Goal: Task Accomplishment & Management: Manage account settings

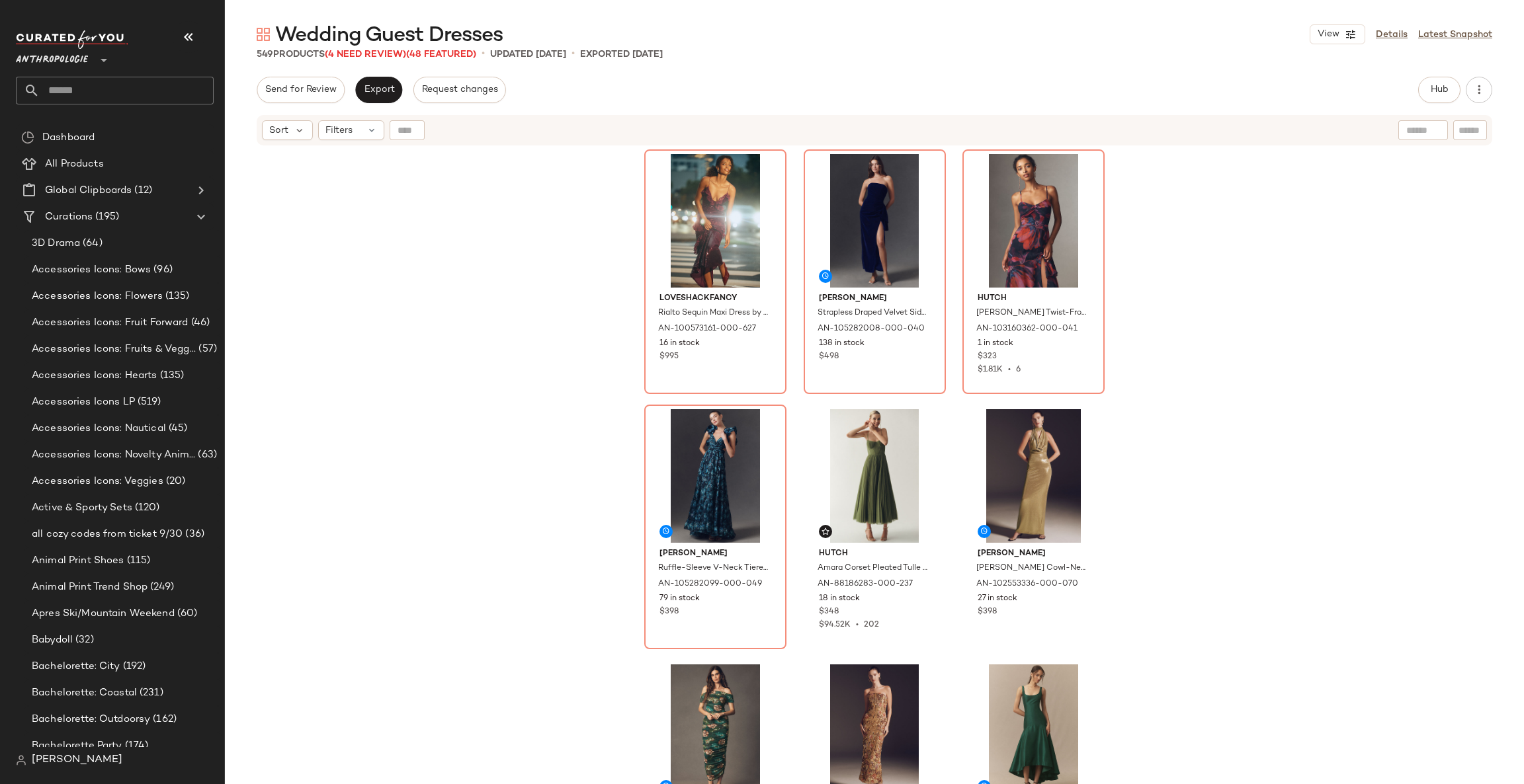
click at [65, 63] on span "Anthropologie" at bounding box center [52, 56] width 72 height 24
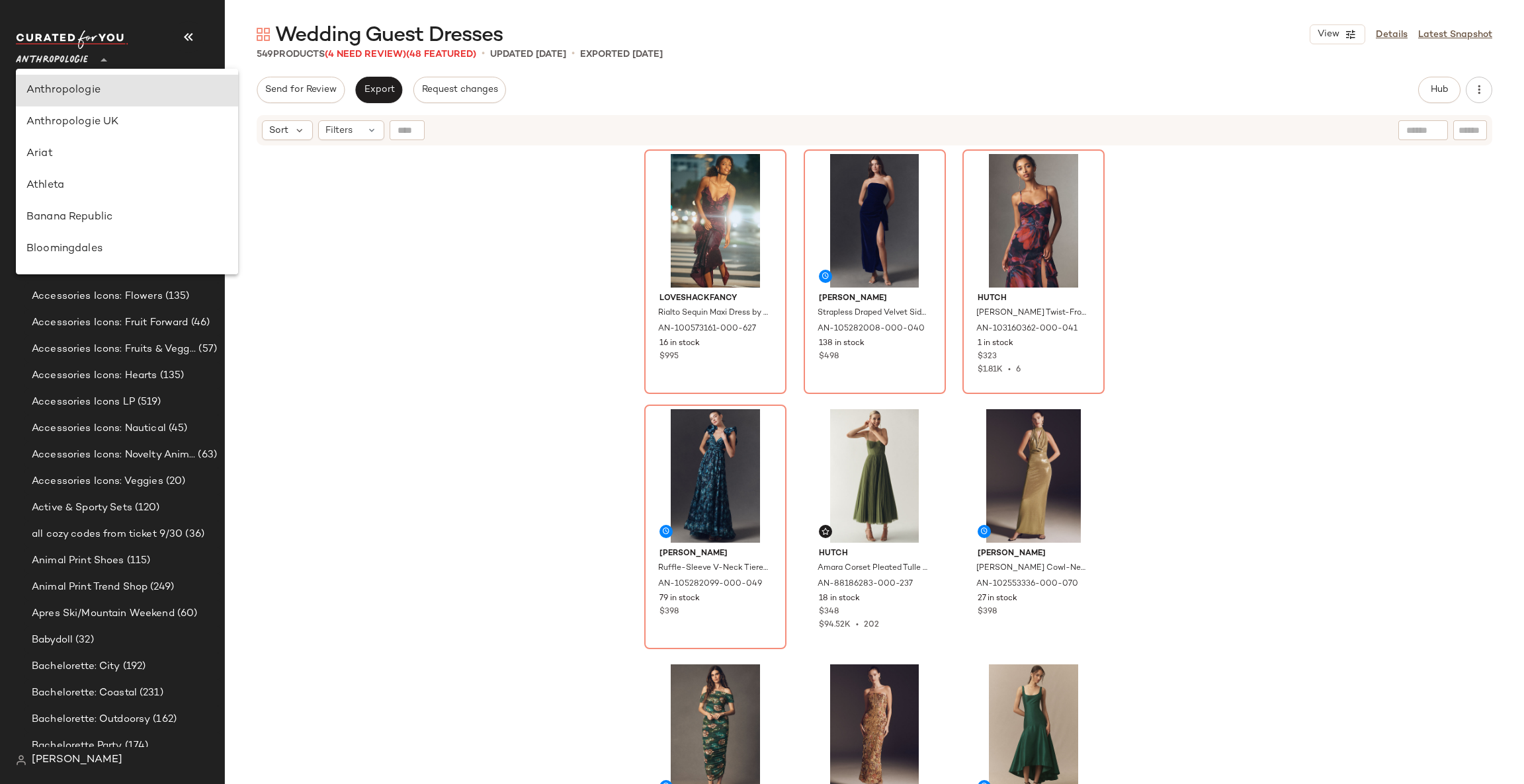
type input "**"
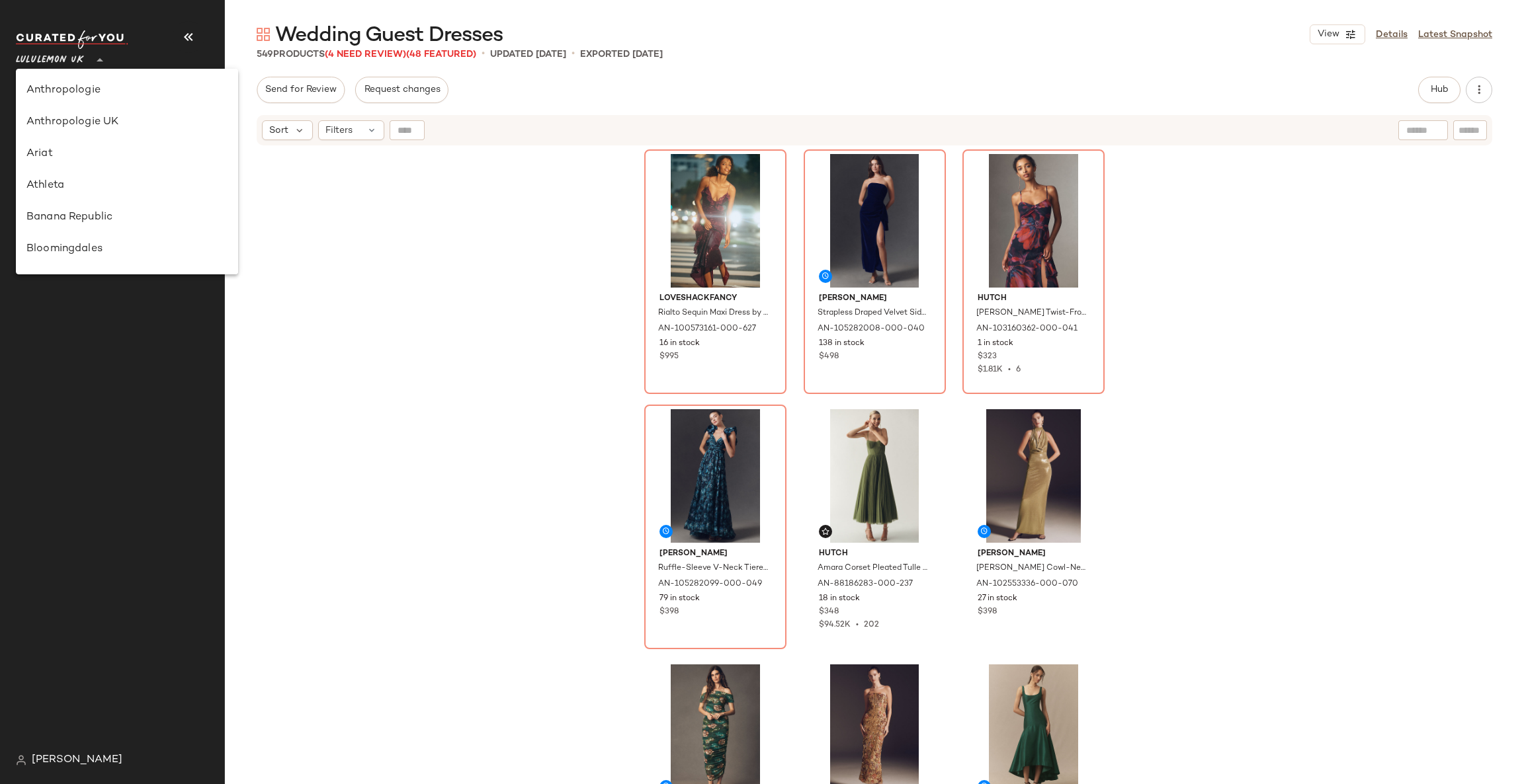
scroll to position [330, 0]
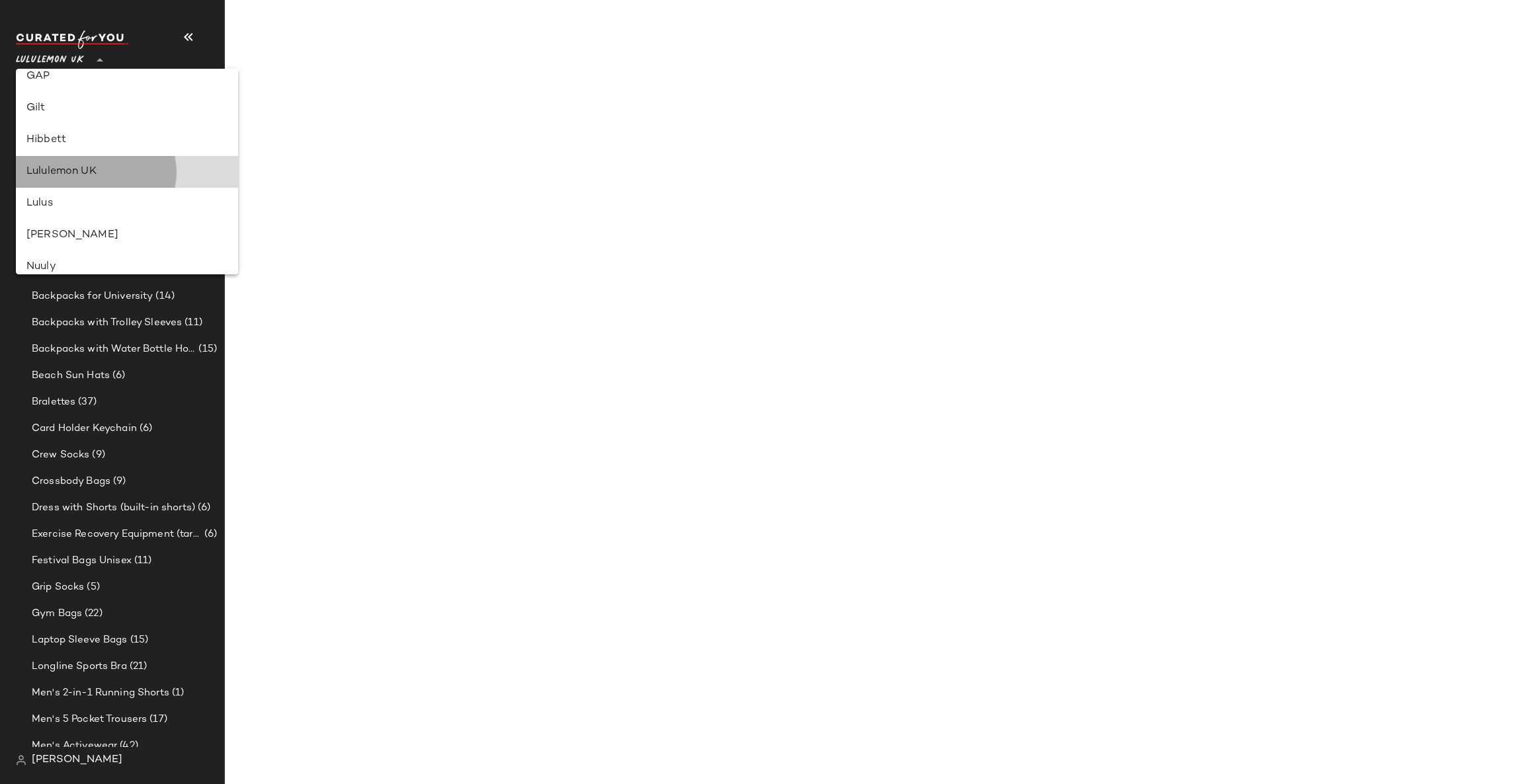
click at [139, 174] on div "Lululemon UK" at bounding box center [126, 172] width 201 height 16
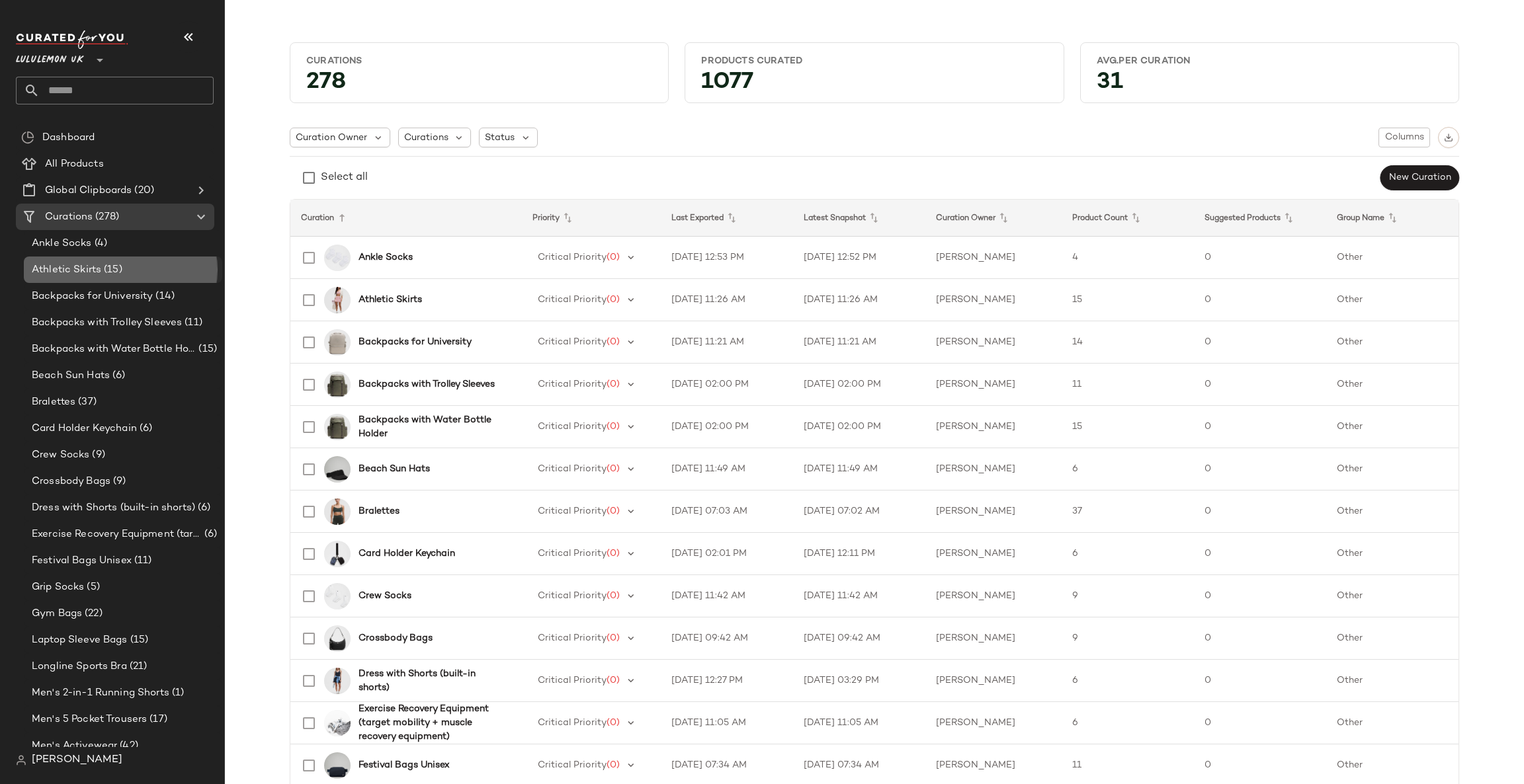
click at [189, 257] on div "Athletic Skirts (15)" at bounding box center [123, 270] width 198 height 26
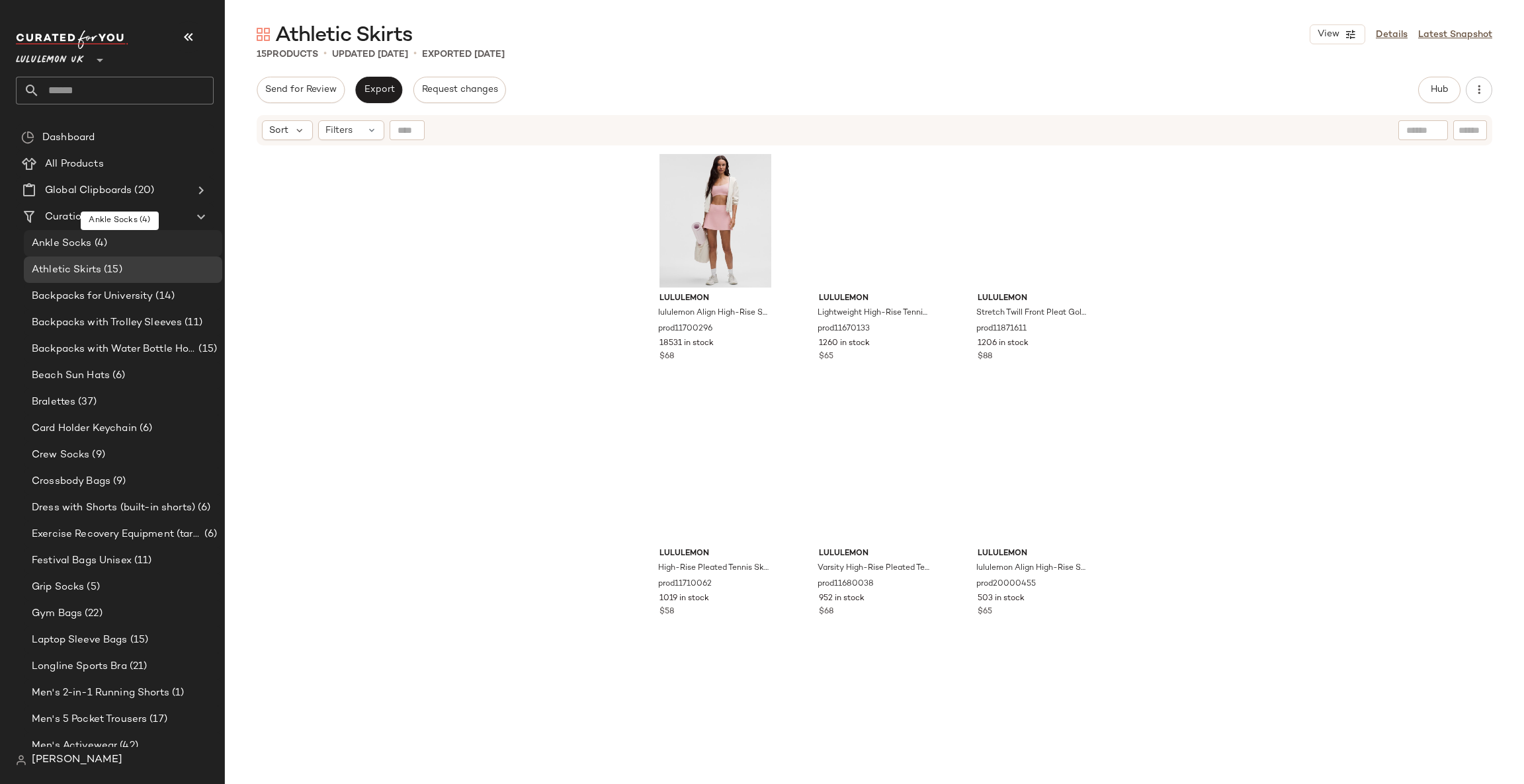
click at [199, 244] on div "Ankle Socks (4)" at bounding box center [123, 243] width 189 height 15
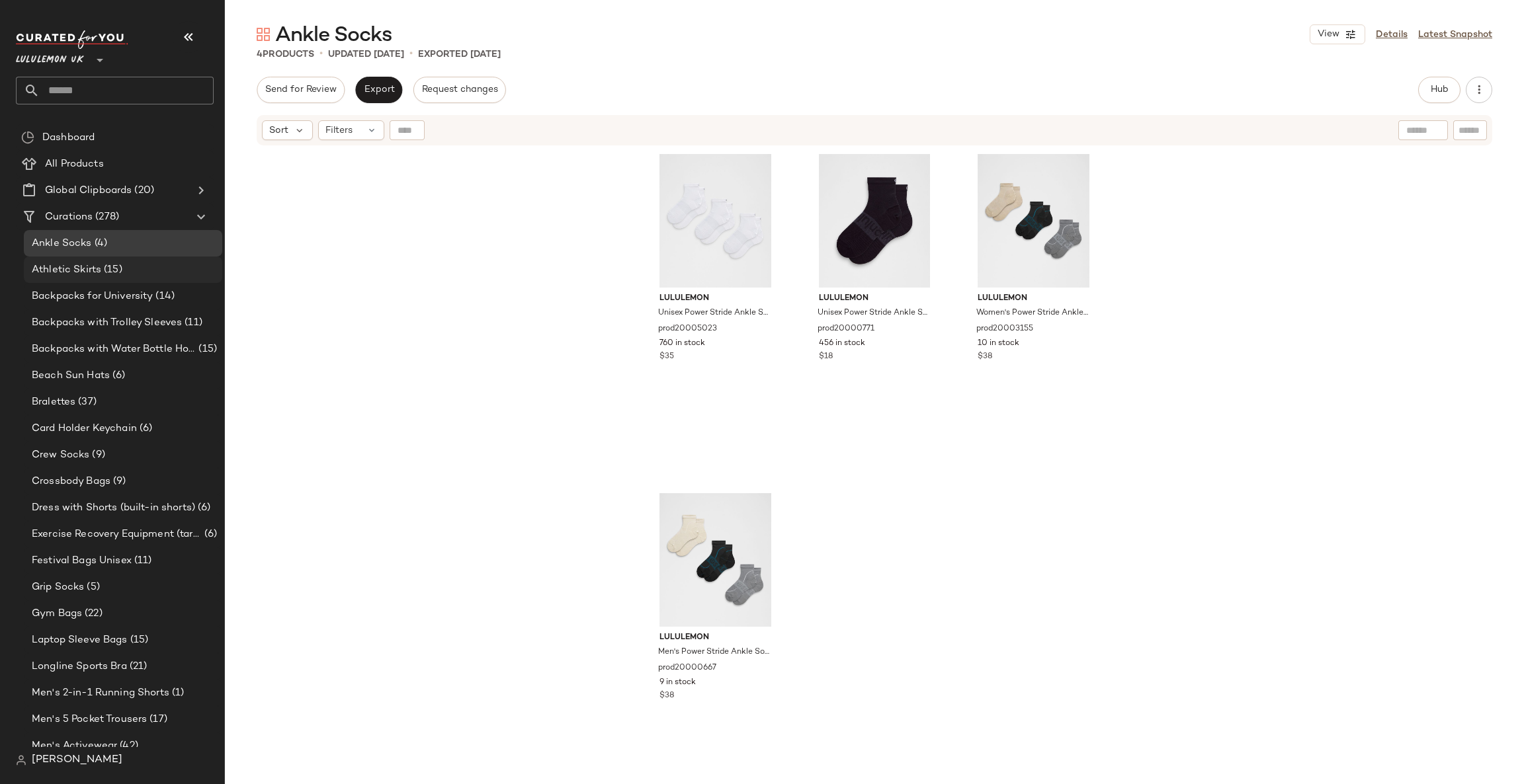
click at [189, 272] on div "Athletic Skirts (15)" at bounding box center [123, 270] width 189 height 15
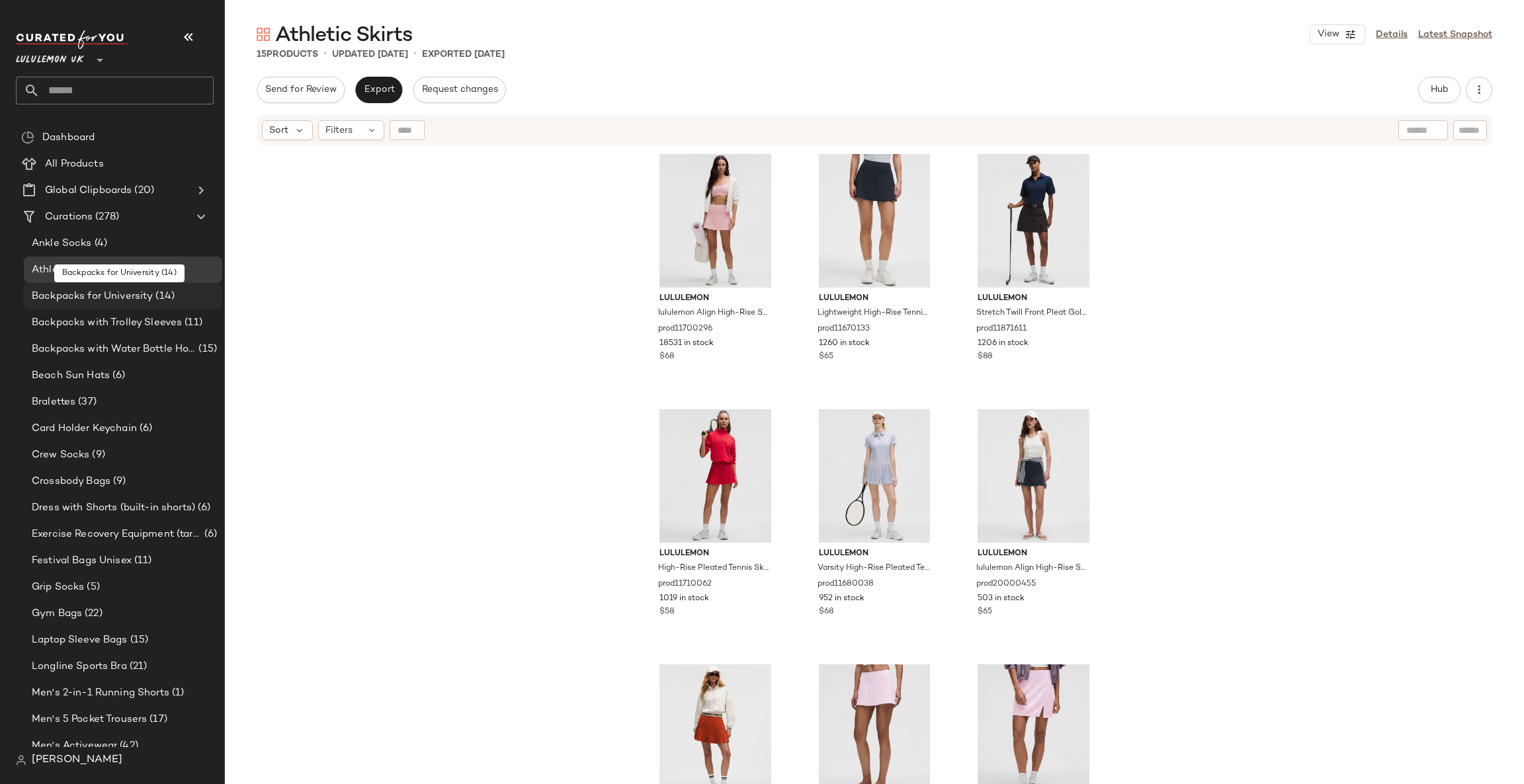
click at [188, 295] on div "Backpacks for University (14)" at bounding box center [123, 296] width 189 height 15
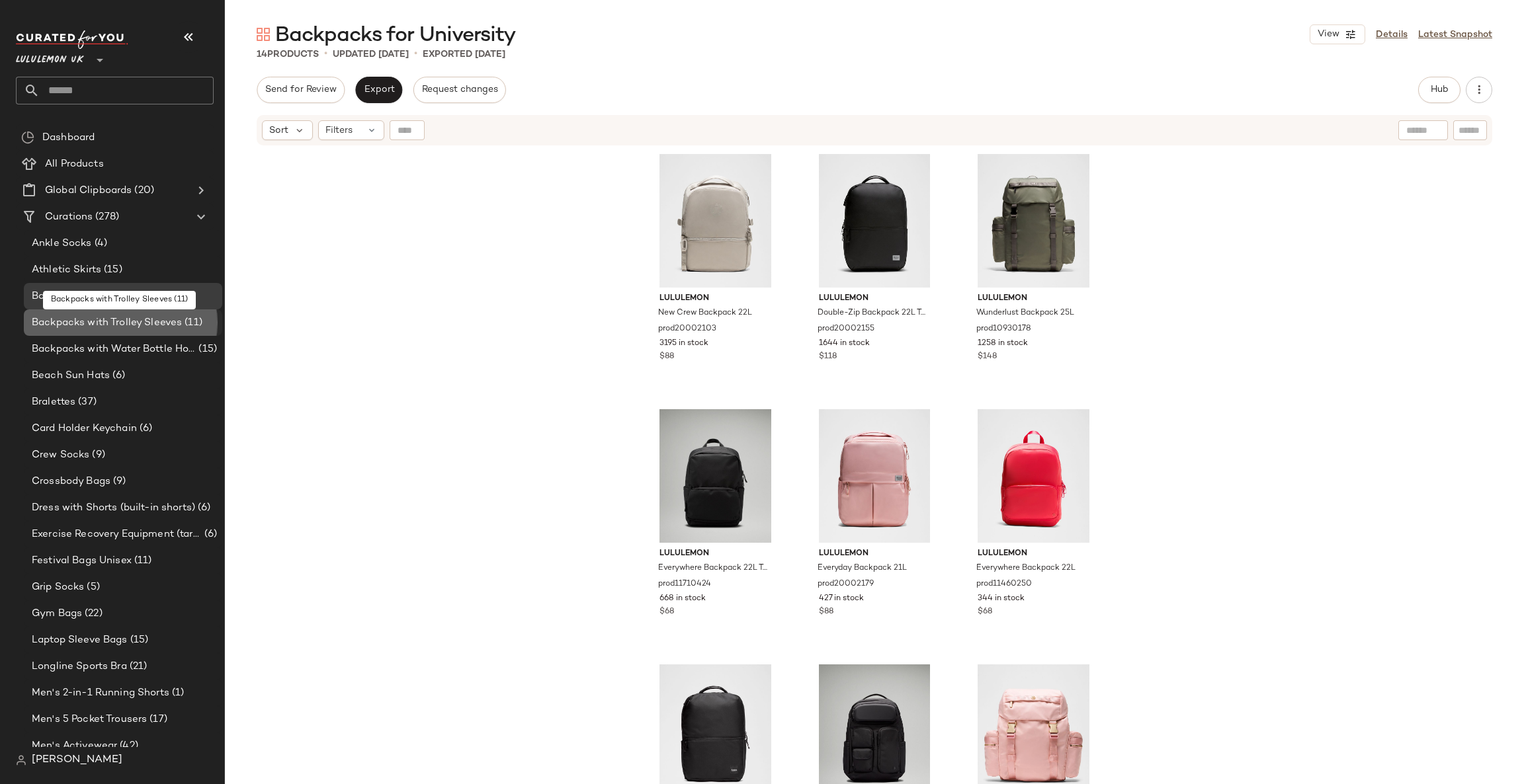
click at [195, 322] on span "(11)" at bounding box center [192, 322] width 20 height 15
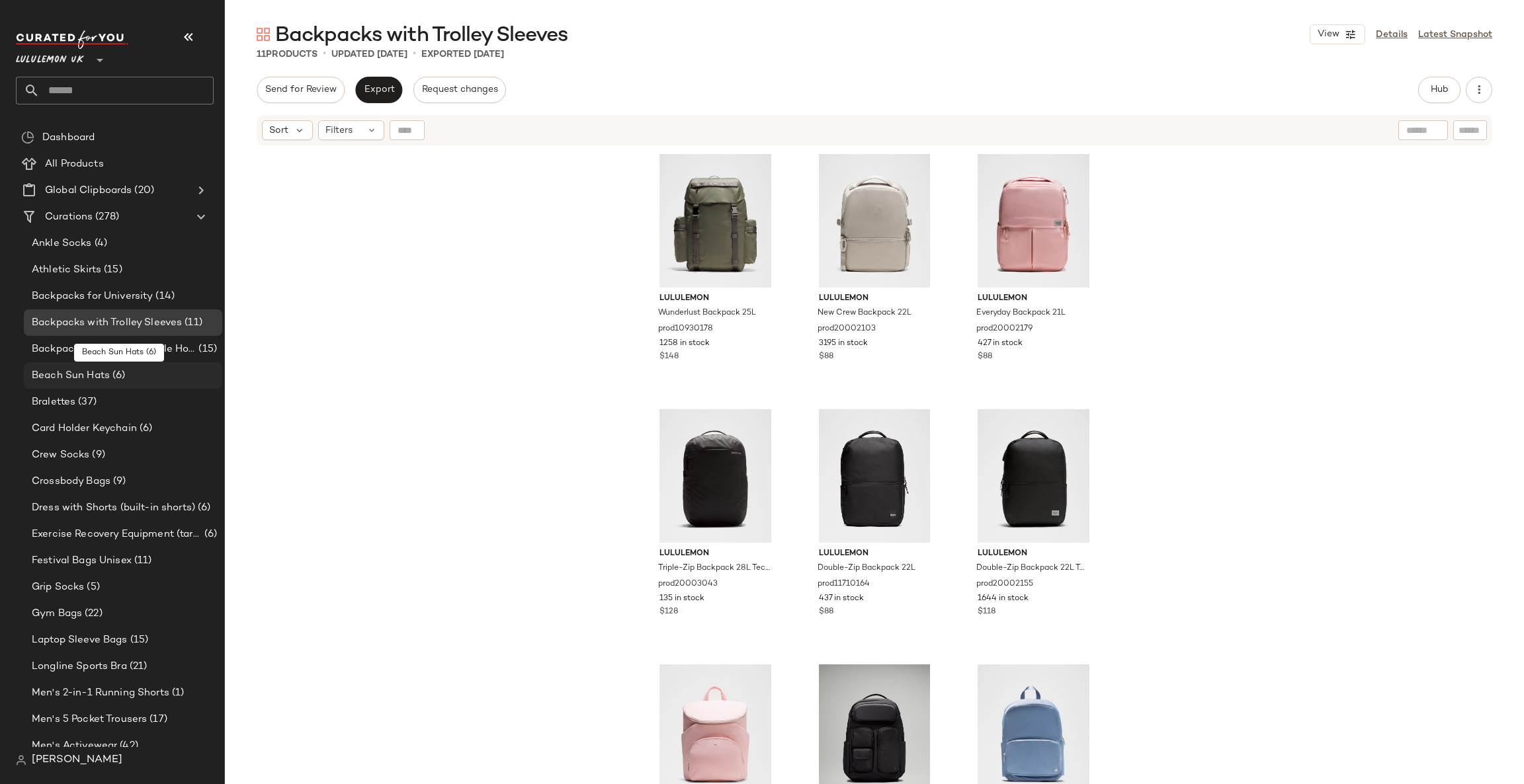
click at [198, 376] on div "Beach Sun Hats (6)" at bounding box center [123, 375] width 189 height 15
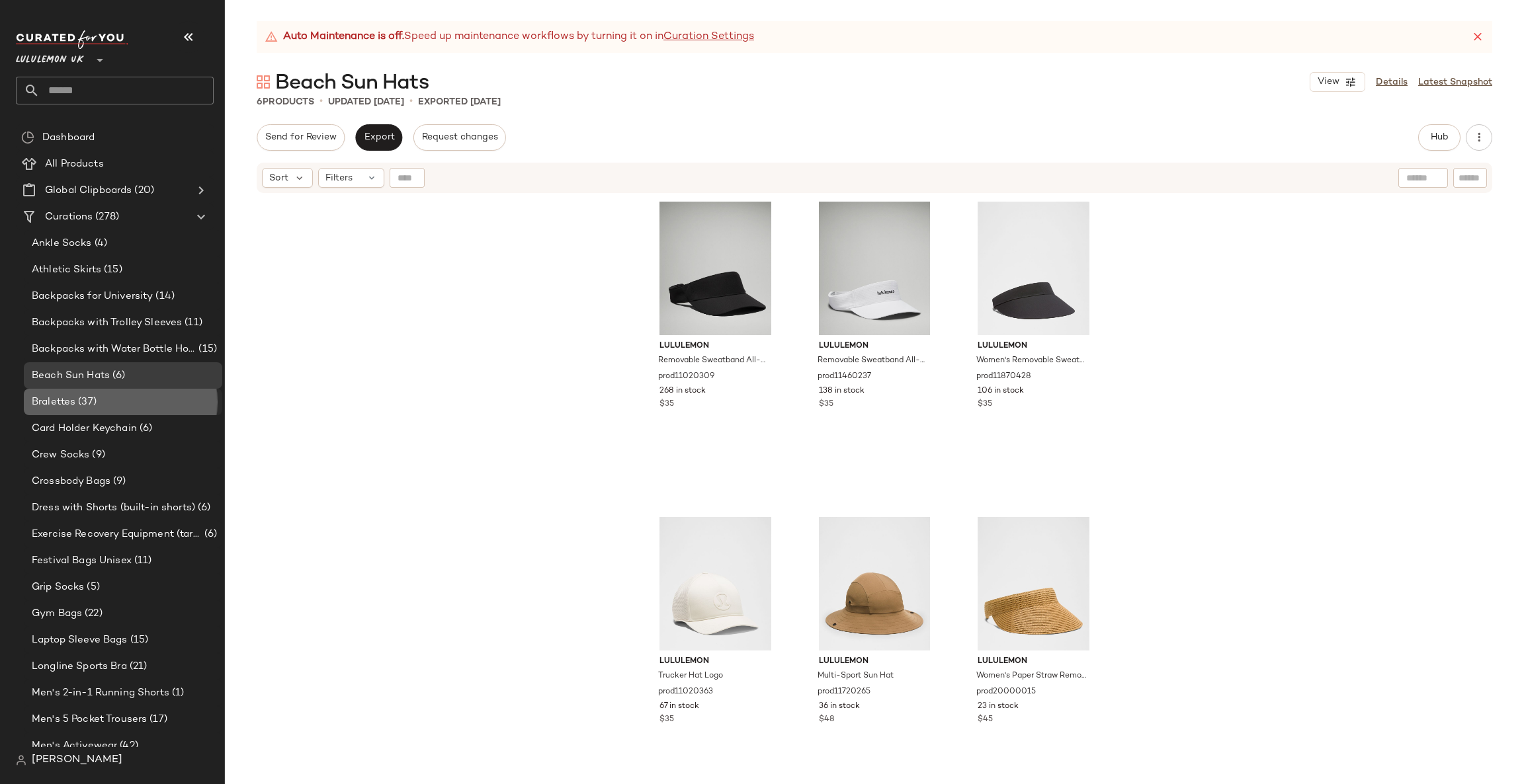
click at [166, 397] on div "Bralettes (37)" at bounding box center [123, 401] width 189 height 15
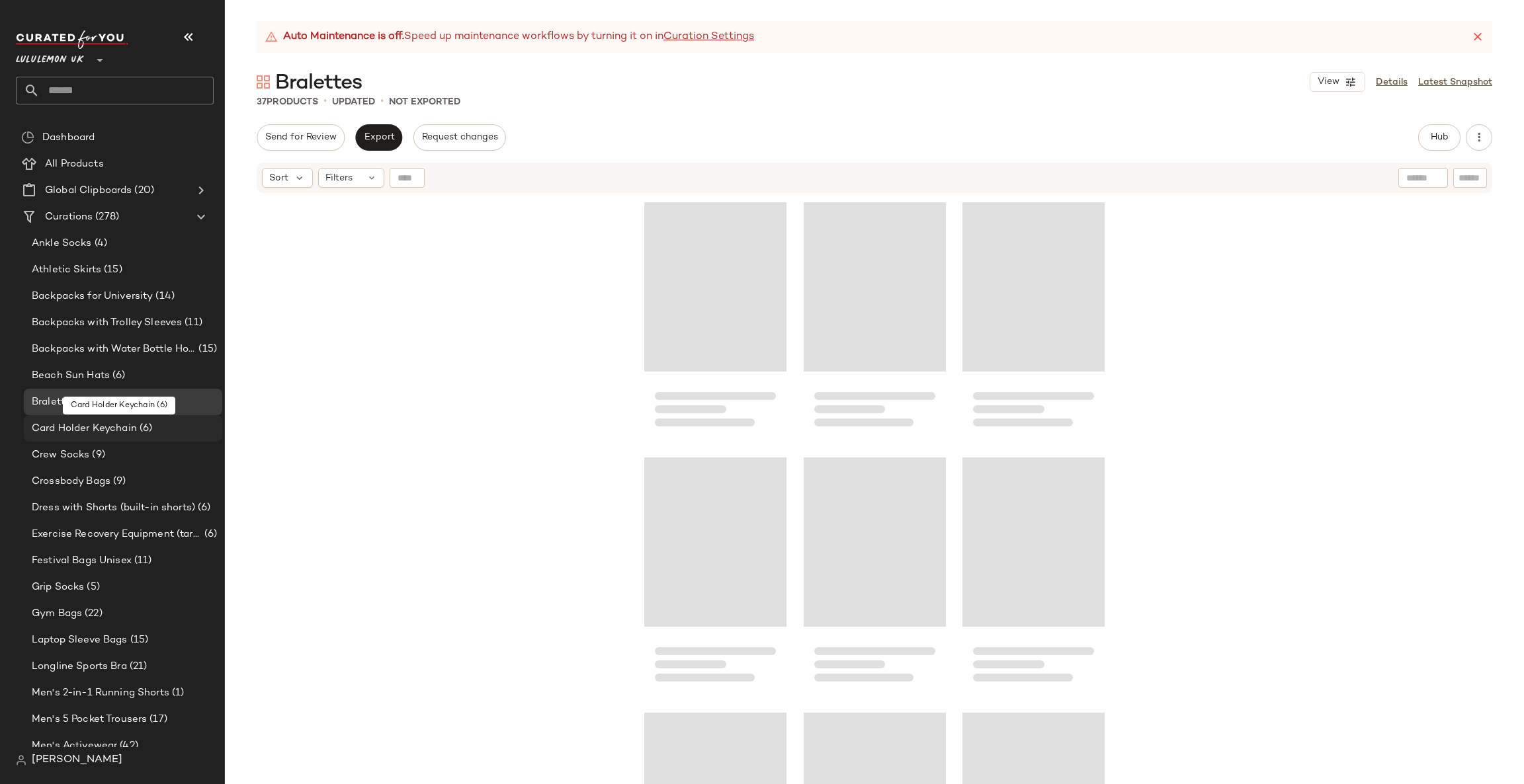
click at [166, 421] on div "Card Holder Keychain (6)" at bounding box center [123, 428] width 189 height 15
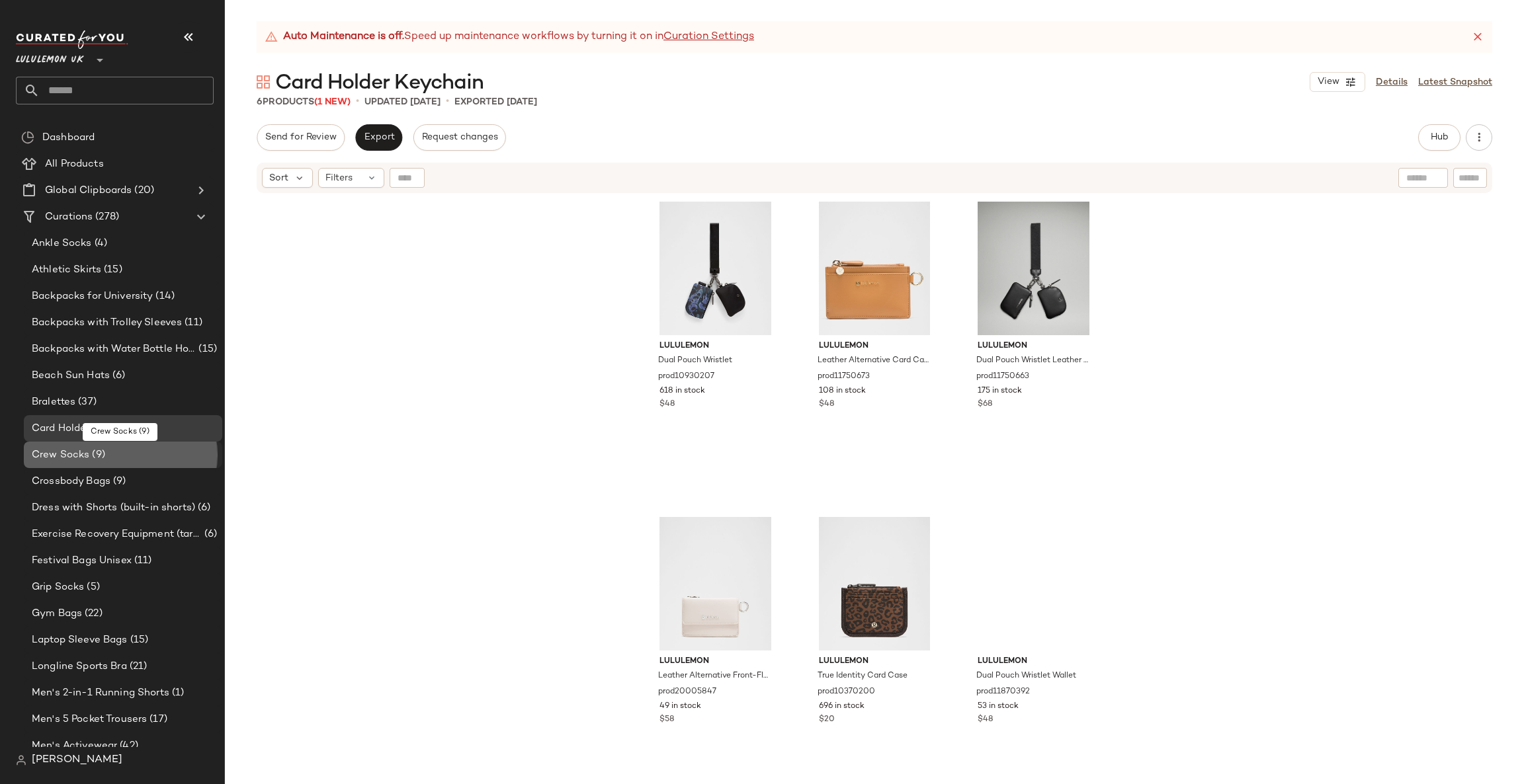
click at [179, 456] on div "Crew Socks (9)" at bounding box center [123, 455] width 189 height 15
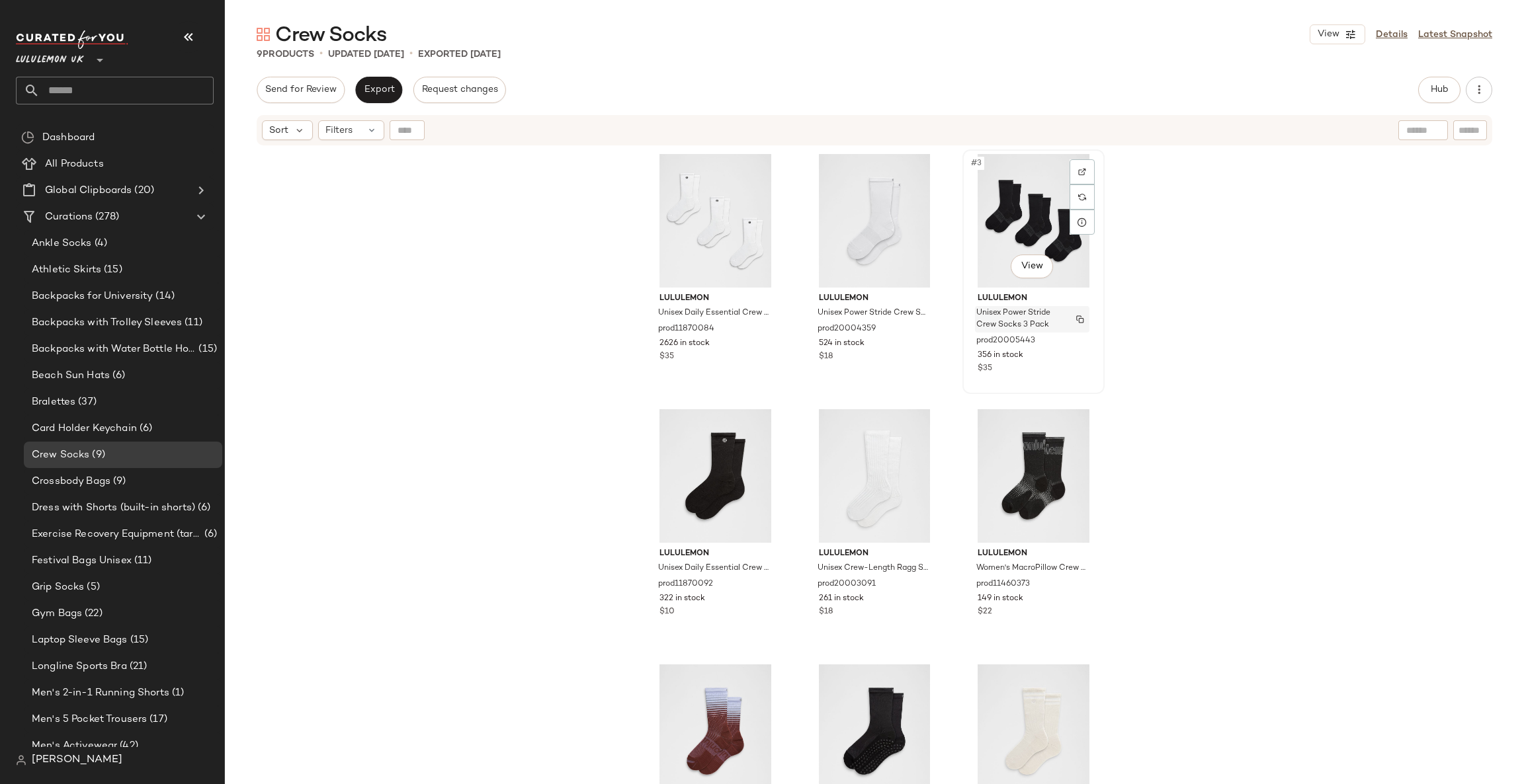
scroll to position [86, 0]
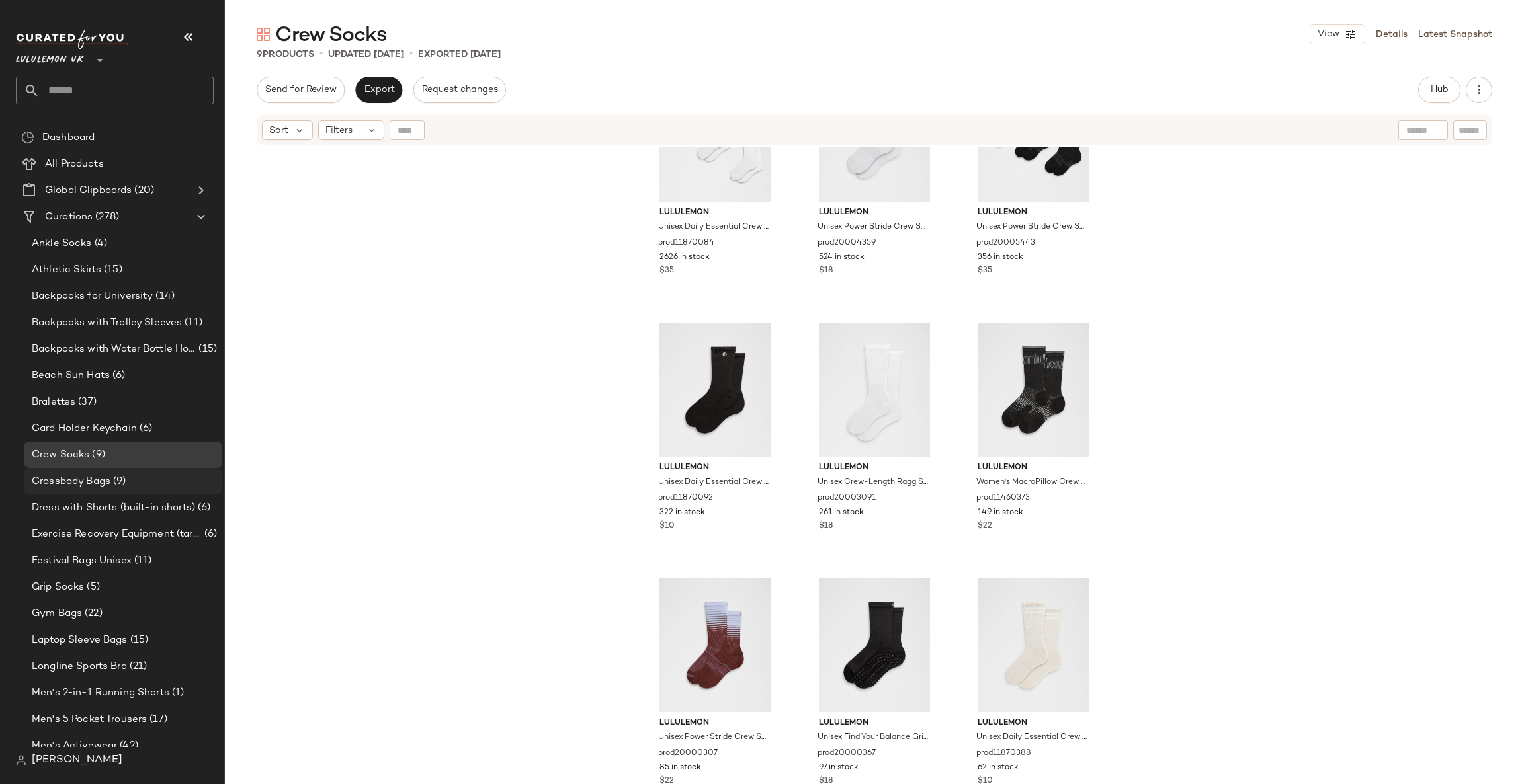
click at [179, 485] on div "Crossbody Bags (9)" at bounding box center [123, 481] width 189 height 15
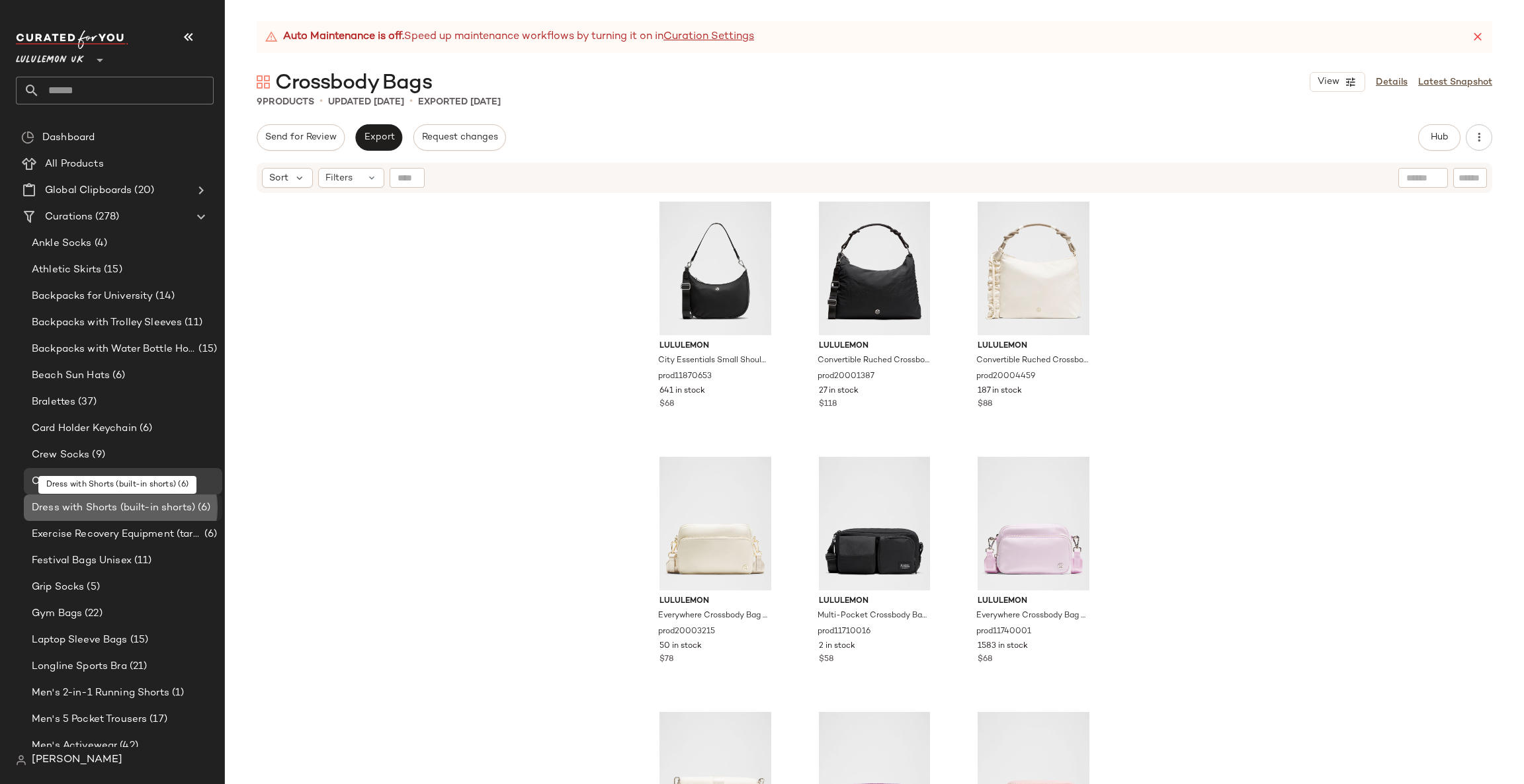
click at [183, 502] on span "Dress with Shorts (built-in shorts)" at bounding box center [113, 507] width 163 height 15
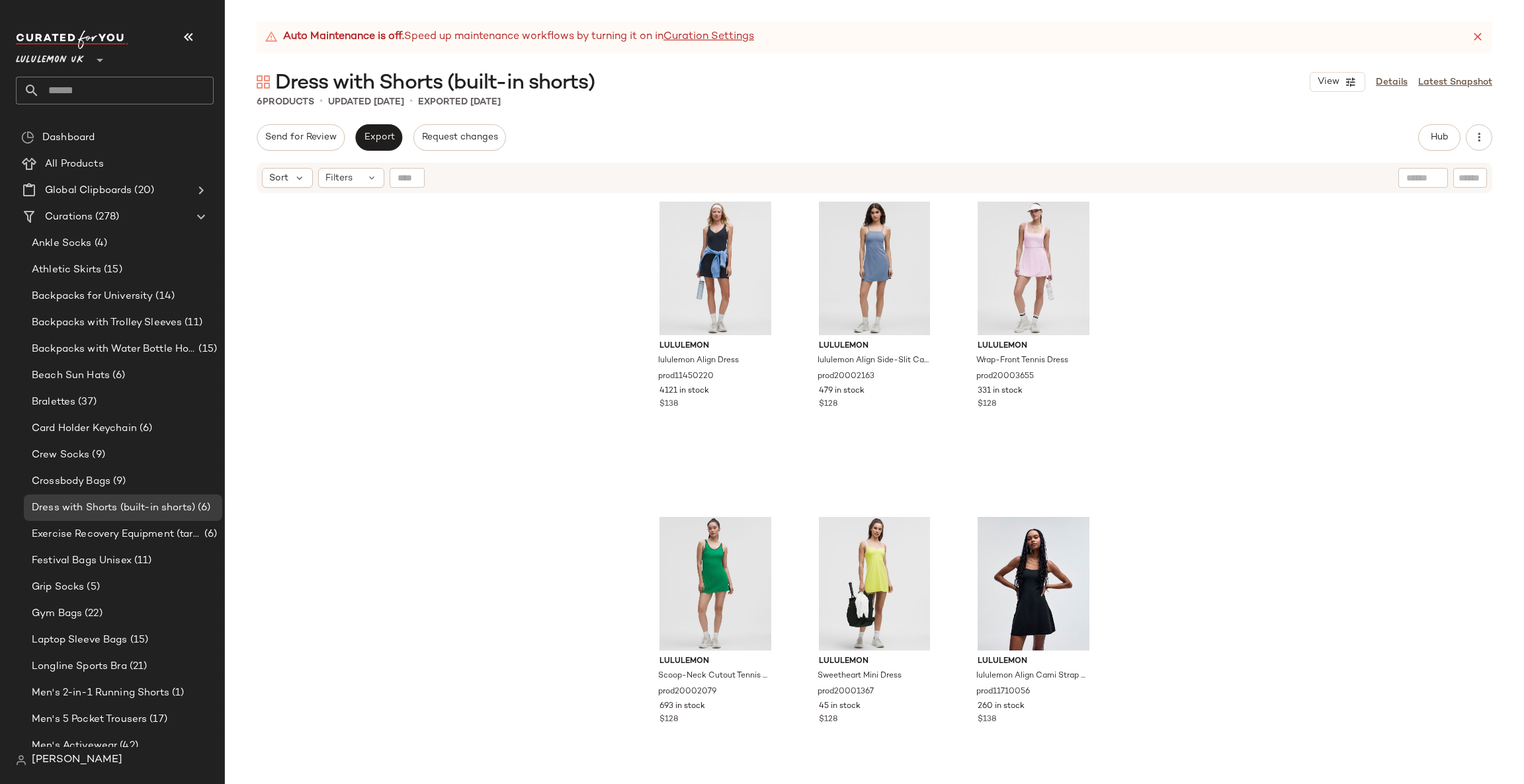
click at [188, 521] on div "Exercise Recovery Equipment (target mobility + muscle recovery equipment) (6)" at bounding box center [124, 534] width 201 height 26
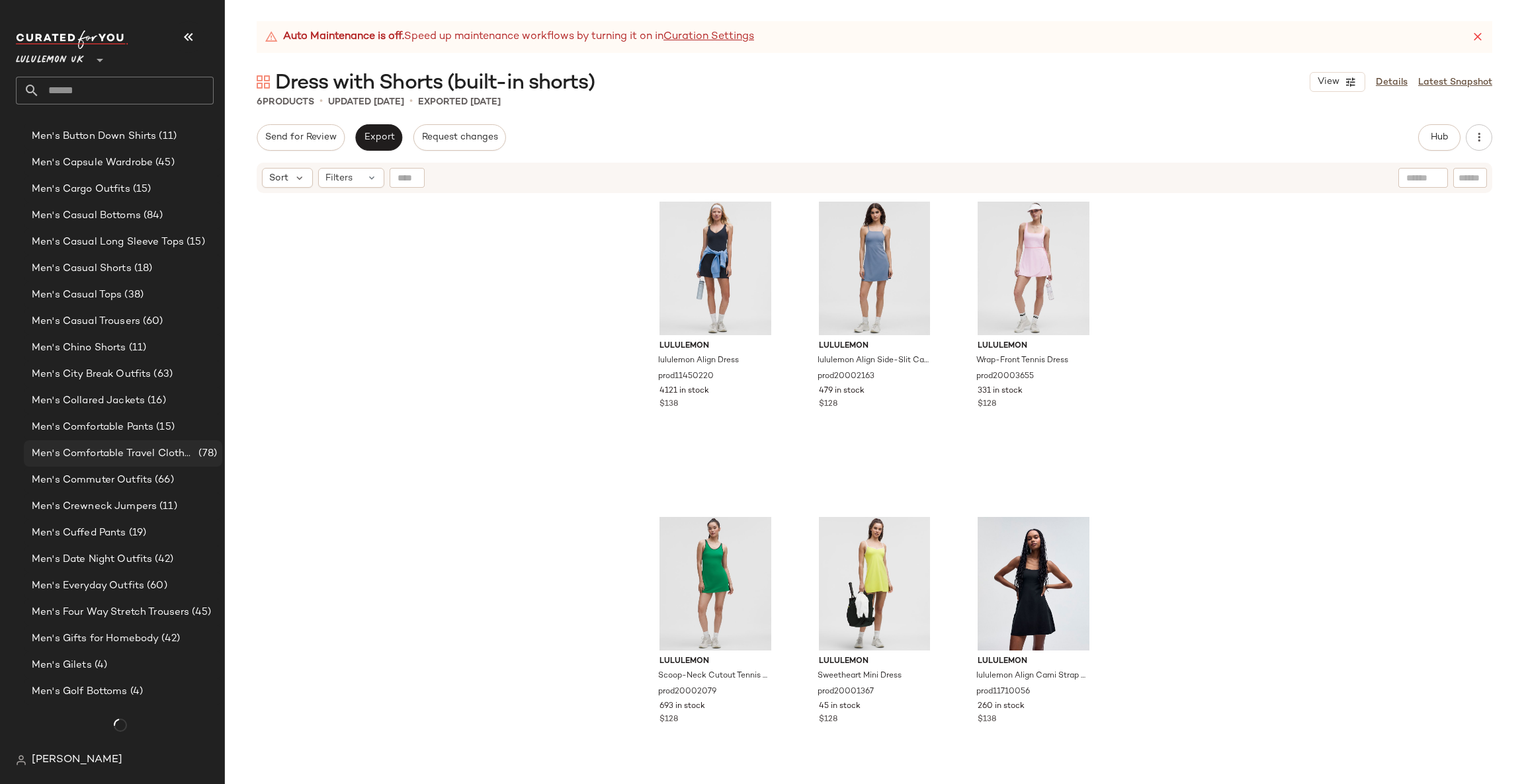
scroll to position [846, 0]
drag, startPoint x: 178, startPoint y: 685, endPoint x: 172, endPoint y: 674, distance: 12.5
click at [172, 674] on div "Curations (278) Ankle Socks (4) Athletic Skirts (15) Backpacks for University (…" at bounding box center [120, 708] width 209 height 2700
click at [170, 680] on div "Men's Golf Bottoms (4)" at bounding box center [123, 693] width 198 height 26
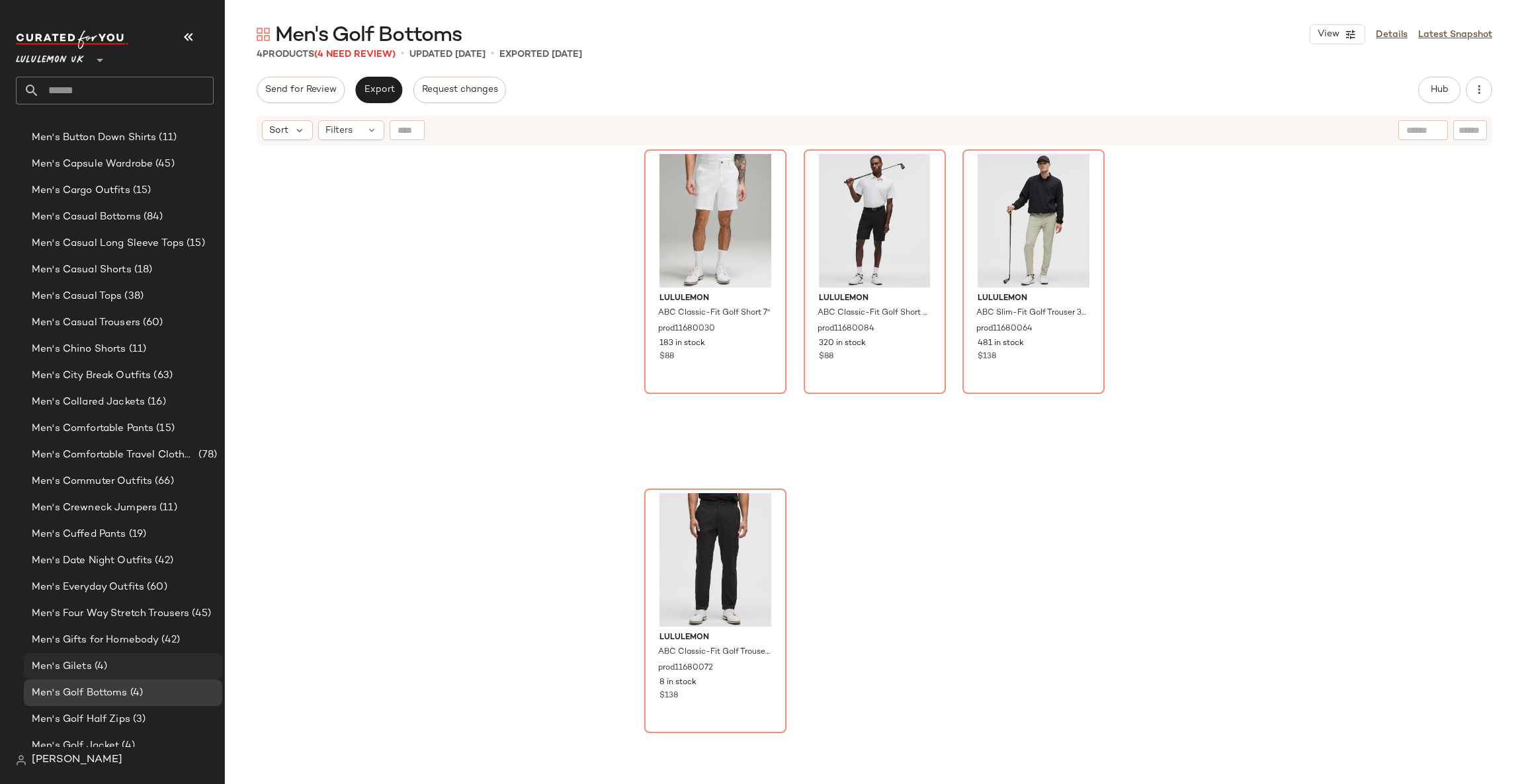
click at [186, 660] on div "Men's Gilets (4)" at bounding box center [123, 666] width 189 height 15
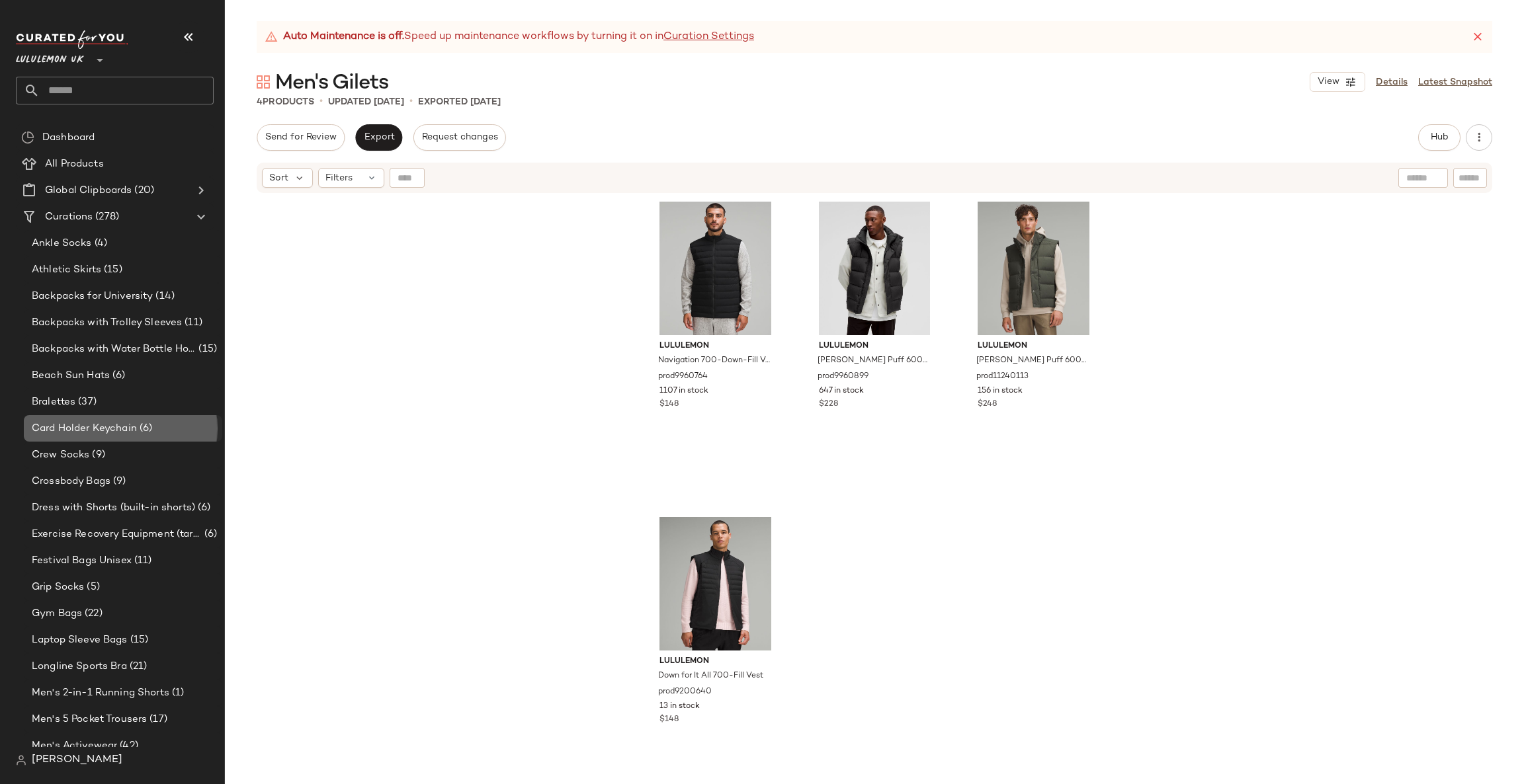
click at [188, 435] on div "Card Holder Keychain (6)" at bounding box center [123, 428] width 189 height 15
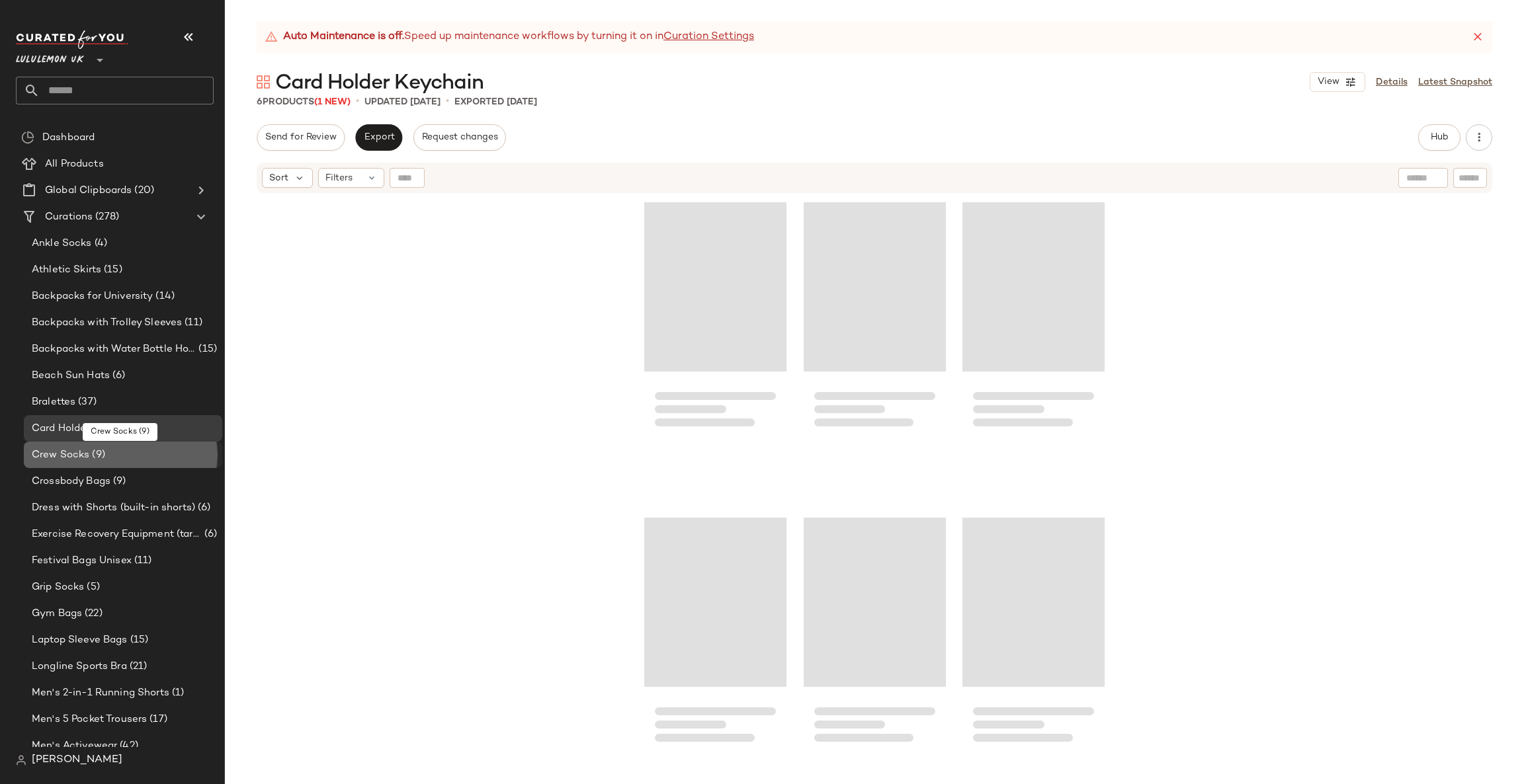
click at [188, 460] on div "Crew Socks (9)" at bounding box center [123, 455] width 189 height 15
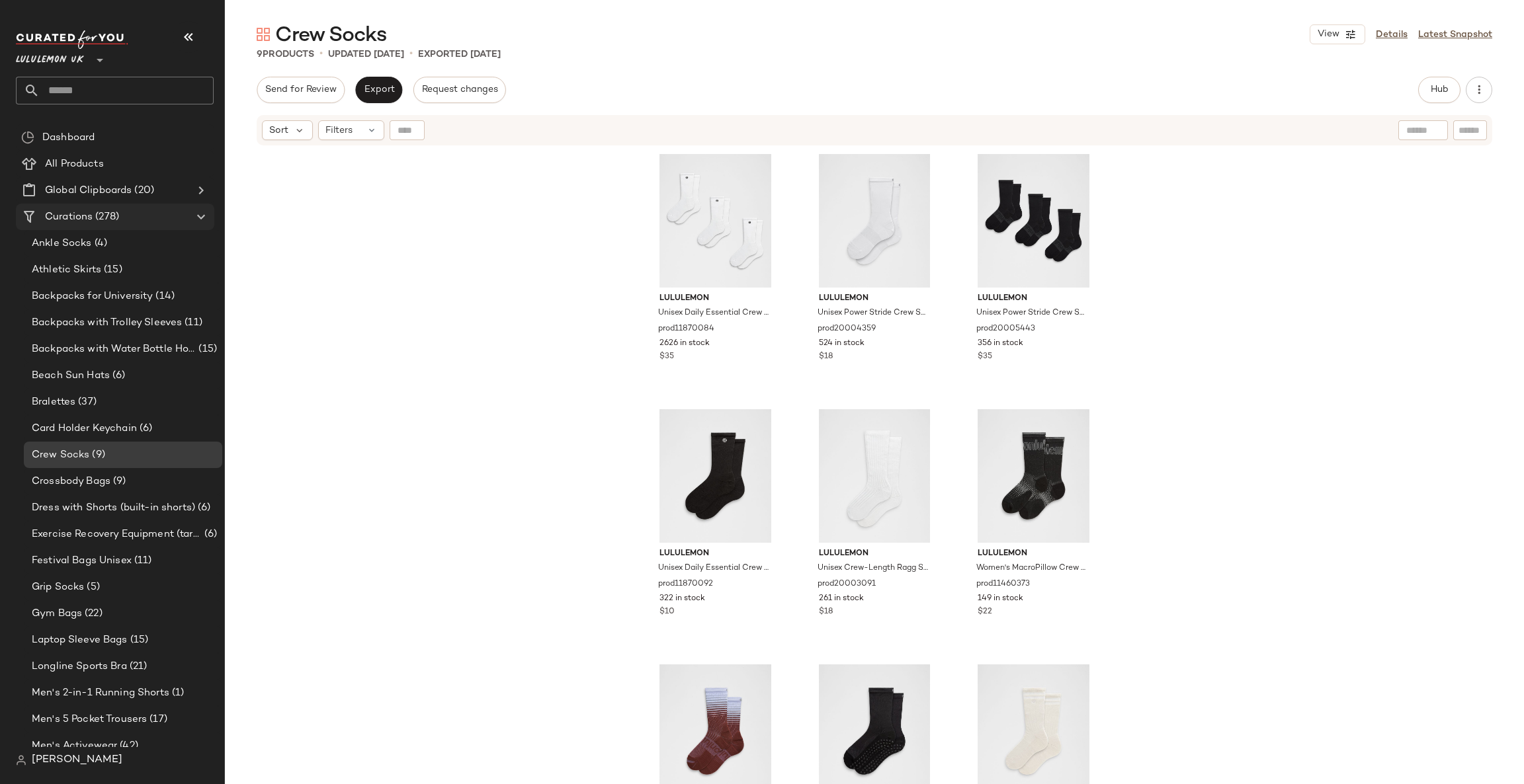
click at [146, 220] on div "Curations (278)" at bounding box center [116, 216] width 150 height 15
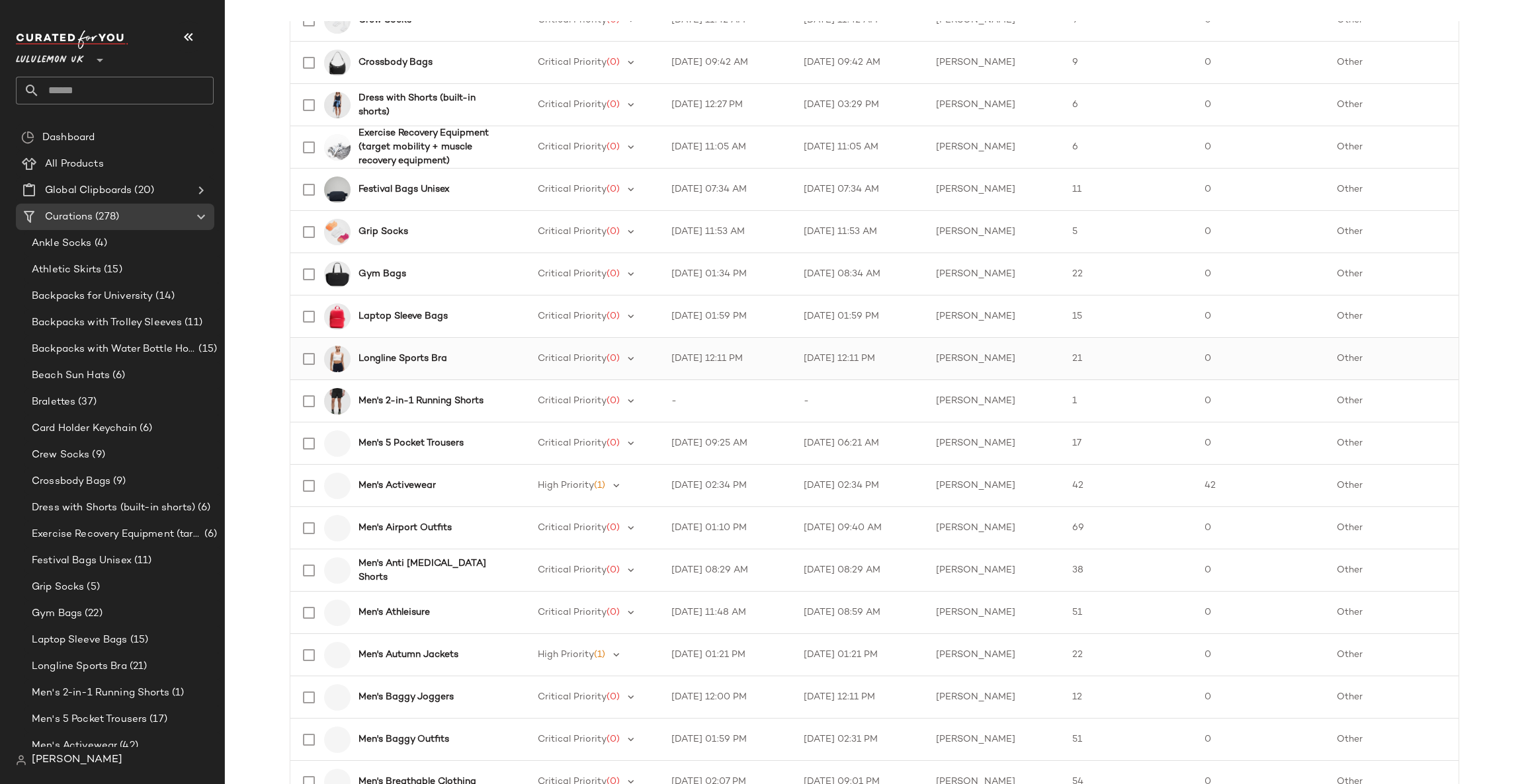
scroll to position [594, 0]
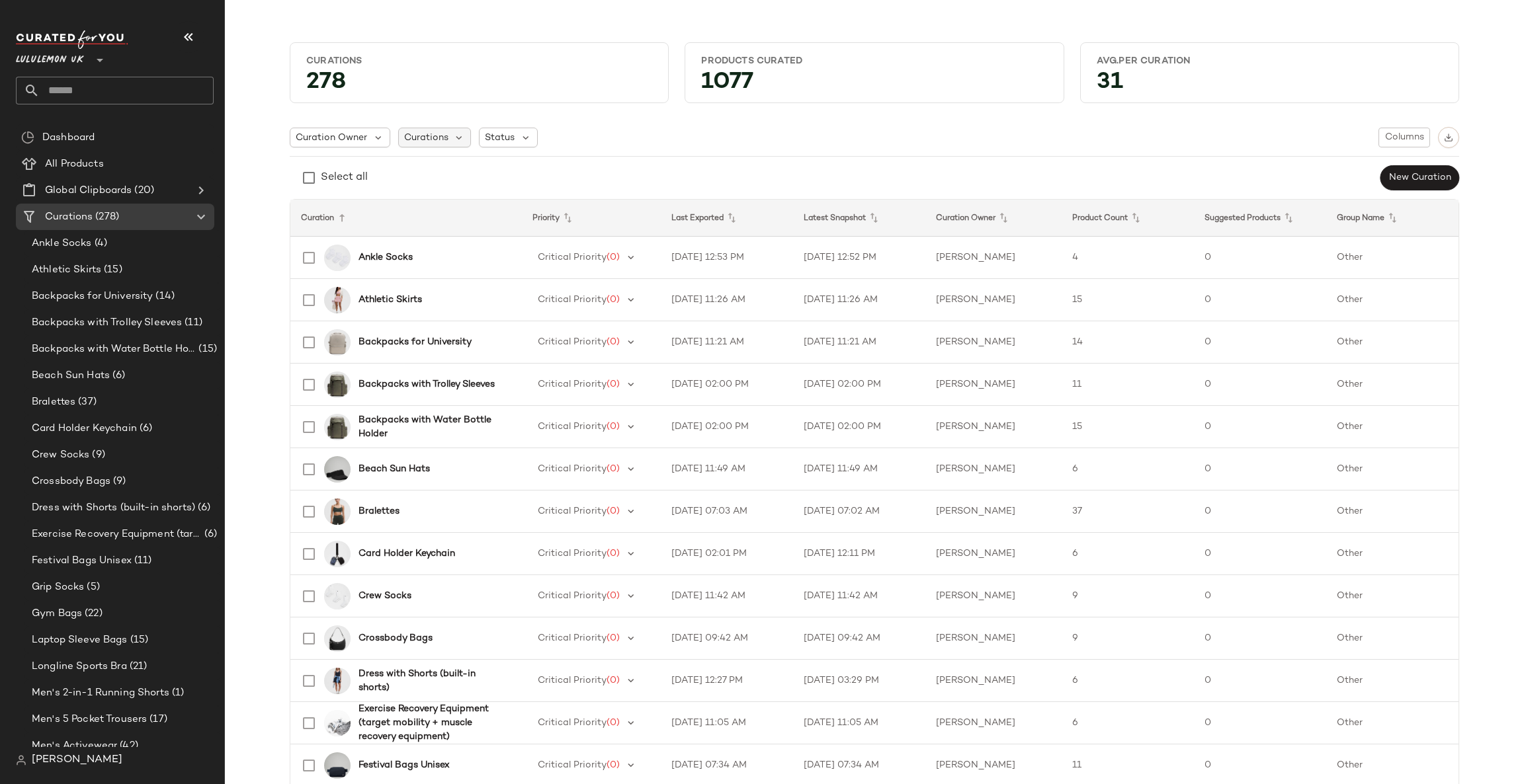
click at [441, 149] on div "Curation Owner Curations Status Columns Select all New Curation" at bounding box center [875, 159] width 1169 height 64
click at [443, 141] on div "Curations" at bounding box center [435, 138] width 74 height 20
click at [493, 136] on span "Status" at bounding box center [500, 138] width 30 height 14
click at [340, 136] on span "Curation Owner" at bounding box center [330, 138] width 71 height 14
click at [1399, 131] on button "Columns" at bounding box center [1404, 138] width 52 height 20
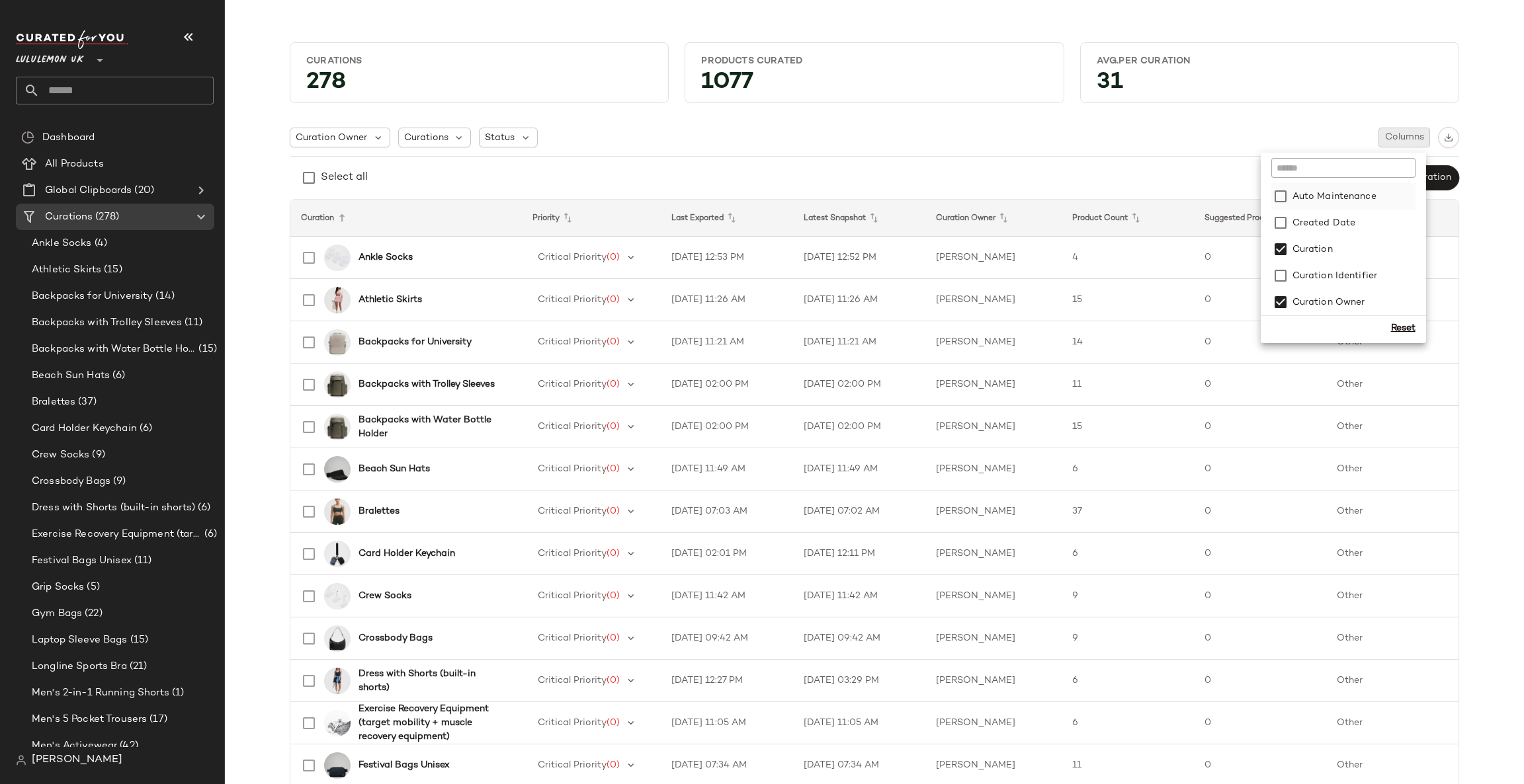
click at [1365, 195] on label "Auto Maintenance" at bounding box center [1332, 196] width 87 height 26
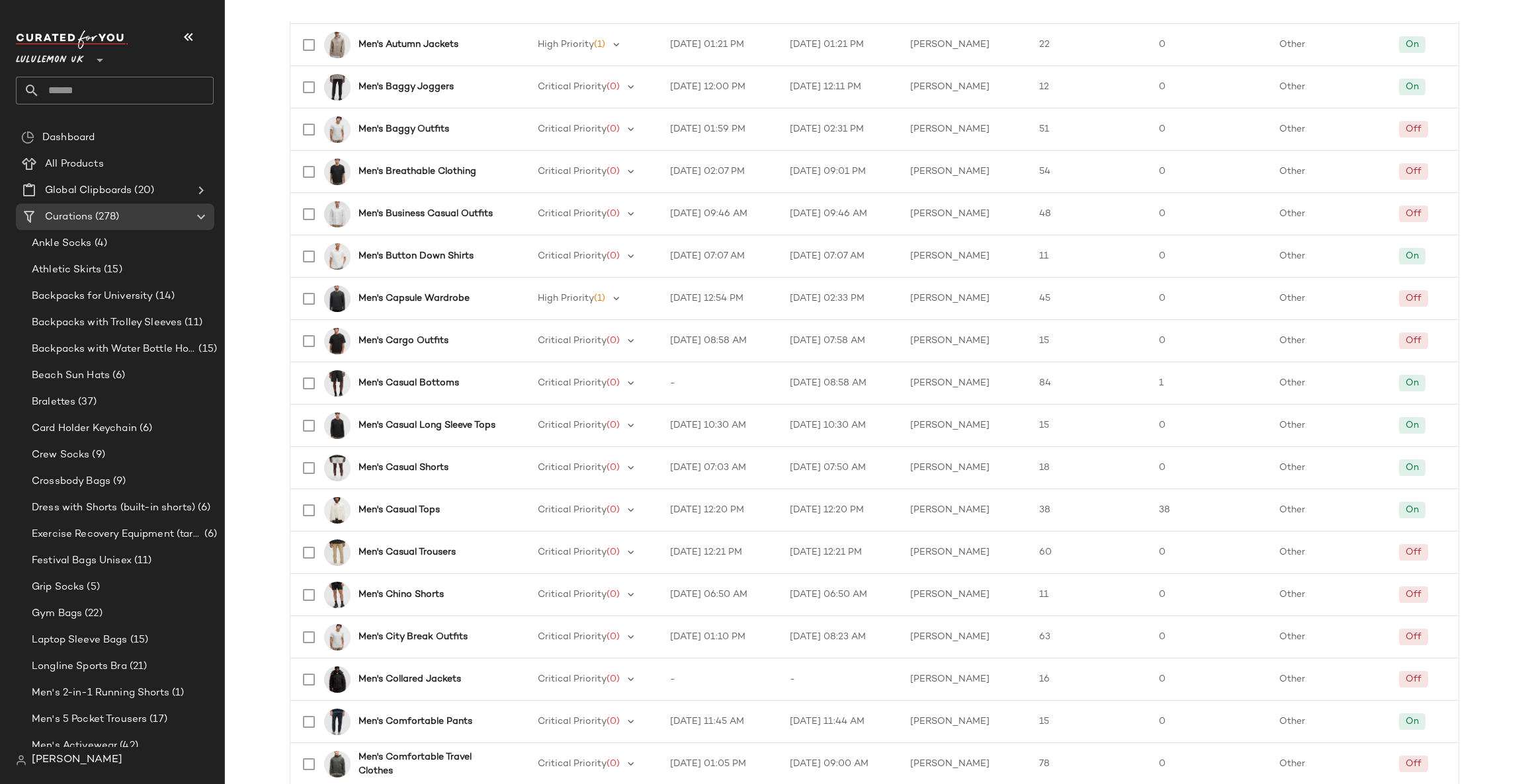
scroll to position [1648, 0]
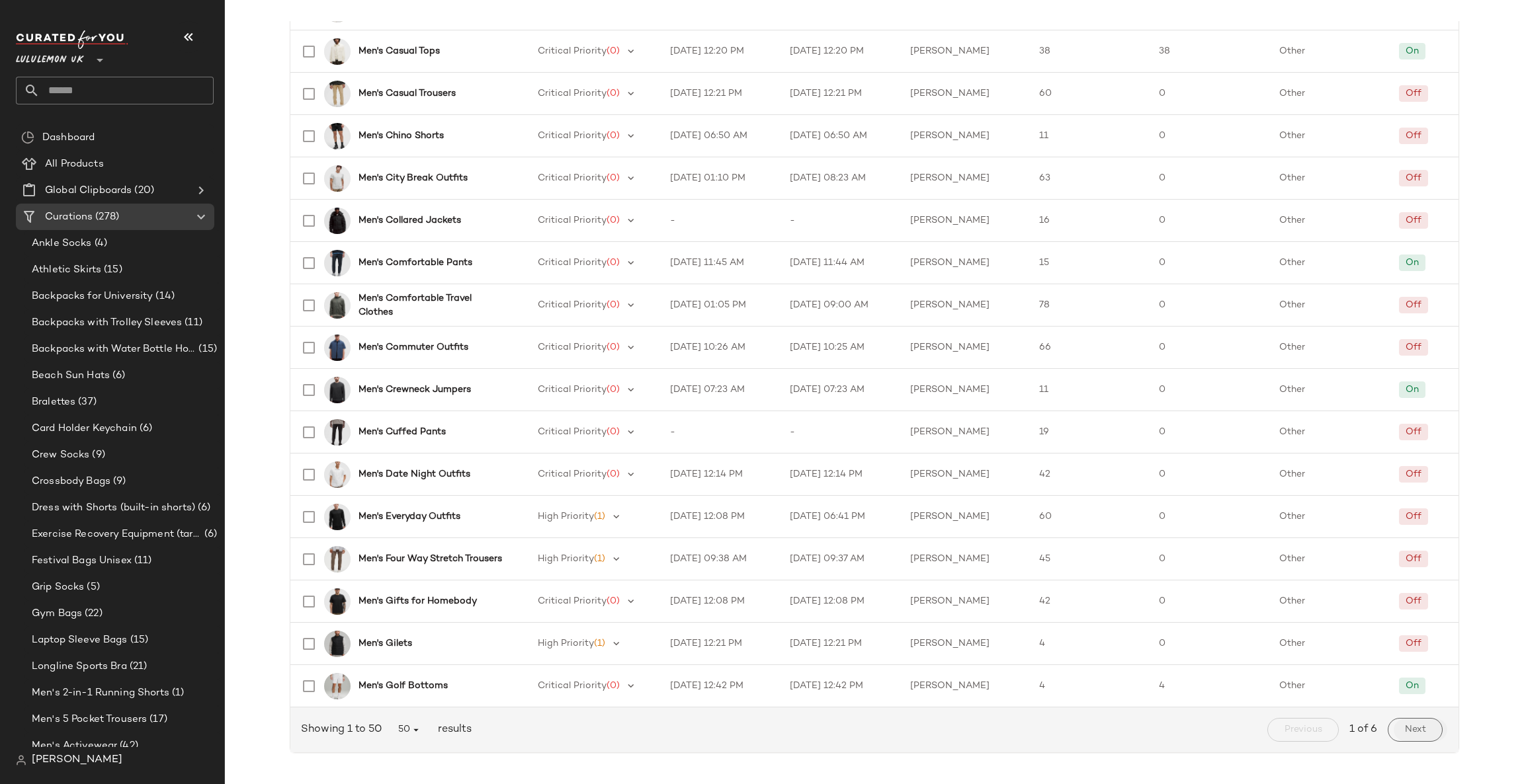
click at [1424, 730] on button "Next" at bounding box center [1414, 729] width 55 height 24
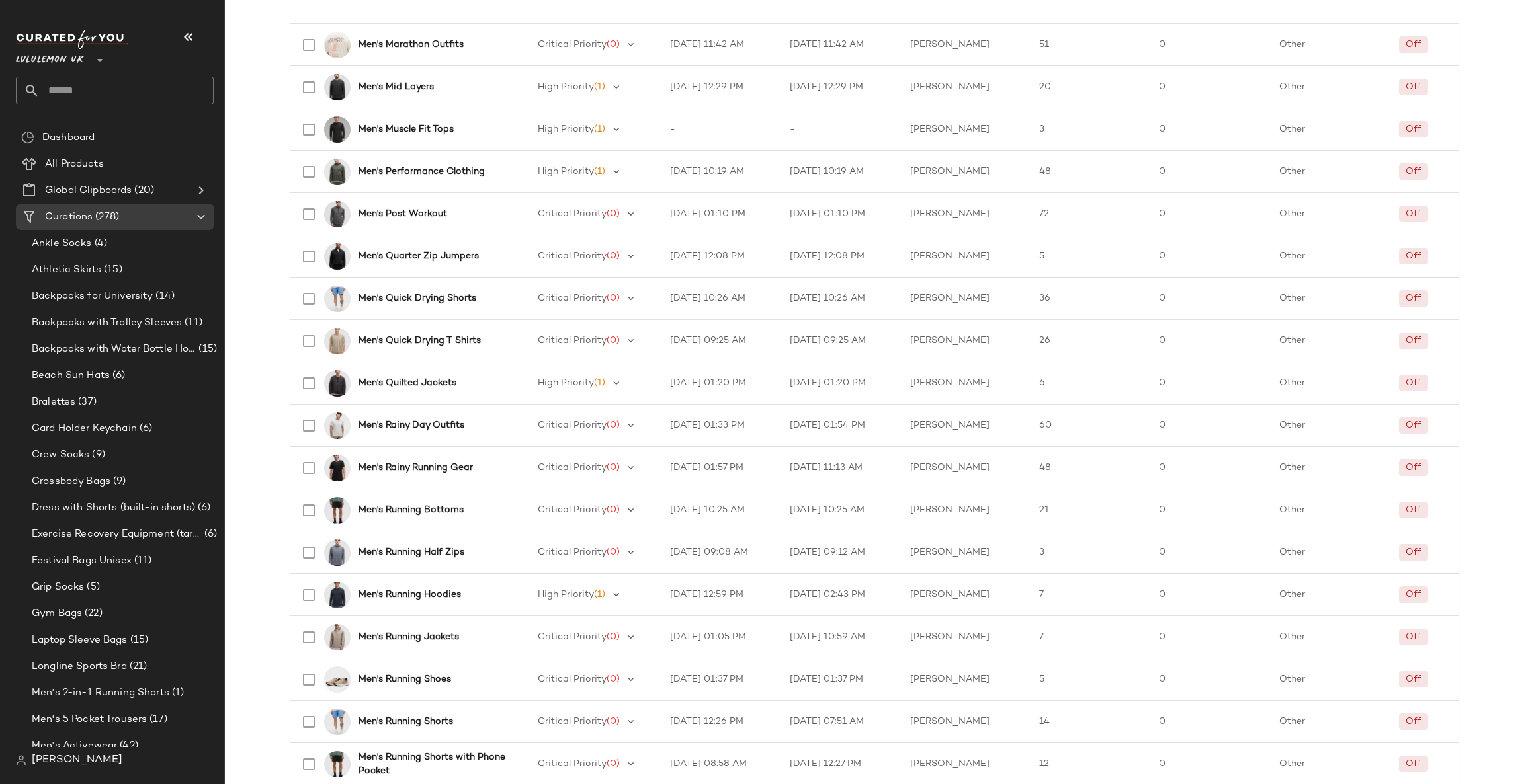
scroll to position [1648, 0]
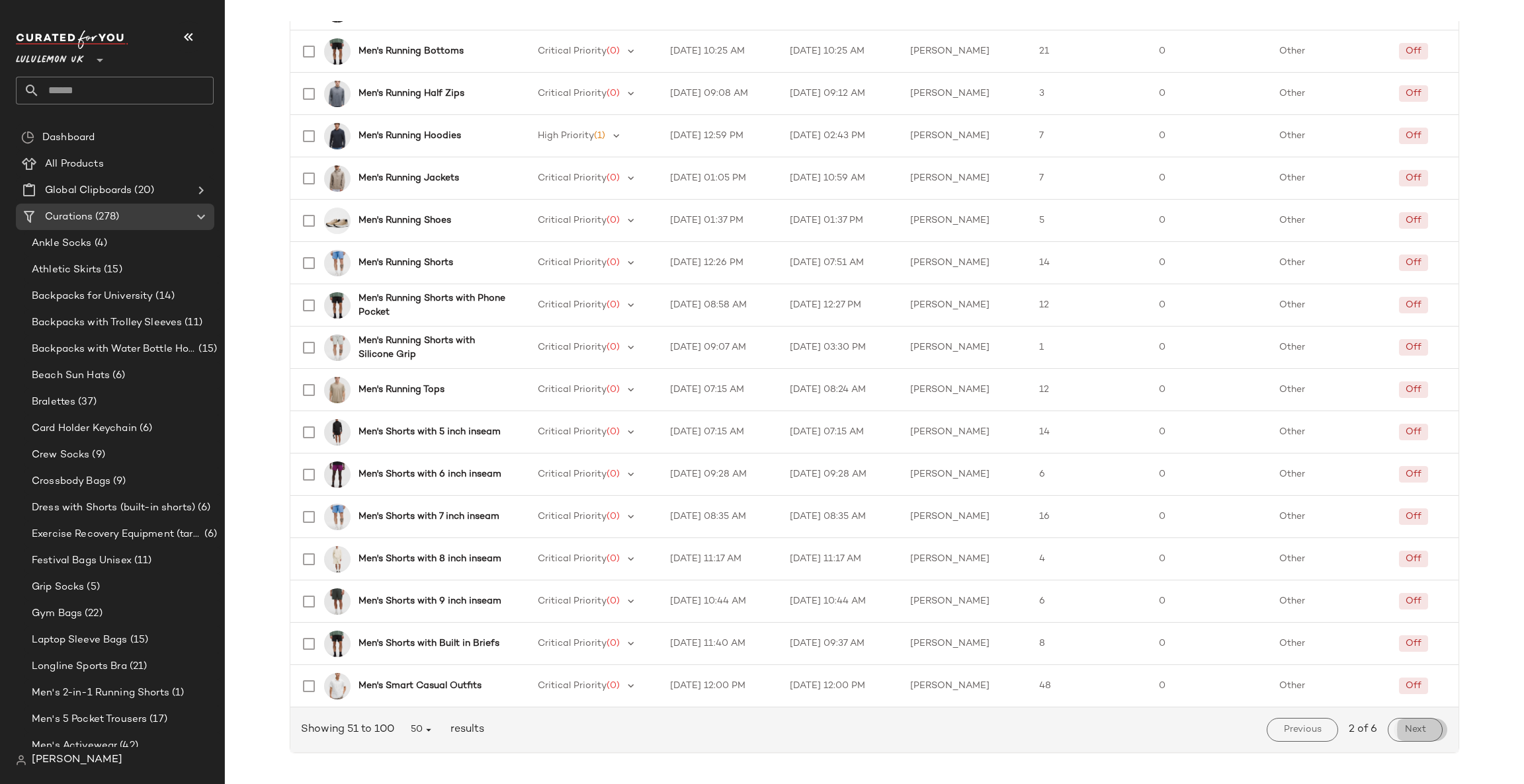
click at [1397, 735] on button "Next" at bounding box center [1414, 729] width 55 height 24
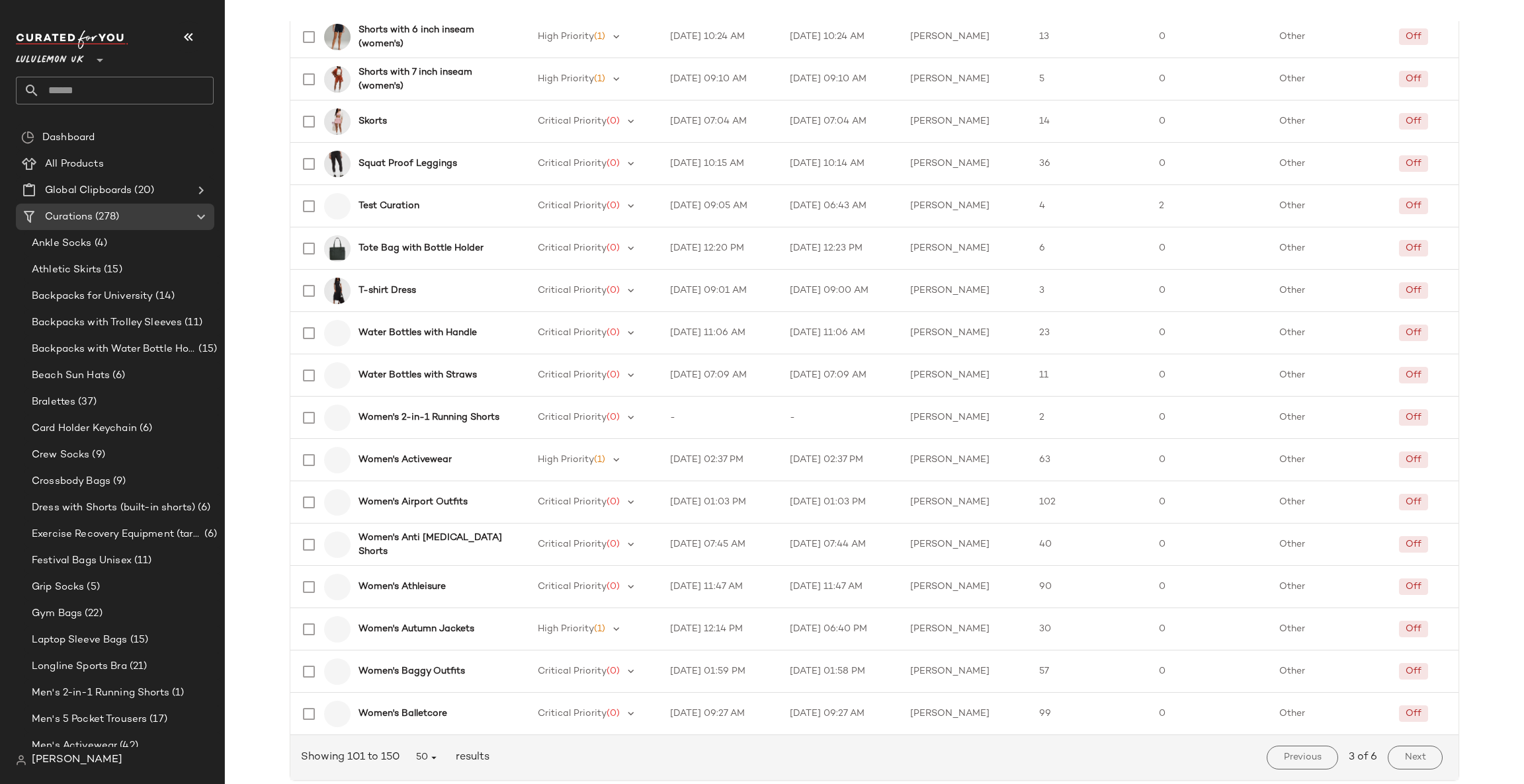
scroll to position [1648, 0]
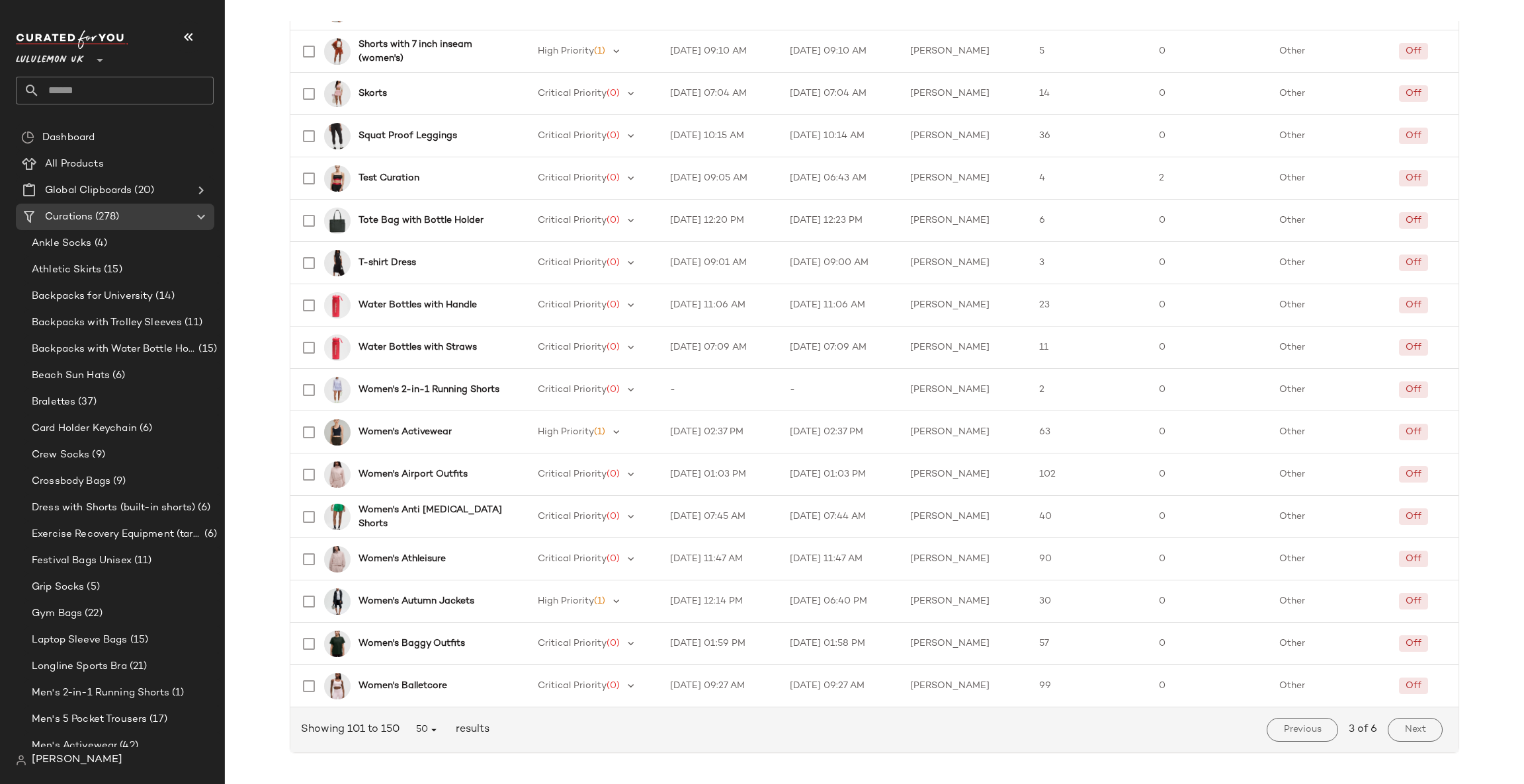
drag, startPoint x: 1411, startPoint y: 727, endPoint x: 1417, endPoint y: 724, distance: 6.7
click at [1410, 727] on span "Next" at bounding box center [1414, 730] width 22 height 11
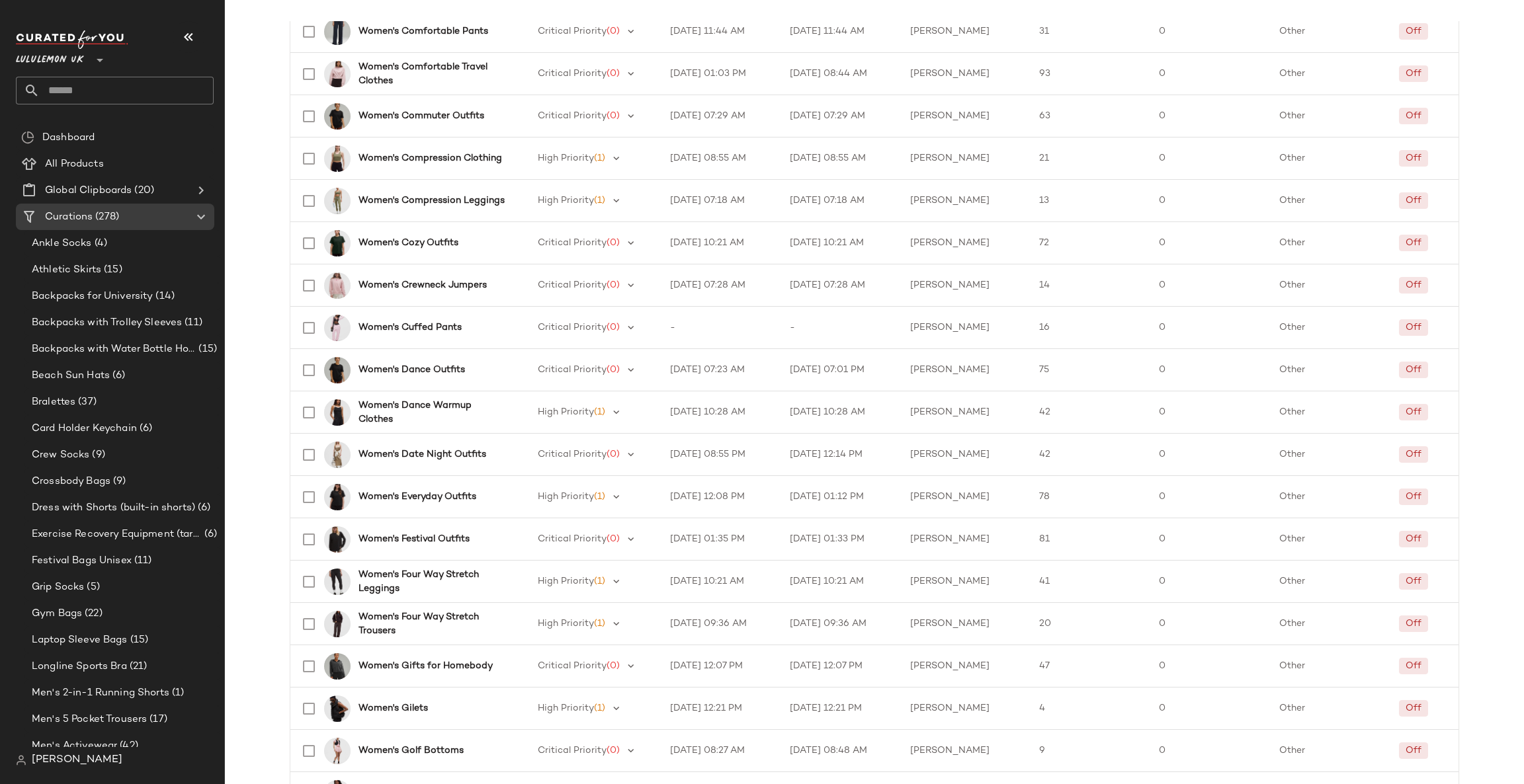
scroll to position [1648, 0]
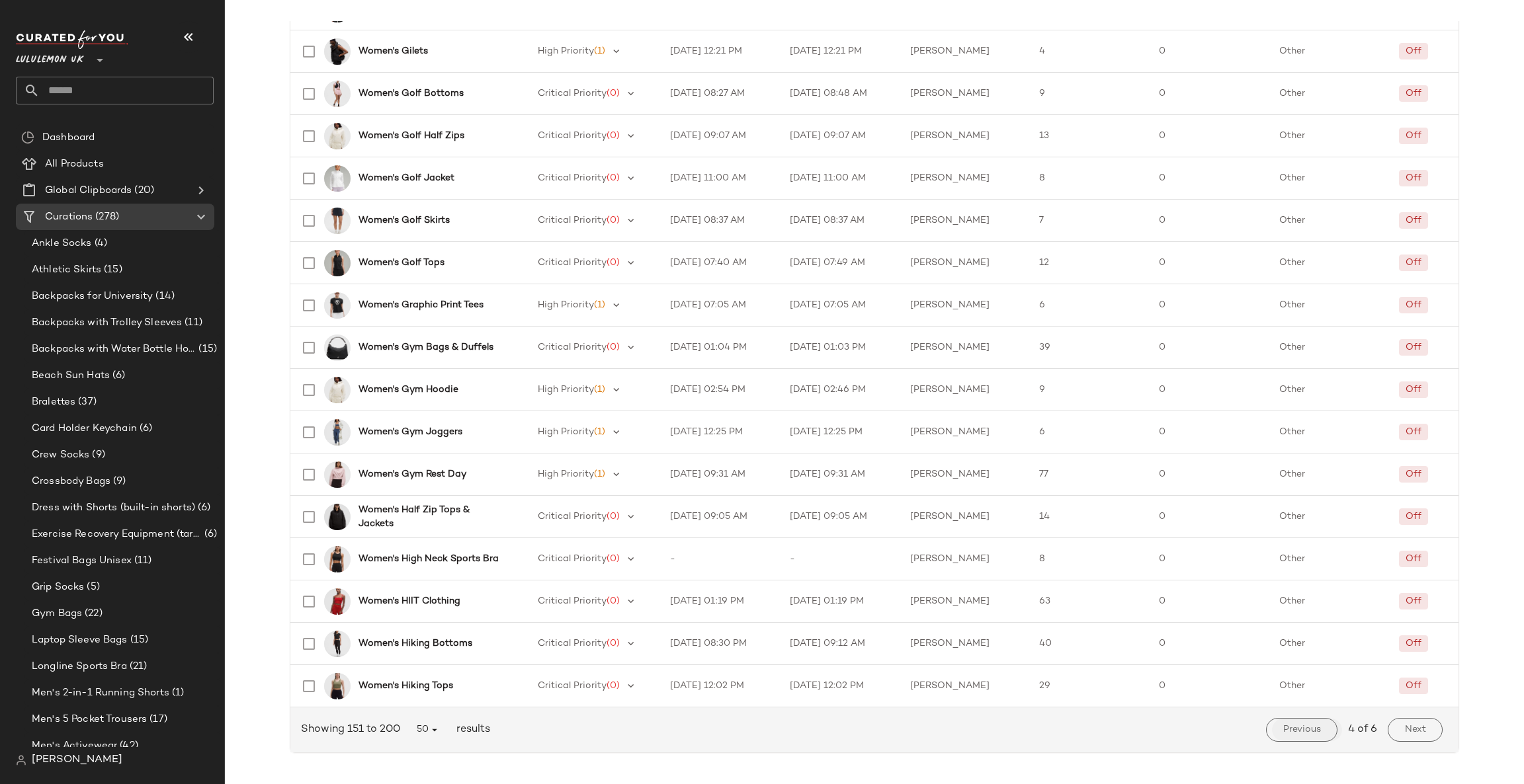
click at [1320, 733] on button "Previous" at bounding box center [1301, 729] width 71 height 24
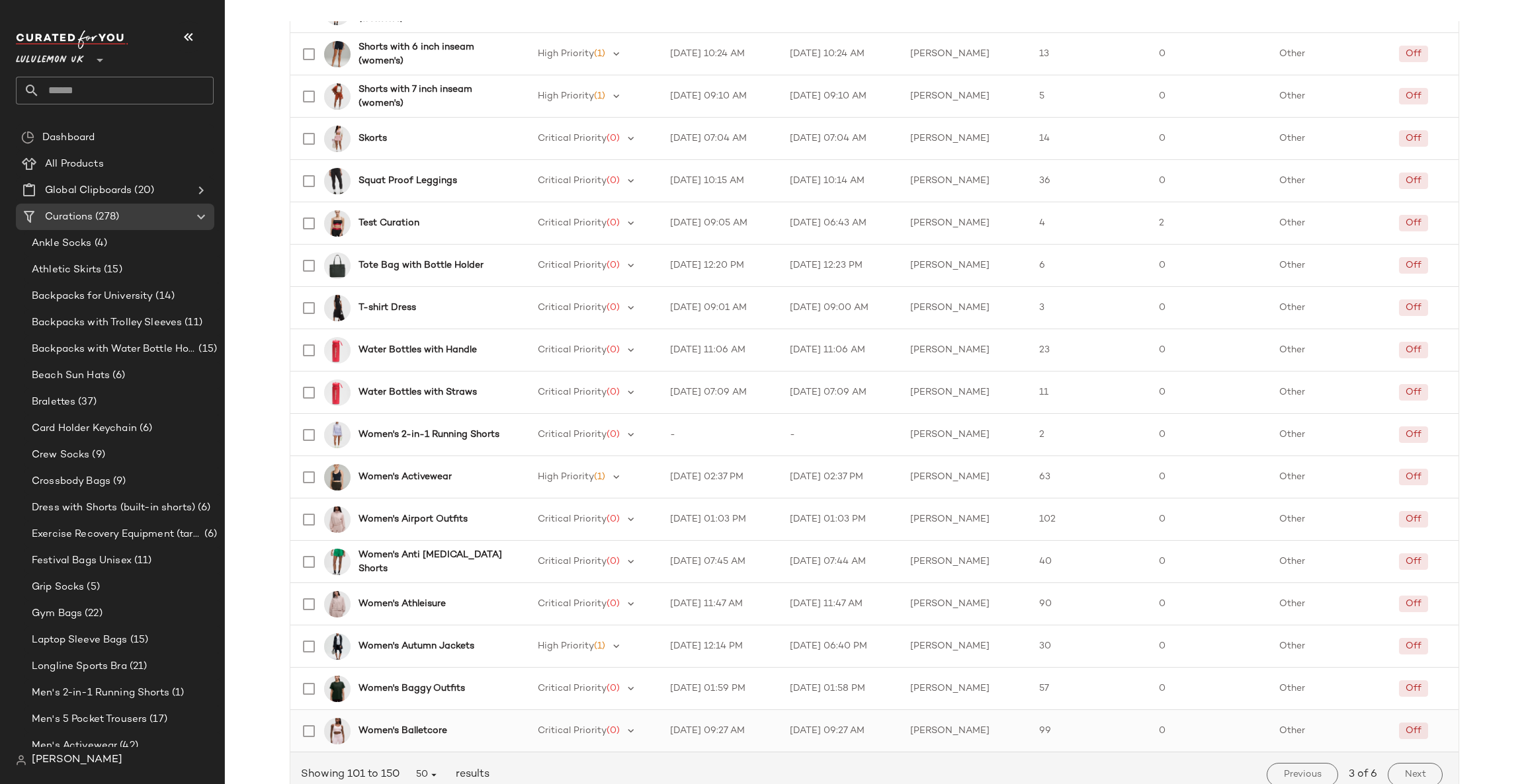
scroll to position [1648, 0]
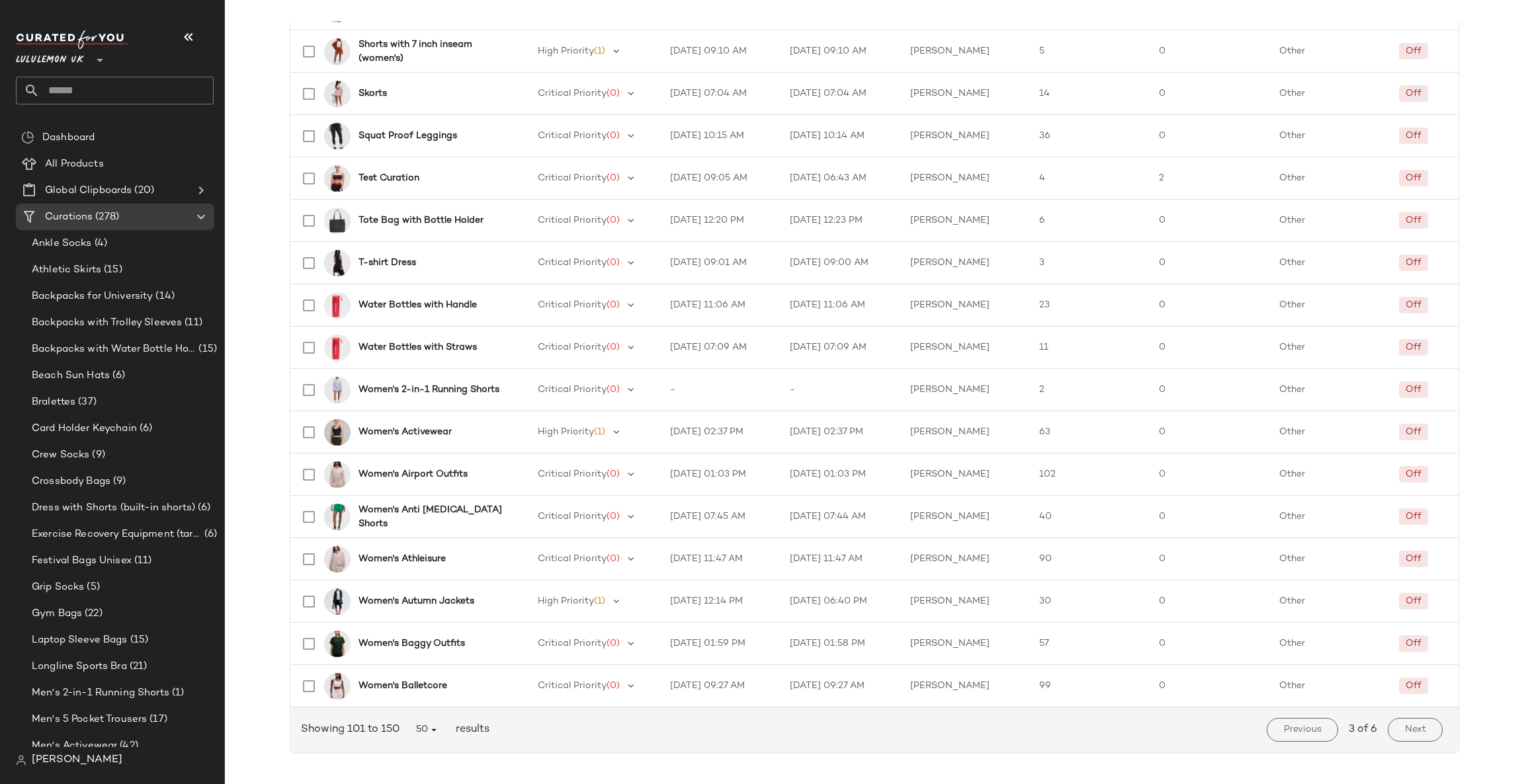
click at [1415, 727] on span "Next" at bounding box center [1414, 730] width 22 height 11
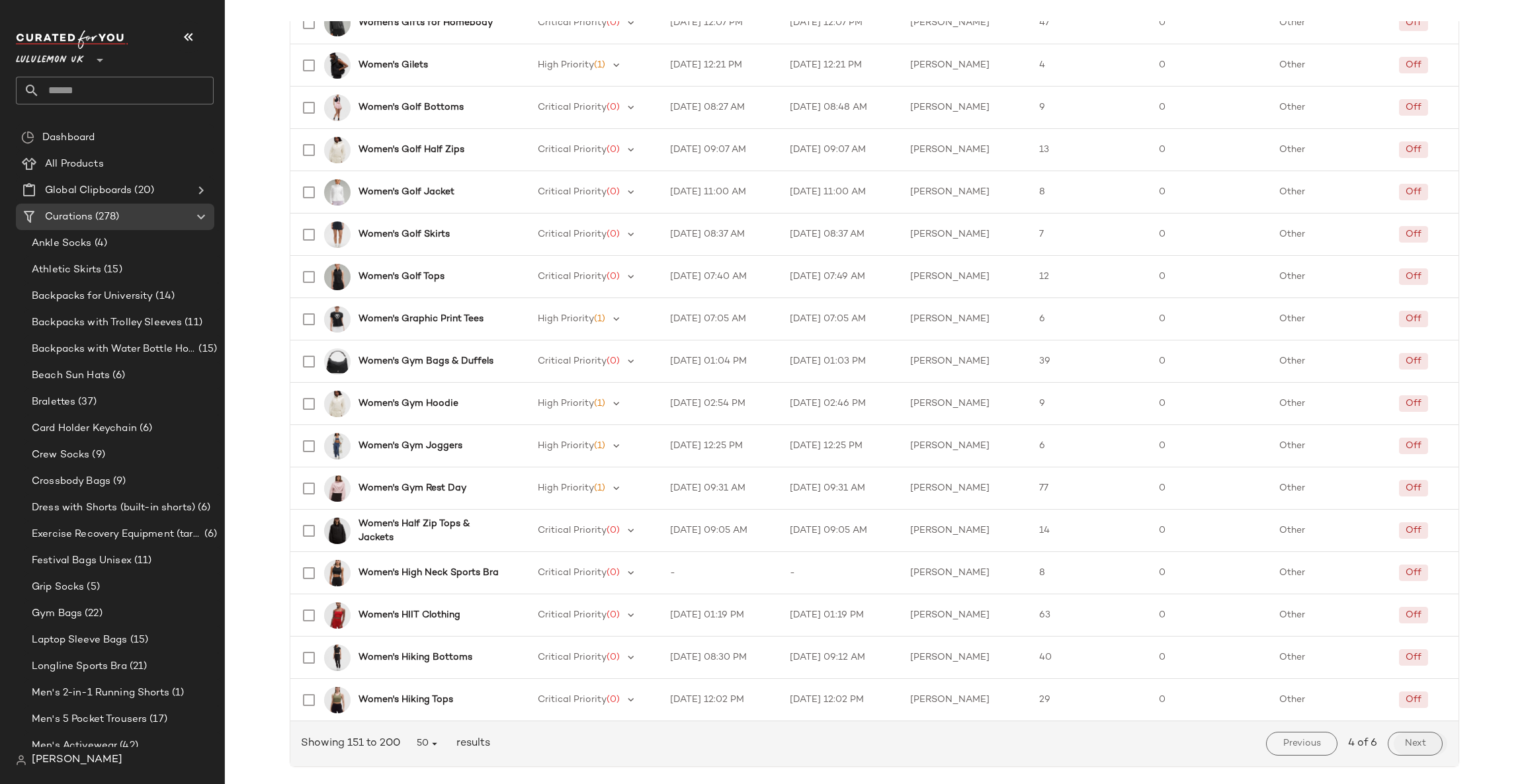
scroll to position [1648, 0]
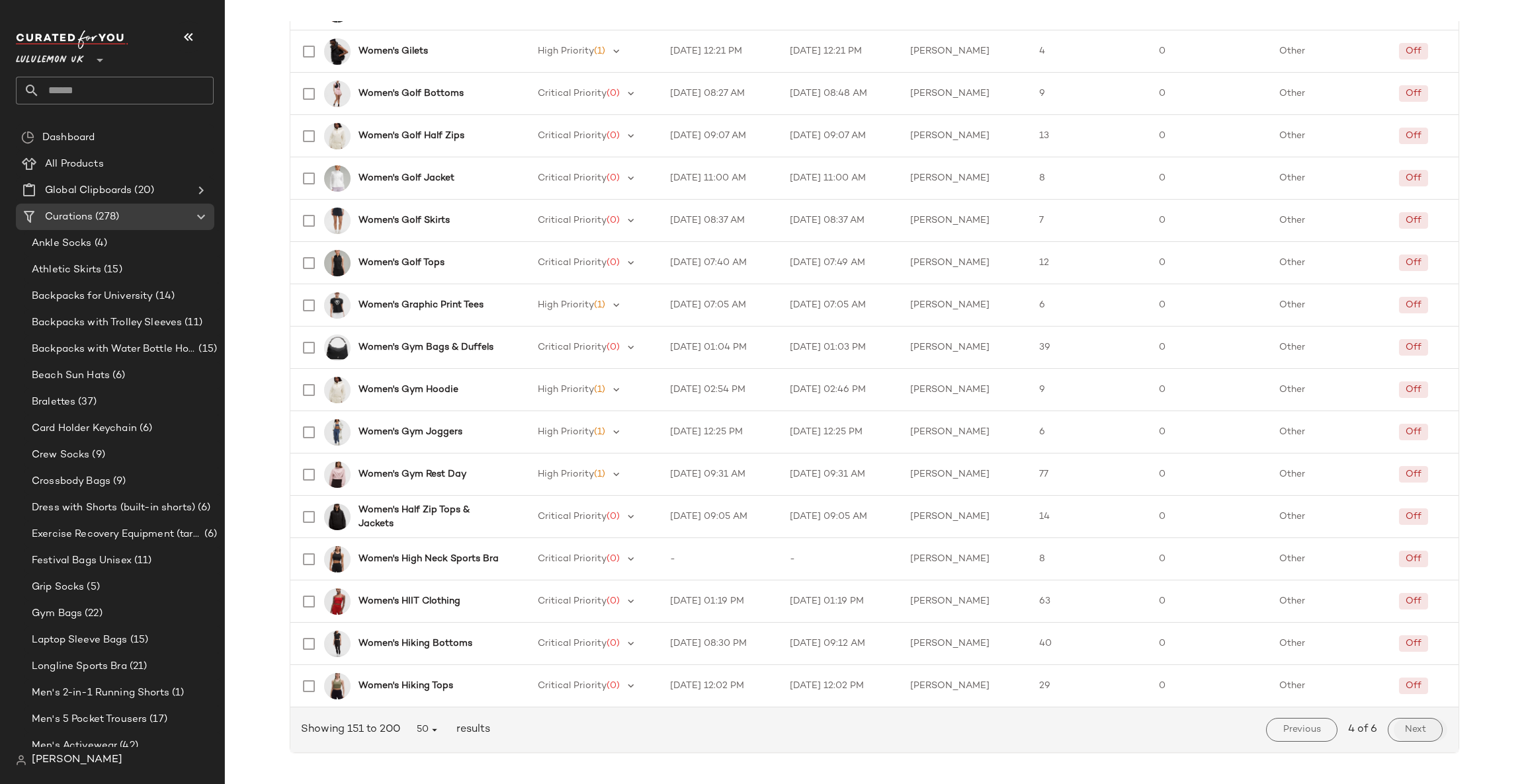
click at [1411, 721] on button "Next" at bounding box center [1414, 729] width 55 height 24
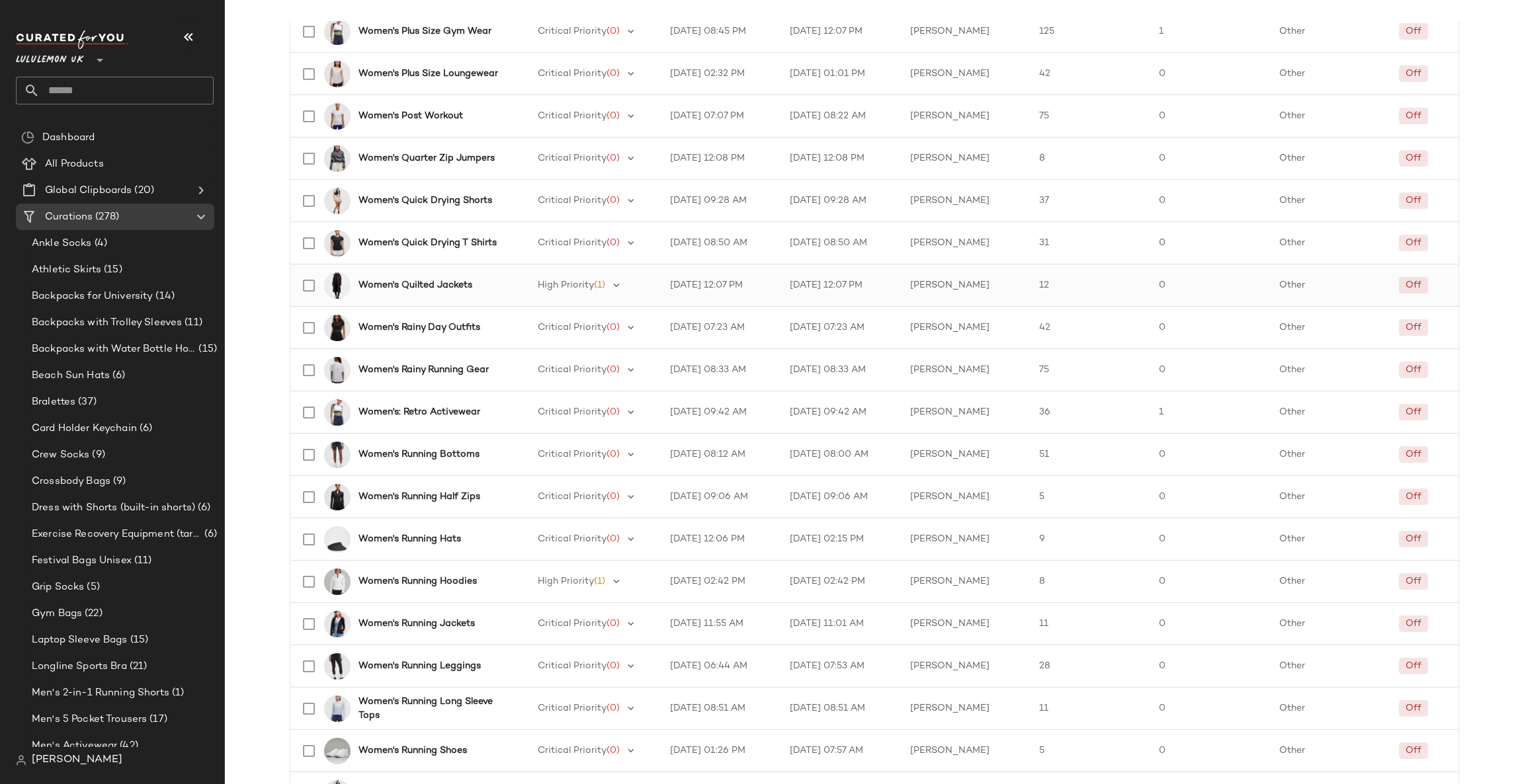
scroll to position [1648, 0]
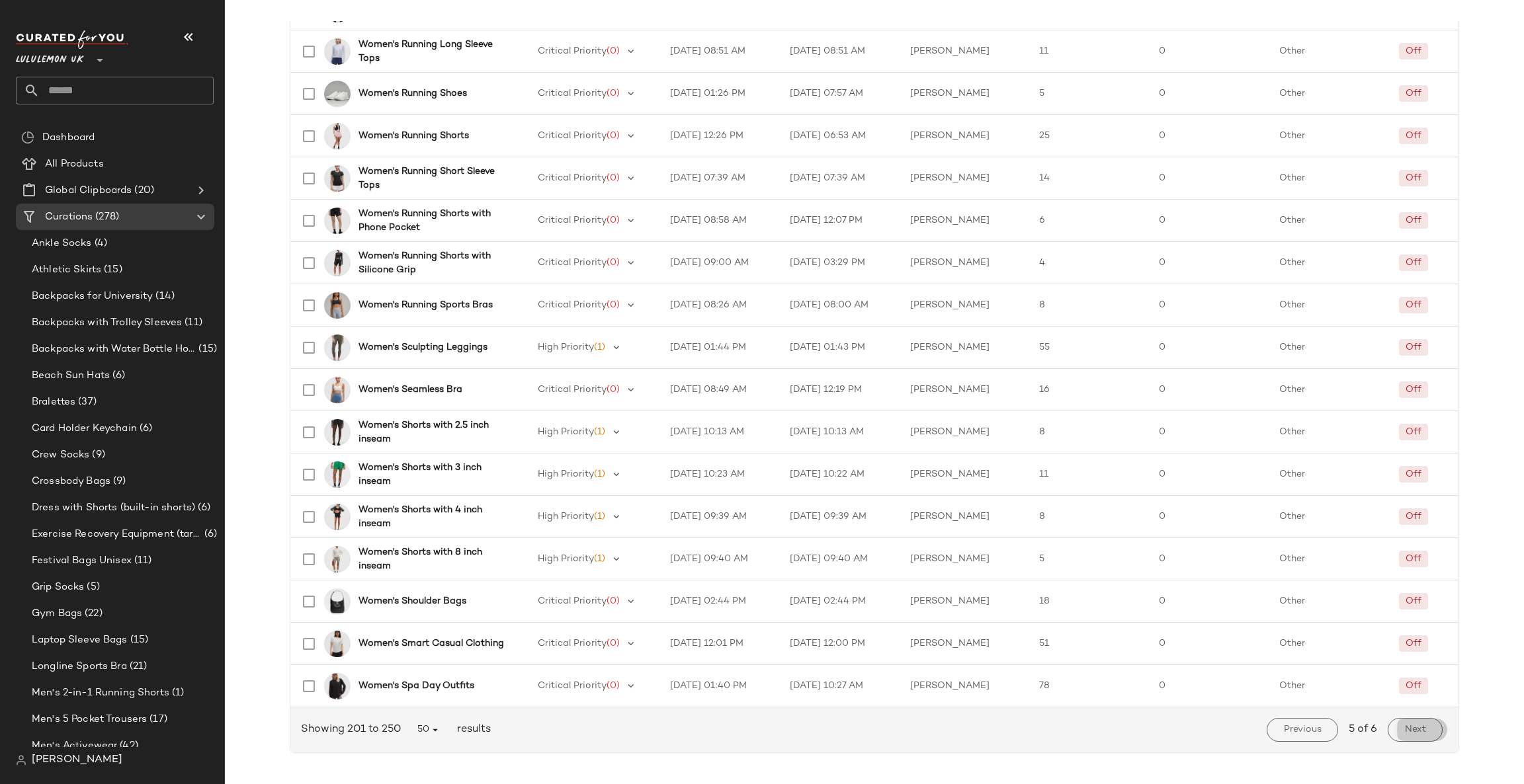
click at [1421, 729] on button "Next" at bounding box center [1414, 729] width 55 height 24
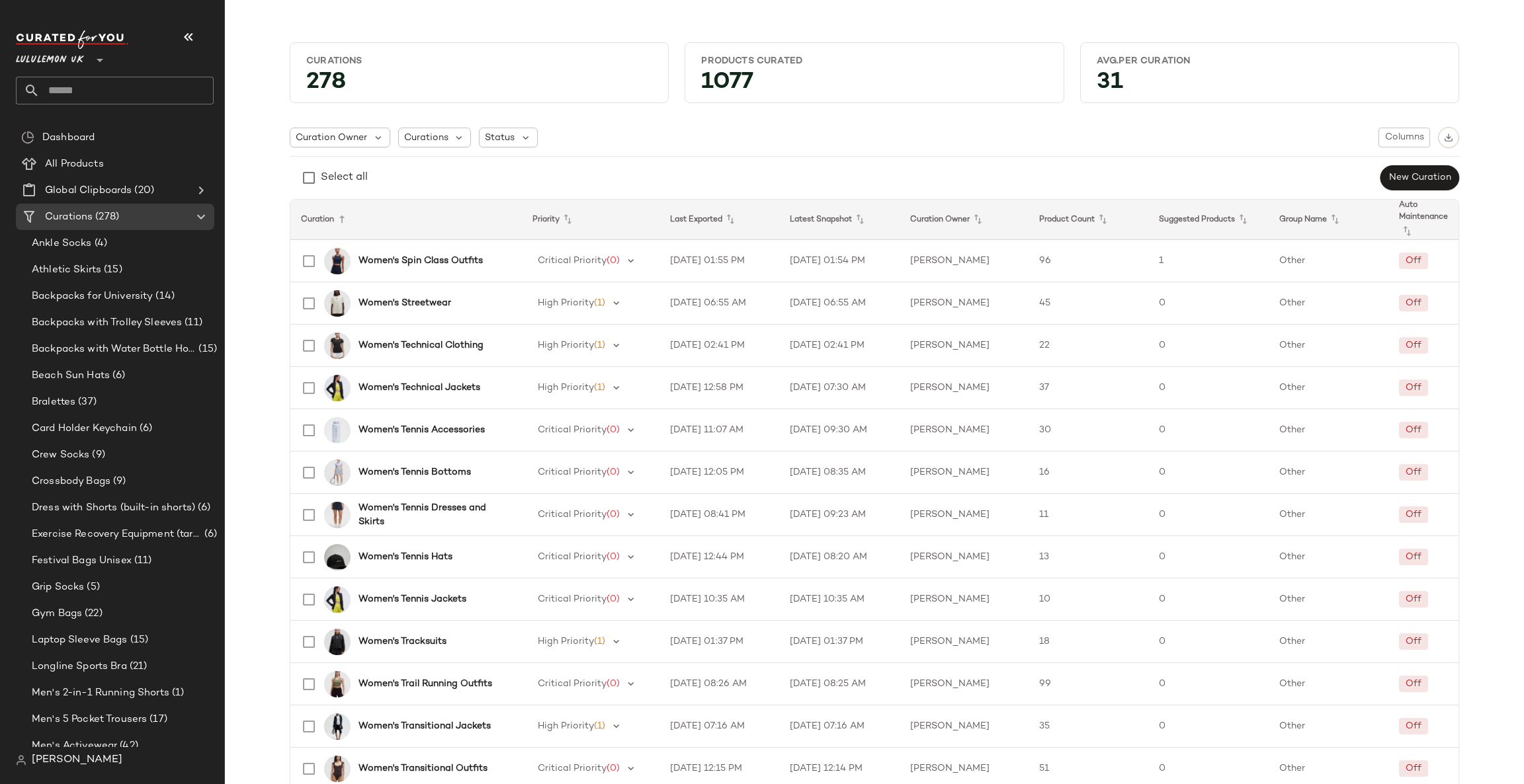
scroll to position [717, 0]
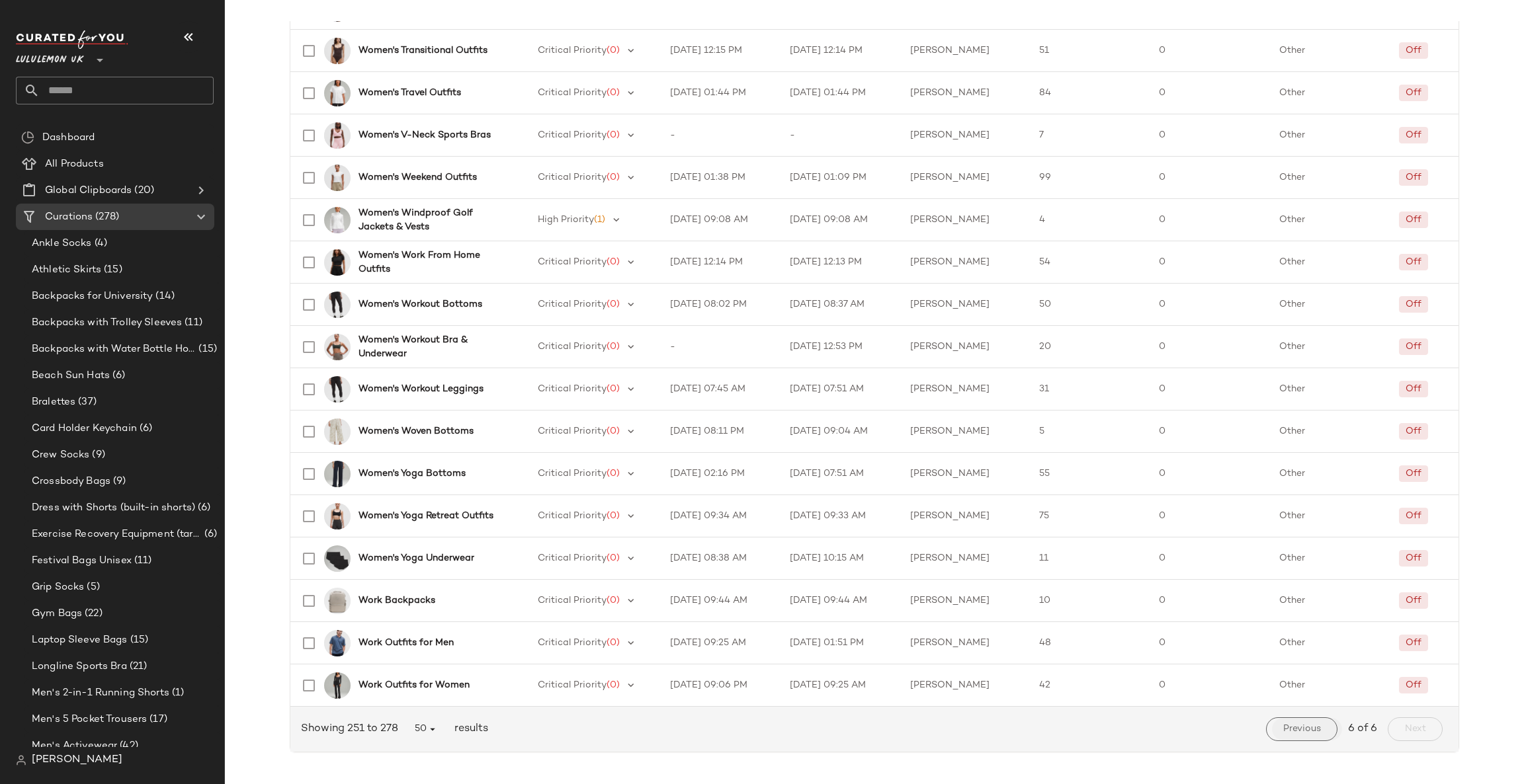
click at [1289, 731] on span "Previous" at bounding box center [1301, 729] width 39 height 11
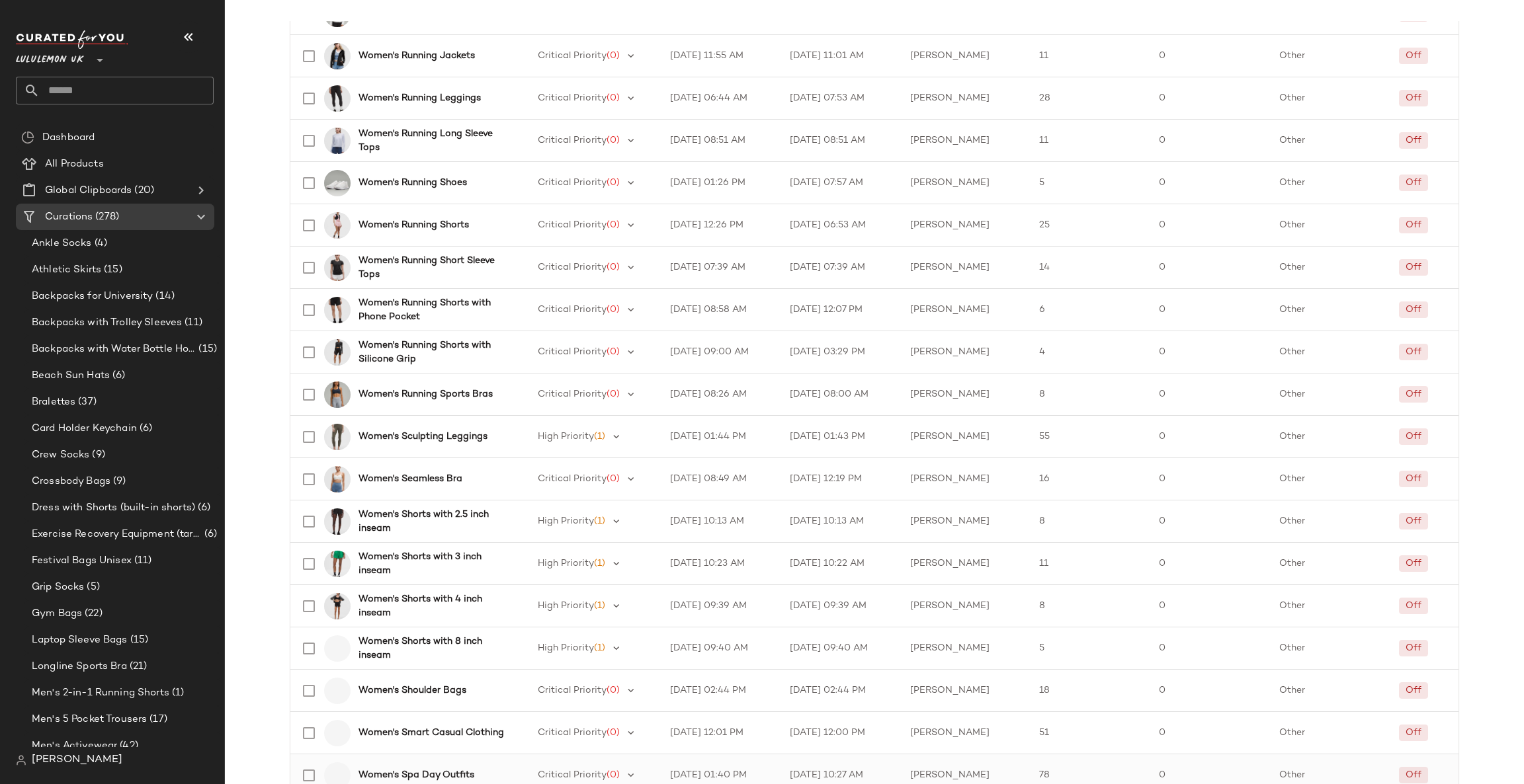
scroll to position [1648, 0]
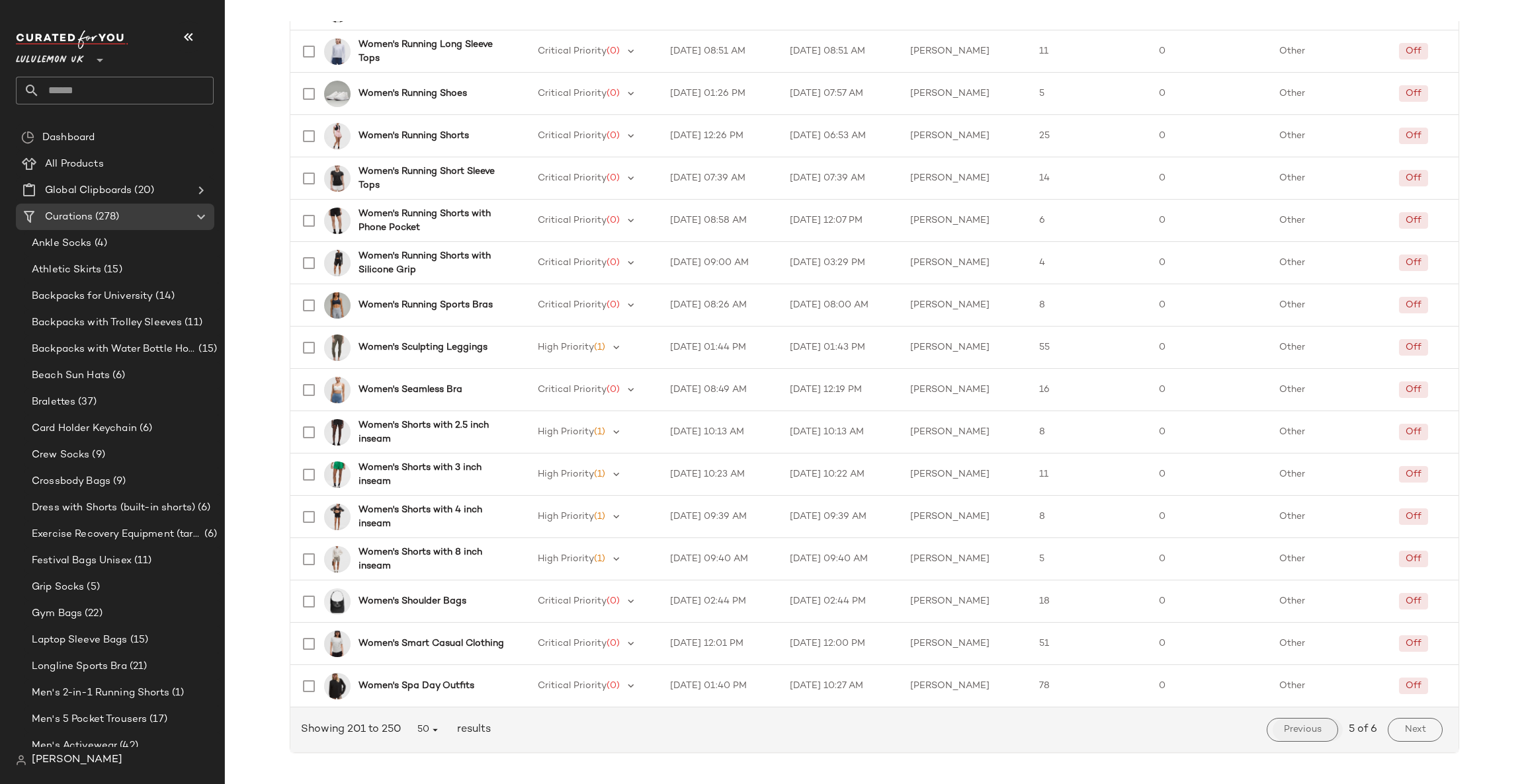
click at [1310, 736] on button "Previous" at bounding box center [1301, 729] width 71 height 24
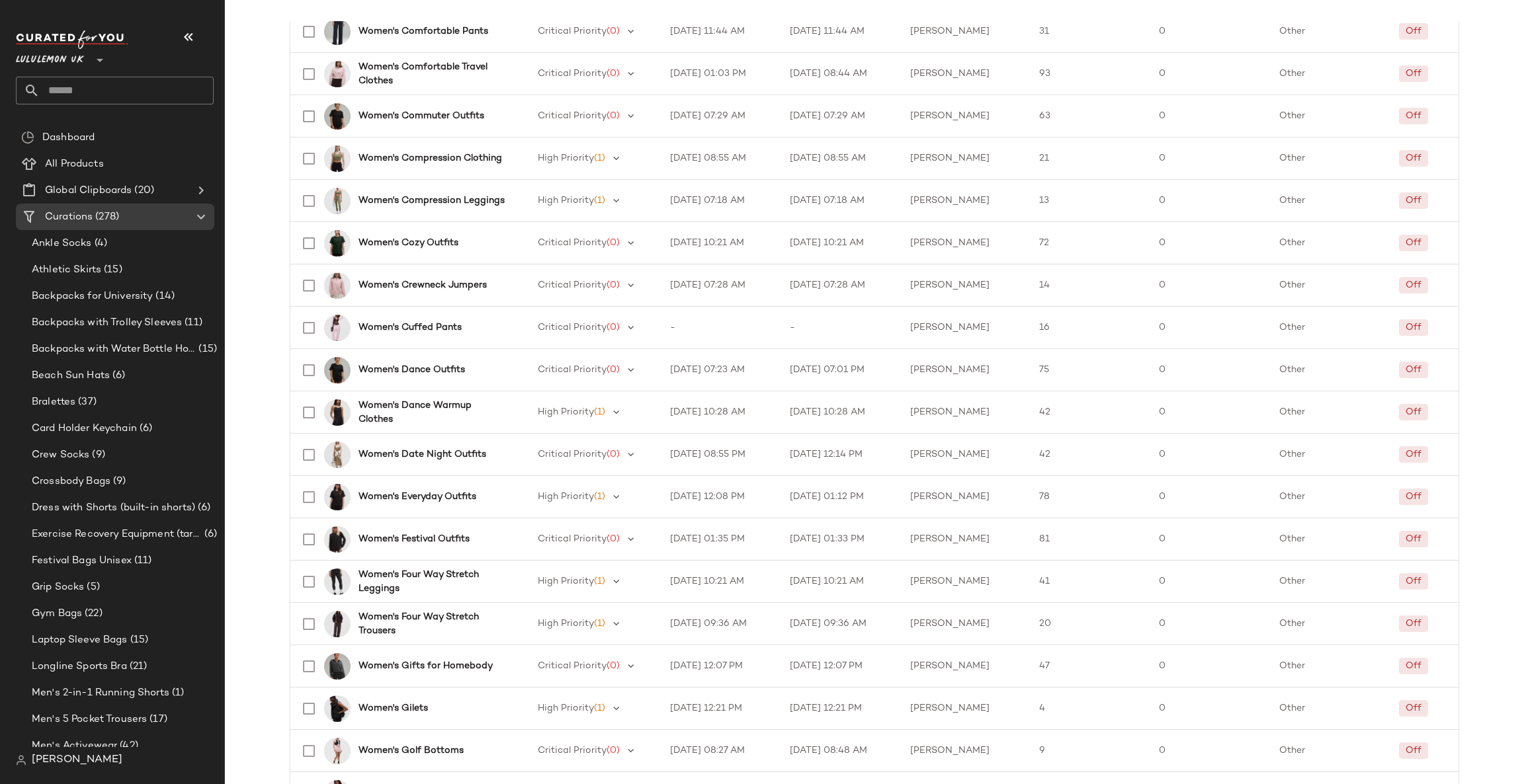
scroll to position [1648, 0]
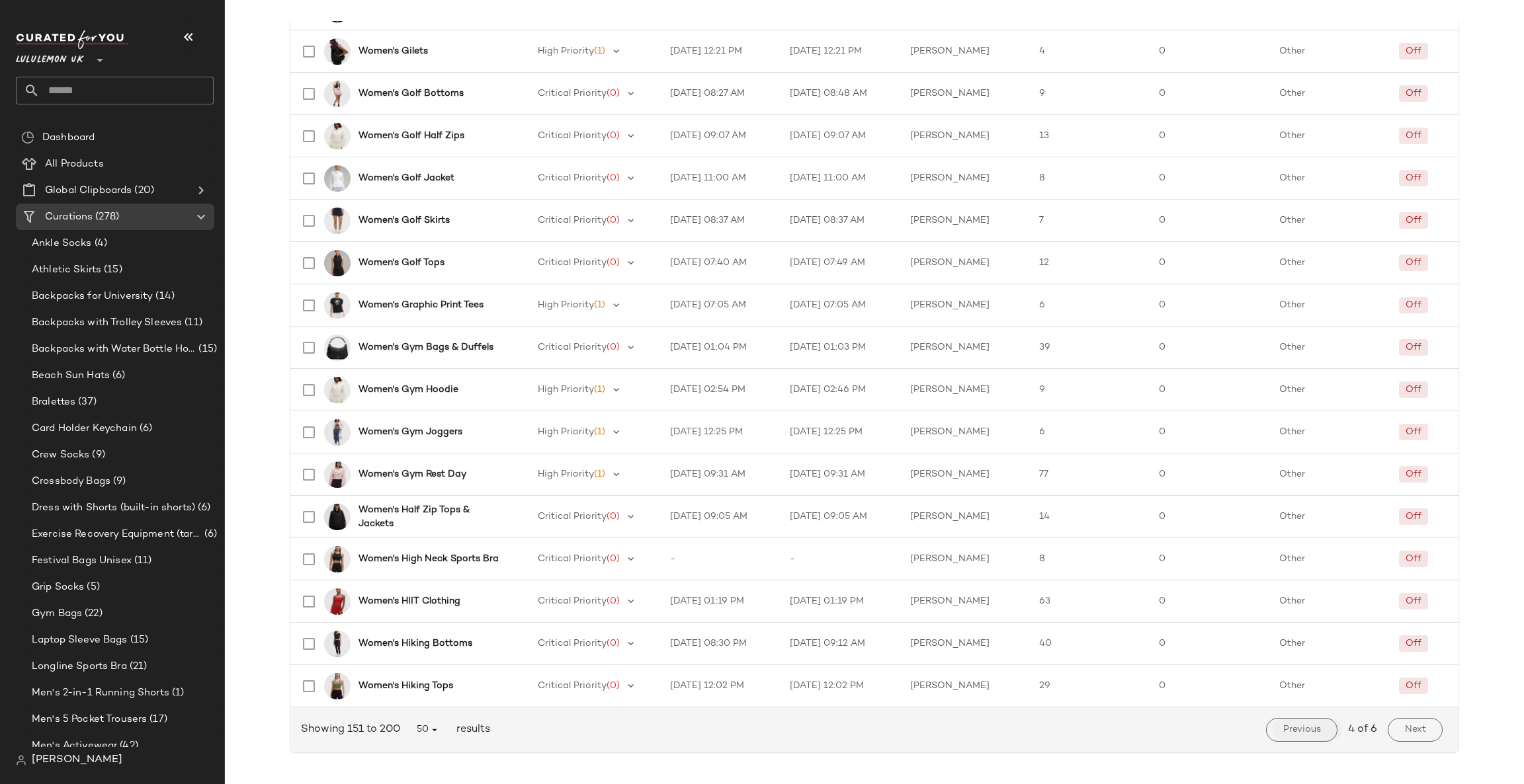
click at [1308, 731] on span "Previous" at bounding box center [1301, 730] width 39 height 11
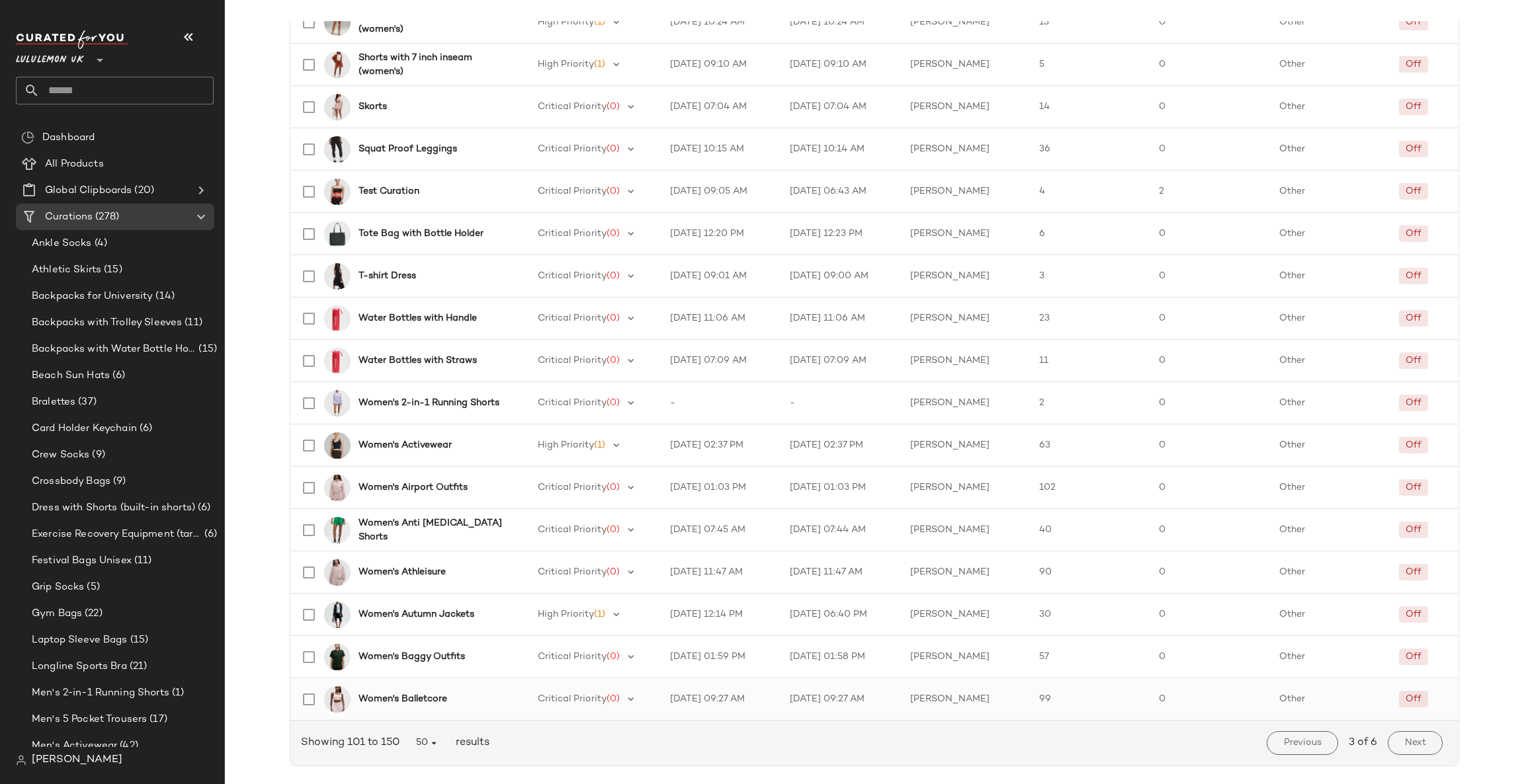
scroll to position [1648, 0]
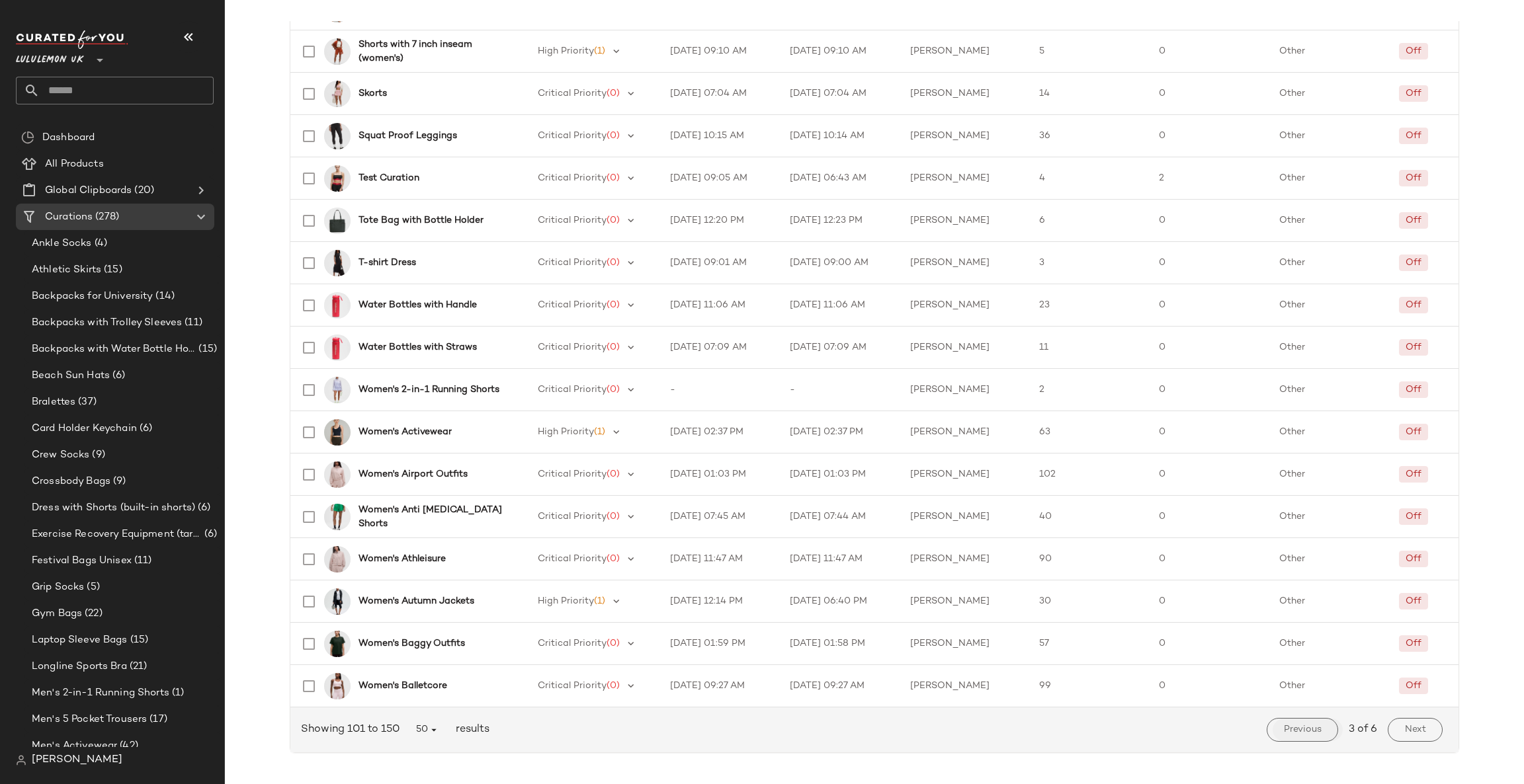
click at [1308, 724] on span "Previous" at bounding box center [1302, 730] width 39 height 11
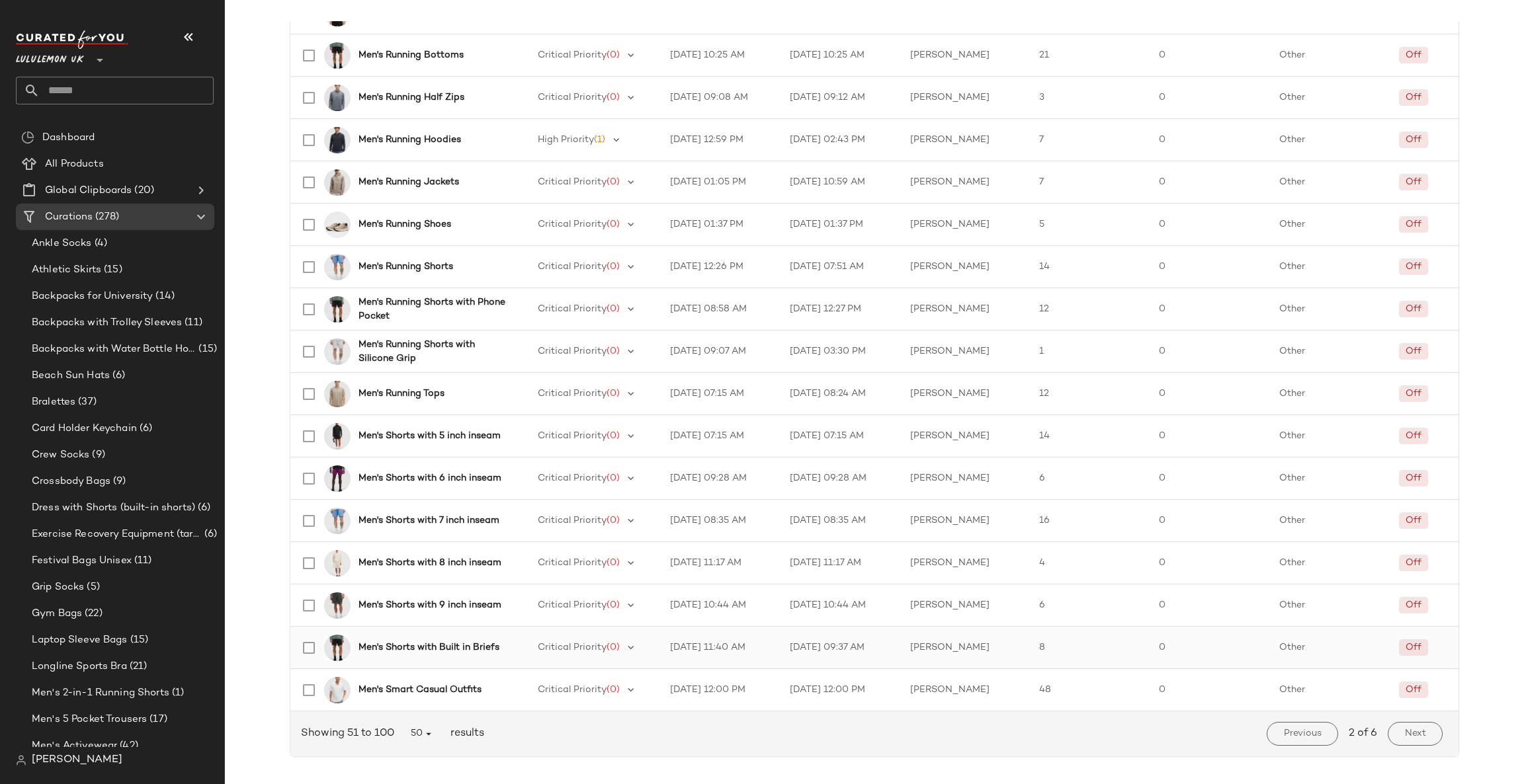
scroll to position [1648, 0]
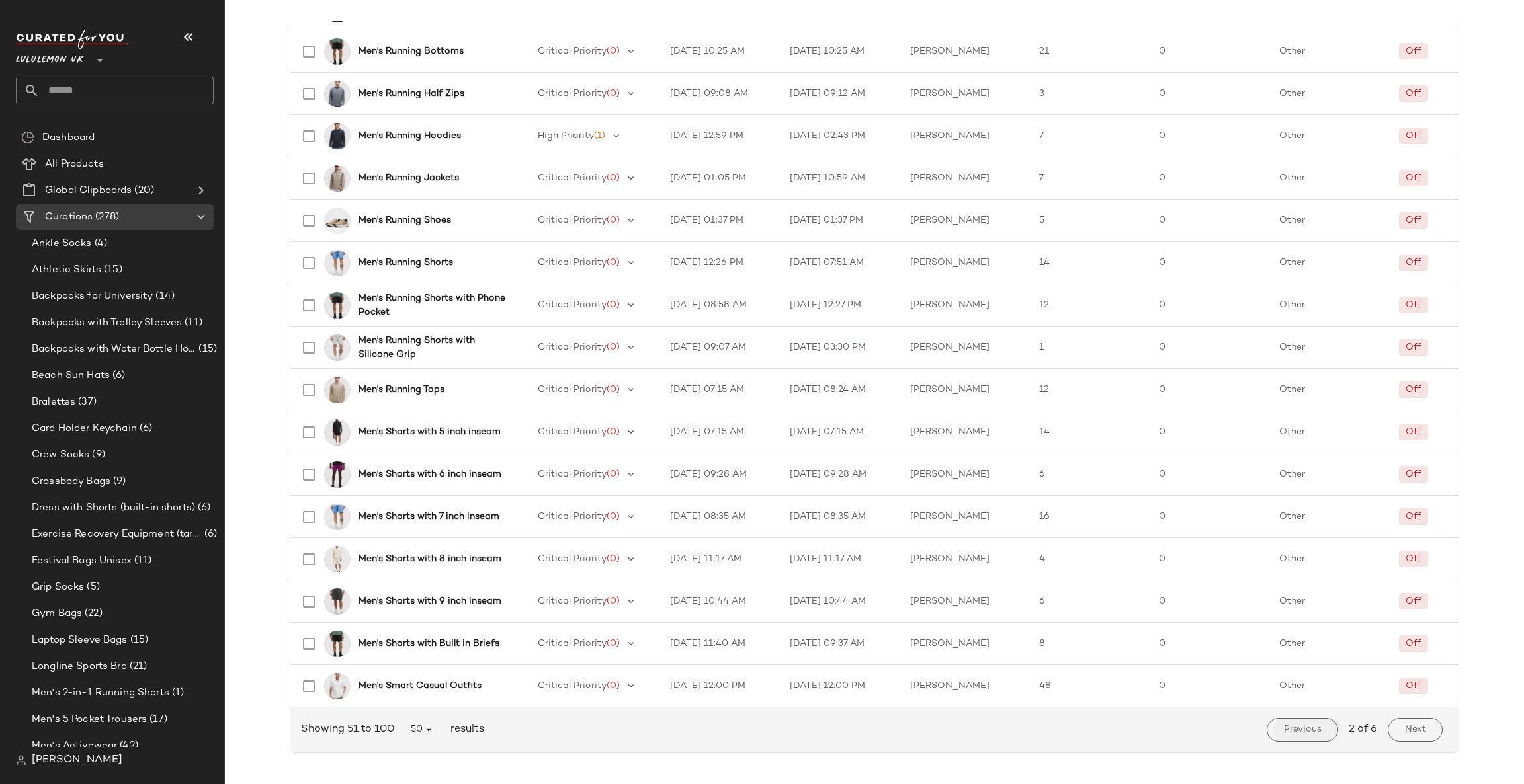
click at [1321, 738] on button "Previous" at bounding box center [1301, 729] width 71 height 24
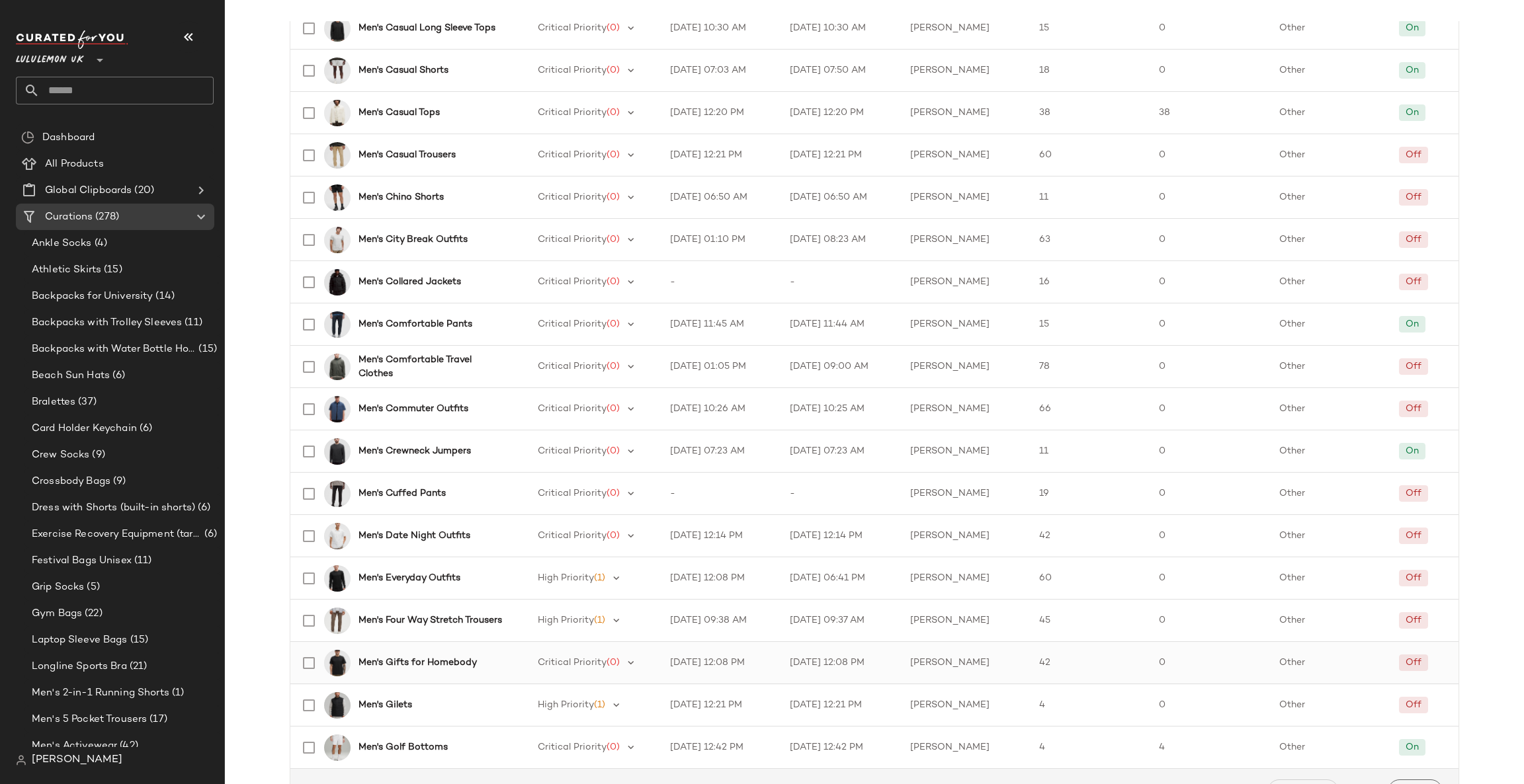
scroll to position [1648, 0]
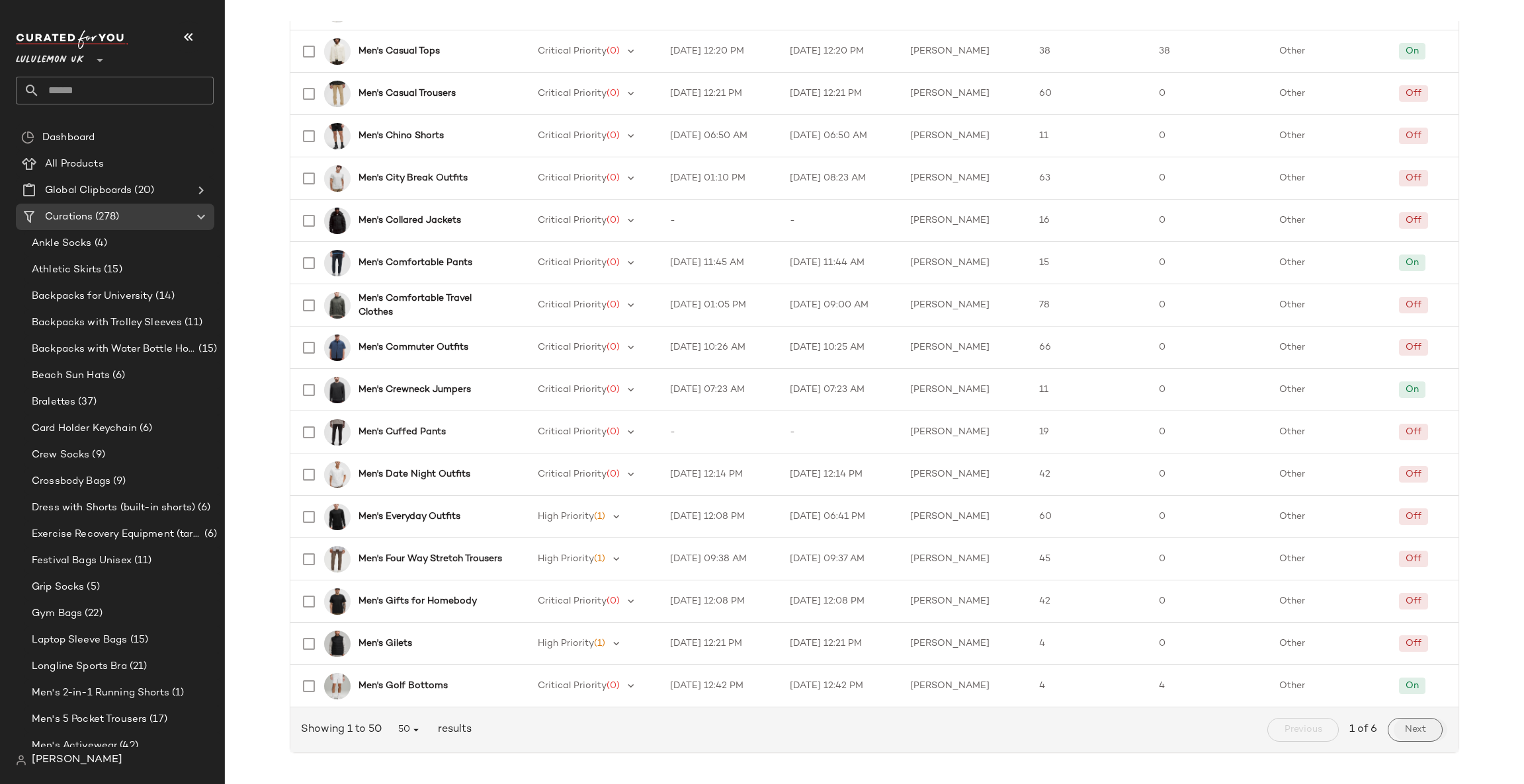
click at [1421, 724] on span "Next" at bounding box center [1414, 730] width 22 height 11
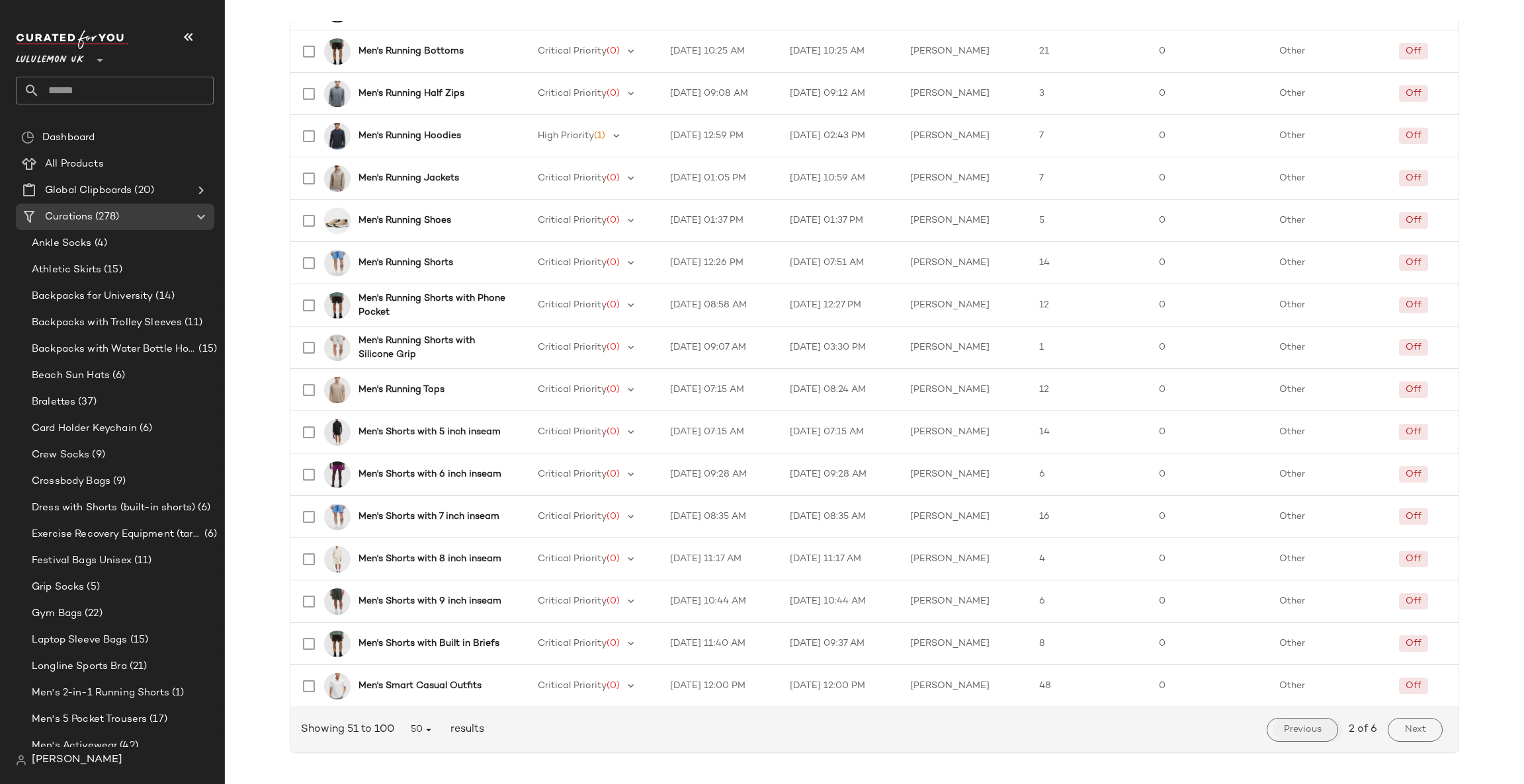
click at [1320, 731] on button "Previous" at bounding box center [1301, 729] width 71 height 24
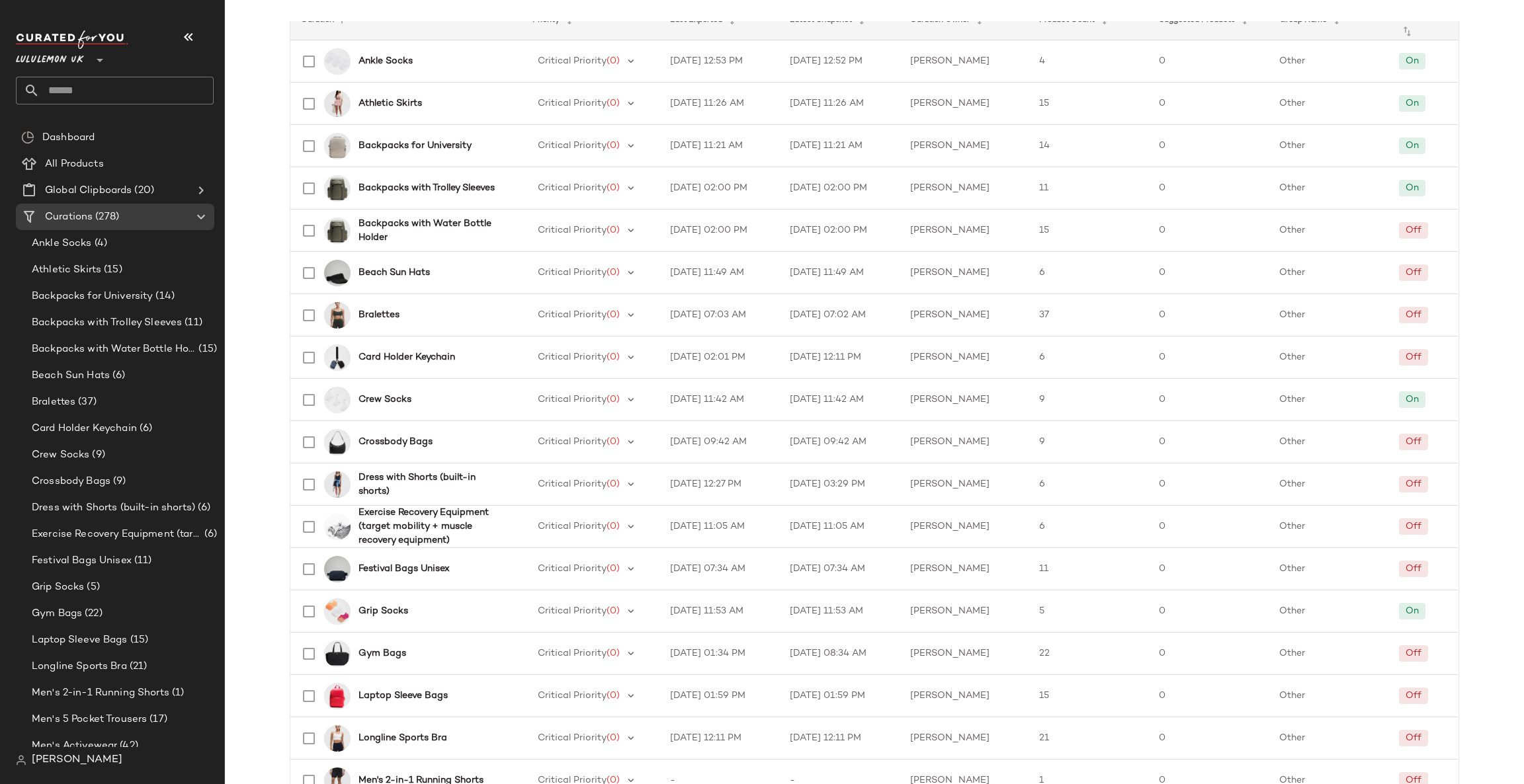
scroll to position [198, 0]
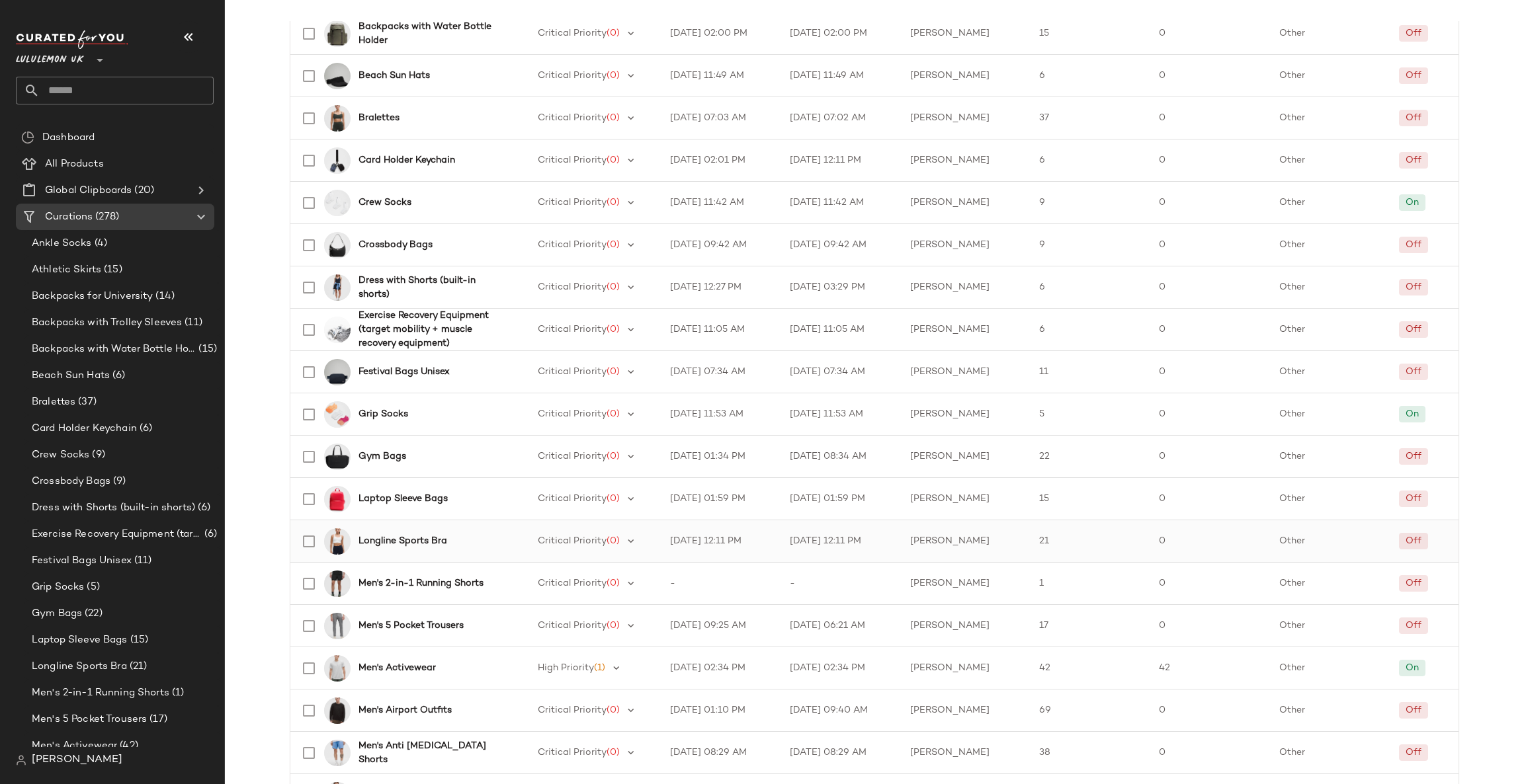
scroll to position [594, 0]
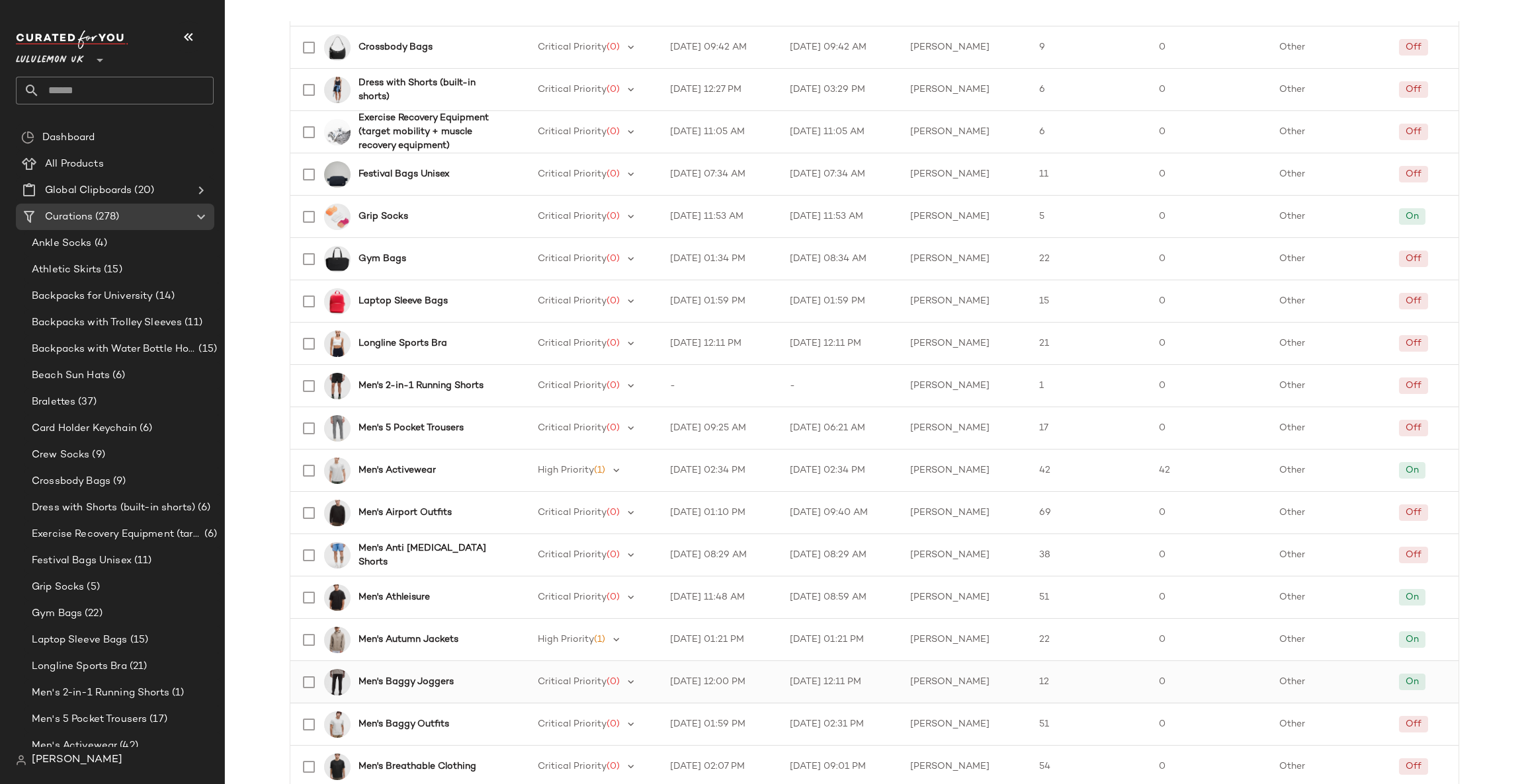
scroll to position [794, 0]
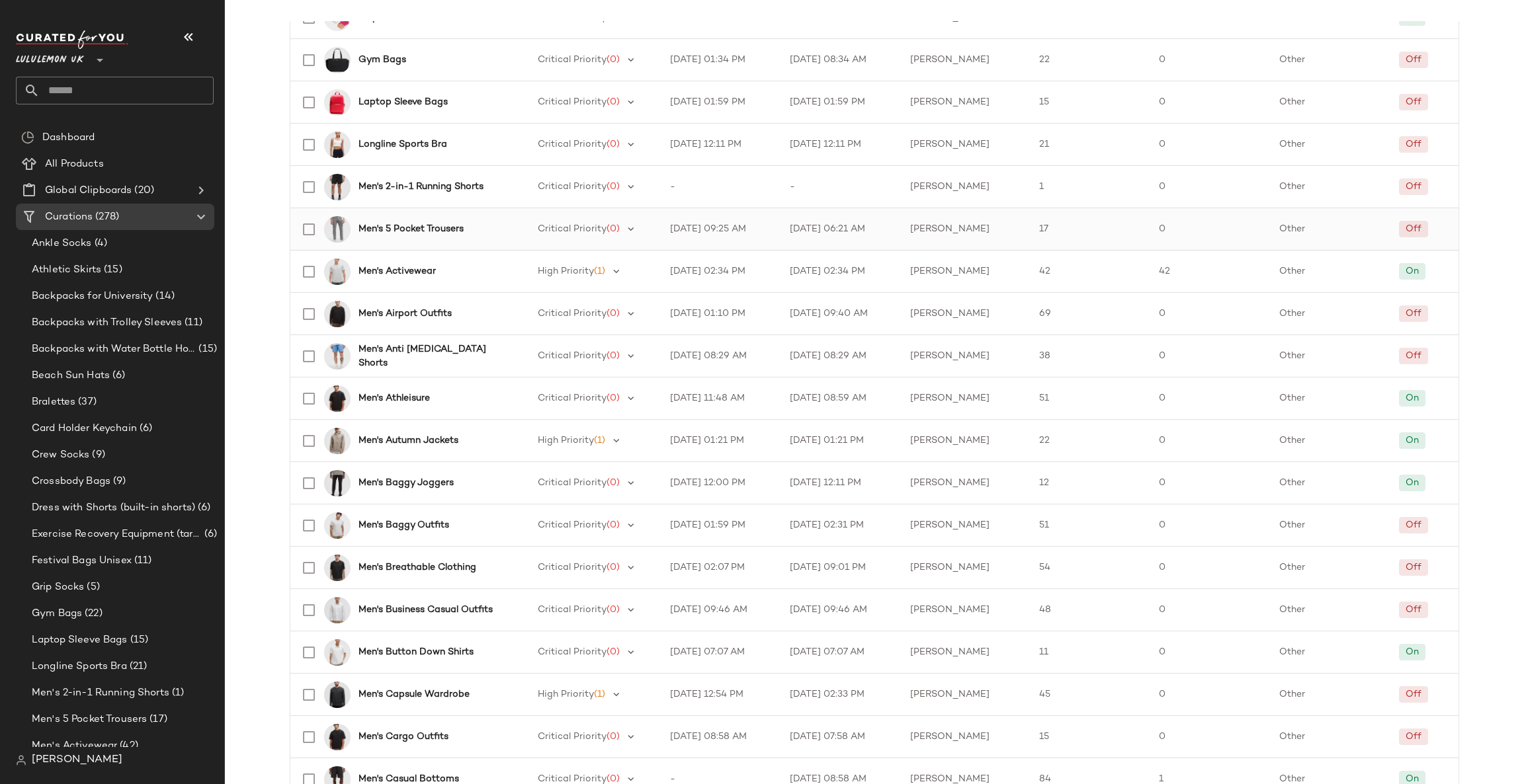
scroll to position [991, 0]
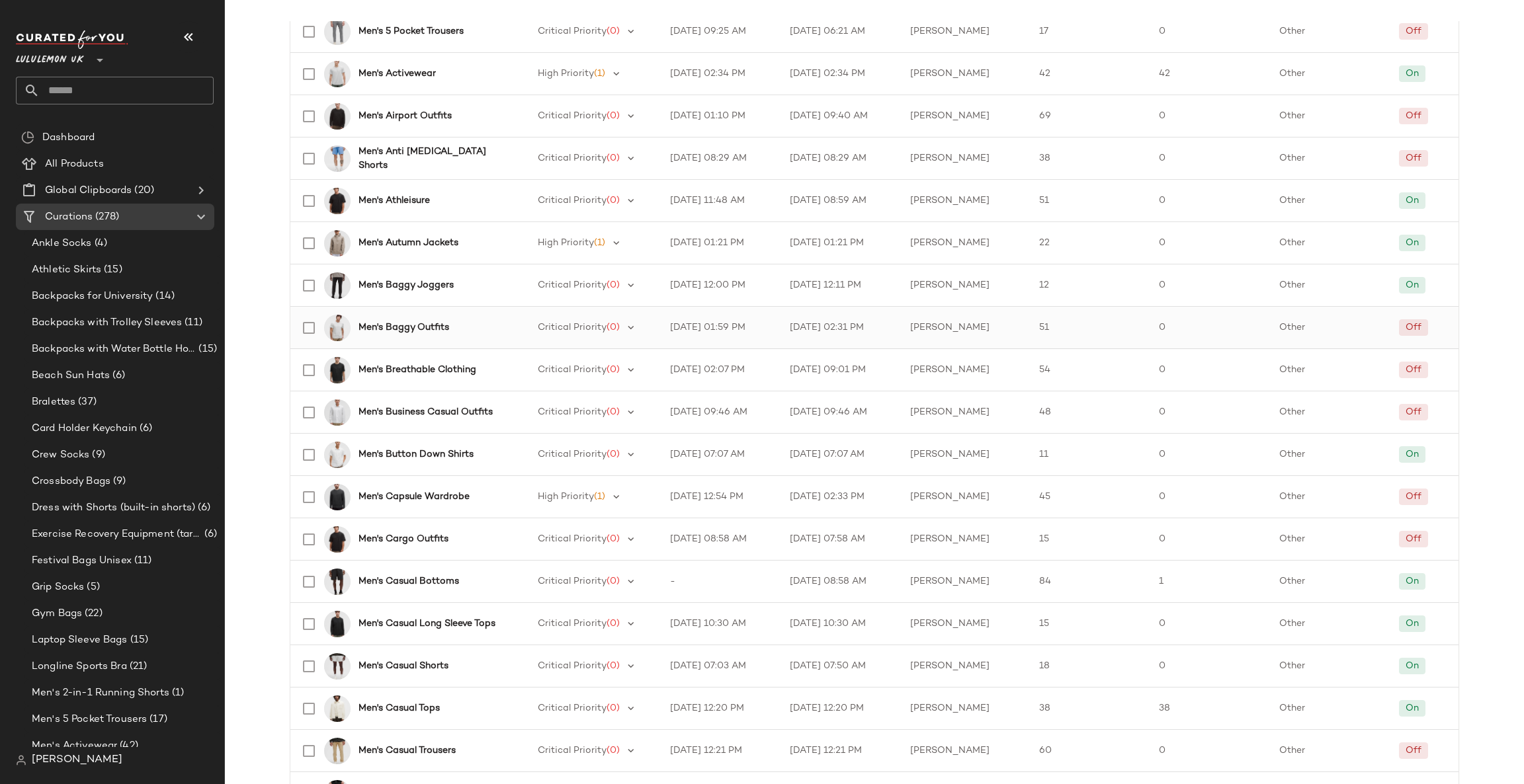
scroll to position [1190, 0]
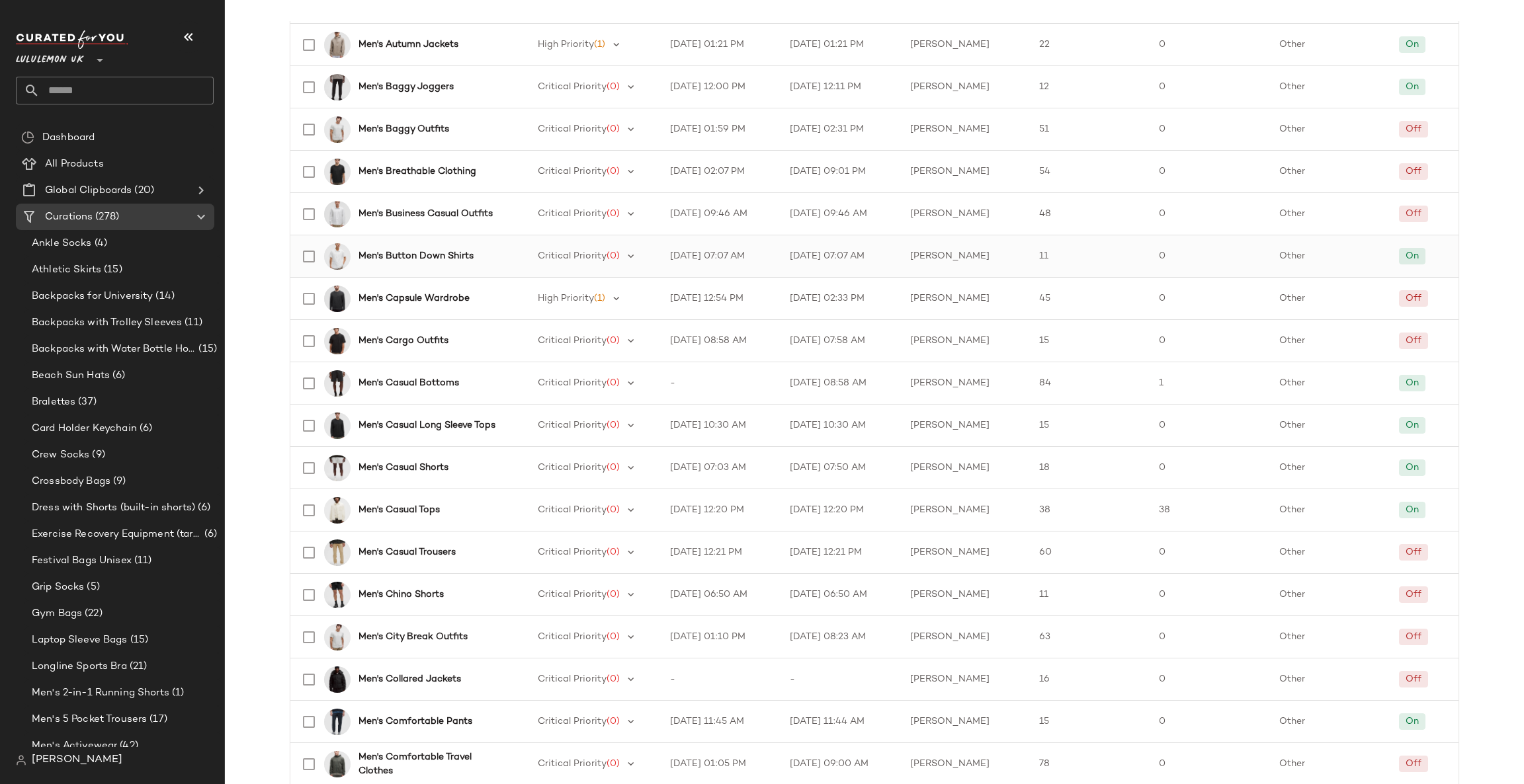
scroll to position [1388, 0]
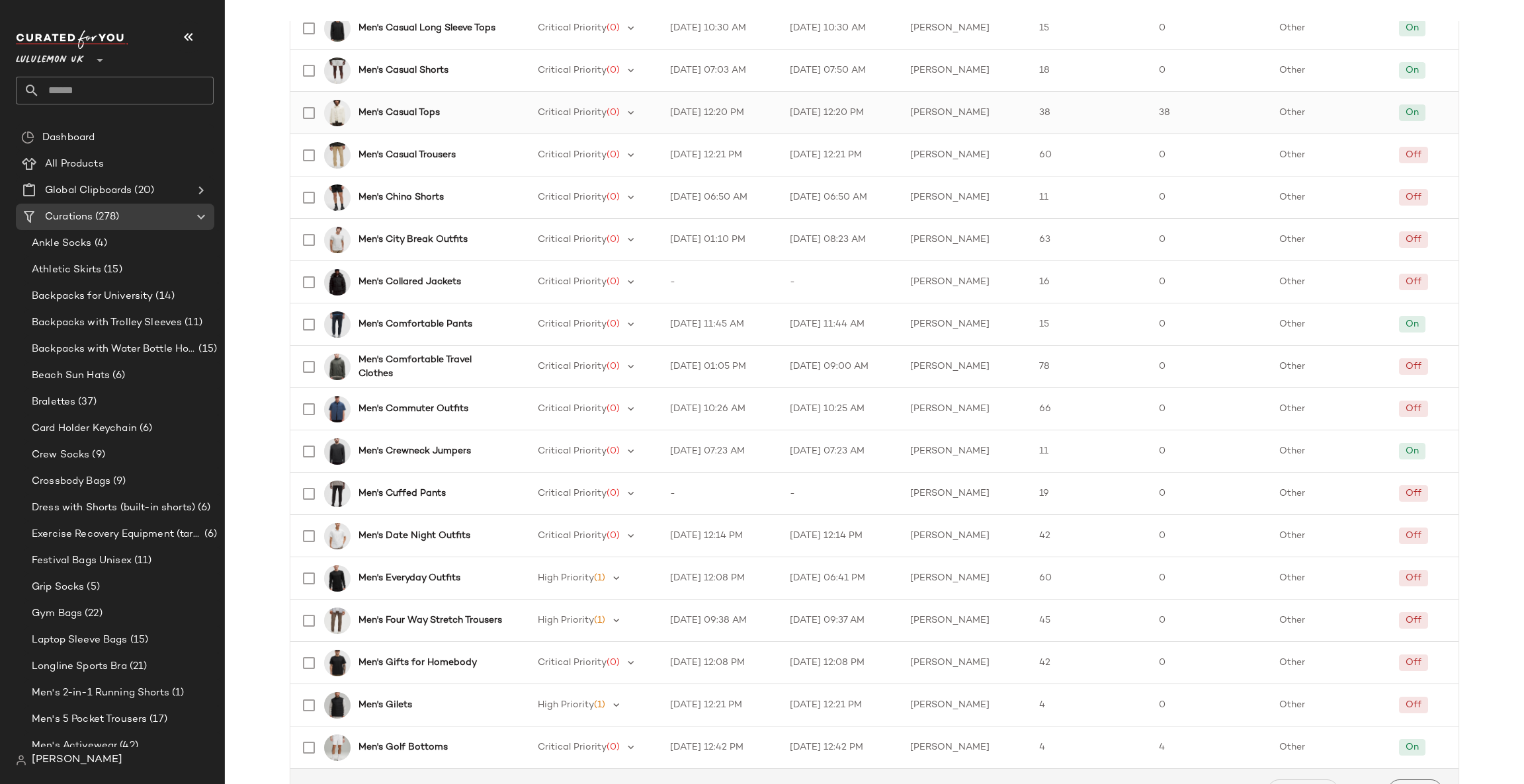
scroll to position [1648, 0]
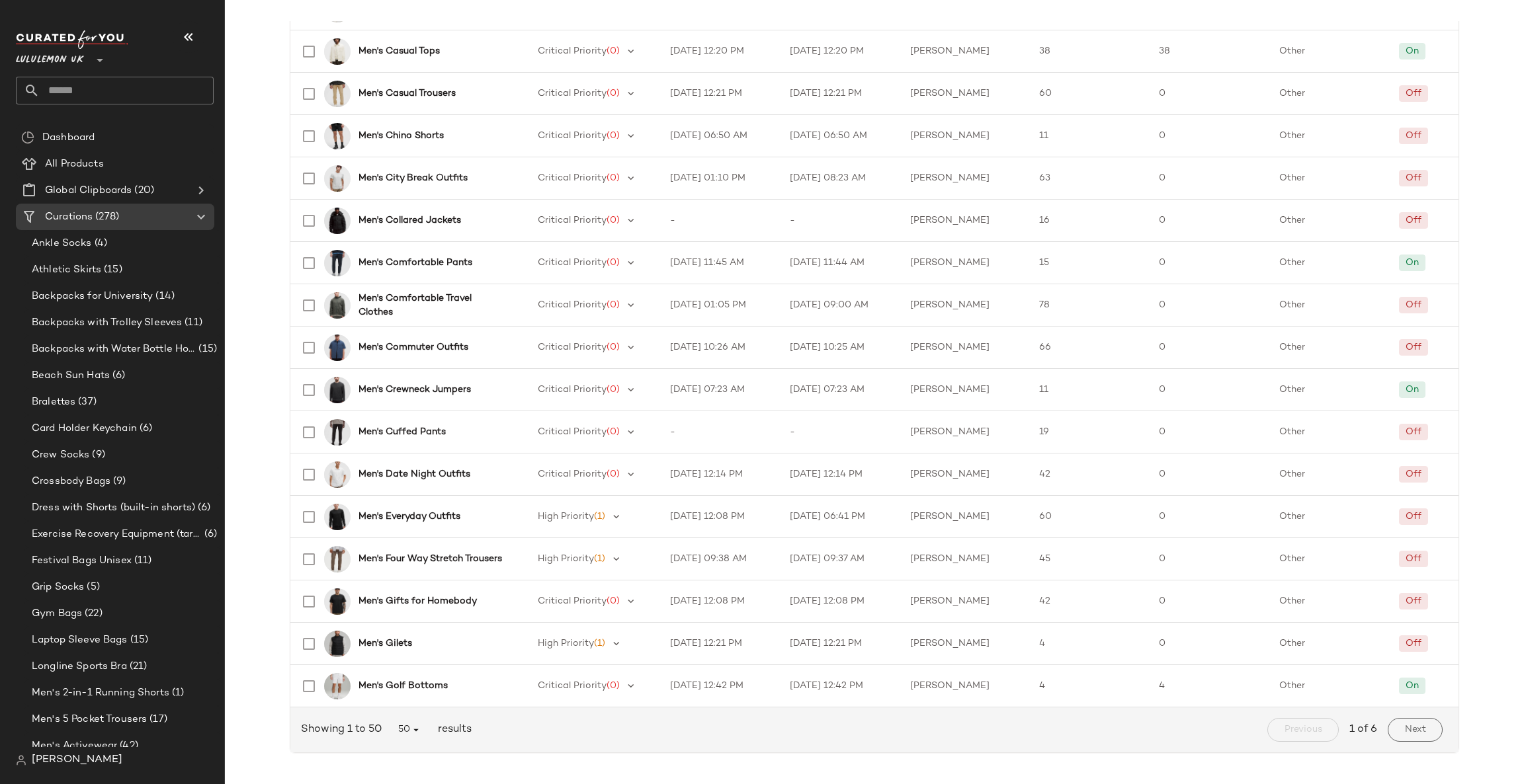
click at [1408, 721] on button "Next" at bounding box center [1414, 729] width 55 height 24
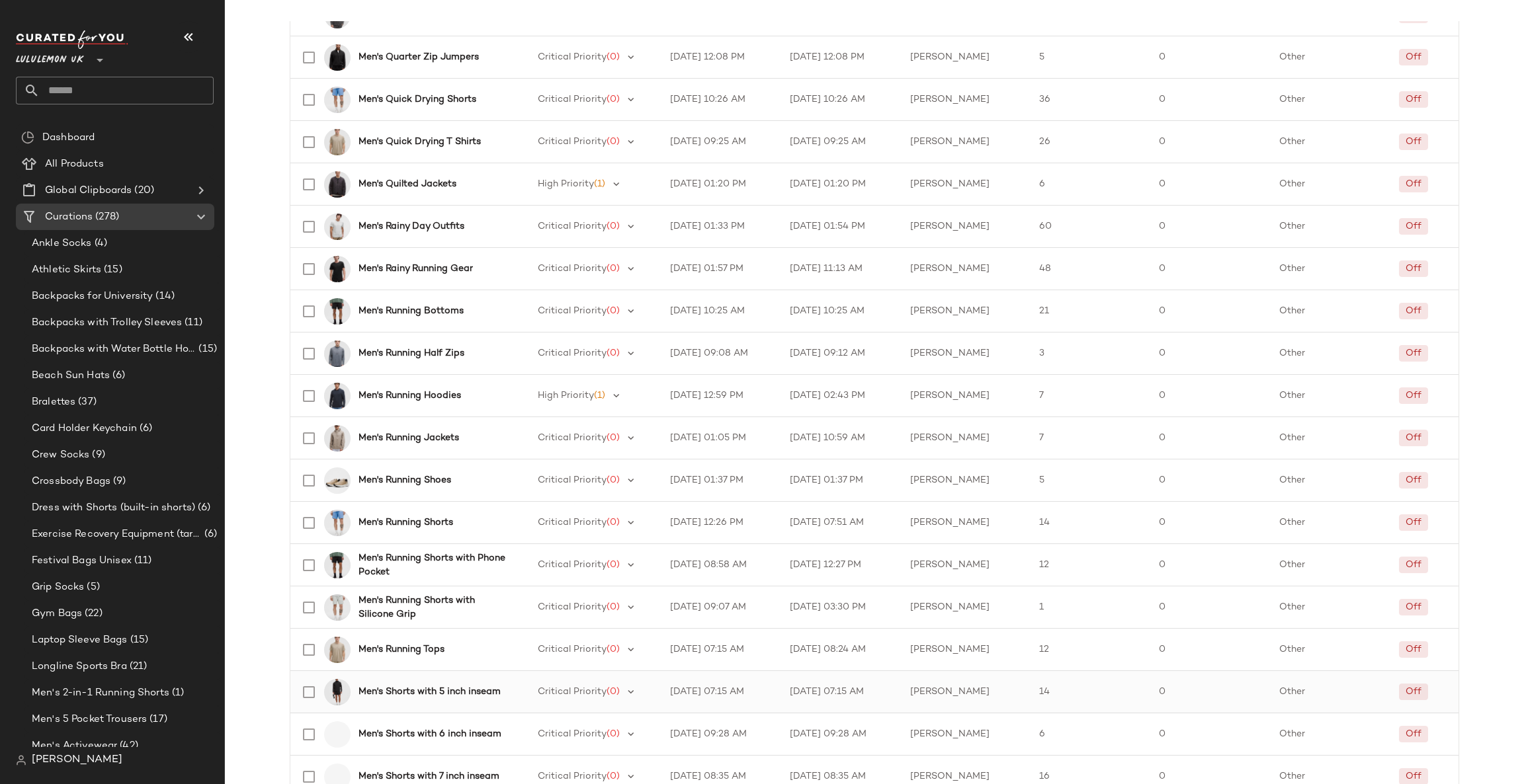
scroll to position [1648, 0]
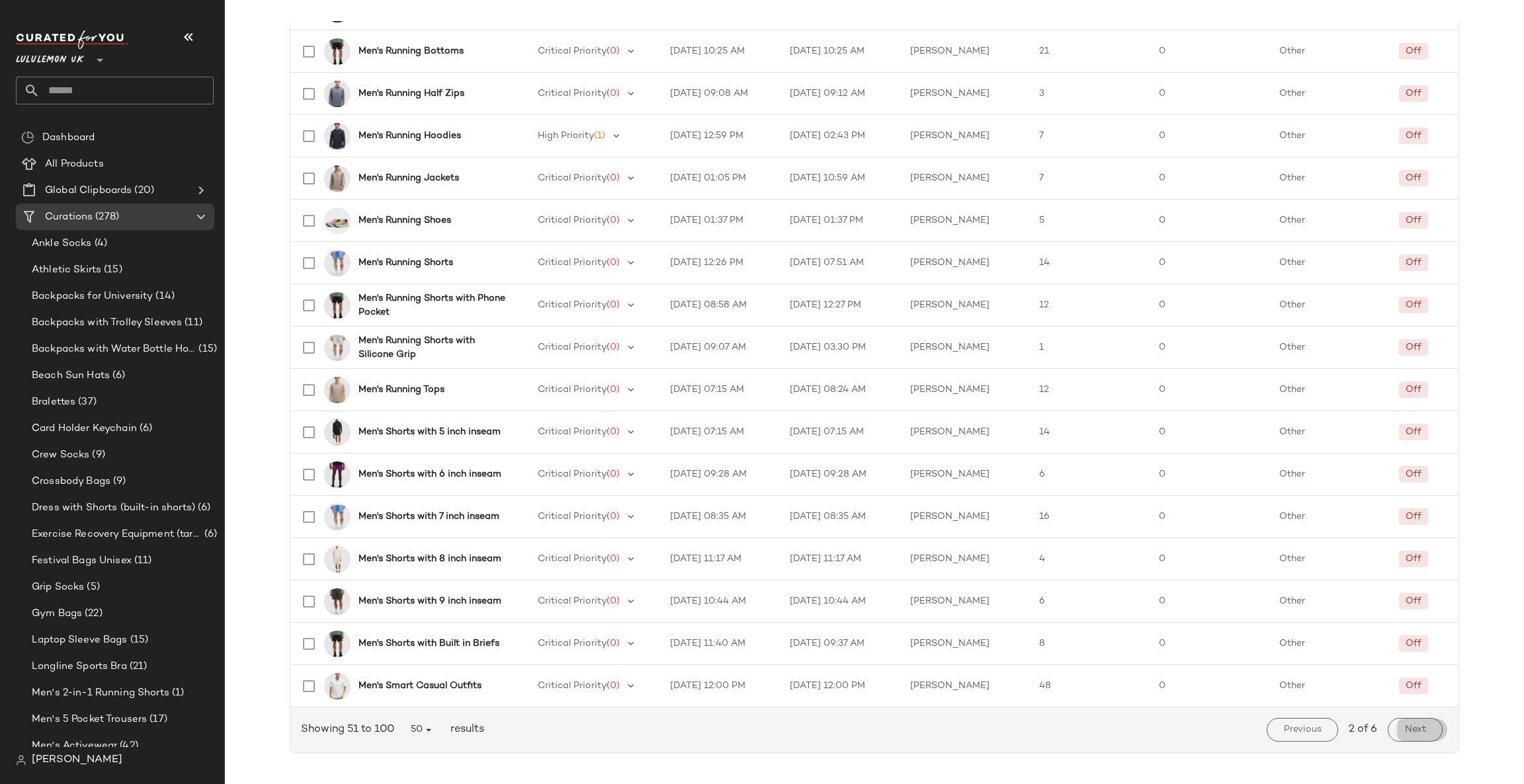
click at [1424, 727] on button "Next" at bounding box center [1414, 729] width 55 height 24
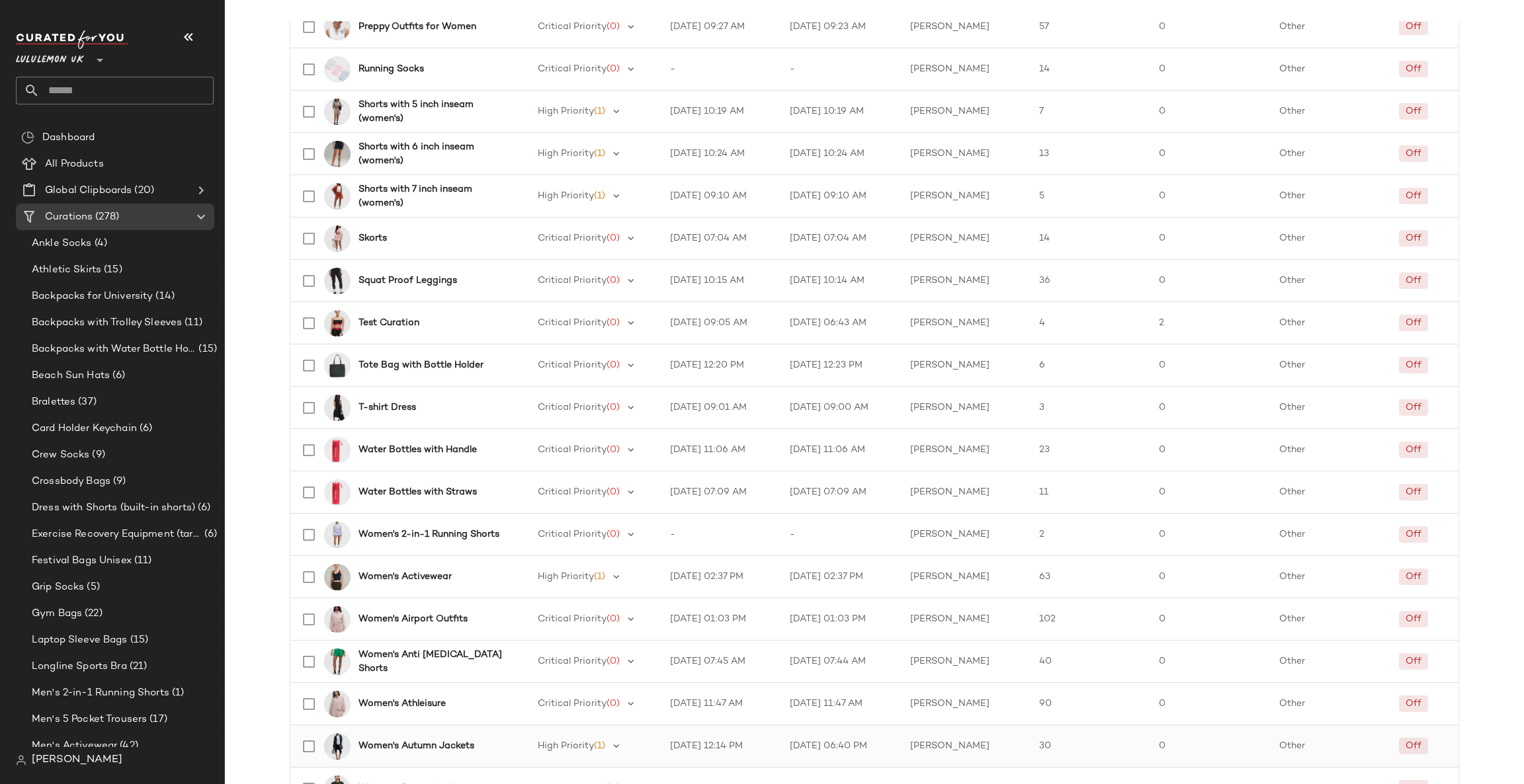
scroll to position [1648, 0]
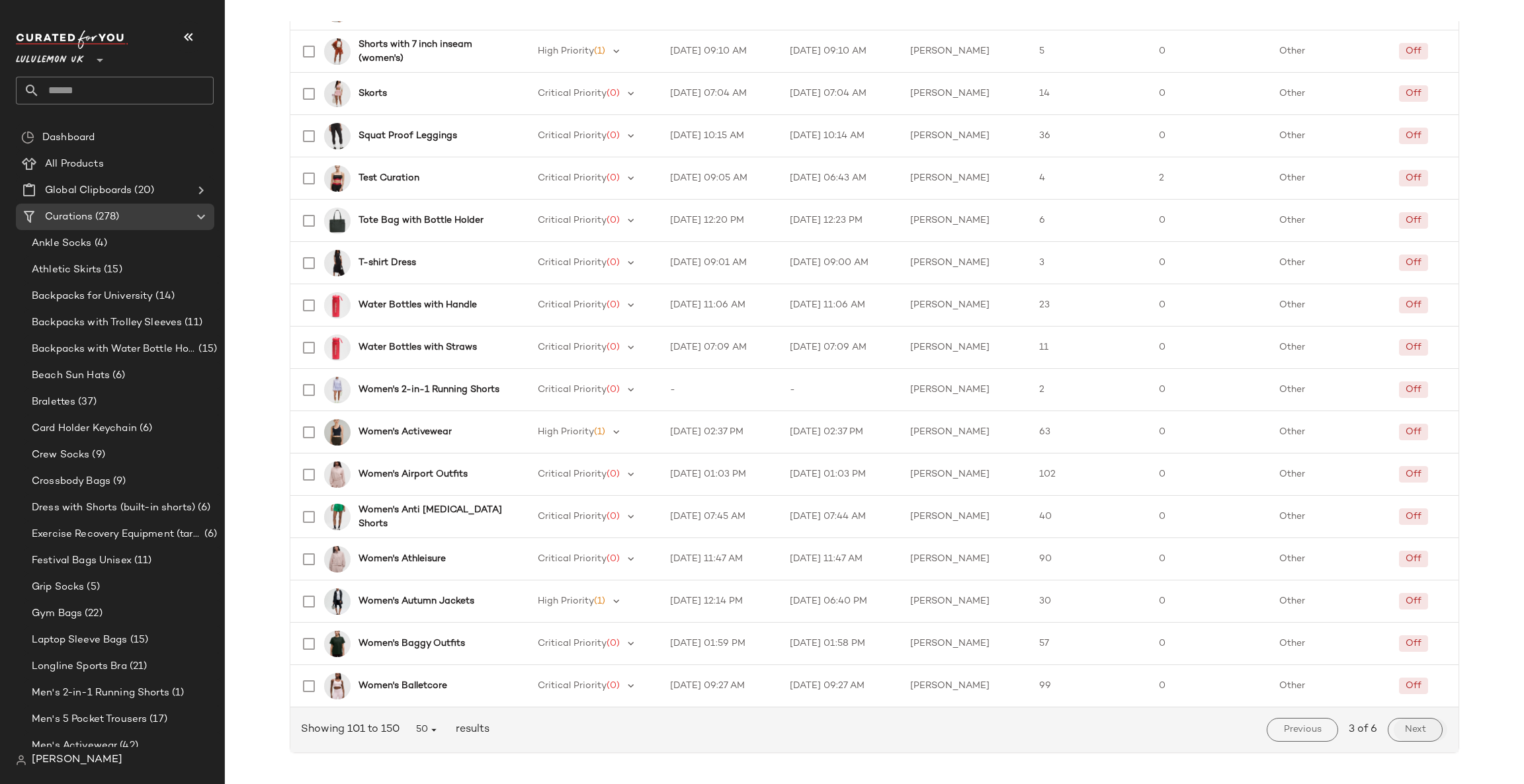
click at [1398, 717] on div "Next" at bounding box center [1414, 729] width 66 height 34
click at [1415, 734] on span "Next" at bounding box center [1414, 730] width 22 height 11
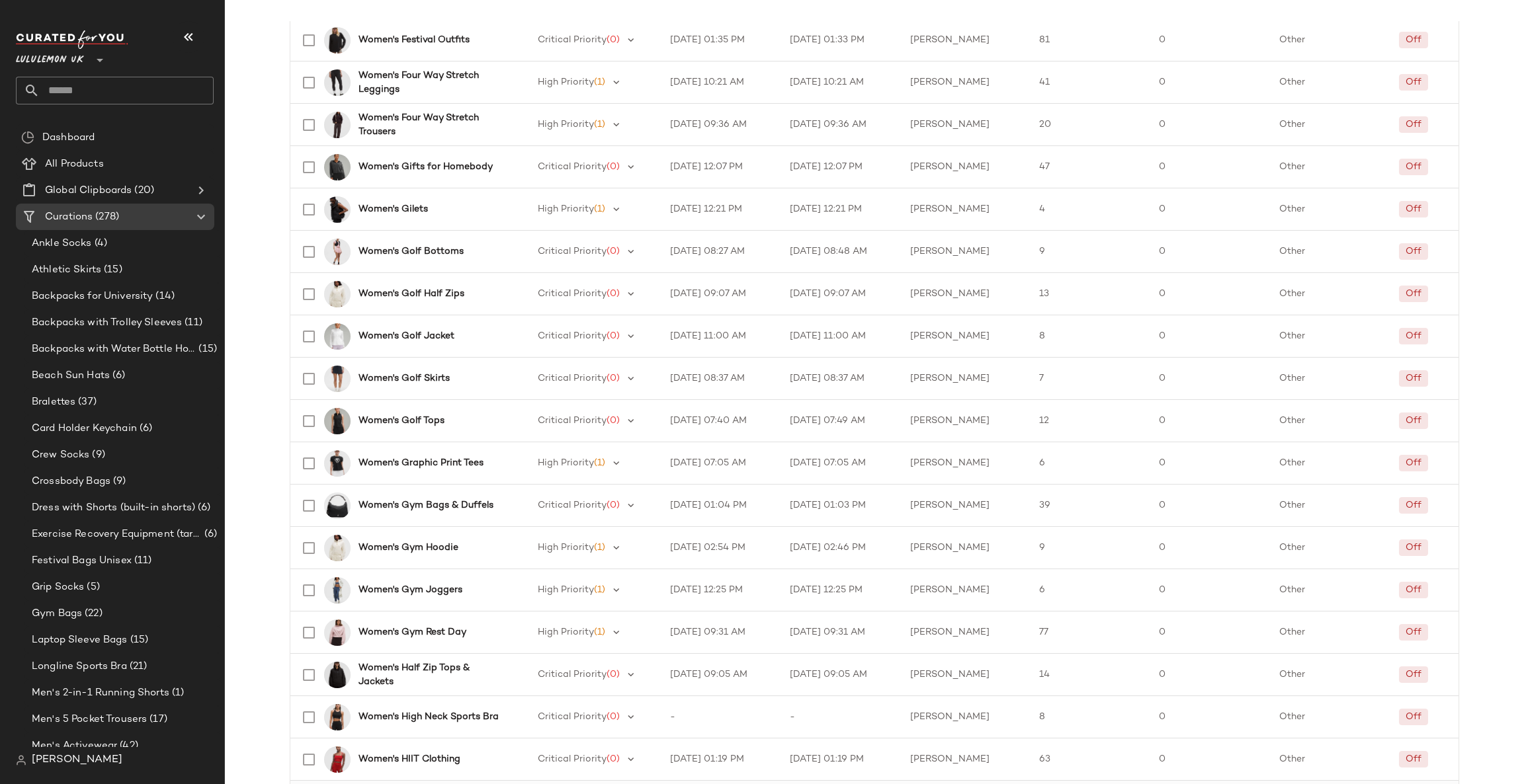
scroll to position [1648, 0]
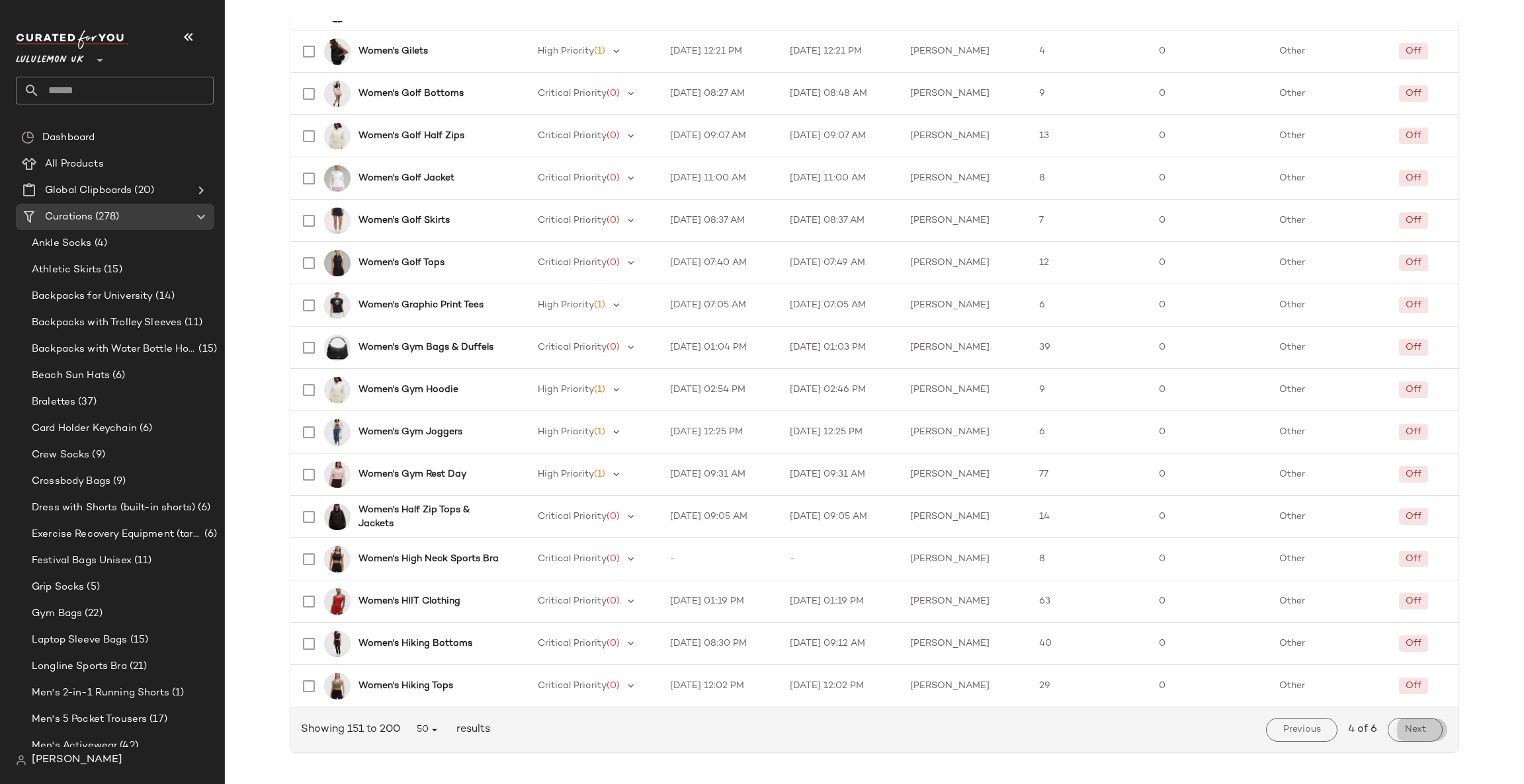
click at [1414, 731] on span "Next" at bounding box center [1414, 730] width 22 height 11
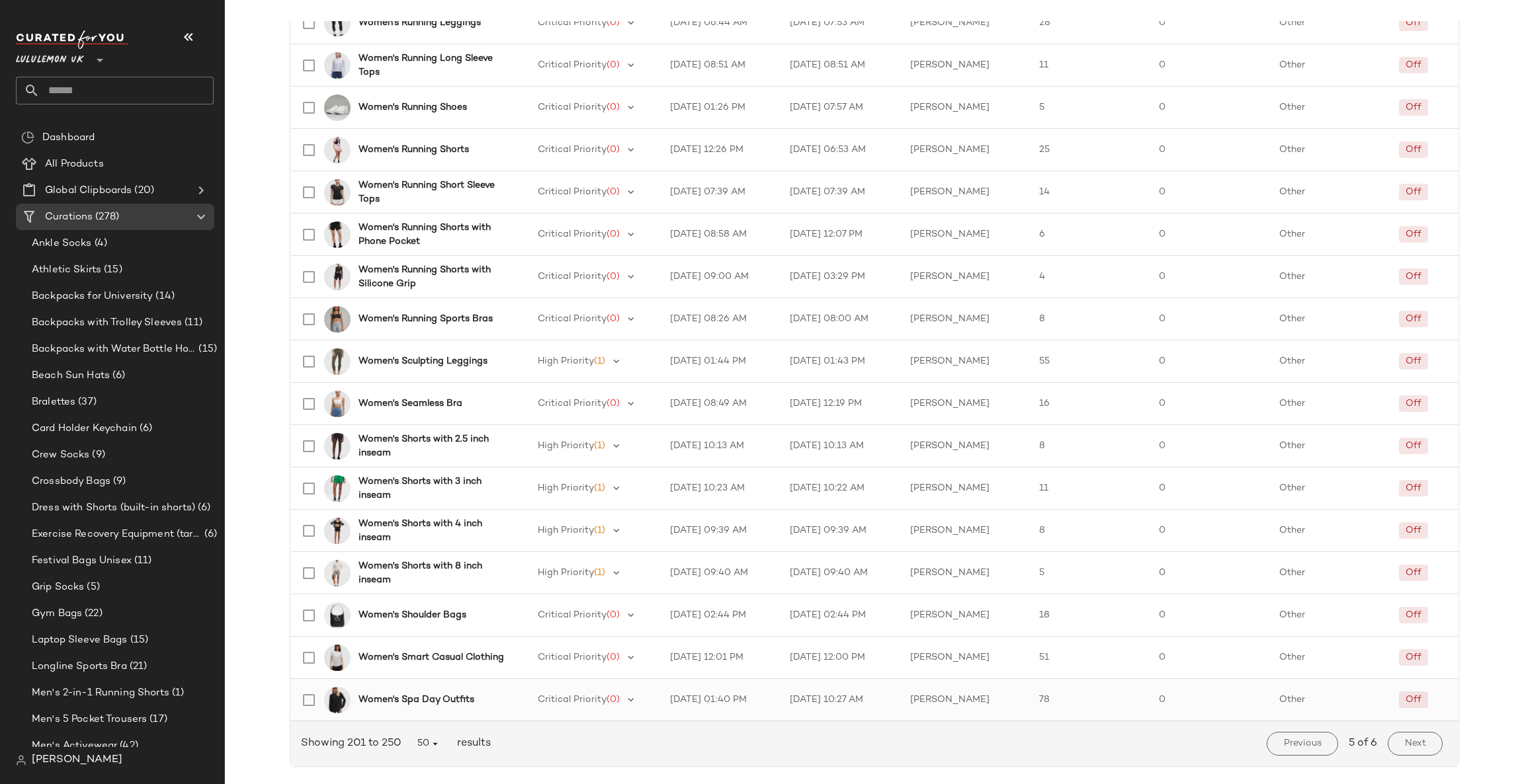
scroll to position [1648, 0]
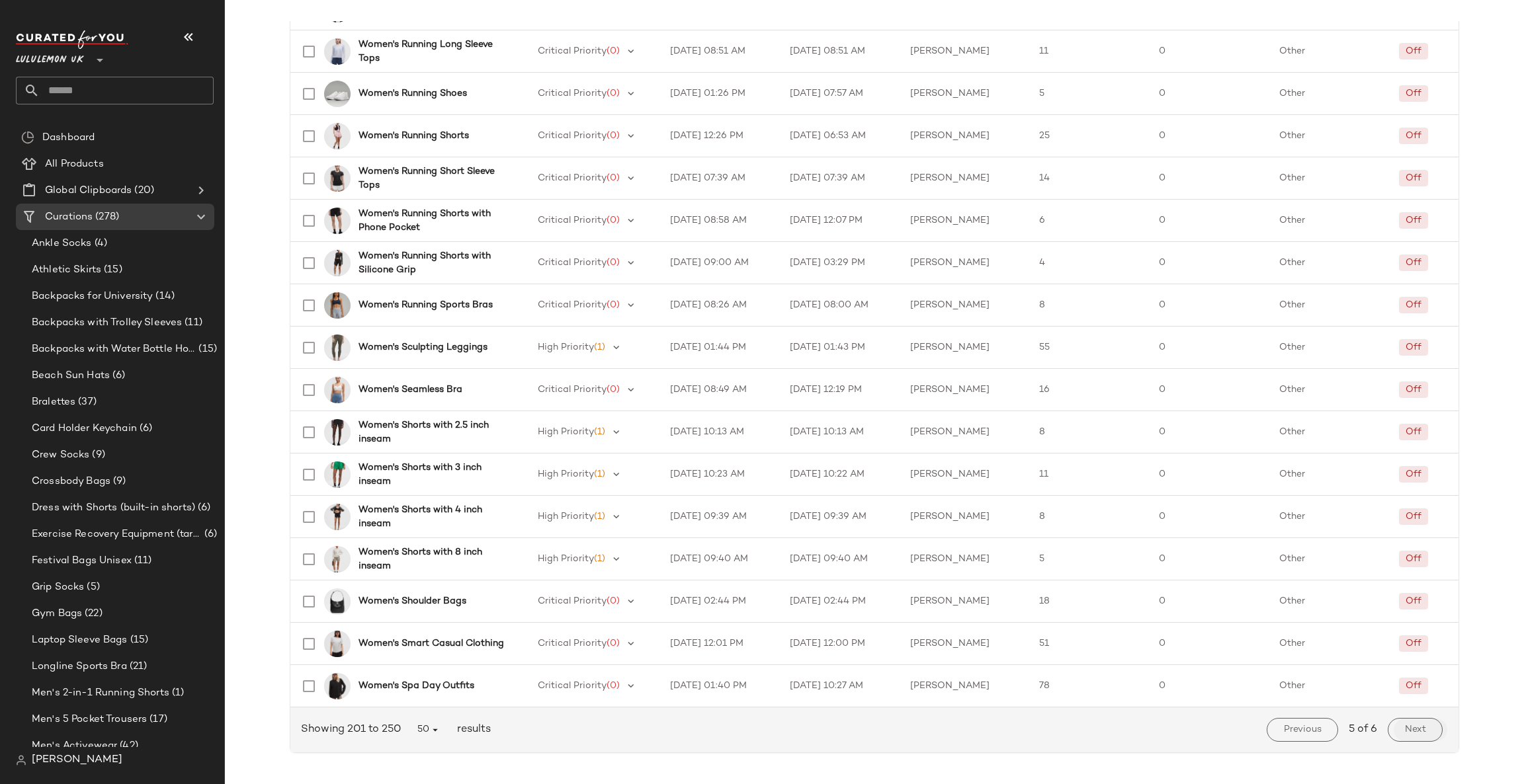
click at [1421, 737] on button "Next" at bounding box center [1414, 729] width 55 height 24
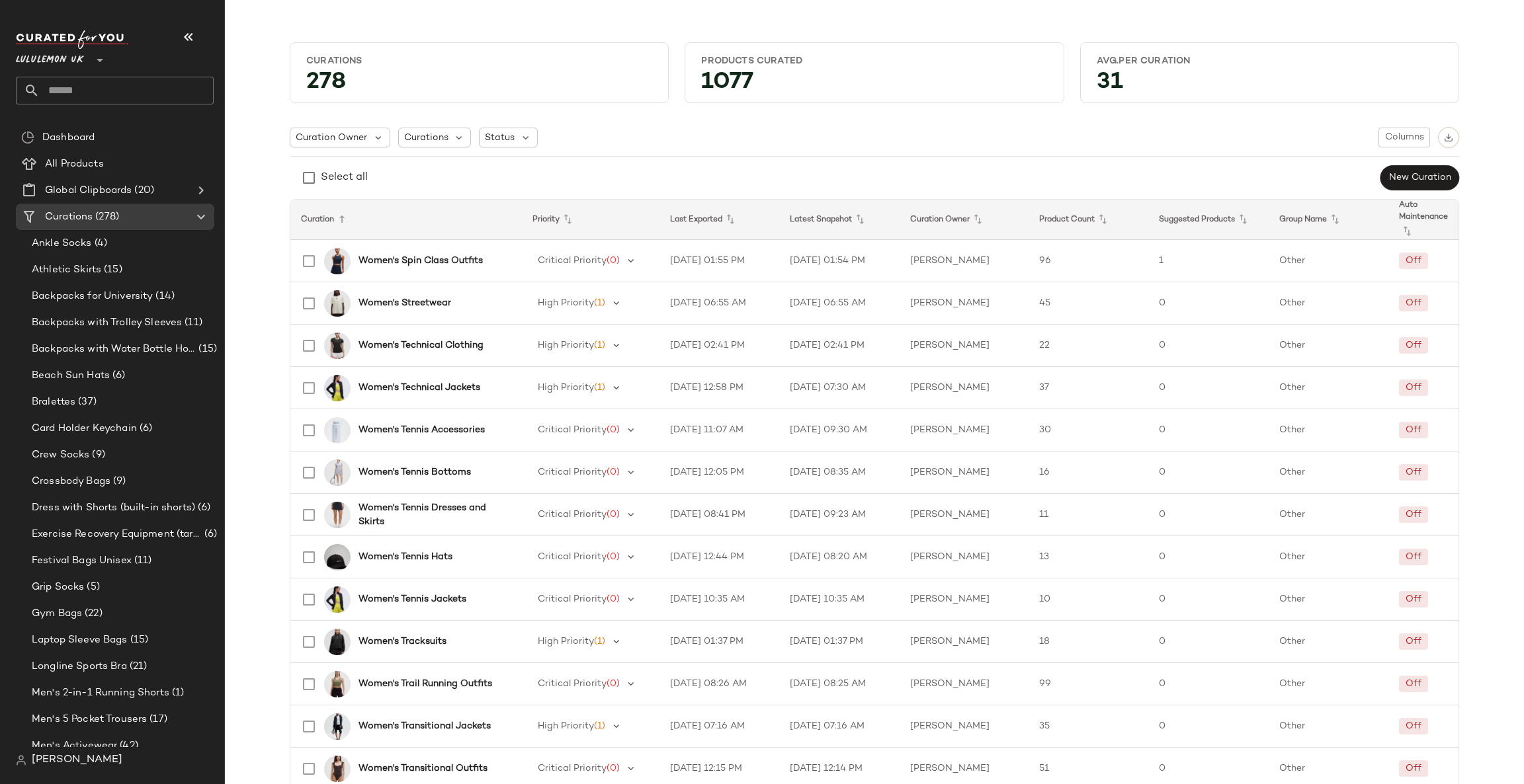
scroll to position [717, 0]
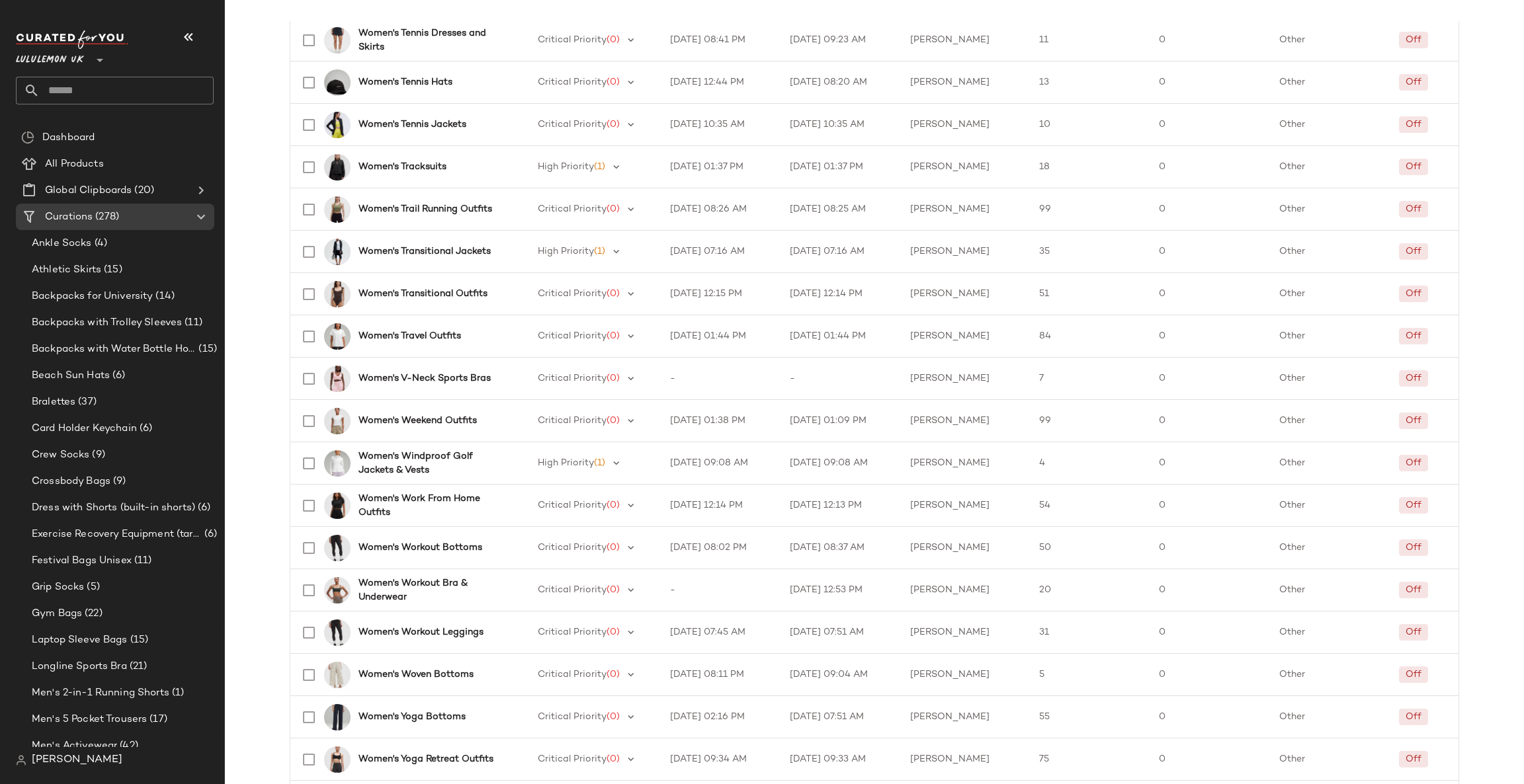
scroll to position [717, 0]
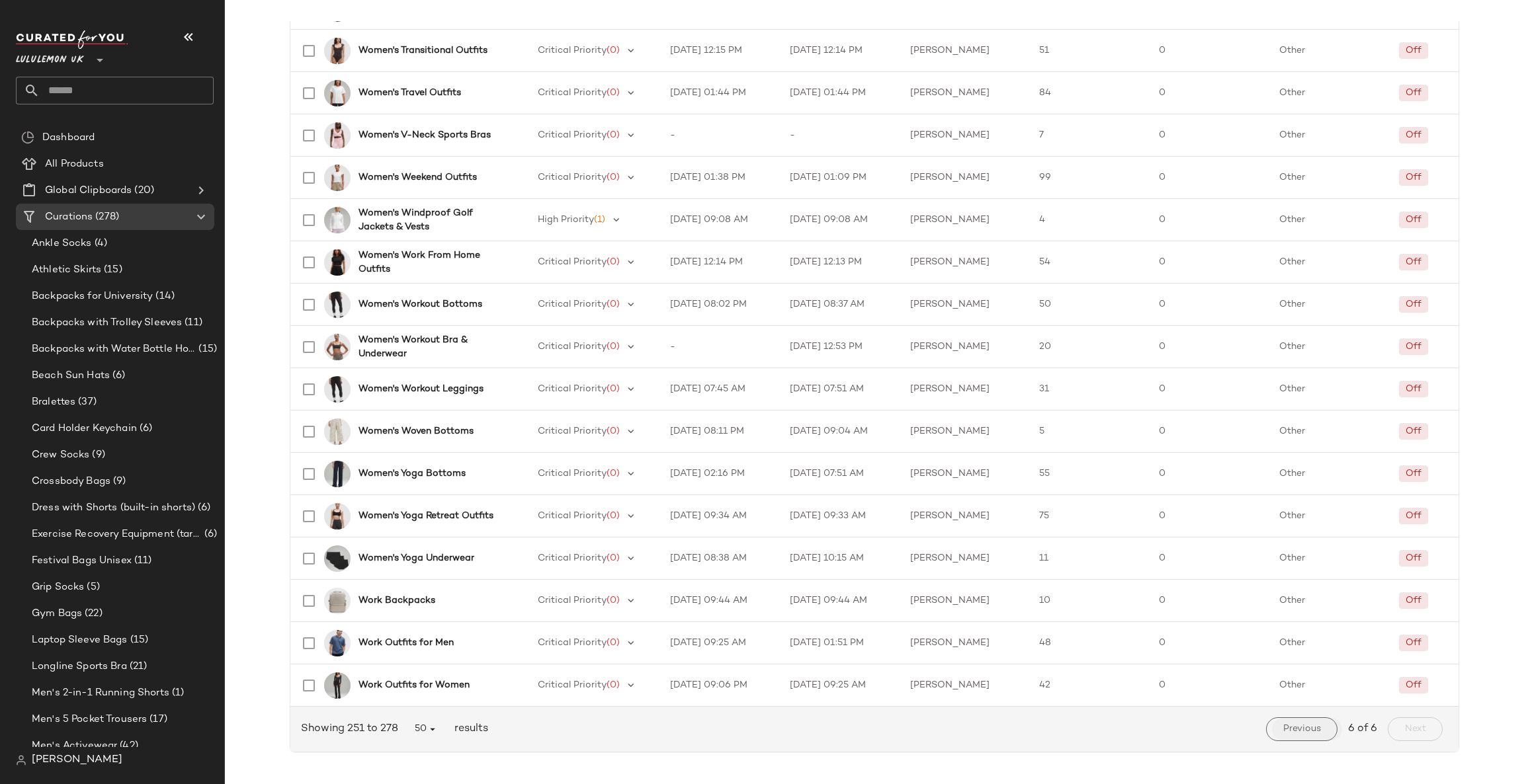
click at [1313, 731] on span "Previous" at bounding box center [1301, 729] width 39 height 11
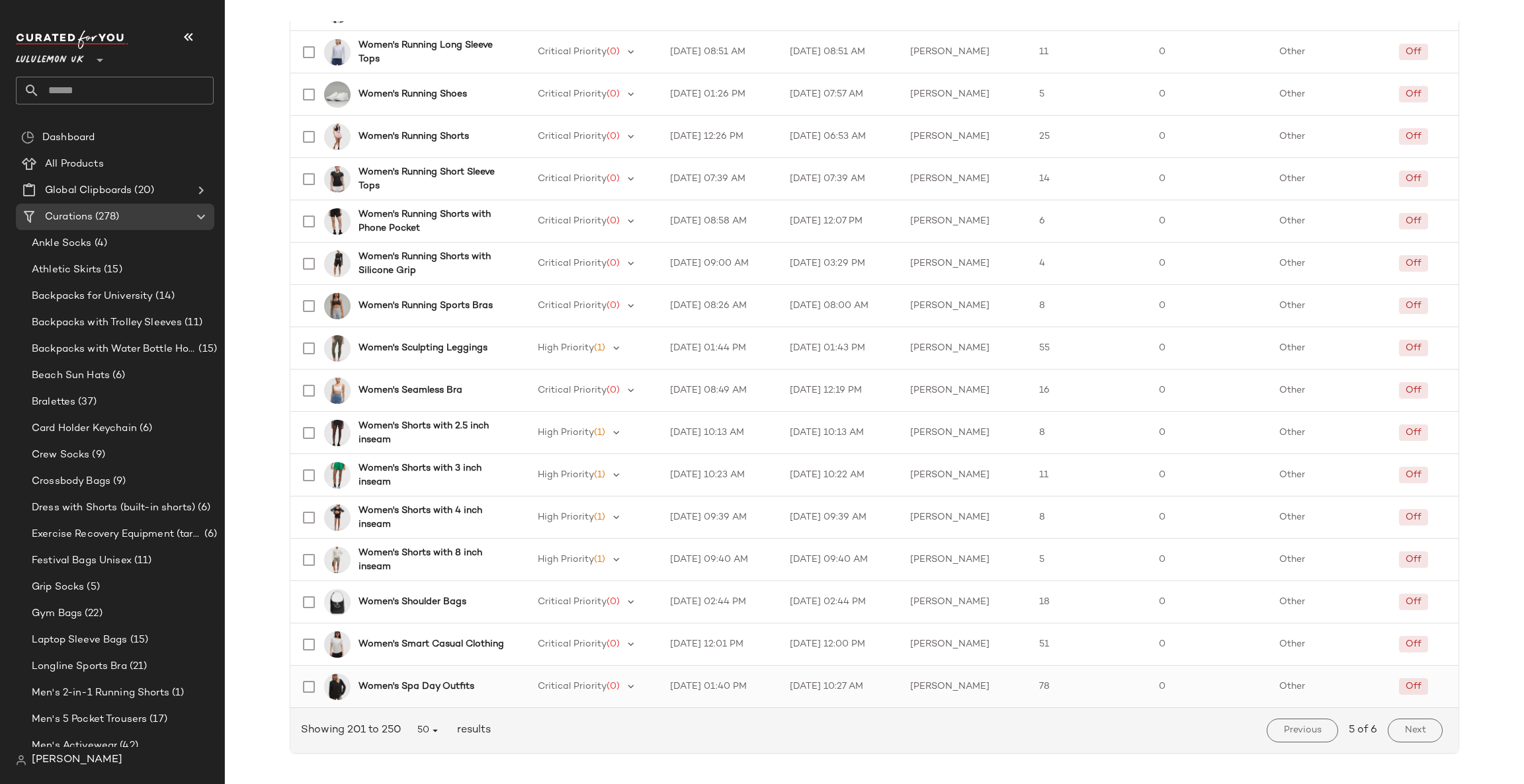
scroll to position [1648, 0]
click at [1307, 730] on span "Previous" at bounding box center [1302, 730] width 39 height 11
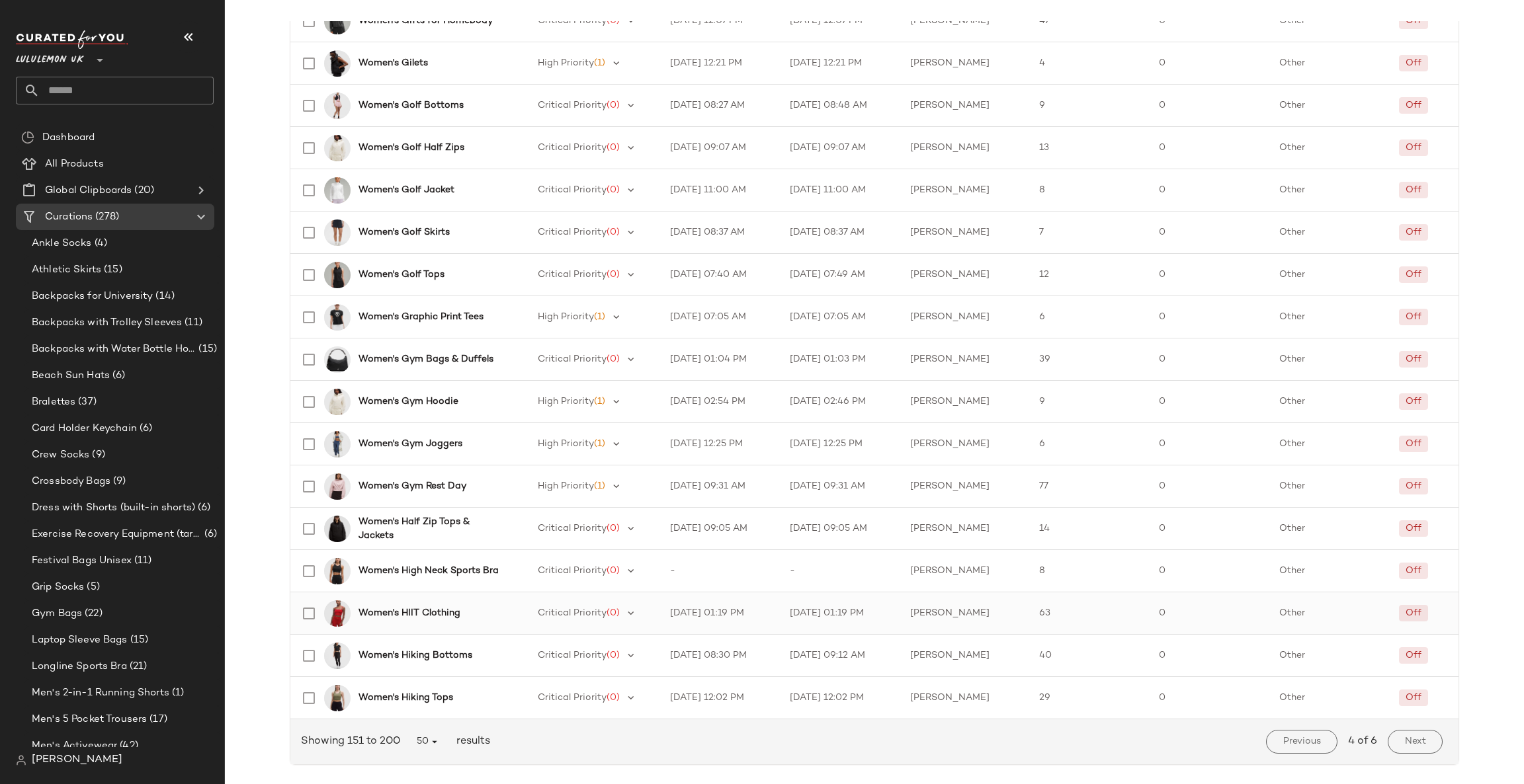
scroll to position [1648, 0]
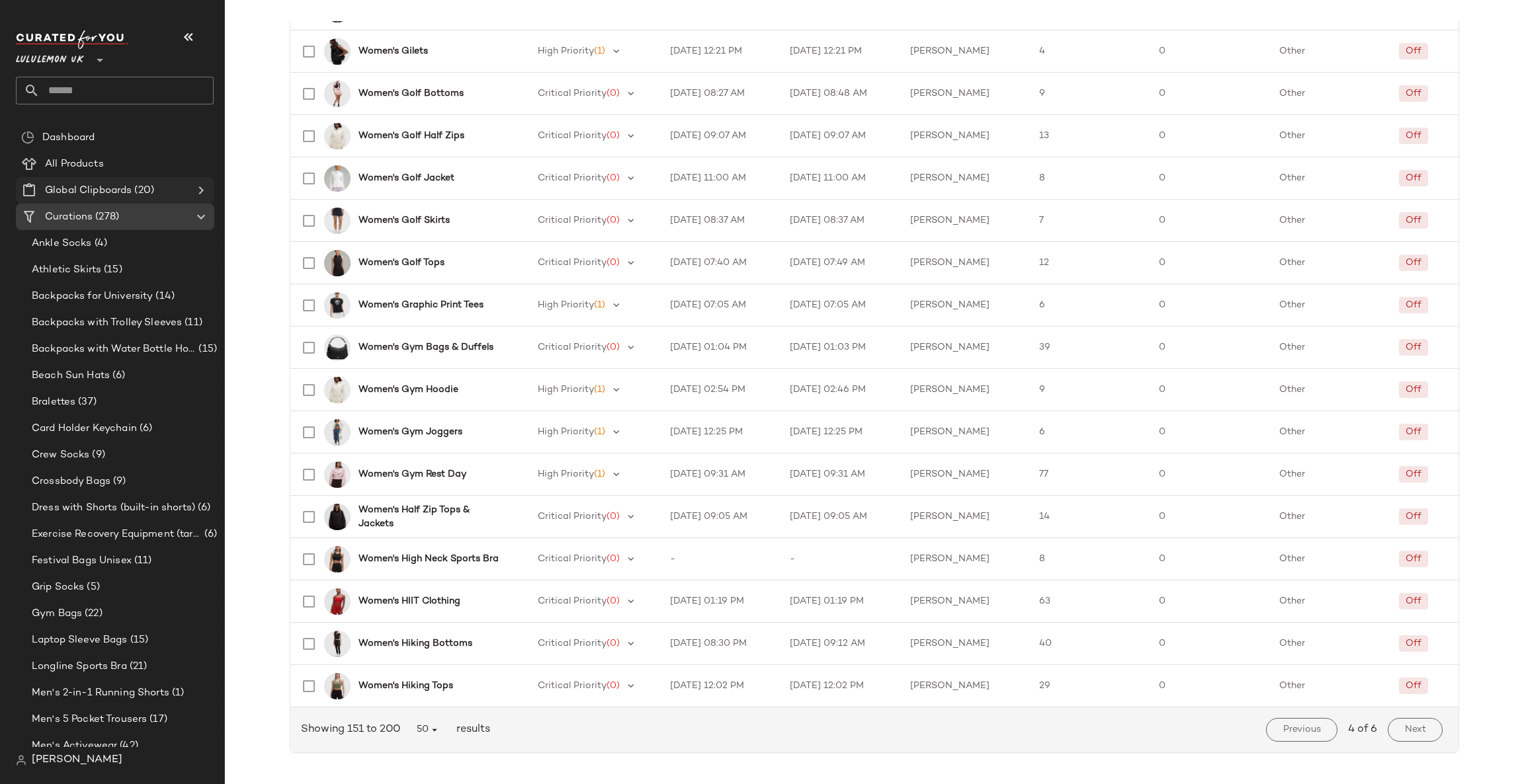
click at [131, 196] on span "(20)" at bounding box center [143, 190] width 23 height 15
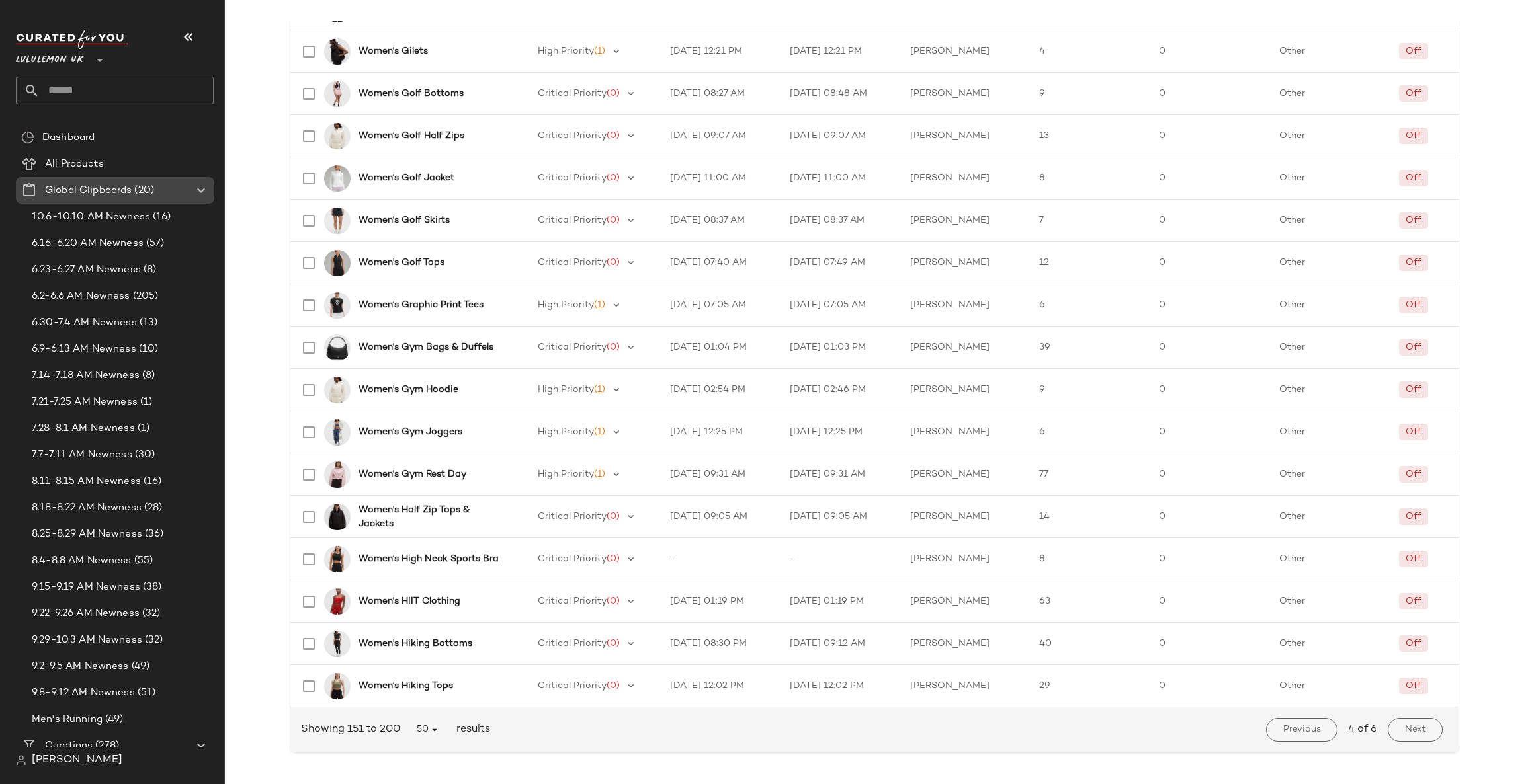
click at [128, 196] on span "Global Clipboards" at bounding box center [88, 190] width 87 height 15
click at [190, 190] on Clipboards "Global Clipboards (20)" at bounding box center [115, 190] width 198 height 26
click at [195, 187] on icon at bounding box center [201, 190] width 16 height 16
click at [161, 209] on div "Curations (278)" at bounding box center [116, 216] width 150 height 15
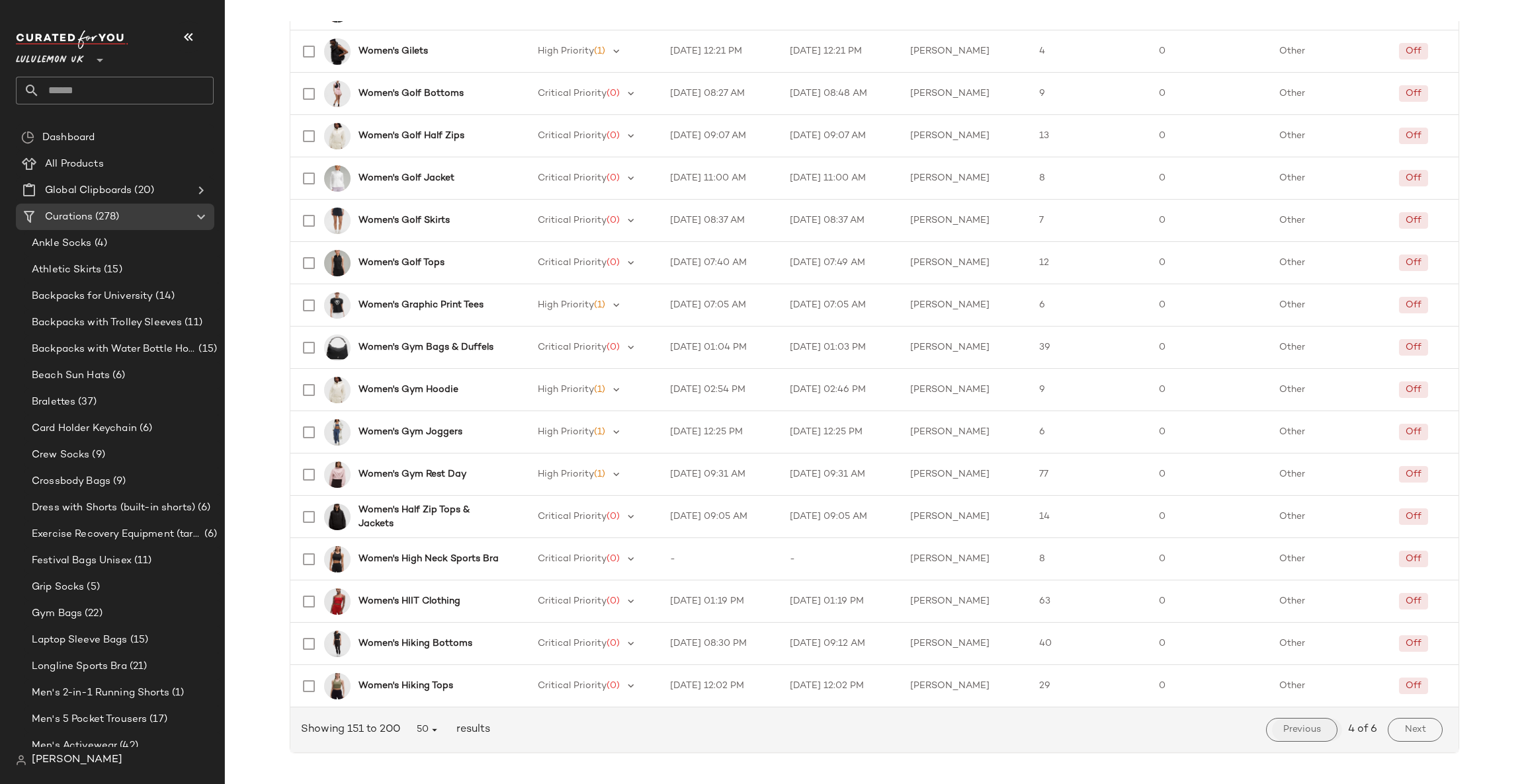
click at [1292, 722] on button "Previous" at bounding box center [1301, 729] width 71 height 24
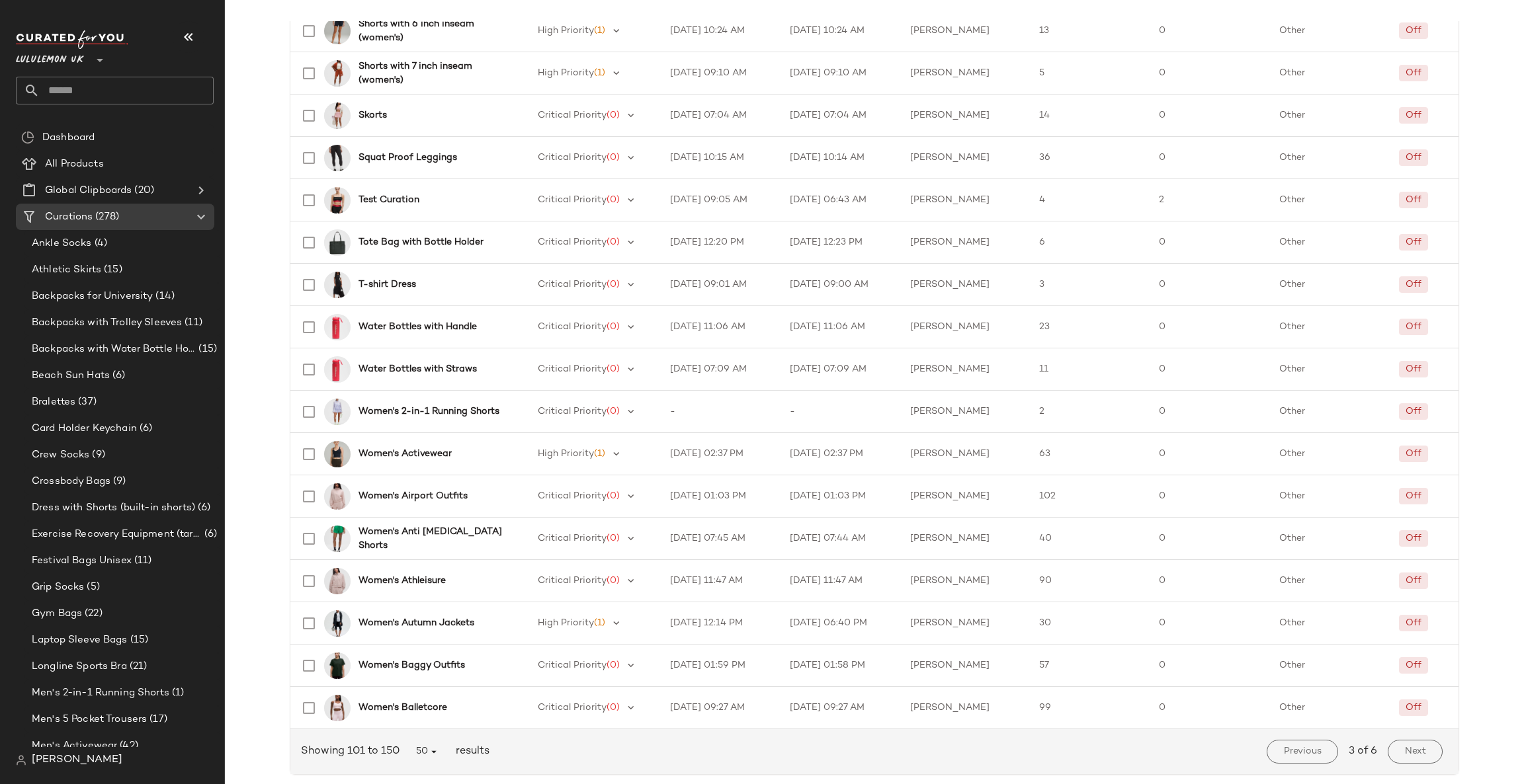
scroll to position [1648, 0]
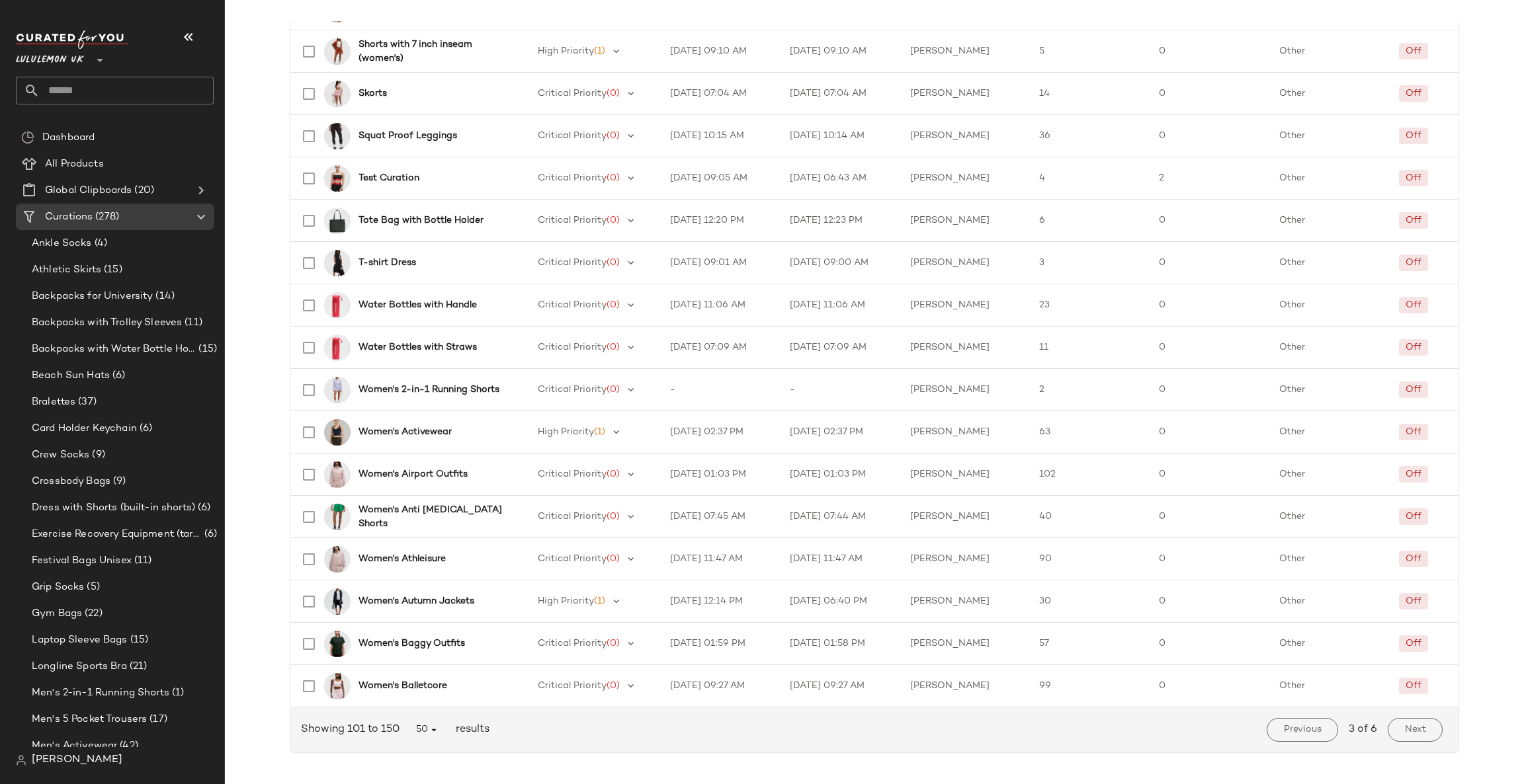
click at [1291, 729] on span "Previous" at bounding box center [1302, 730] width 39 height 11
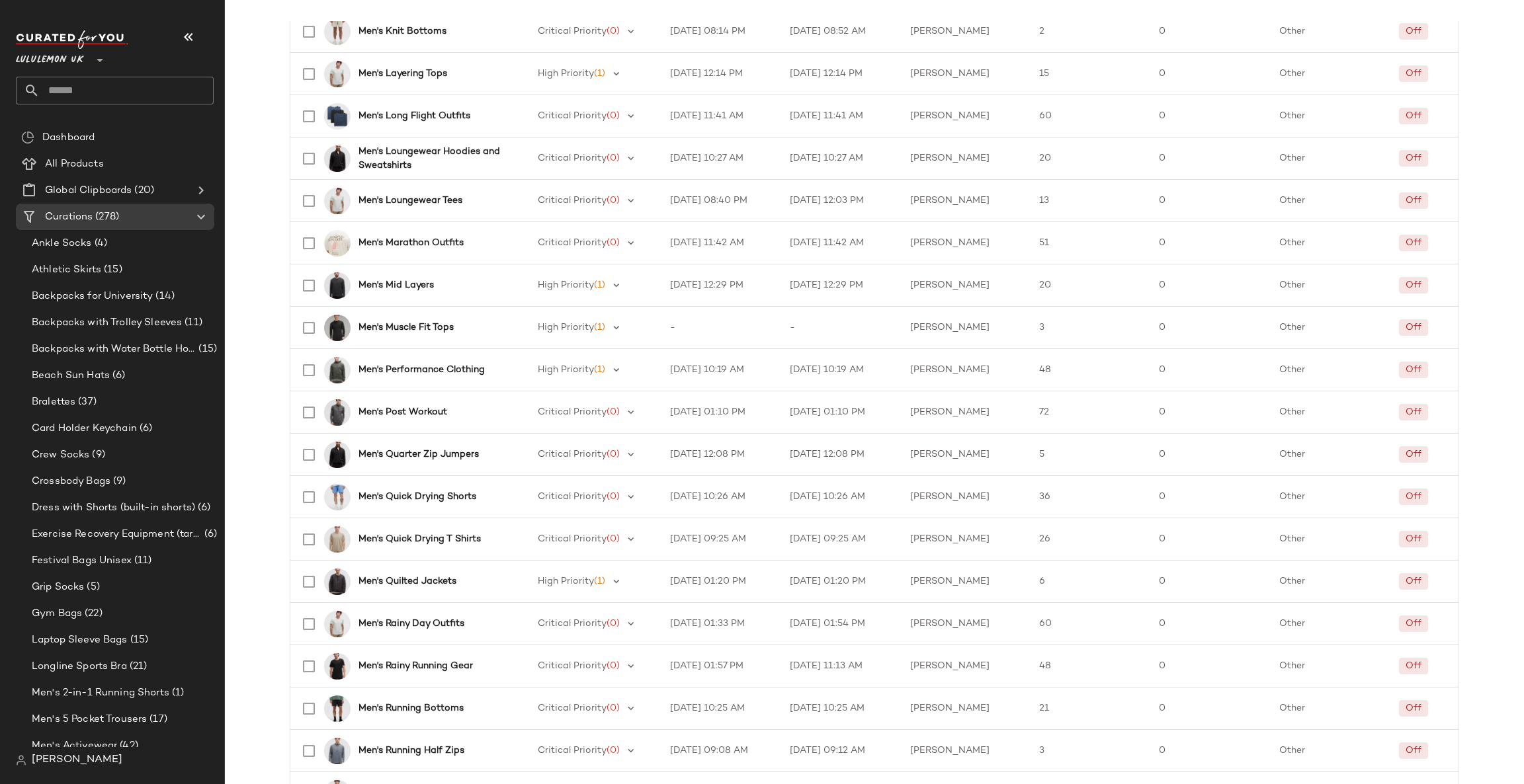
scroll to position [1648, 0]
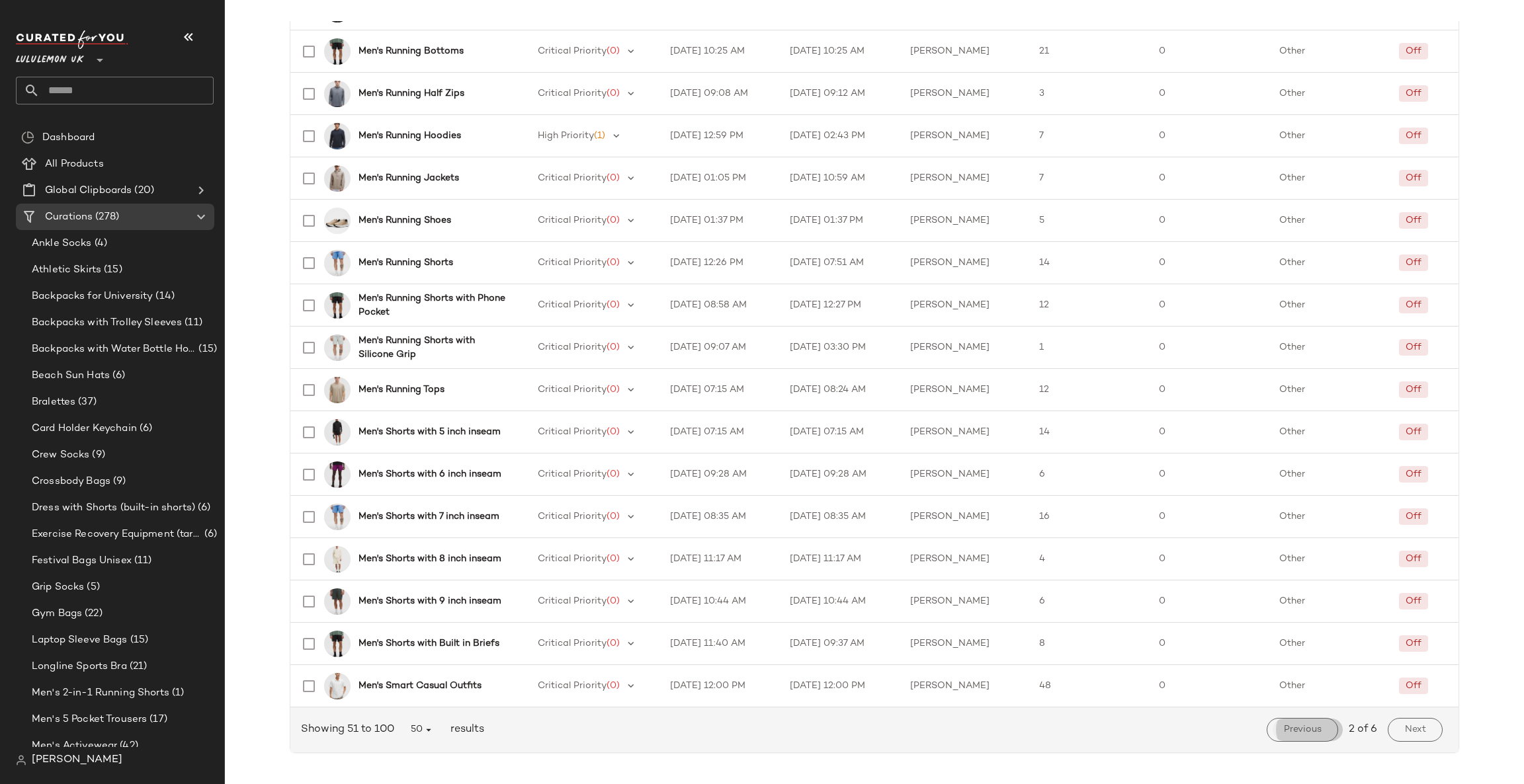
click at [1296, 721] on button "Previous" at bounding box center [1301, 729] width 71 height 24
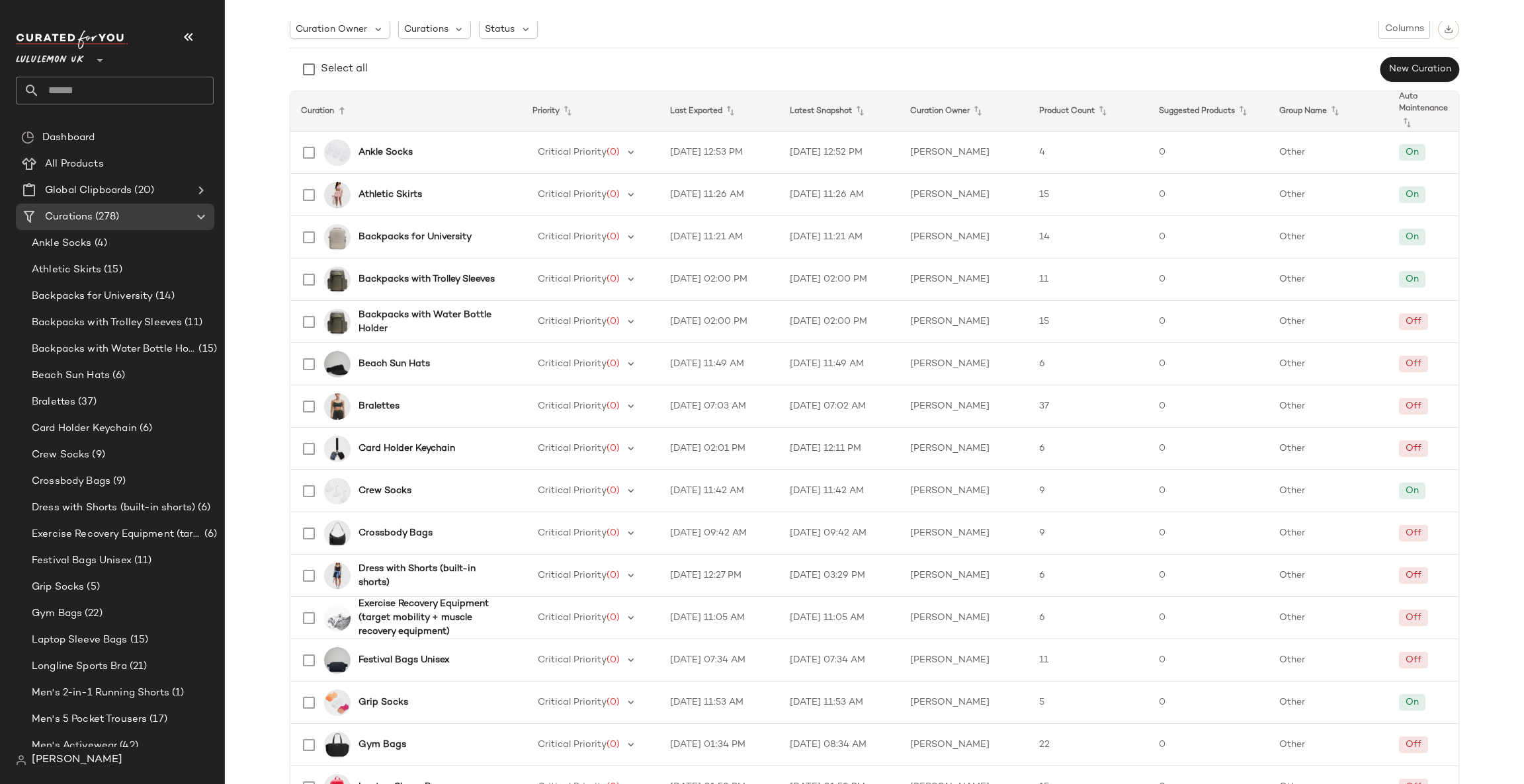
scroll to position [61, 0]
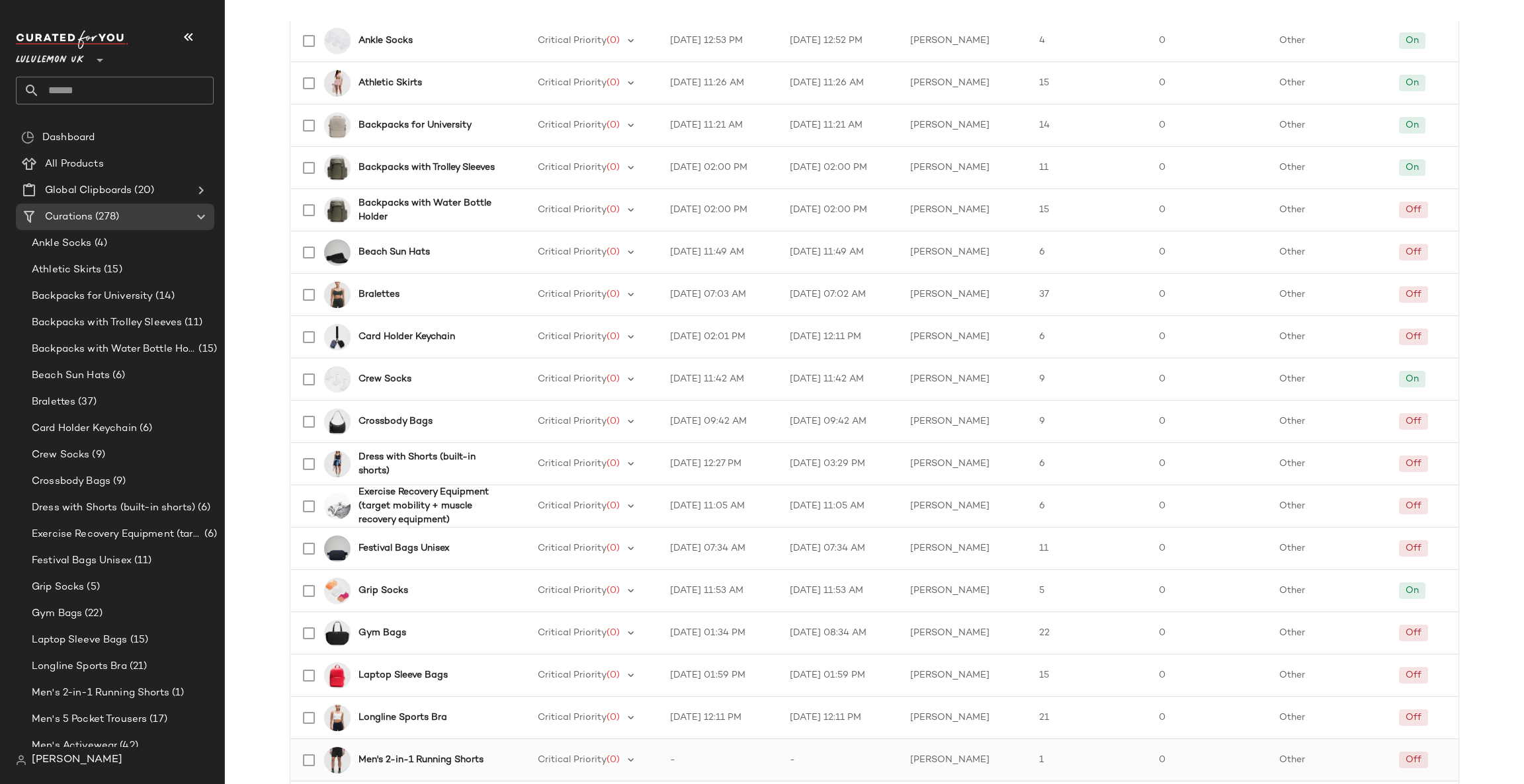
scroll to position [458, 0]
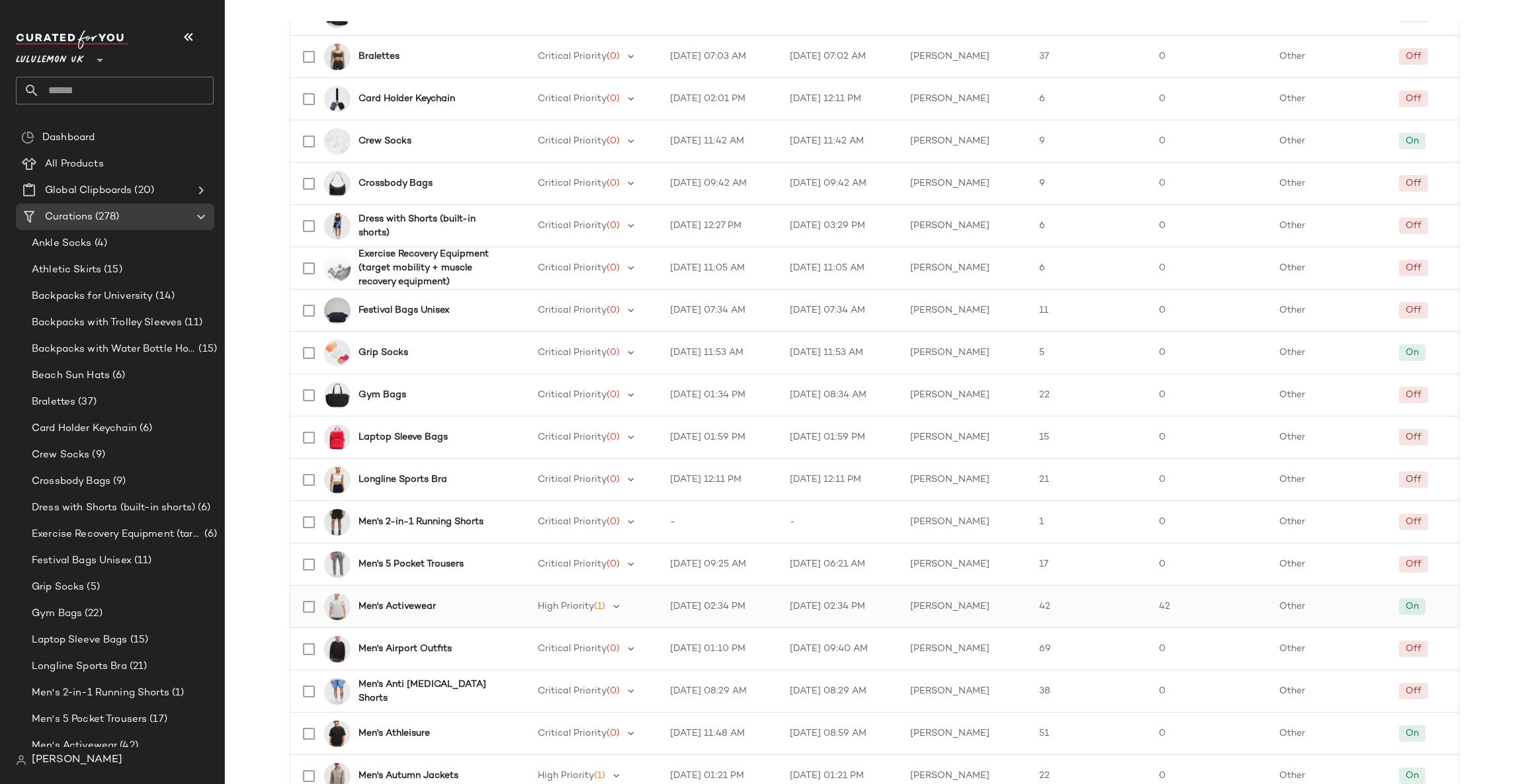
click at [436, 611] on span "Men's Activewear" at bounding box center [400, 606] width 82 height 14
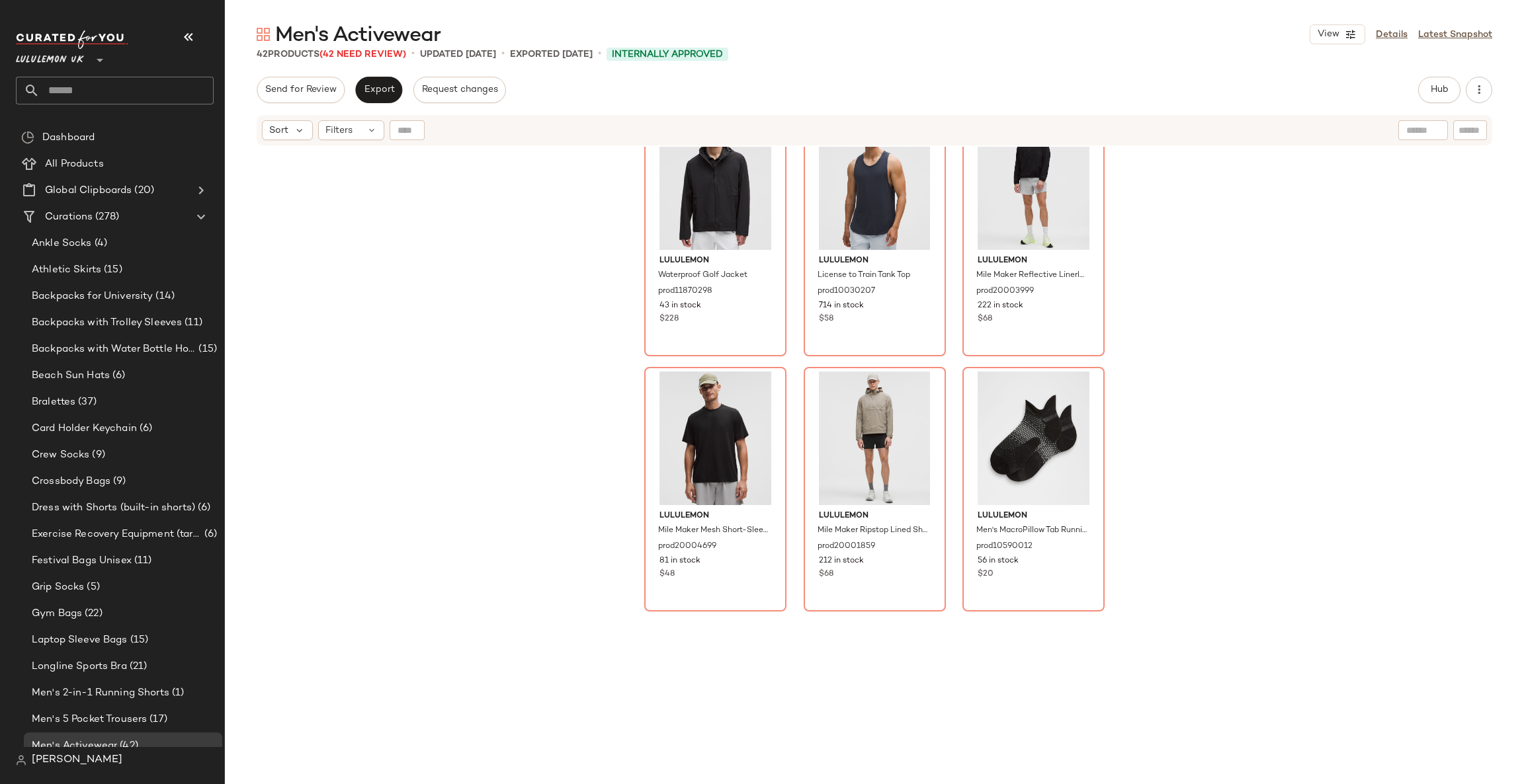
scroll to position [197, 0]
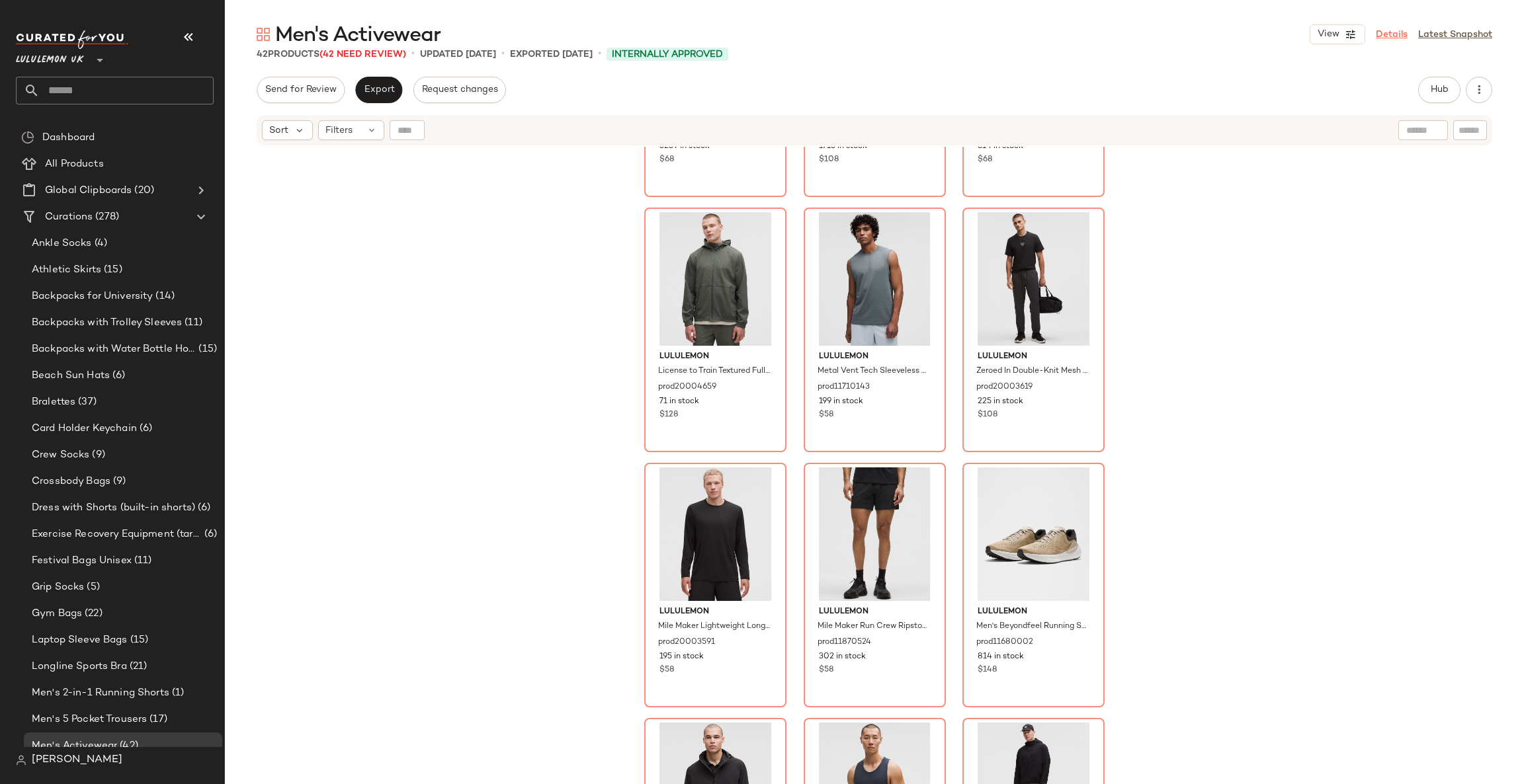
click at [1391, 41] on link "Details" at bounding box center [1392, 35] width 32 height 14
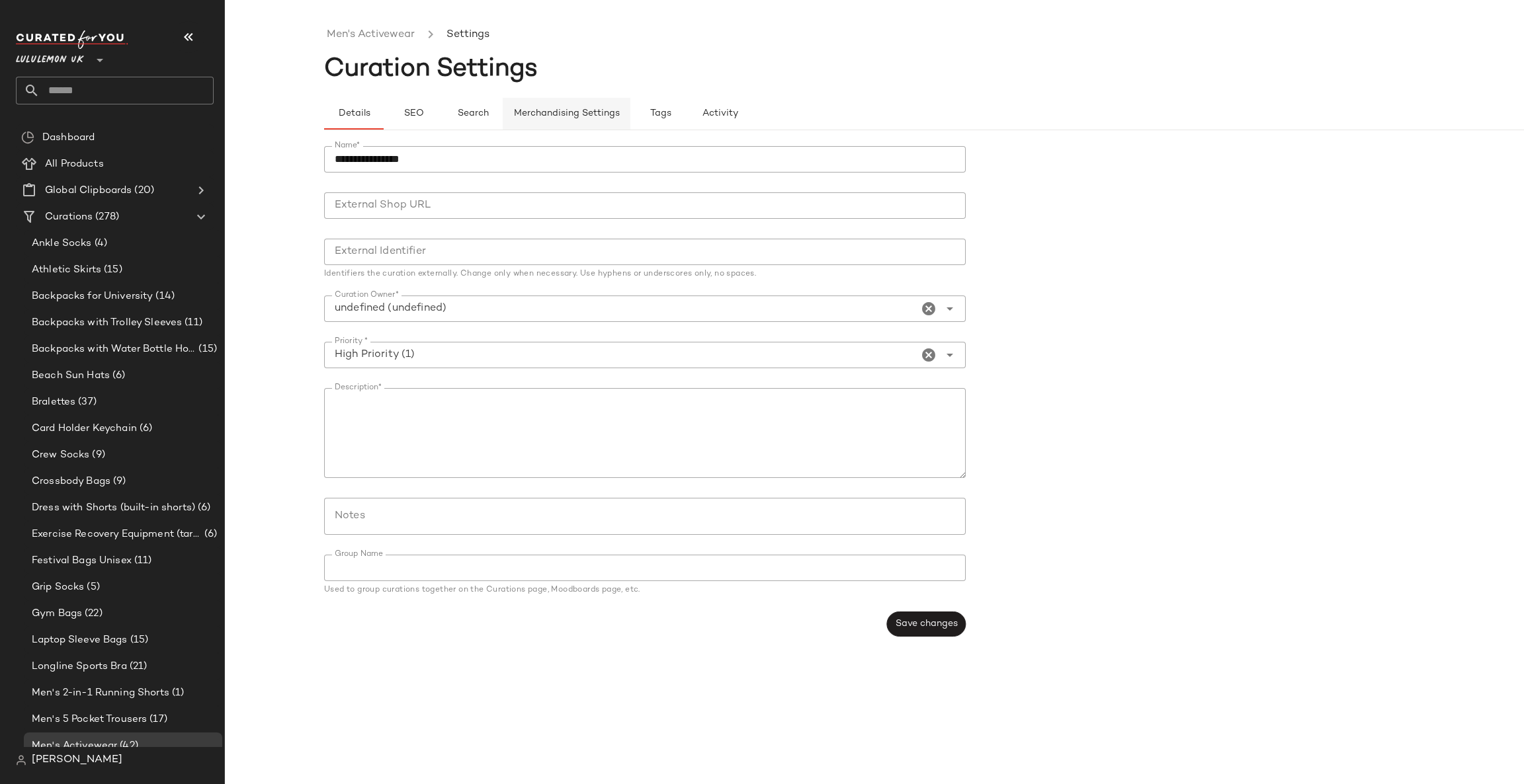
click at [594, 113] on span "Merchandising Settings" at bounding box center [566, 114] width 106 height 11
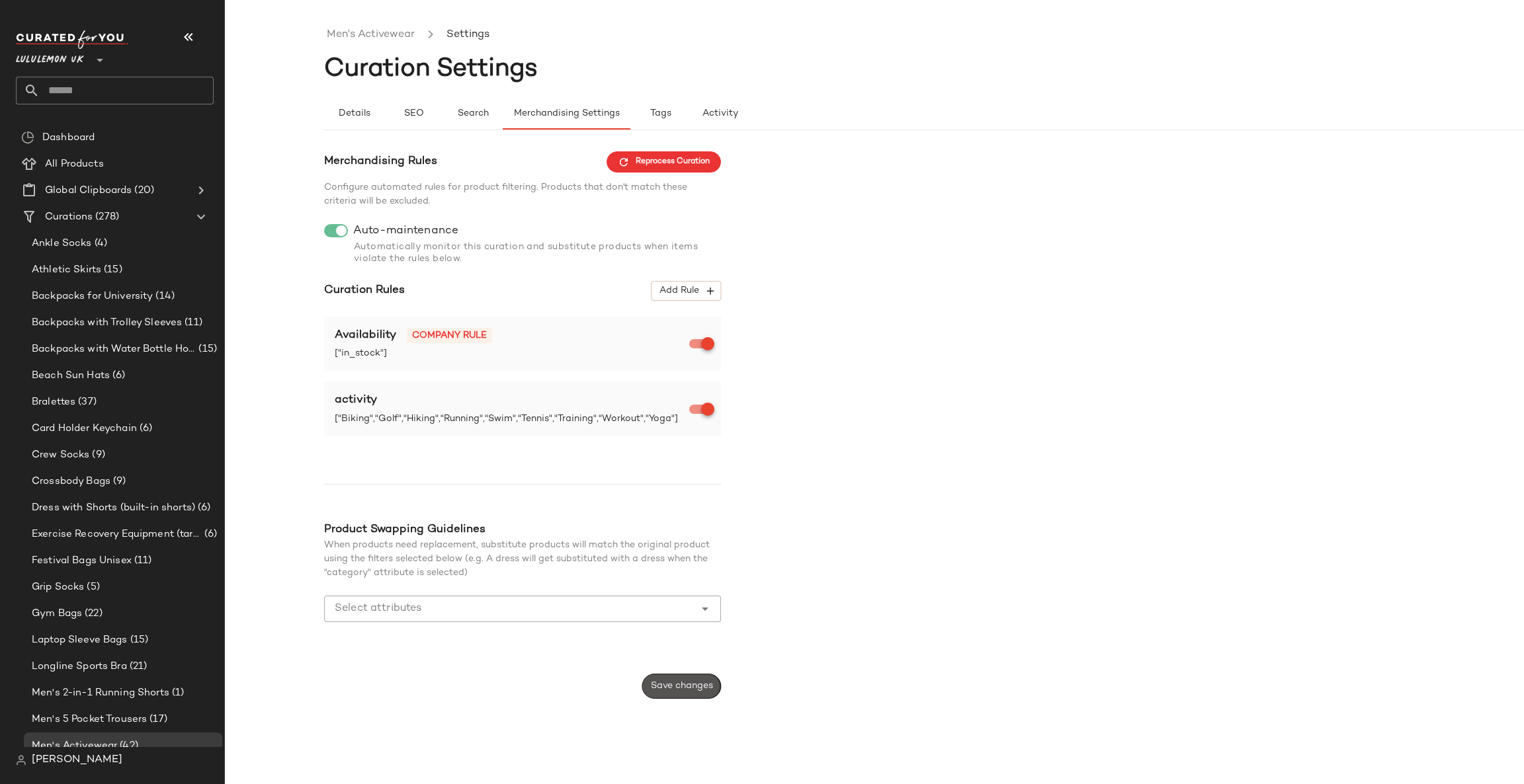
drag, startPoint x: 698, startPoint y: 685, endPoint x: 705, endPoint y: 673, distance: 13.9
click at [702, 678] on button "Save changes" at bounding box center [682, 686] width 79 height 25
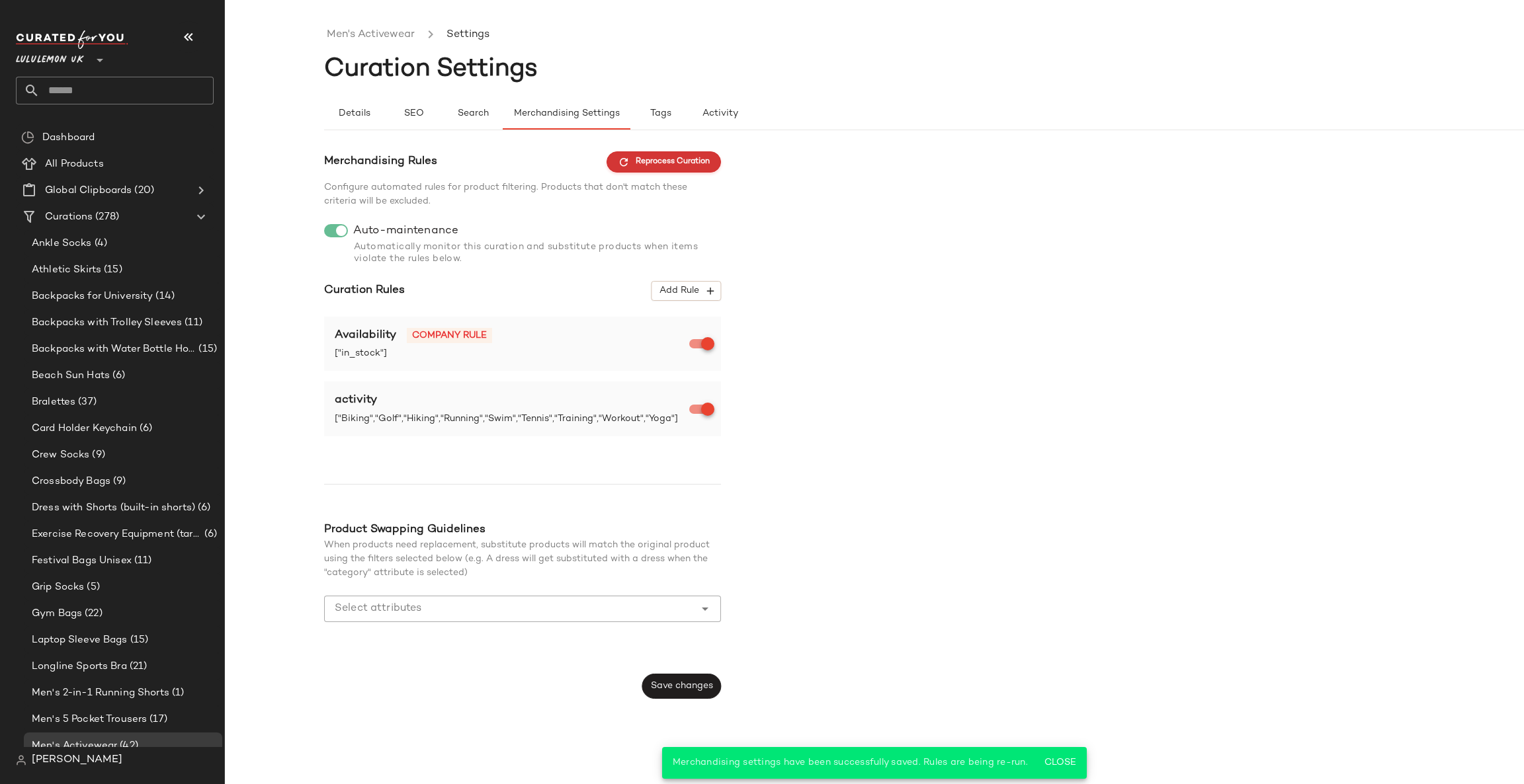
click at [672, 170] on button "Reprocess Curation" at bounding box center [663, 162] width 115 height 21
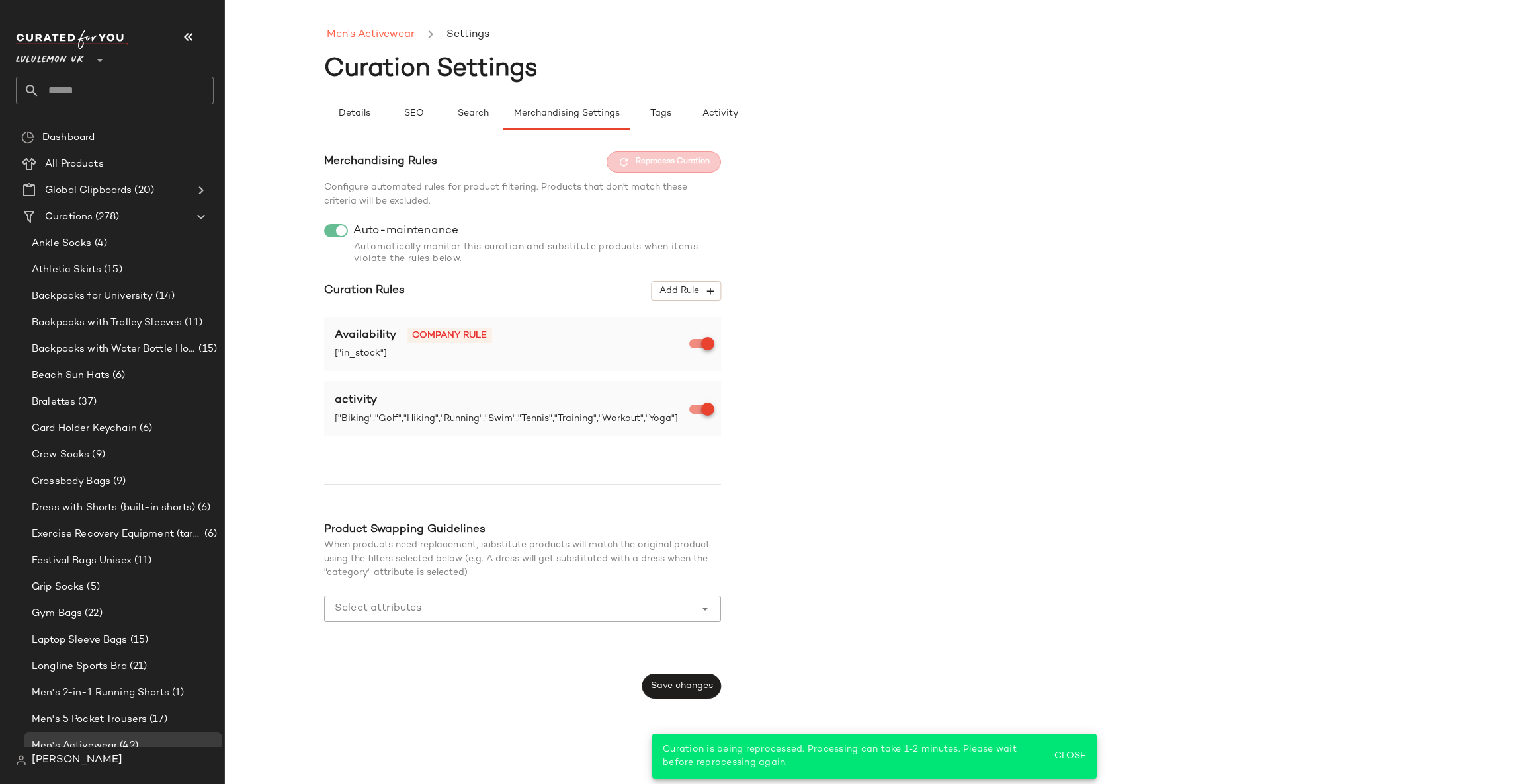
click at [392, 39] on link "Men's Activewear" at bounding box center [371, 35] width 88 height 18
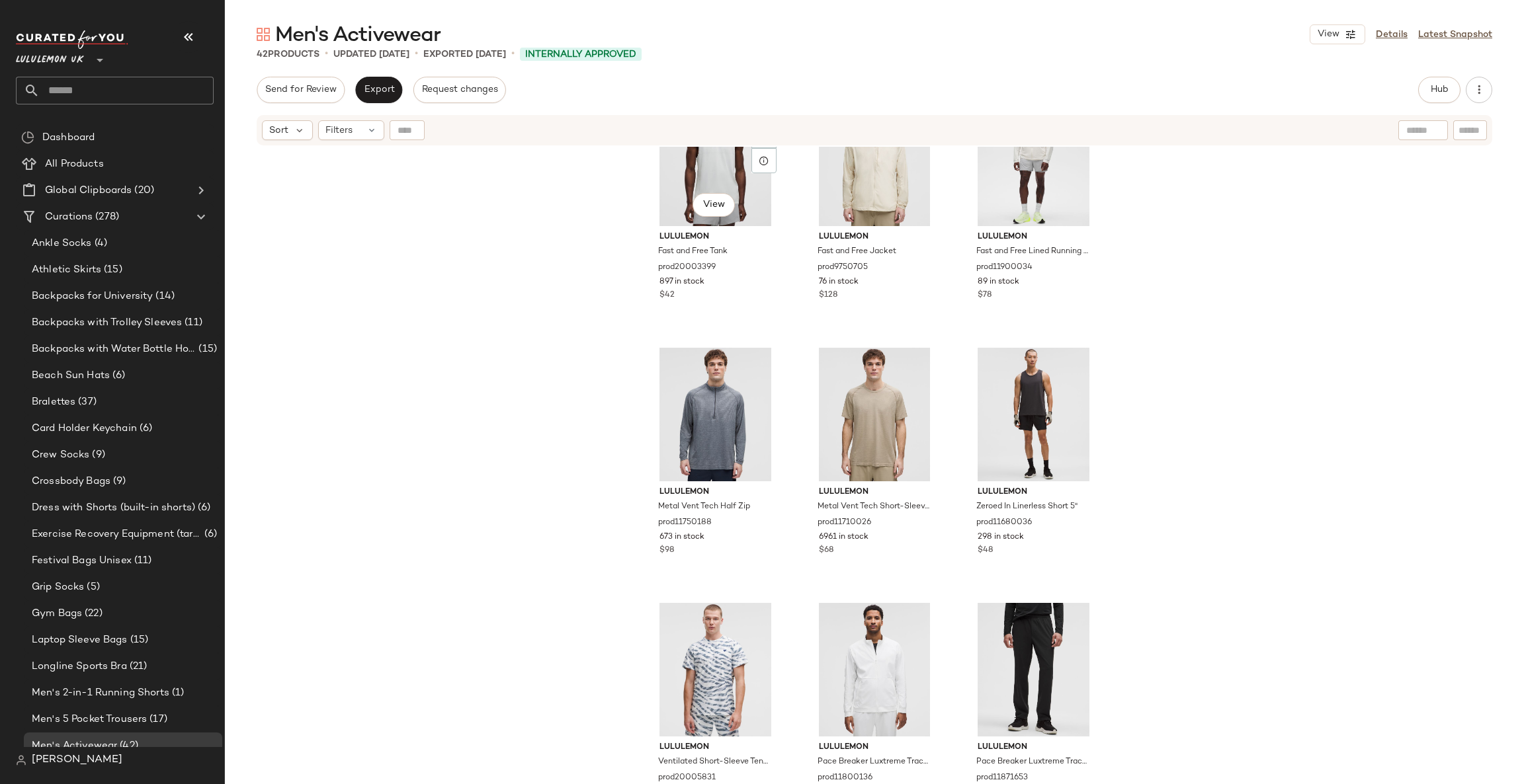
scroll to position [1317, 0]
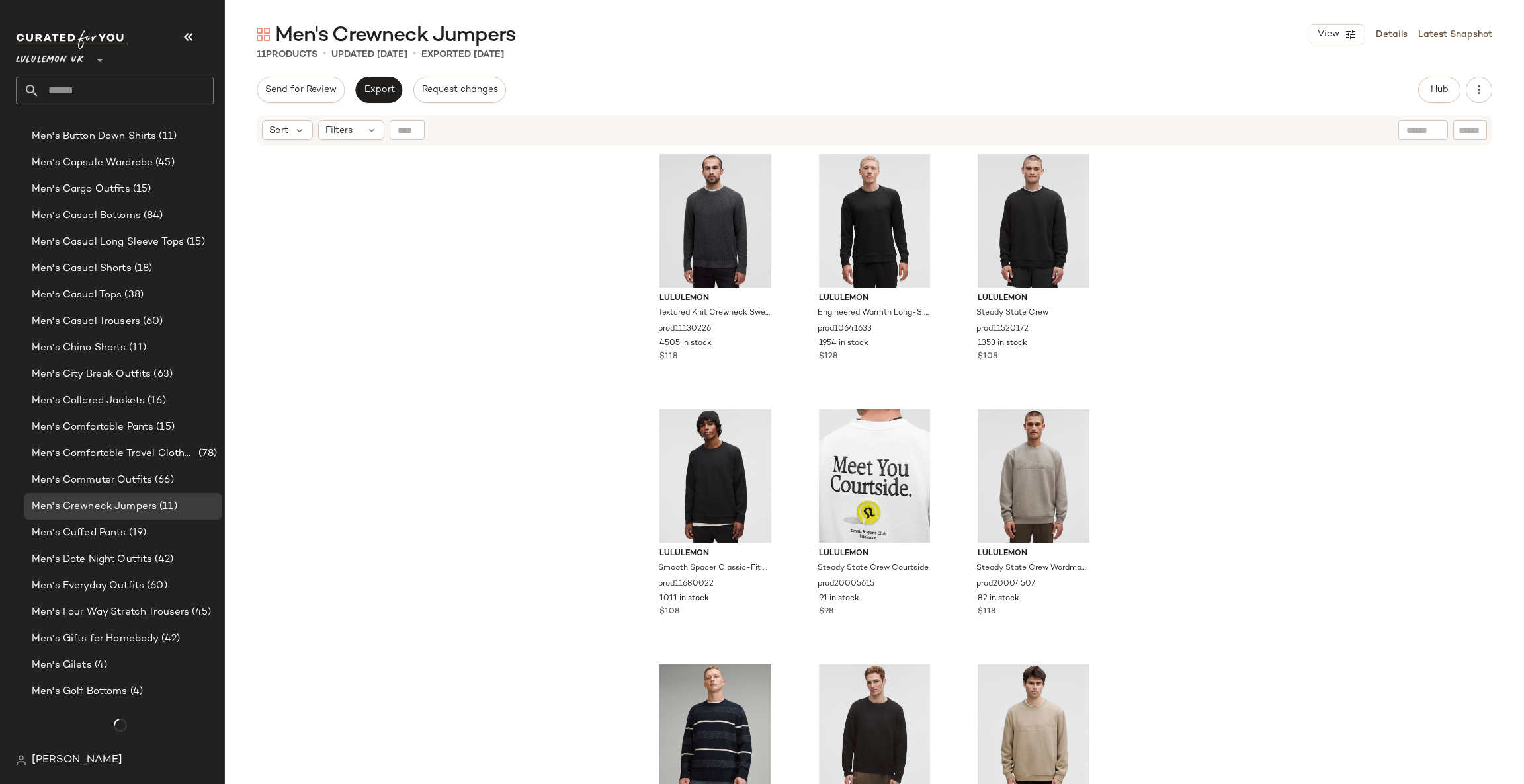
scroll to position [833, 0]
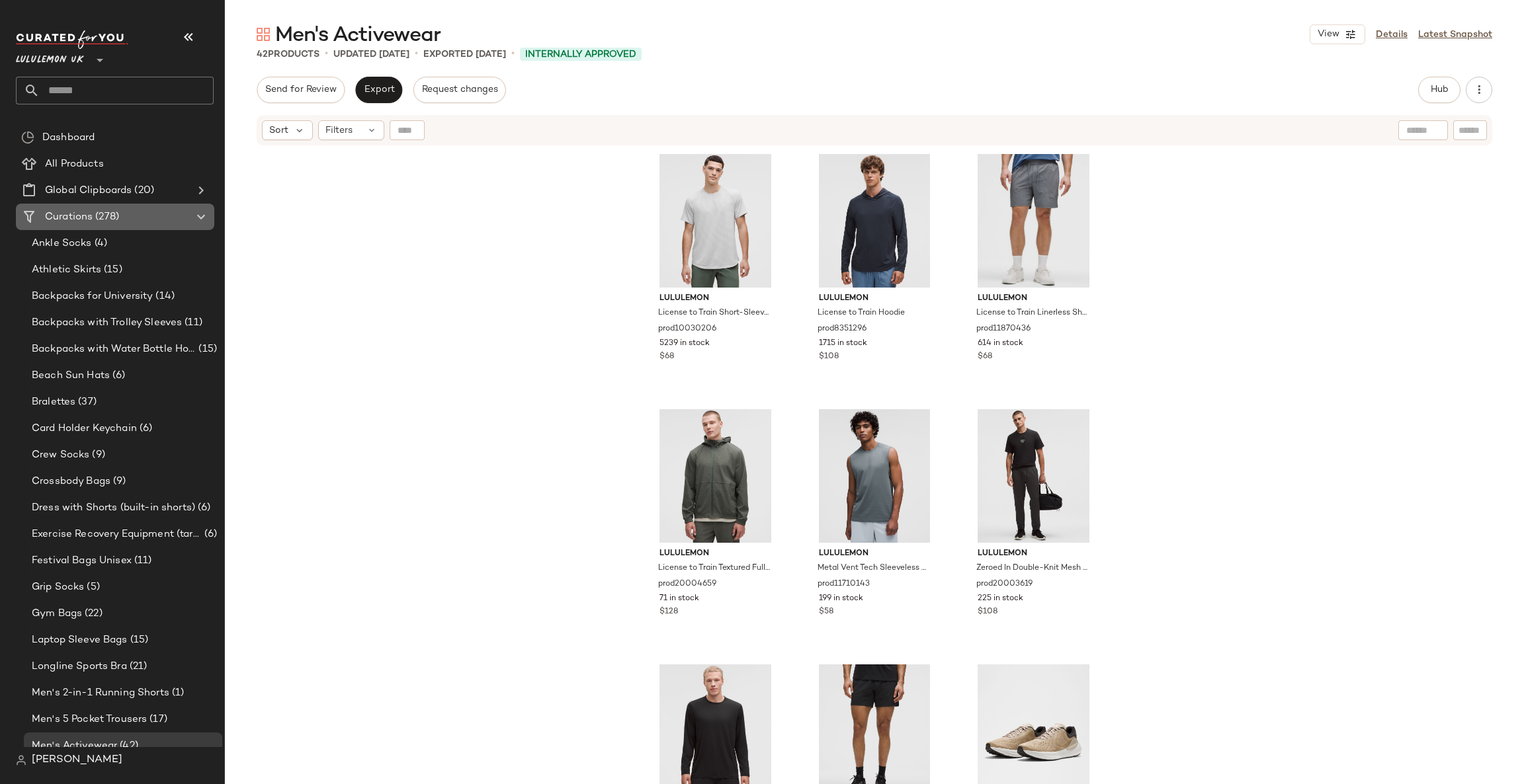
click at [152, 216] on div "Curations (278)" at bounding box center [116, 216] width 150 height 15
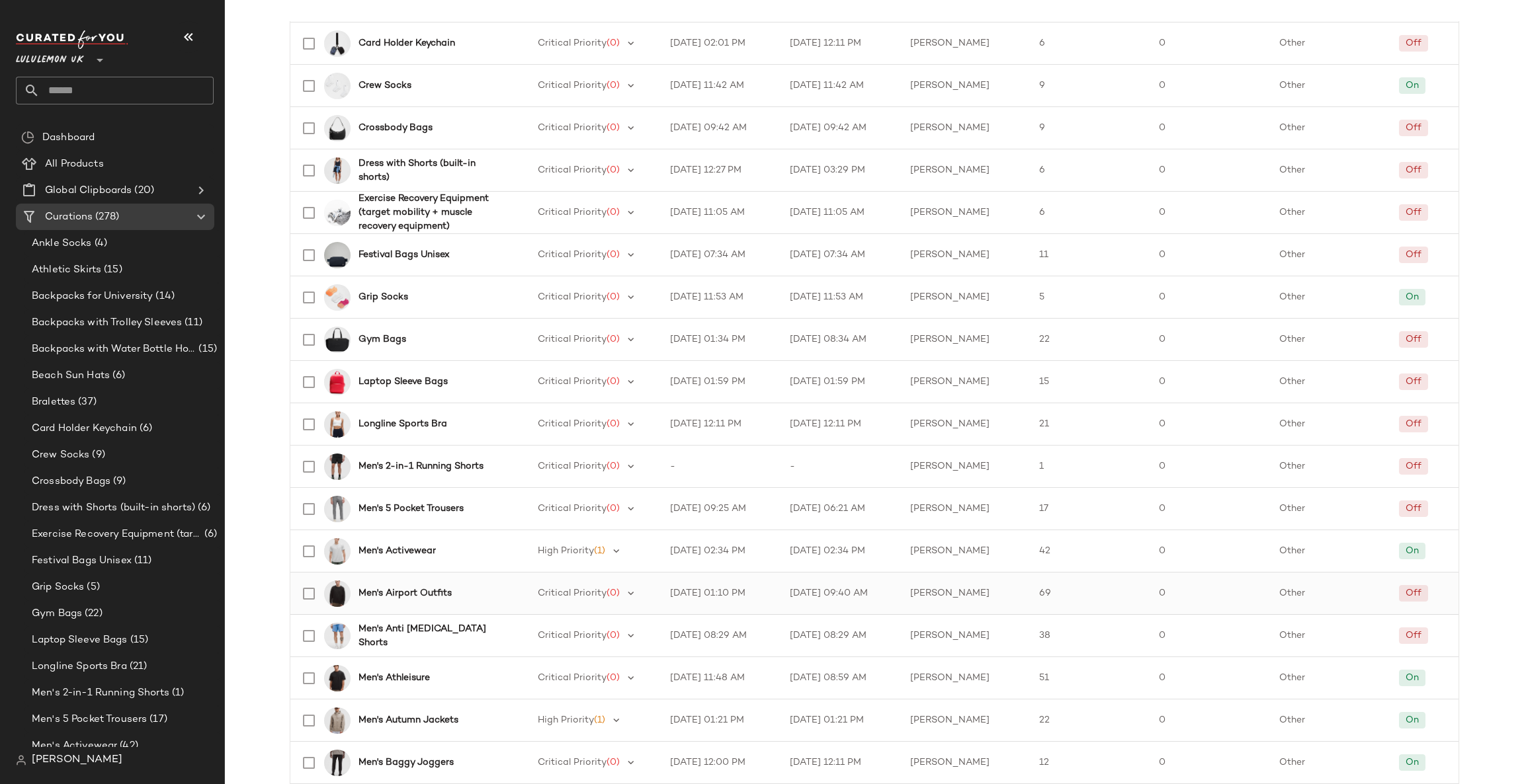
scroll to position [594, 0]
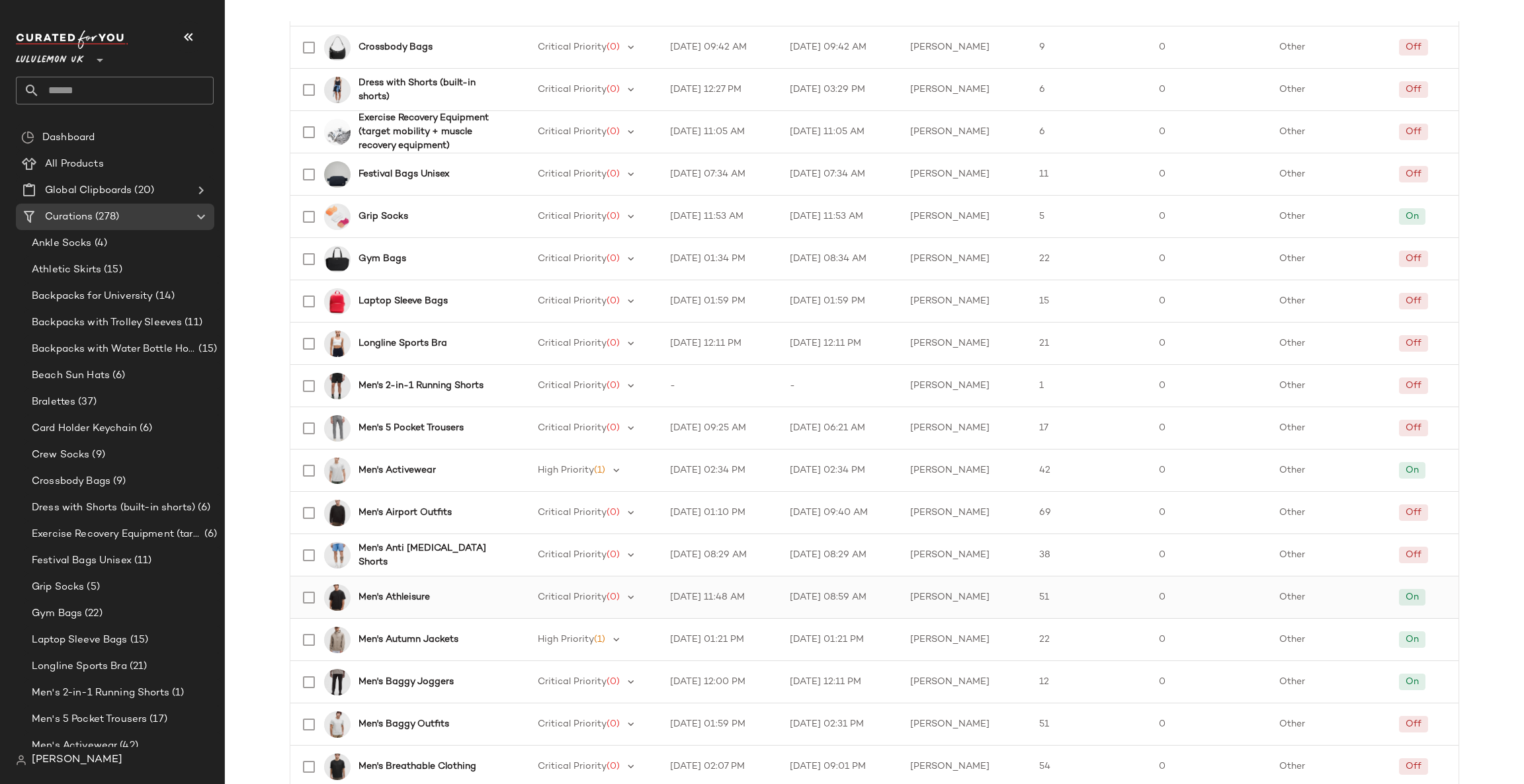
click at [412, 594] on b "Men's Athleisure" at bounding box center [393, 597] width 71 height 14
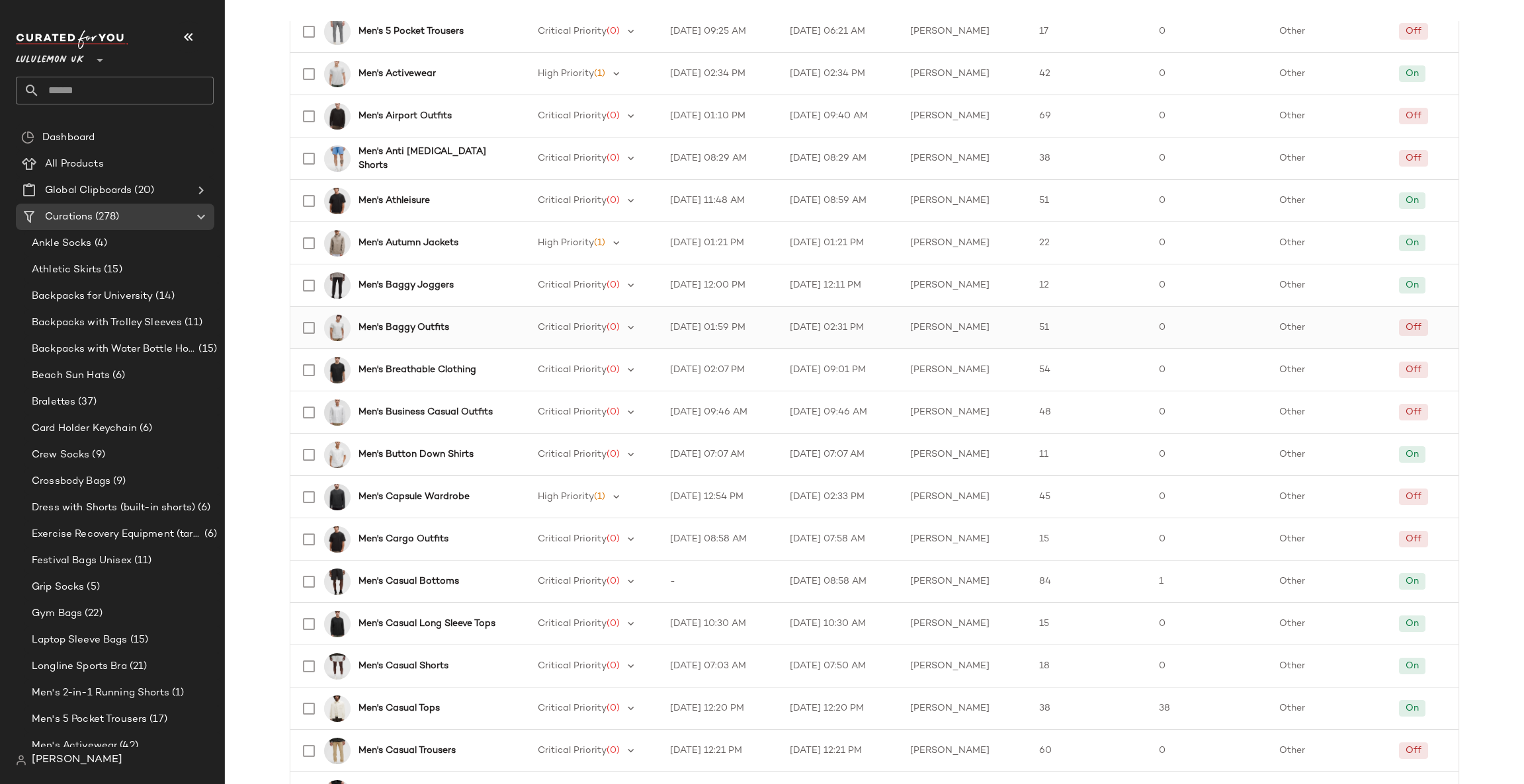
scroll to position [1388, 0]
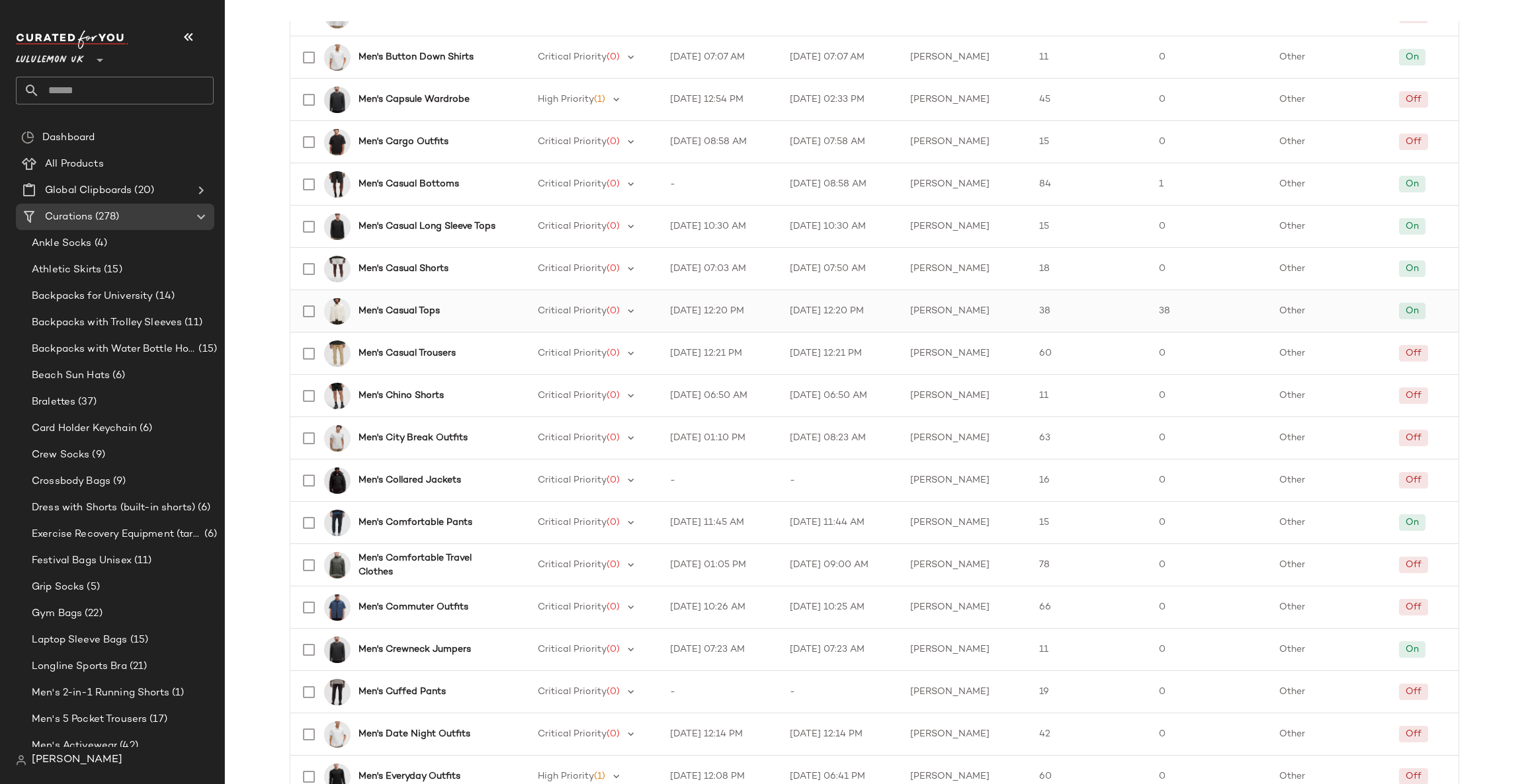
scroll to position [1190, 0]
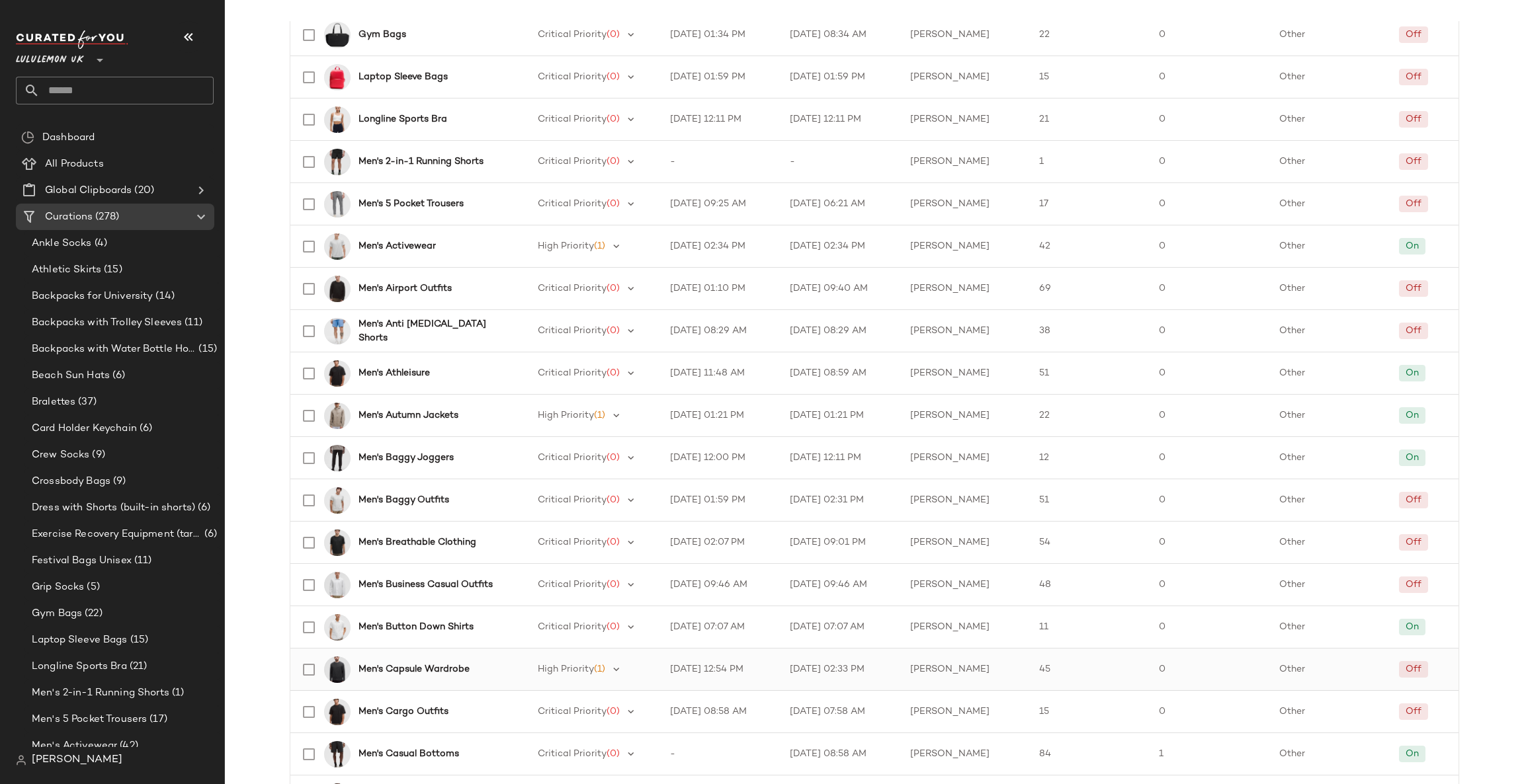
scroll to position [794, 0]
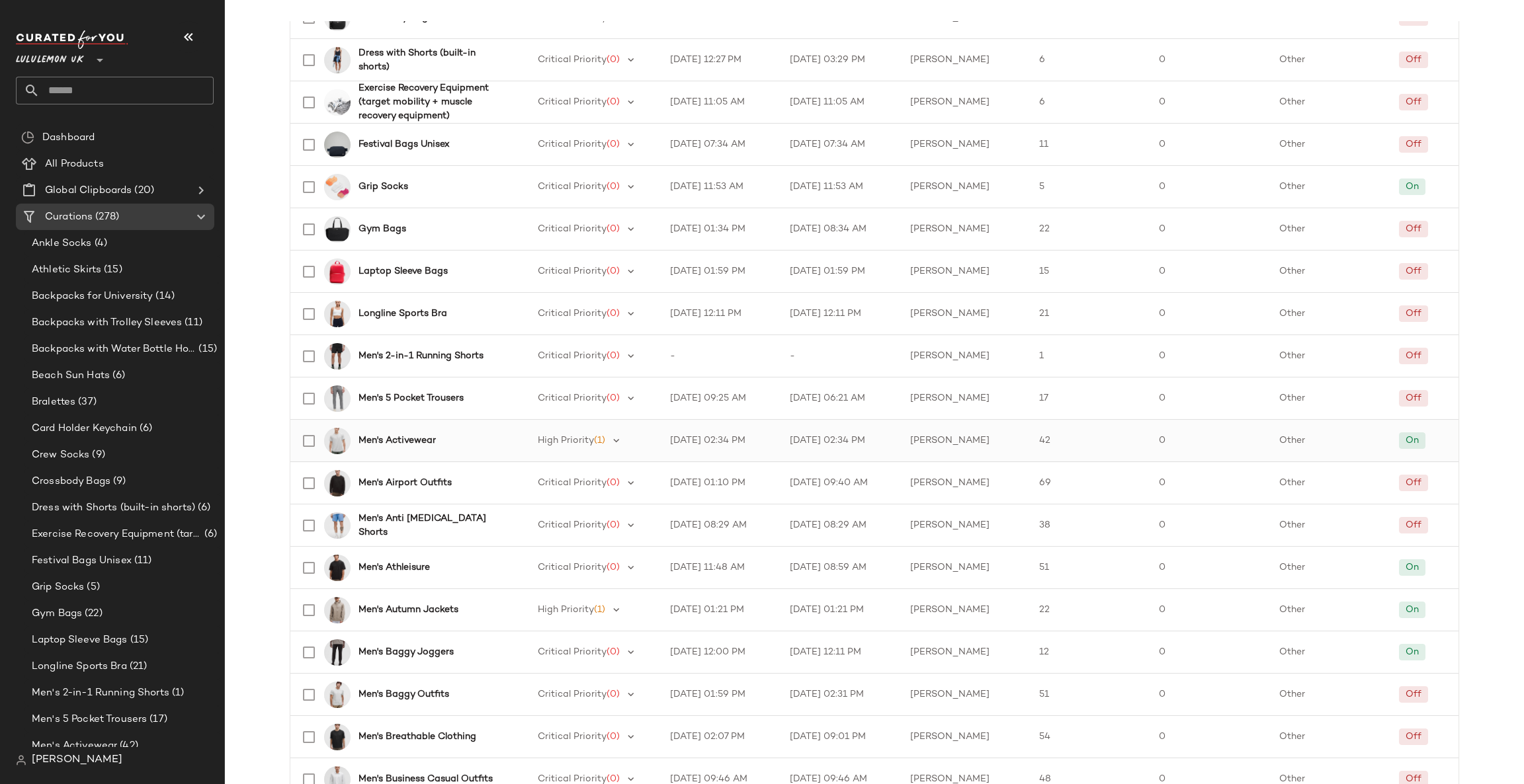
scroll to position [594, 0]
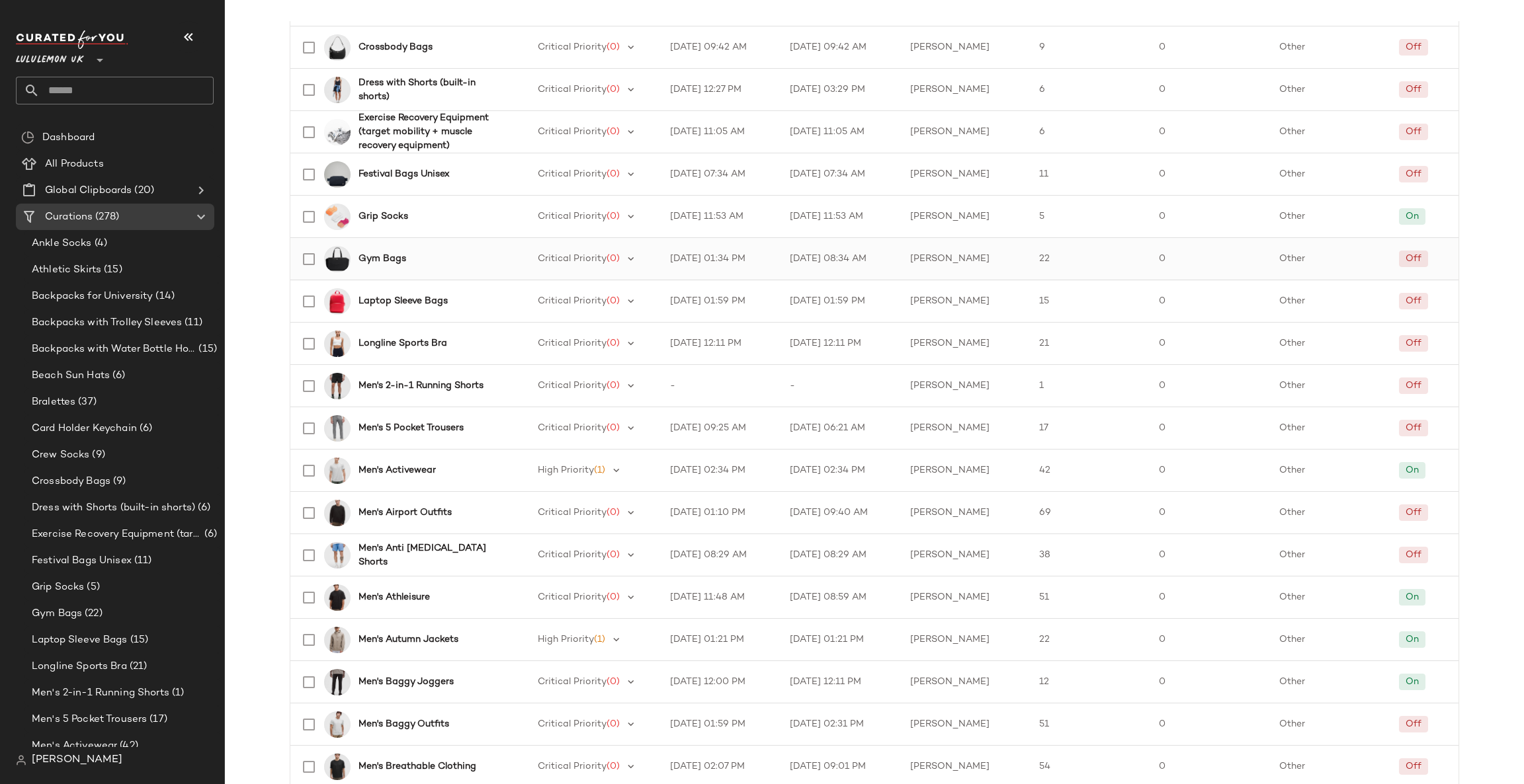
scroll to position [794, 0]
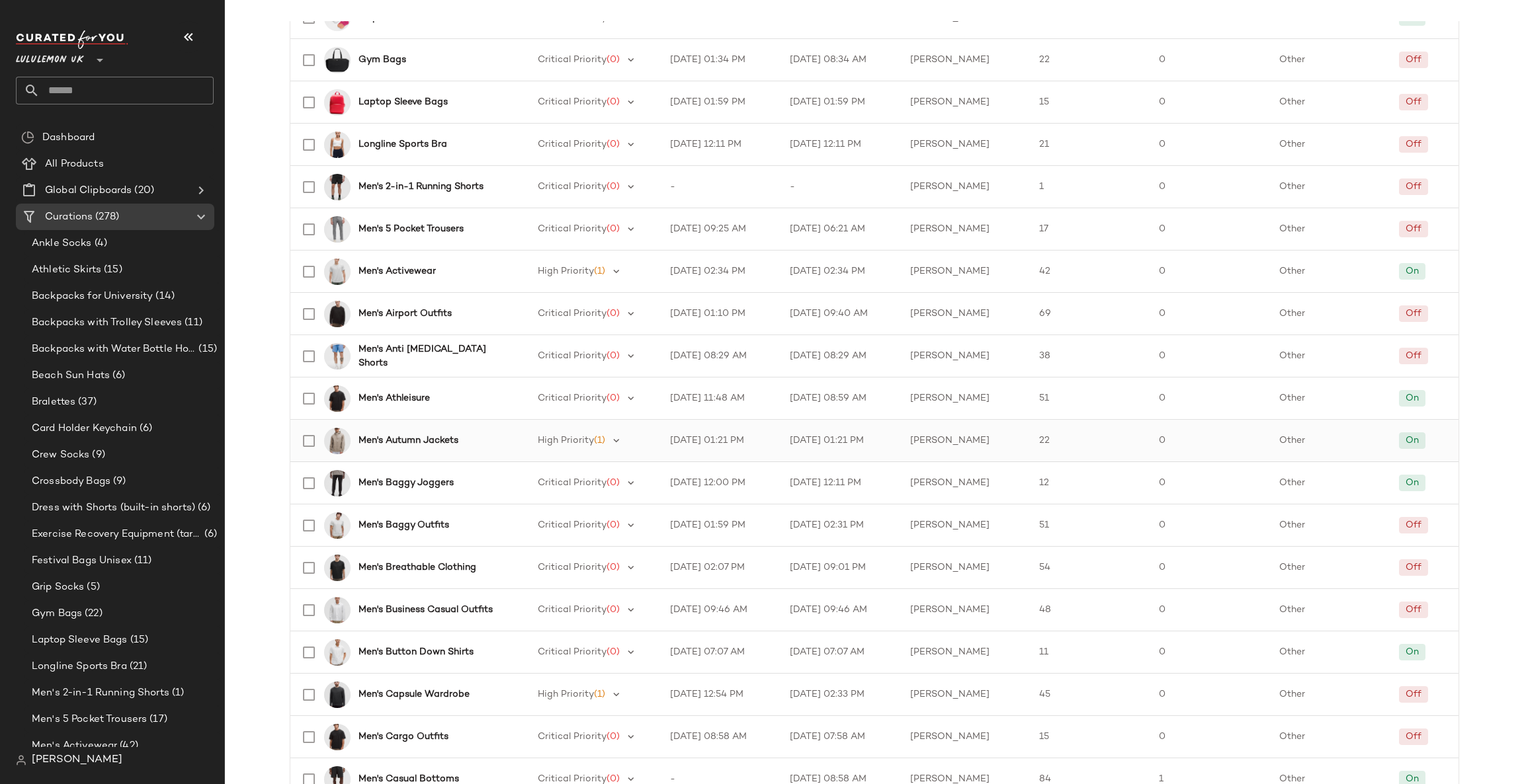
click at [443, 448] on b "Men's Autumn Jackets" at bounding box center [408, 441] width 100 height 14
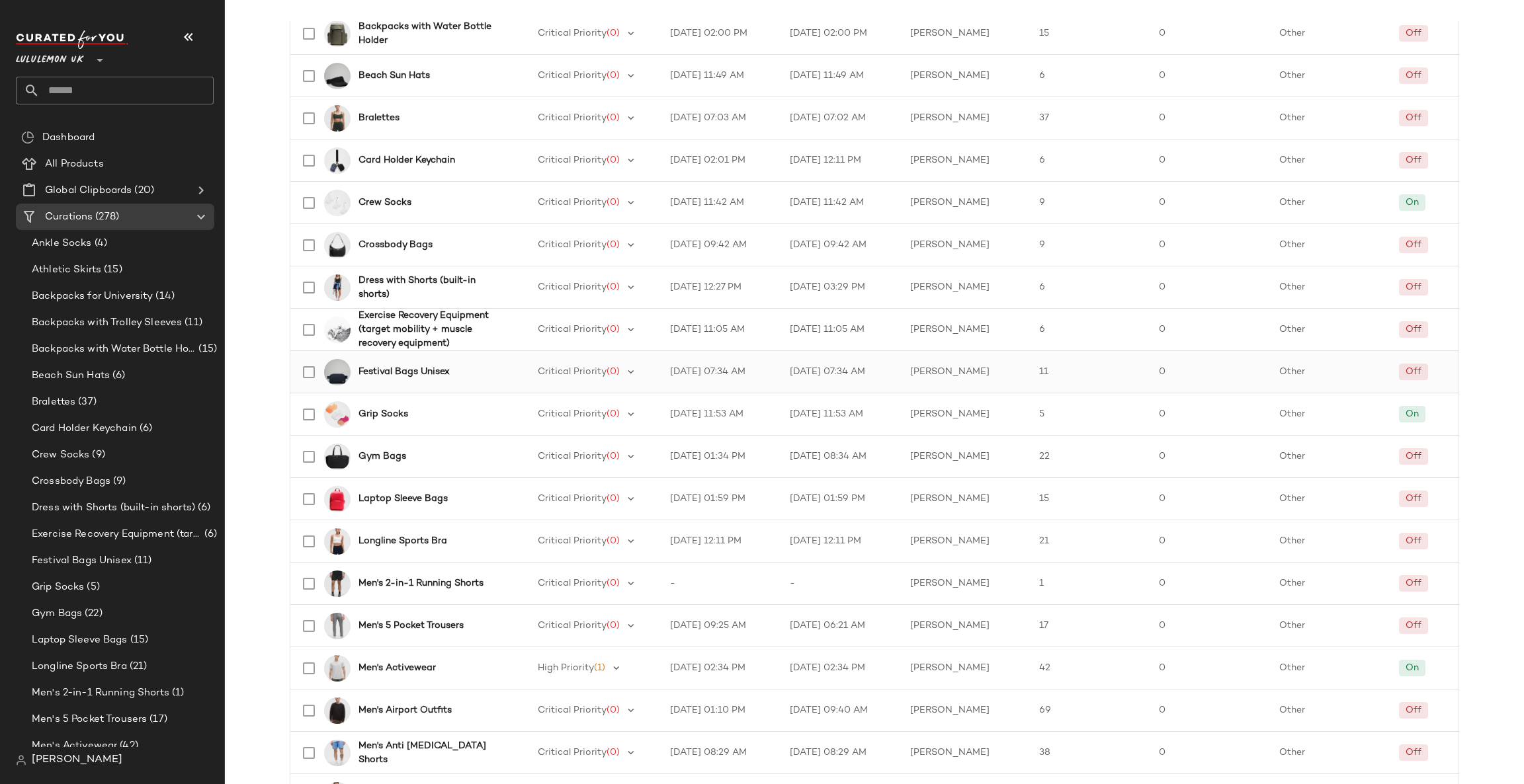
scroll to position [991, 0]
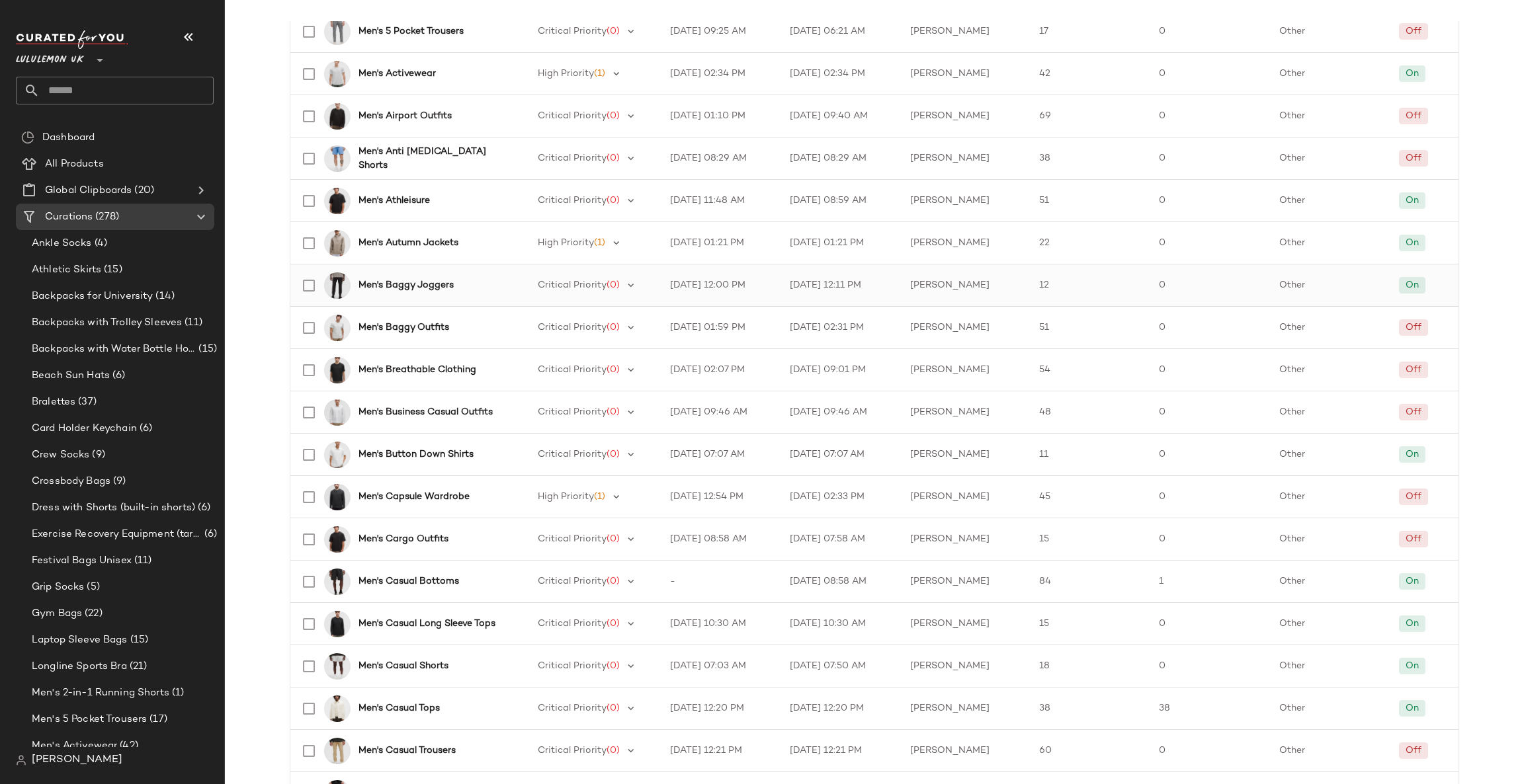
click at [422, 285] on b "Men's Baggy Joggers" at bounding box center [406, 286] width 96 height 14
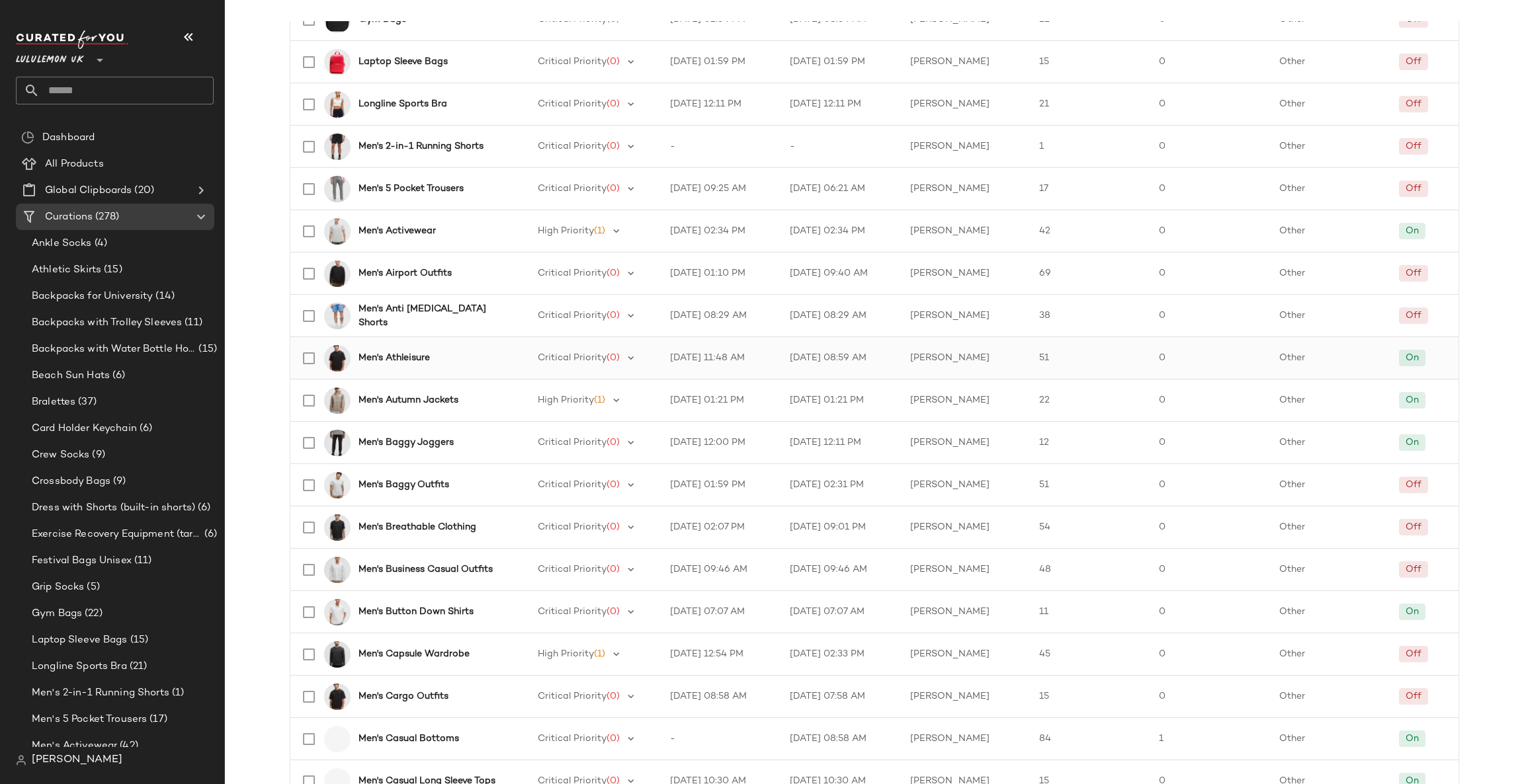
scroll to position [991, 0]
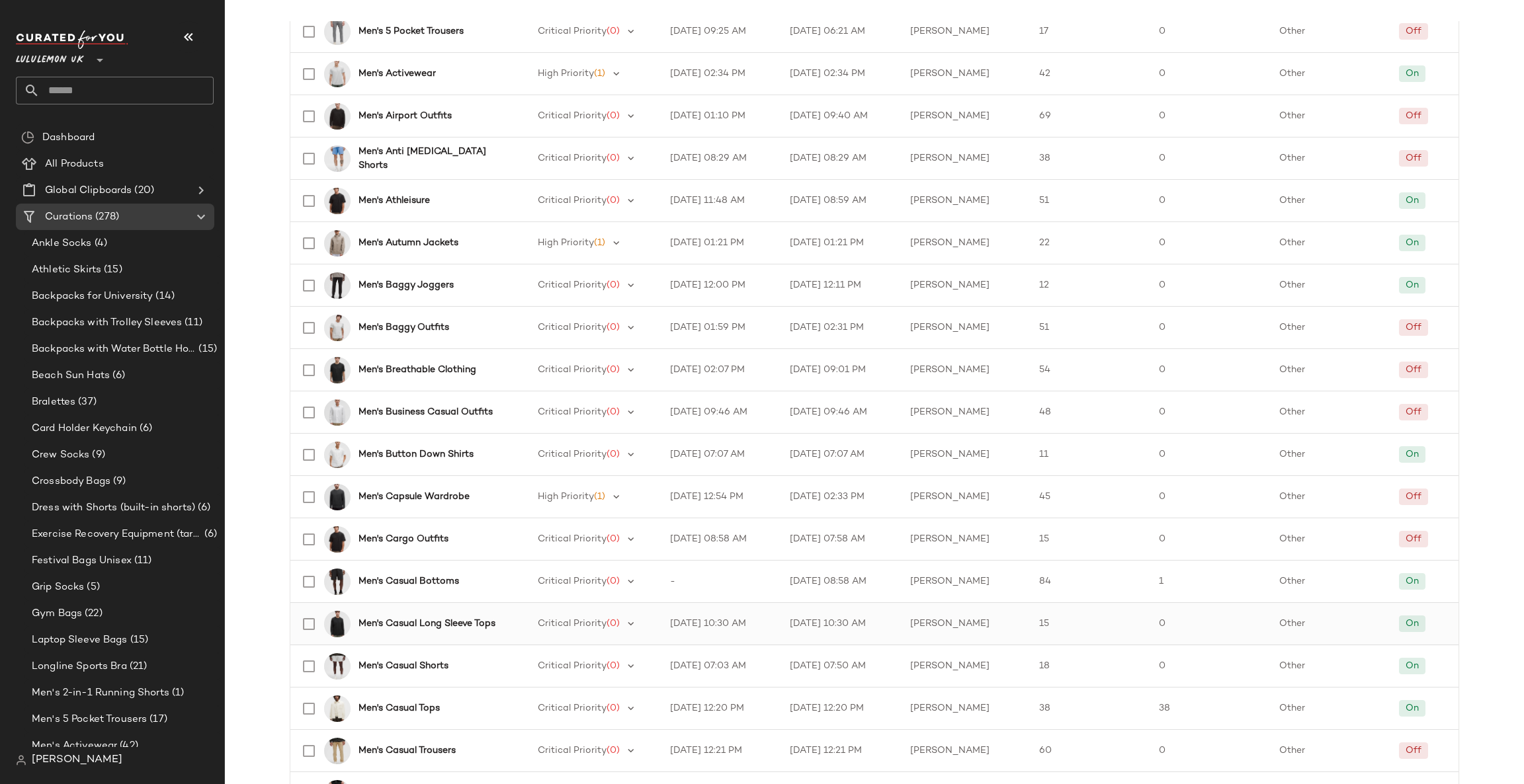
scroll to position [794, 0]
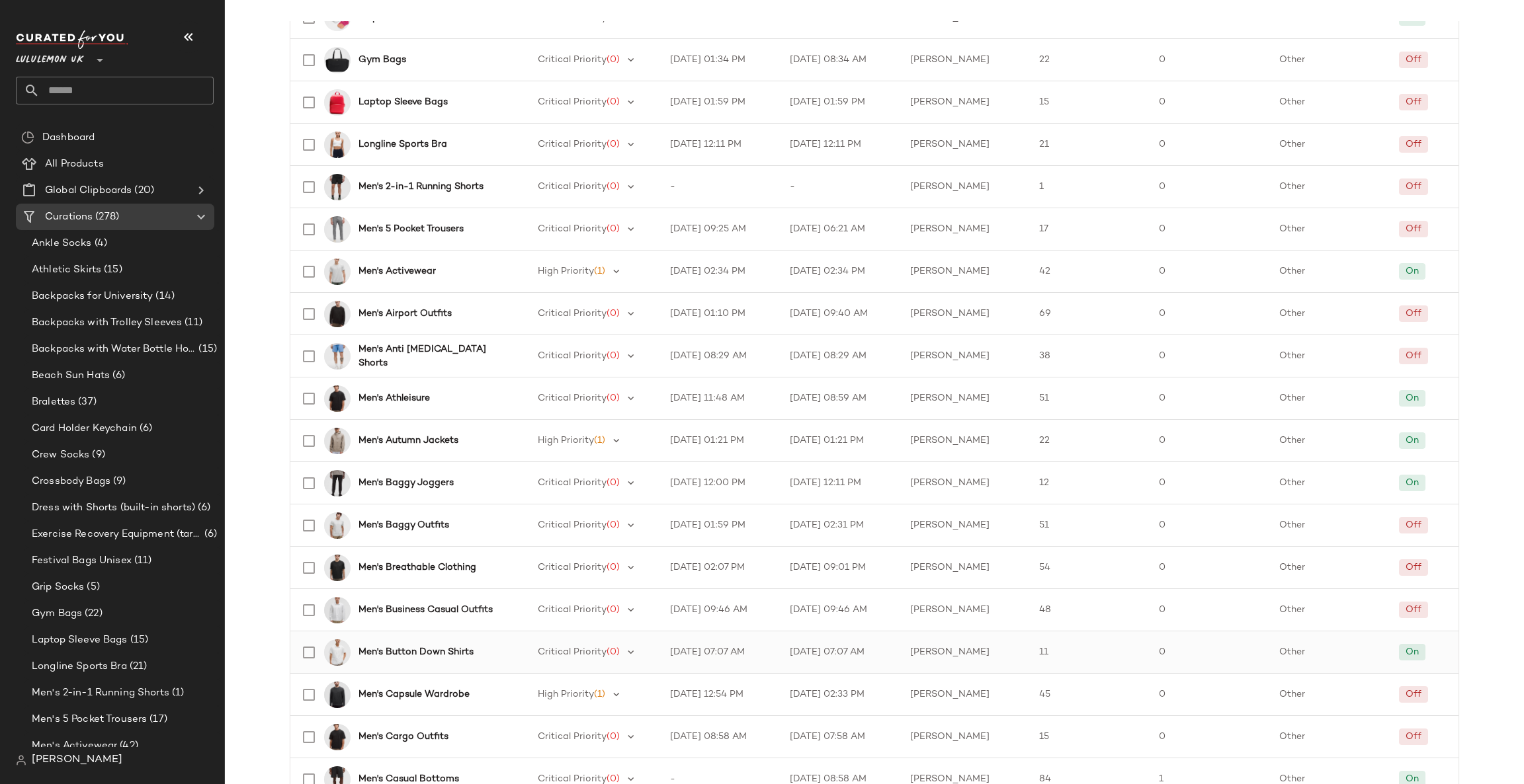
click at [443, 649] on b "Men's Button Down Shirts" at bounding box center [415, 652] width 115 height 14
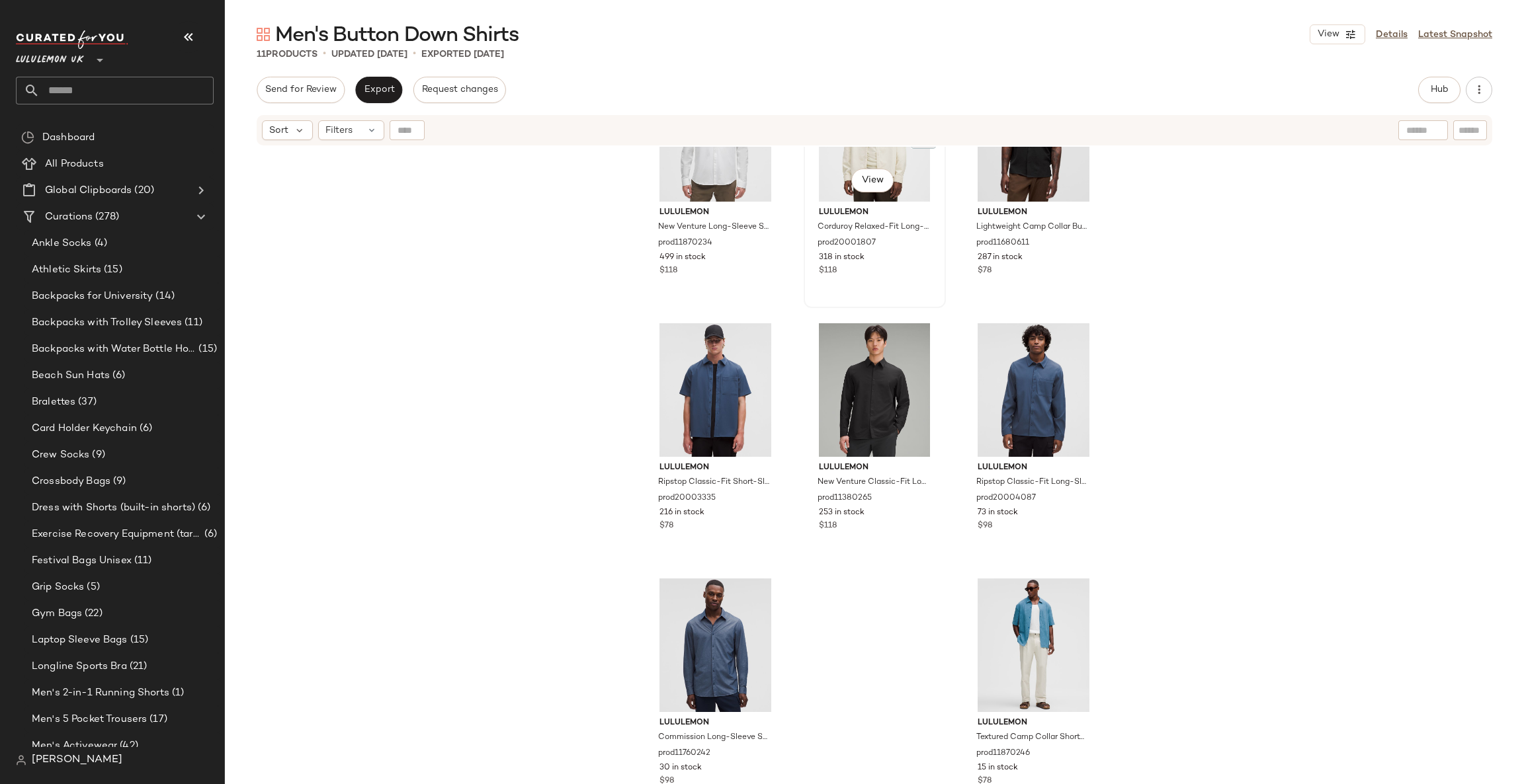
scroll to position [4, 0]
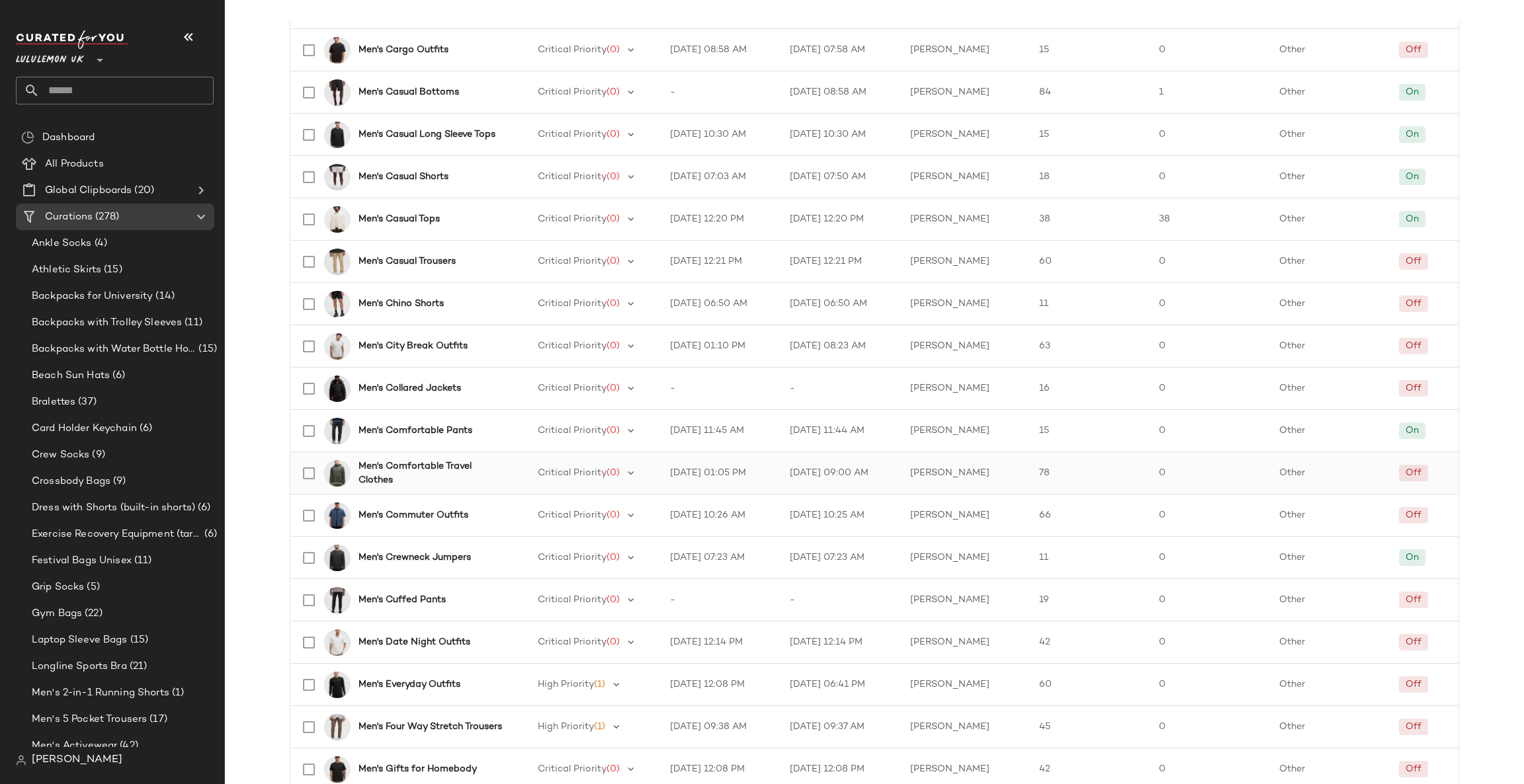
scroll to position [1450, 0]
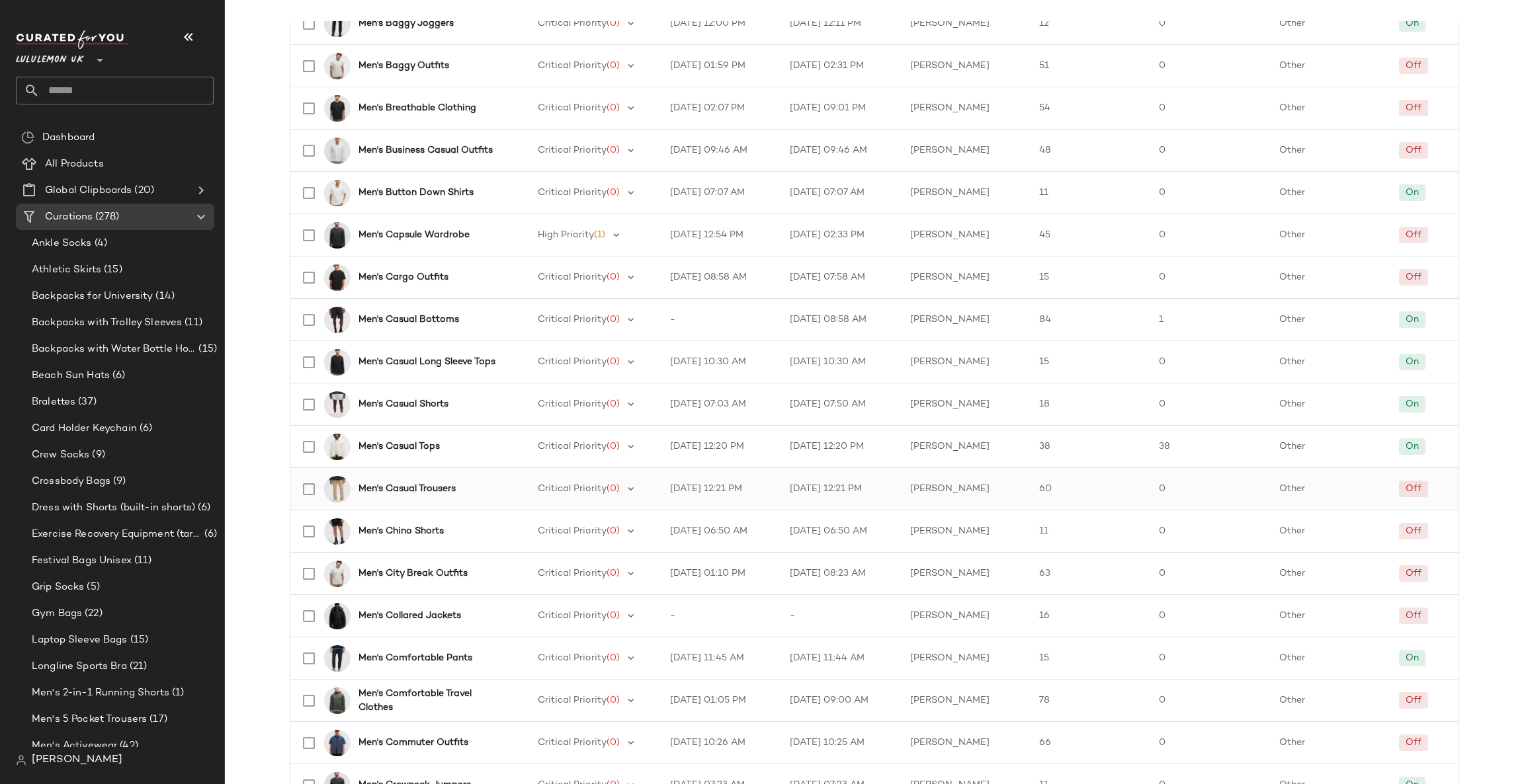
scroll to position [1251, 0]
click at [446, 333] on div "Men's Casual Bottoms" at bounding box center [401, 321] width 218 height 32
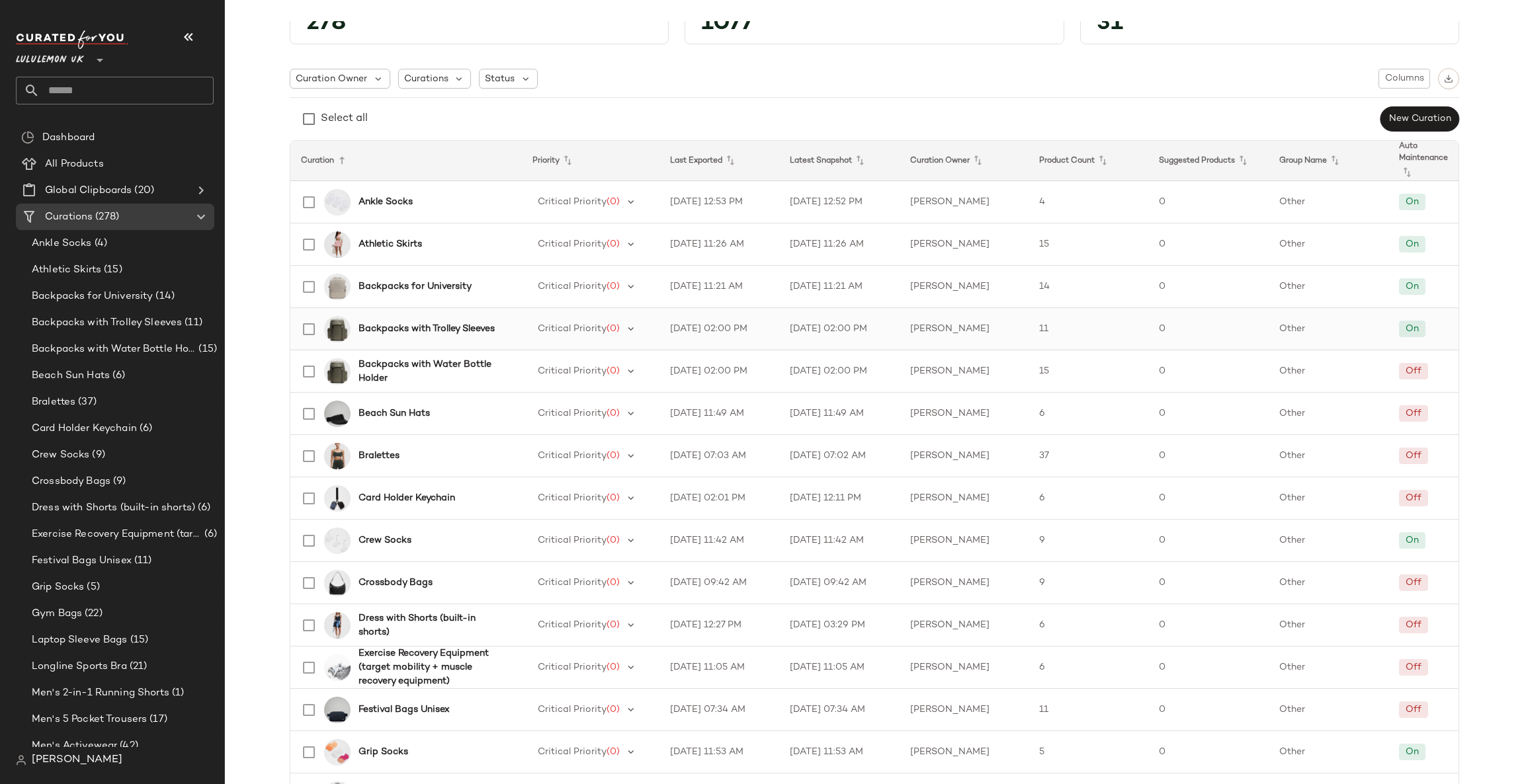
scroll to position [13, 0]
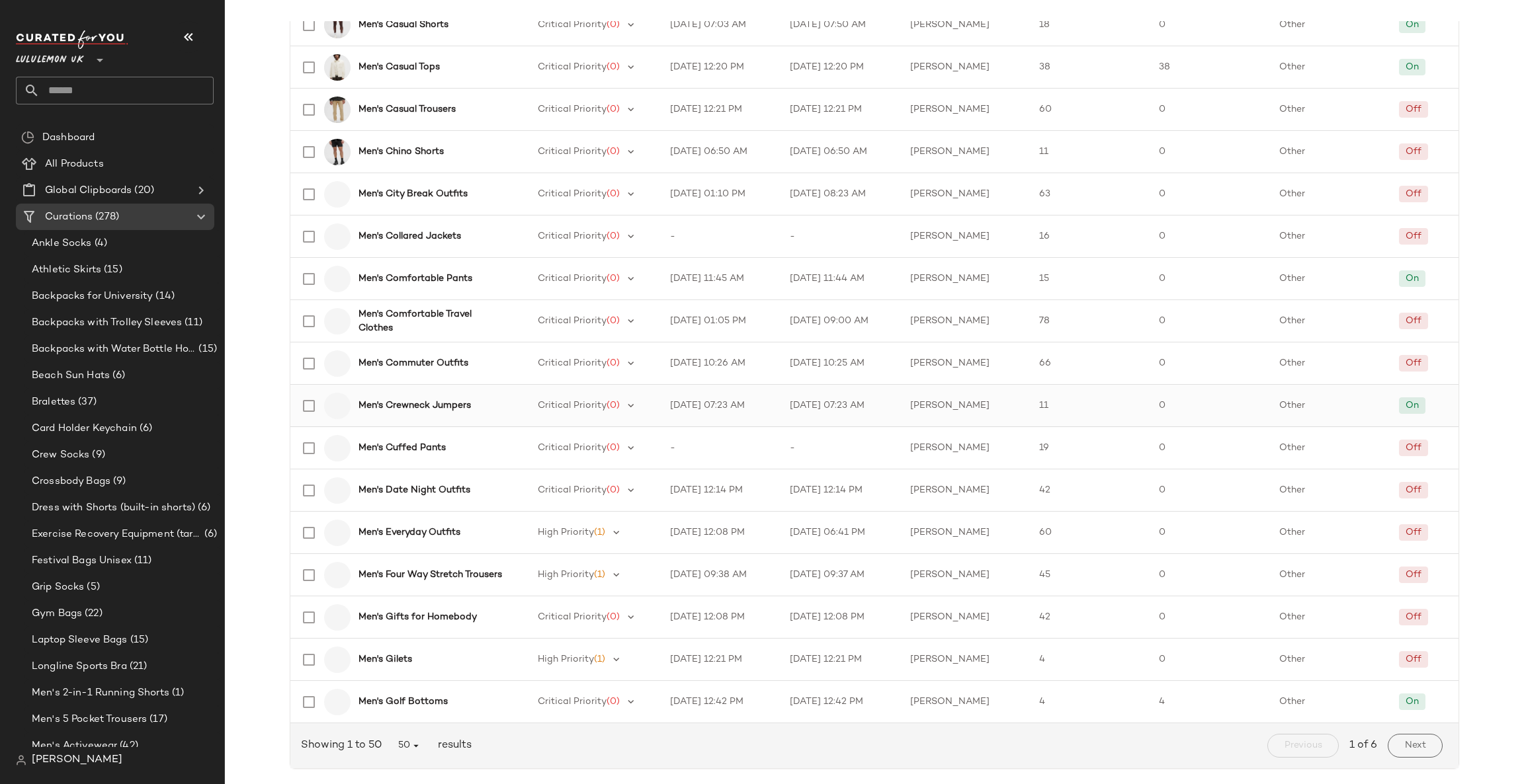
scroll to position [1648, 0]
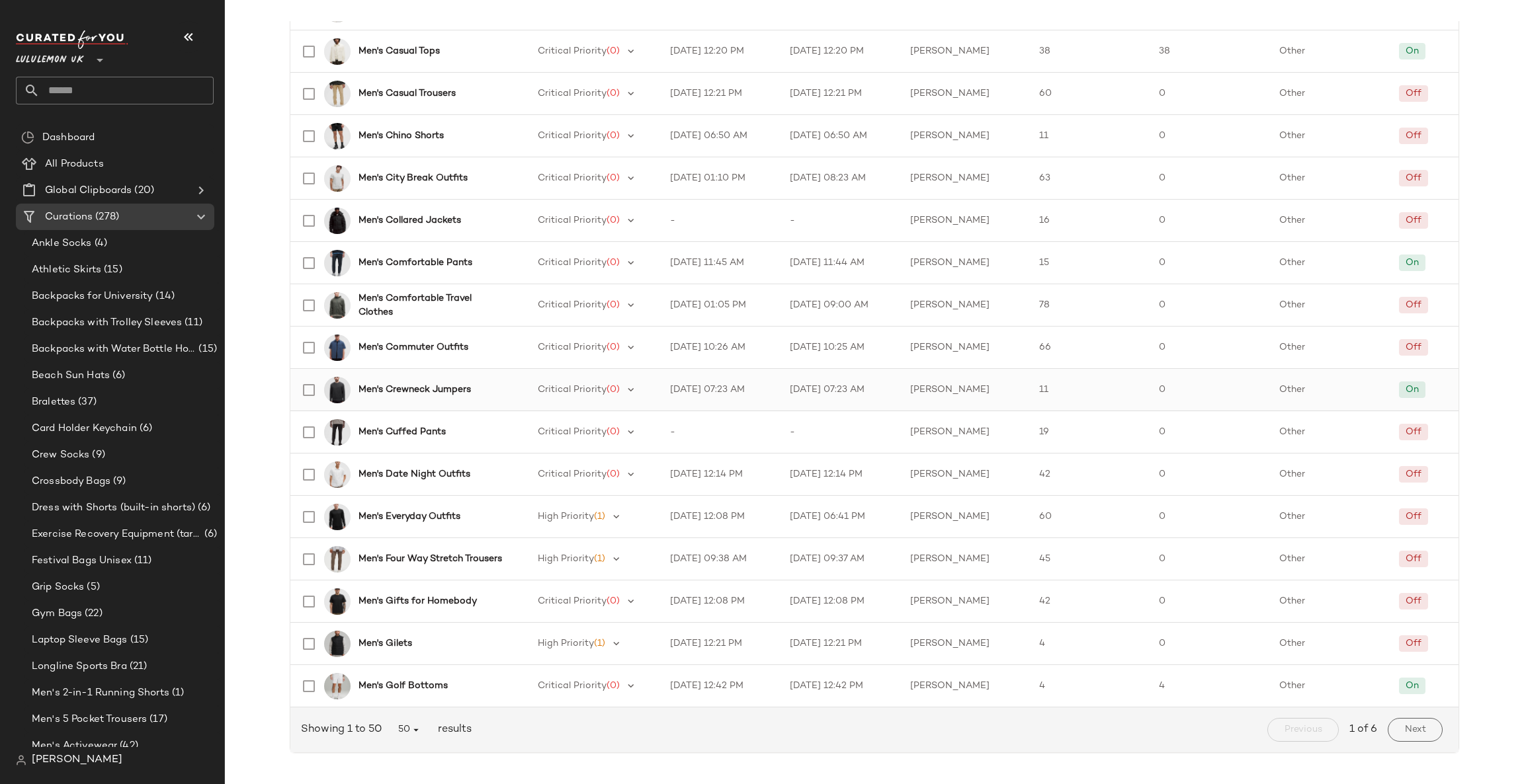
scroll to position [1251, 0]
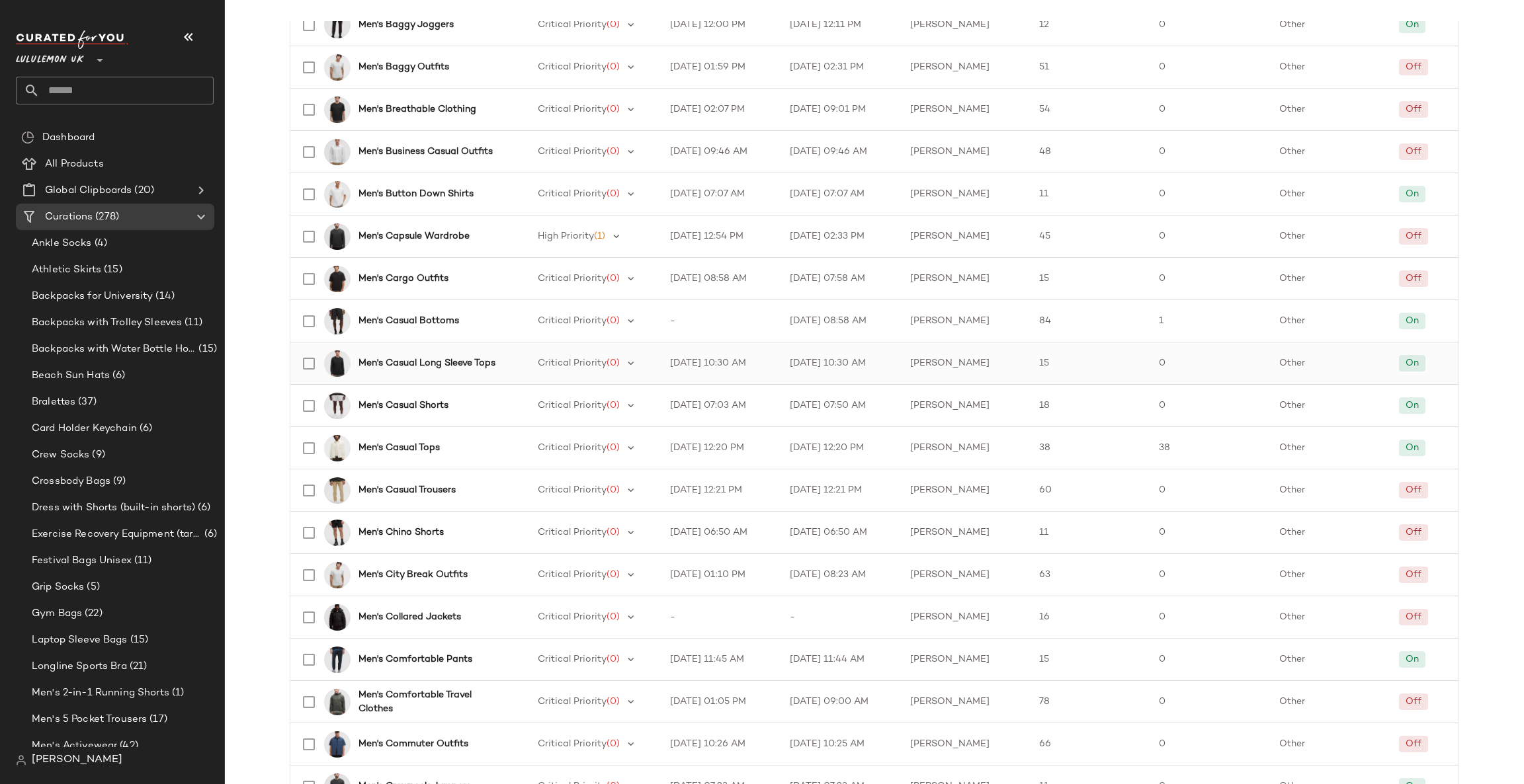
click at [440, 365] on b "Men's Casual Long Sleeve Tops" at bounding box center [427, 364] width 137 height 14
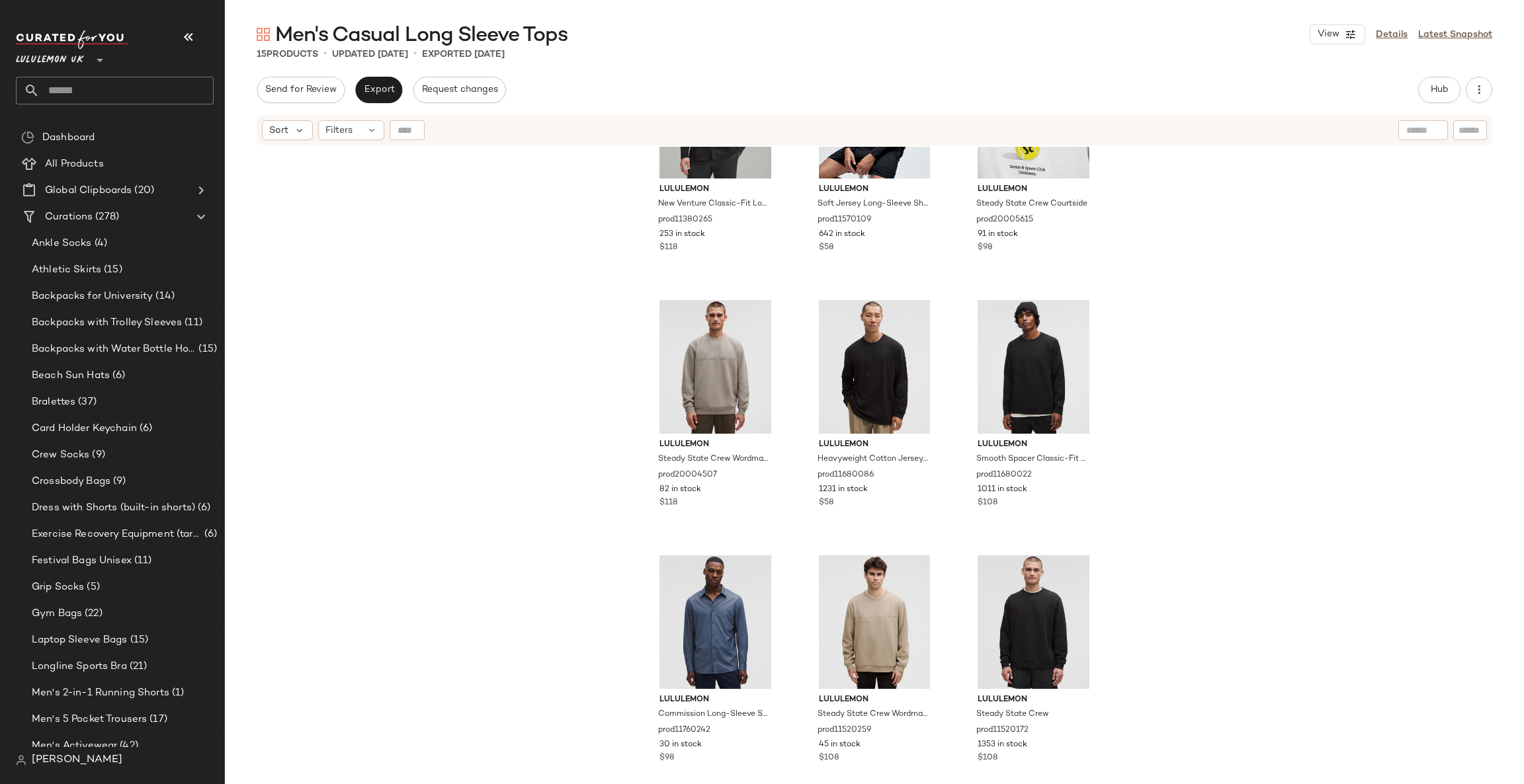
scroll to position [607, 0]
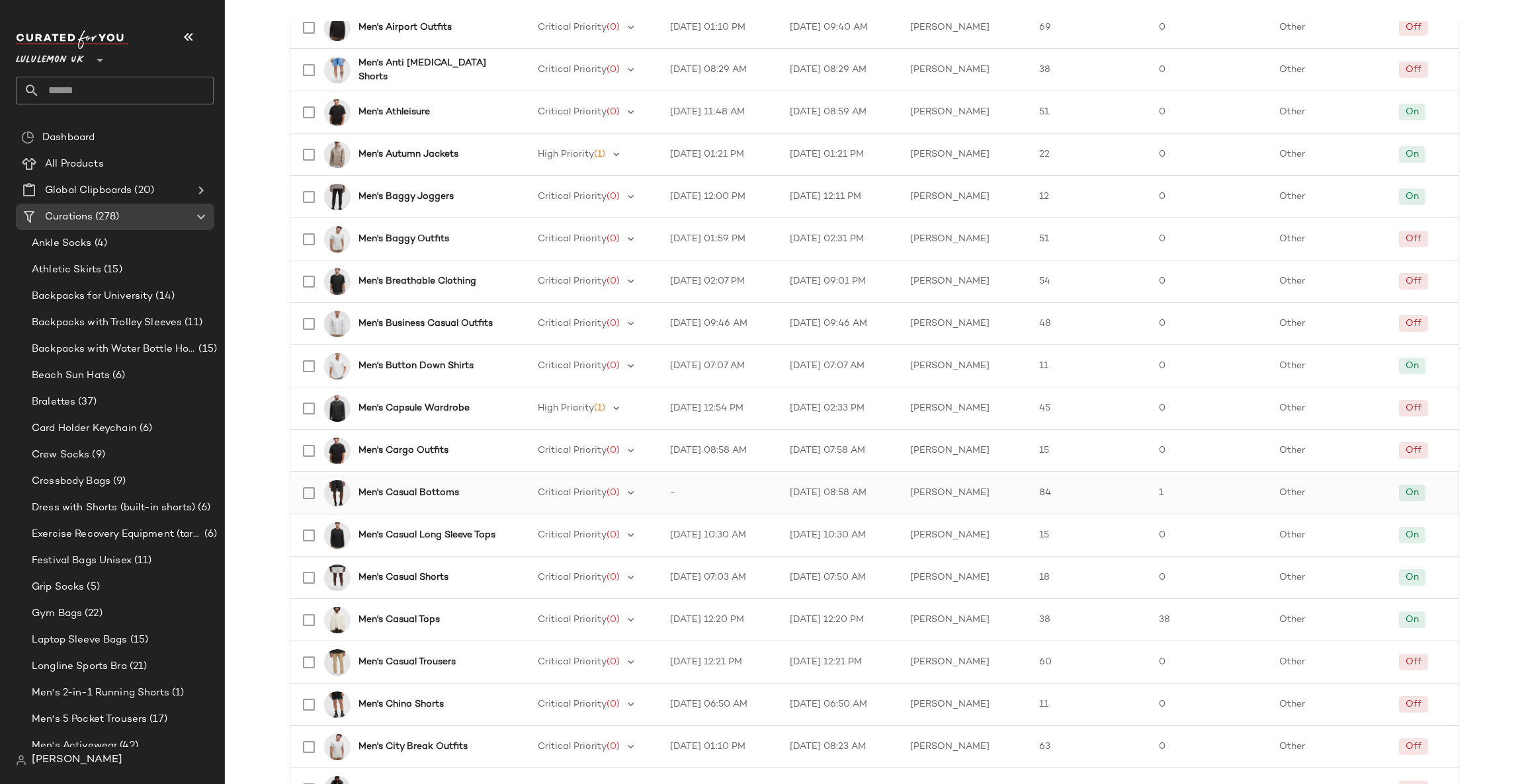
scroll to position [1053, 0]
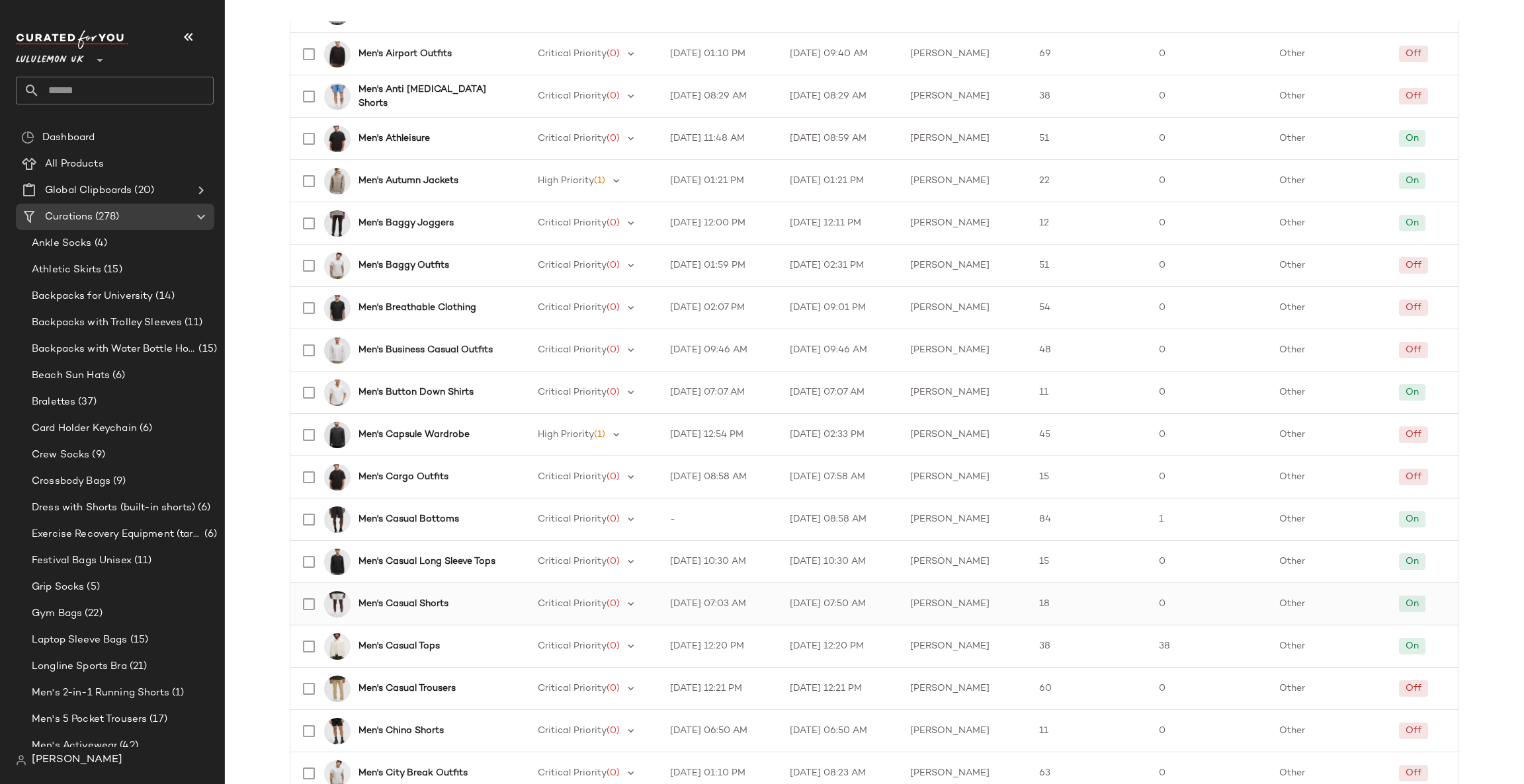
click at [433, 598] on b "Men's Casual Shorts" at bounding box center [403, 604] width 90 height 14
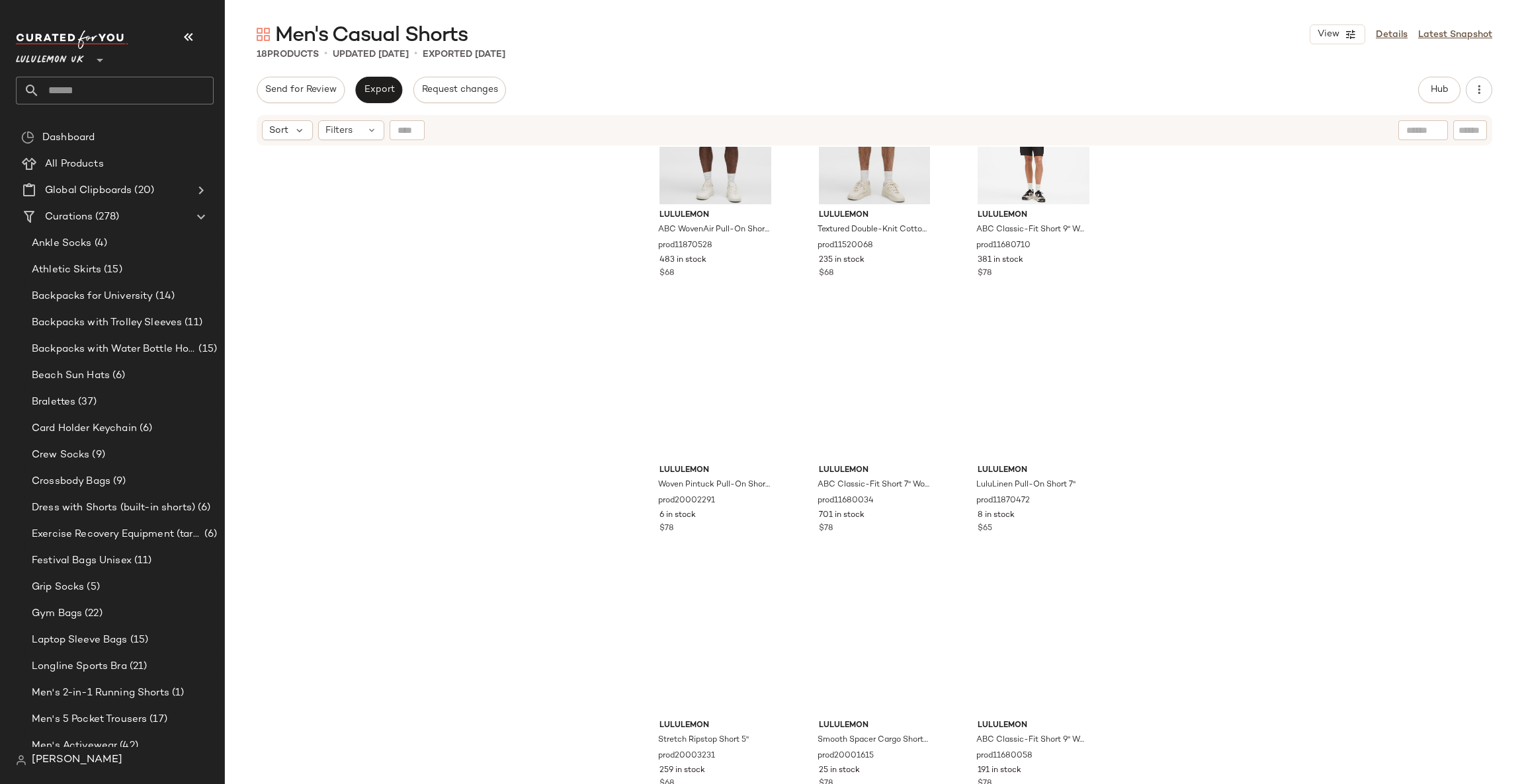
scroll to position [862, 0]
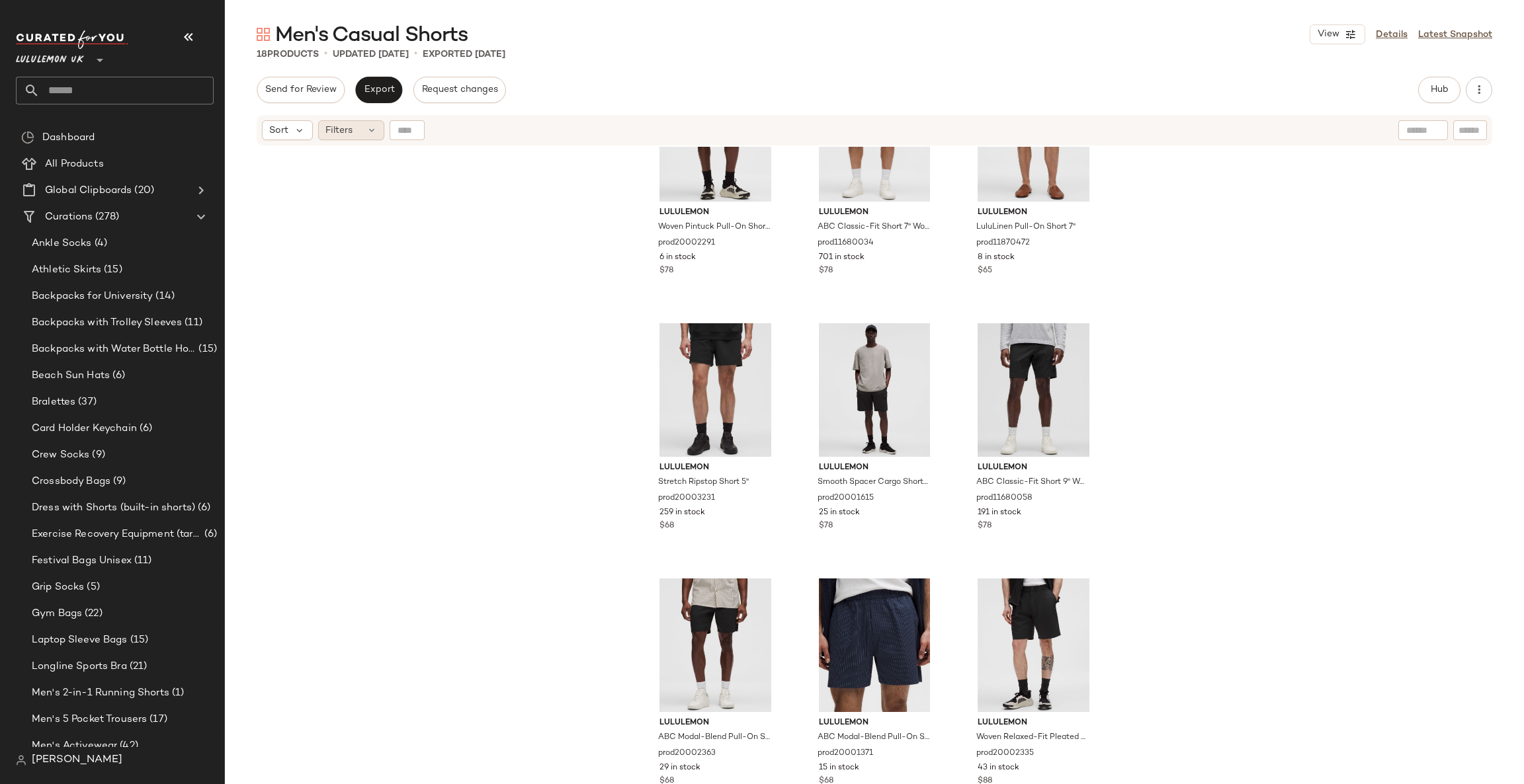
click at [368, 134] on icon at bounding box center [372, 131] width 11 height 11
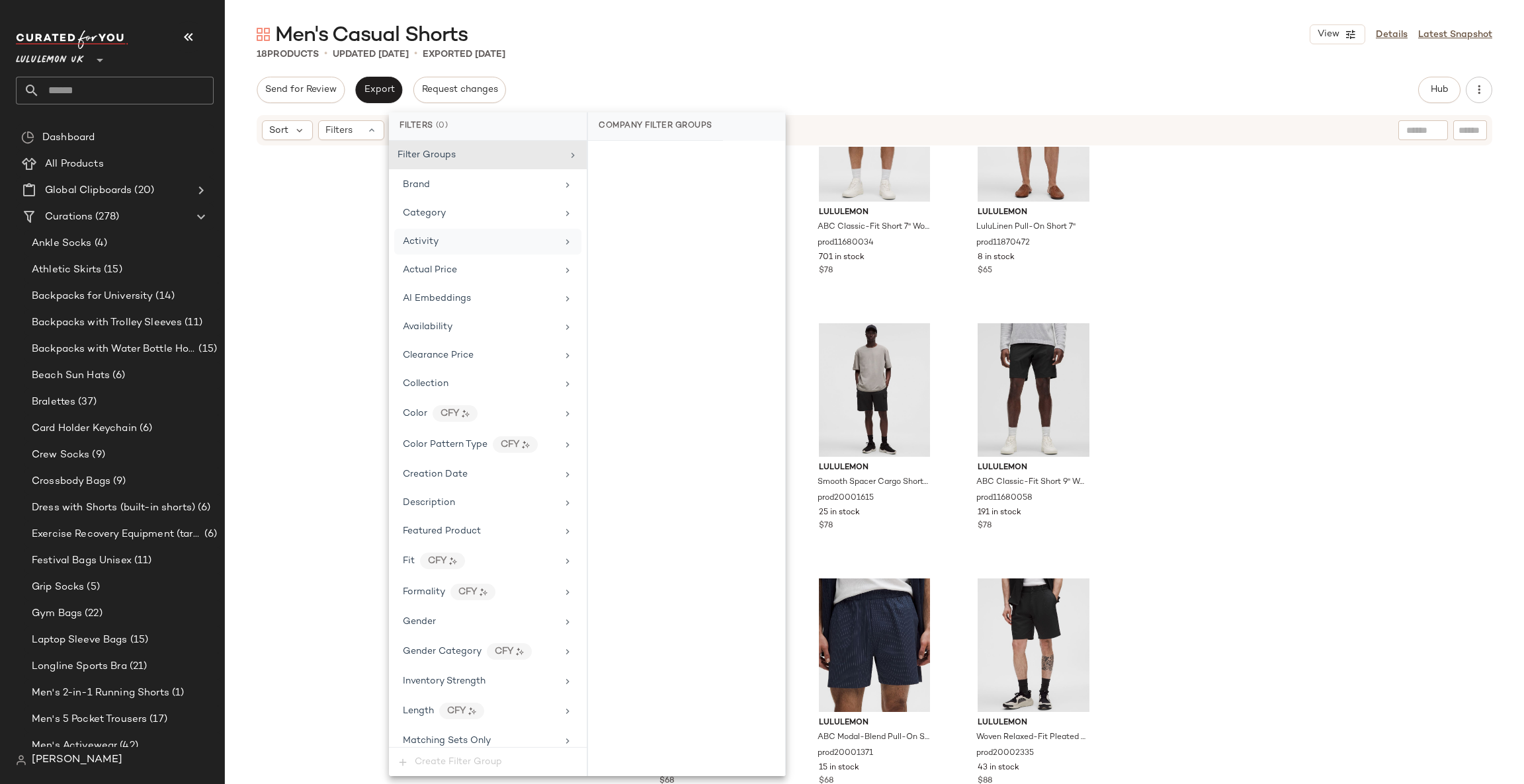
click at [489, 241] on div "Activity" at bounding box center [480, 242] width 154 height 14
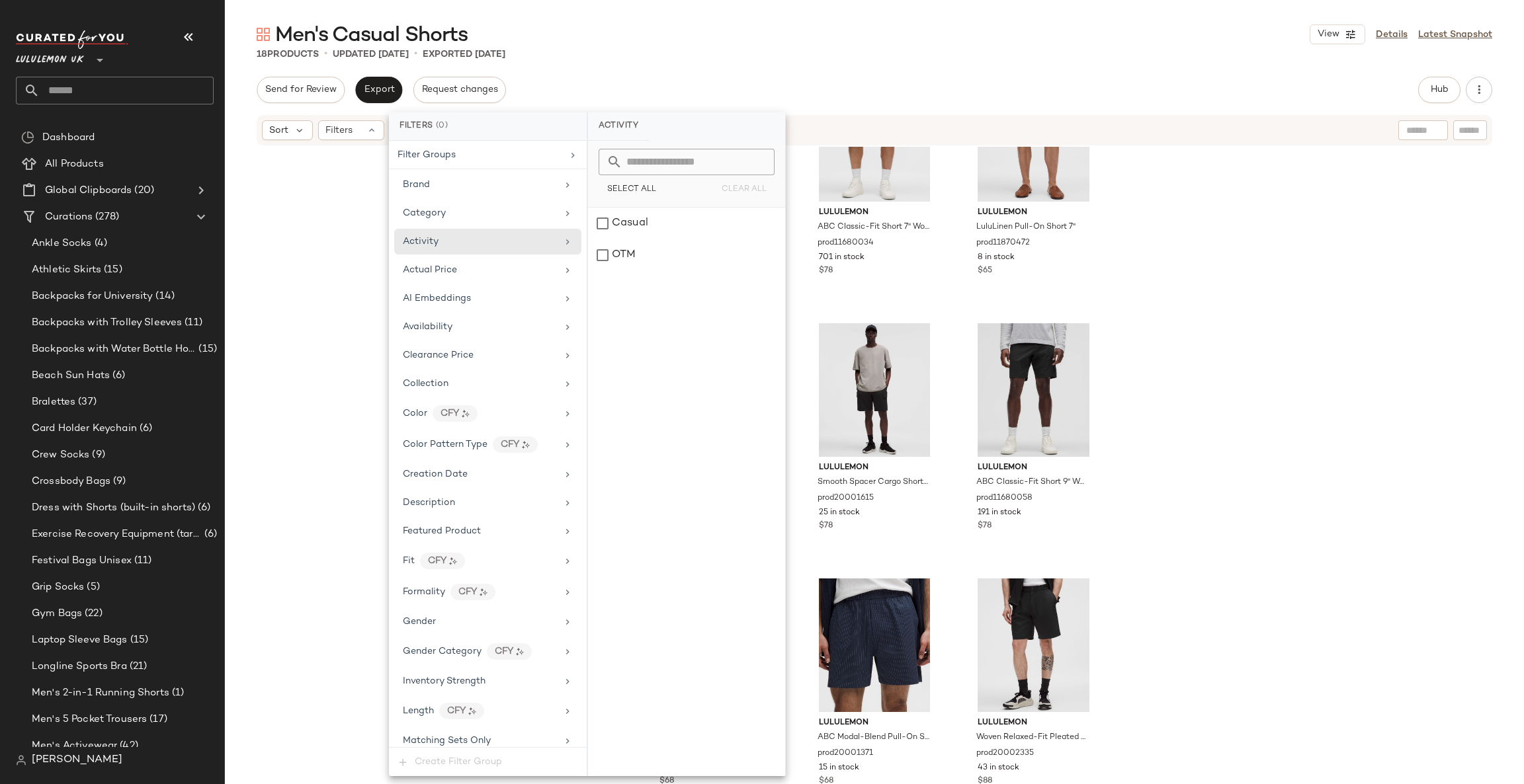
drag, startPoint x: 1220, startPoint y: 173, endPoint x: 837, endPoint y: 125, distance: 386.0
click at [1220, 173] on div "lululemon Woven Pintuck Pull-On Short 8" prod20002291 6 in stock $78 lululemon …" at bounding box center [875, 482] width 1299 height 670
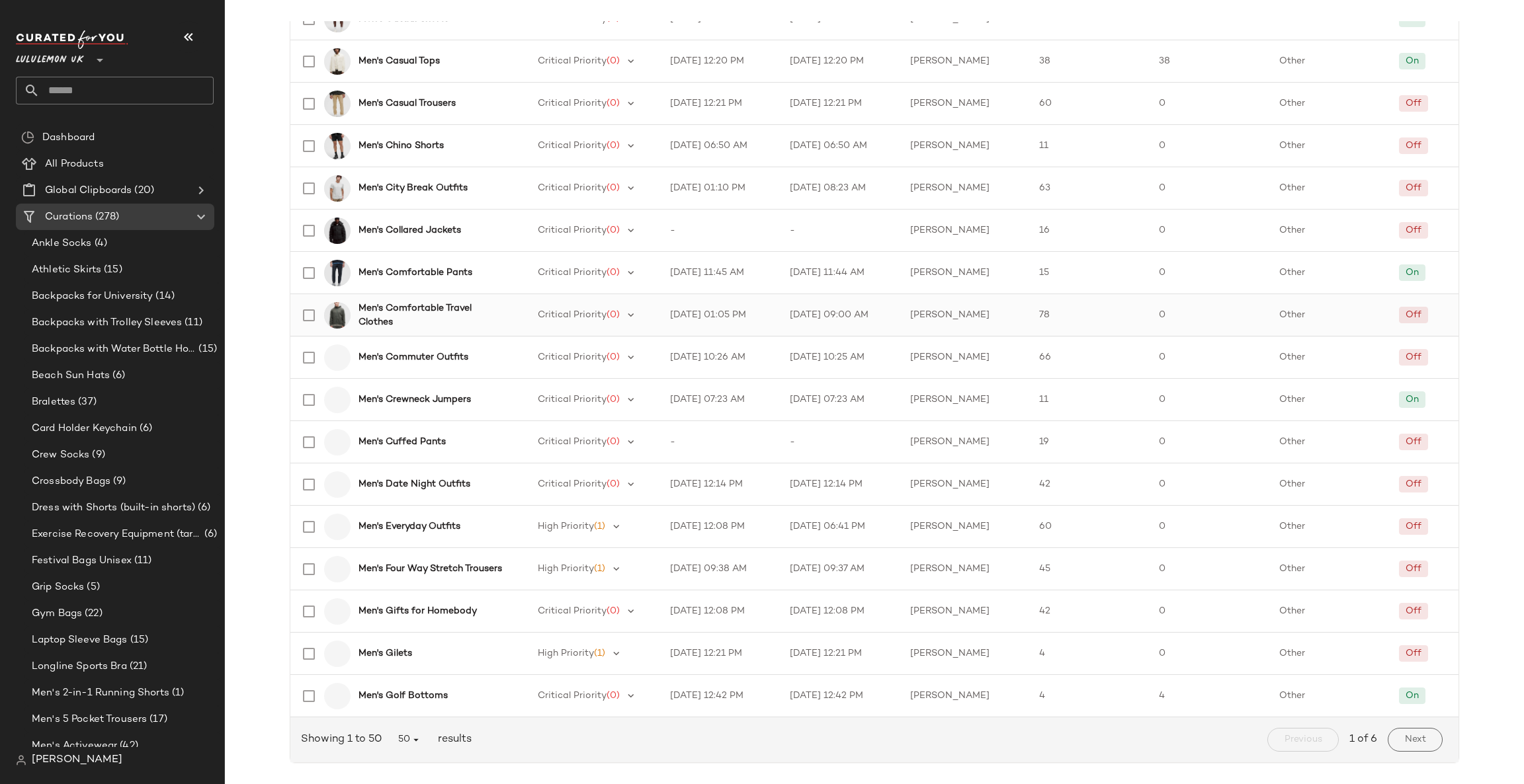
scroll to position [1648, 0]
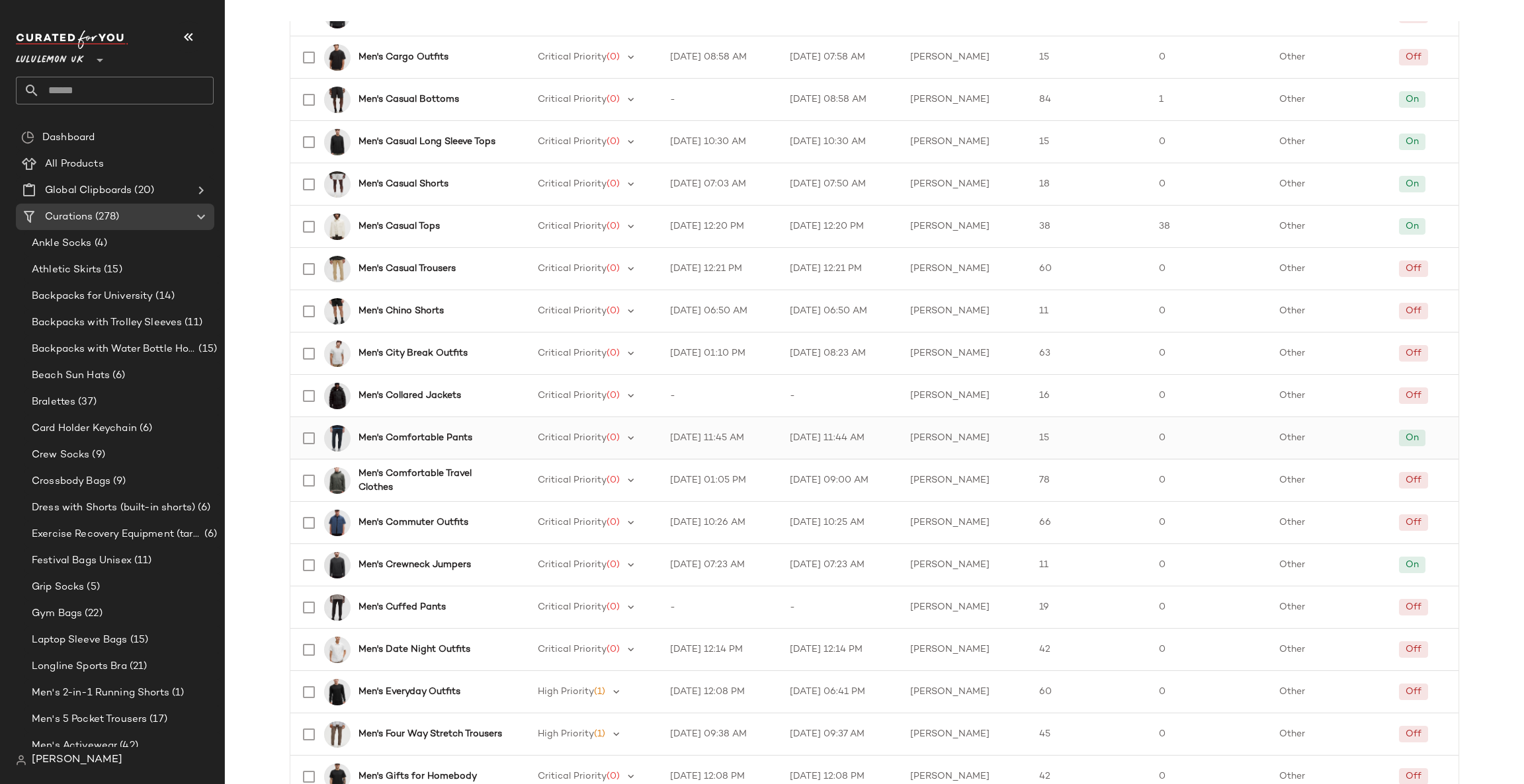
scroll to position [1450, 0]
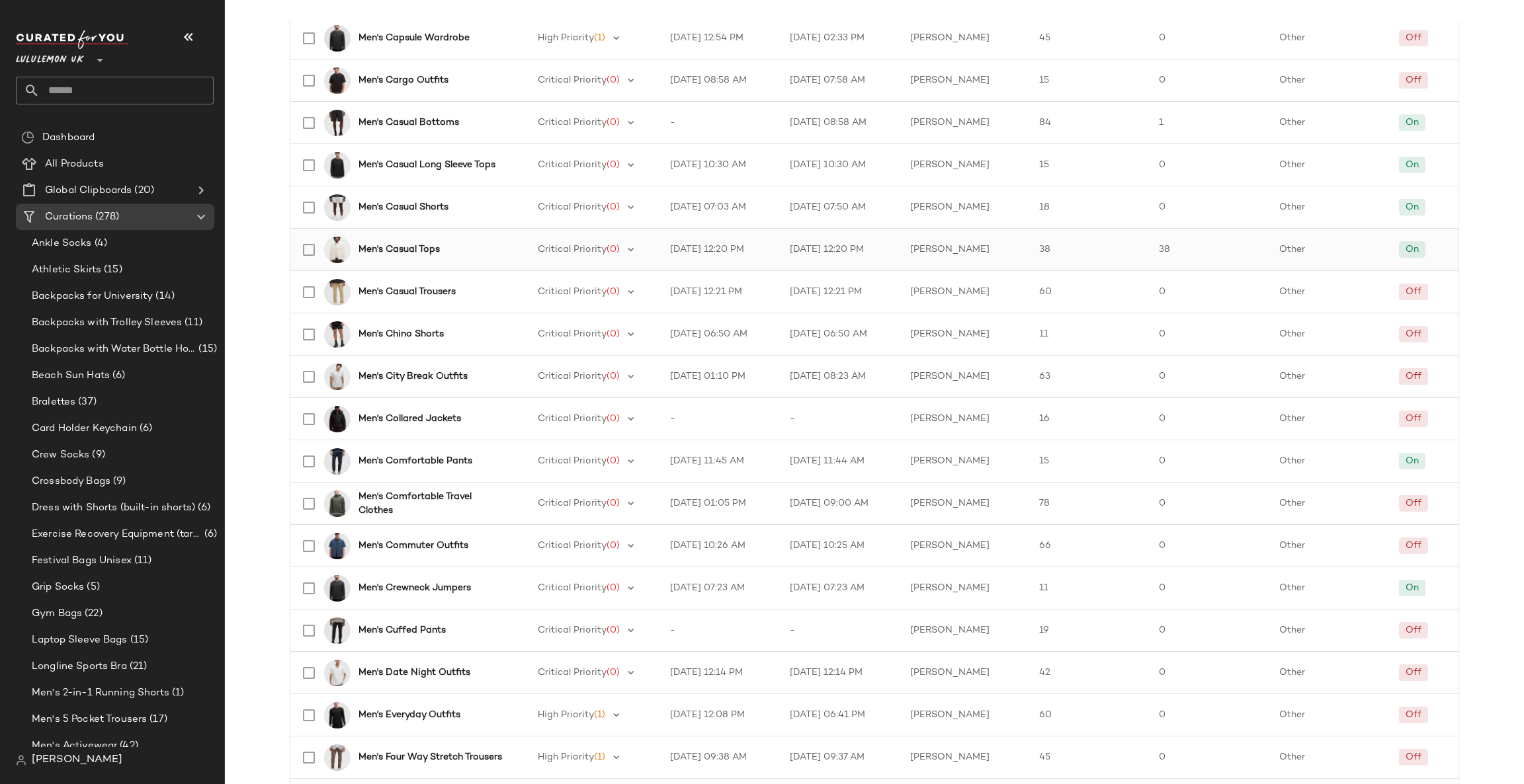
click at [419, 251] on b "Men's Casual Tops" at bounding box center [399, 250] width 82 height 14
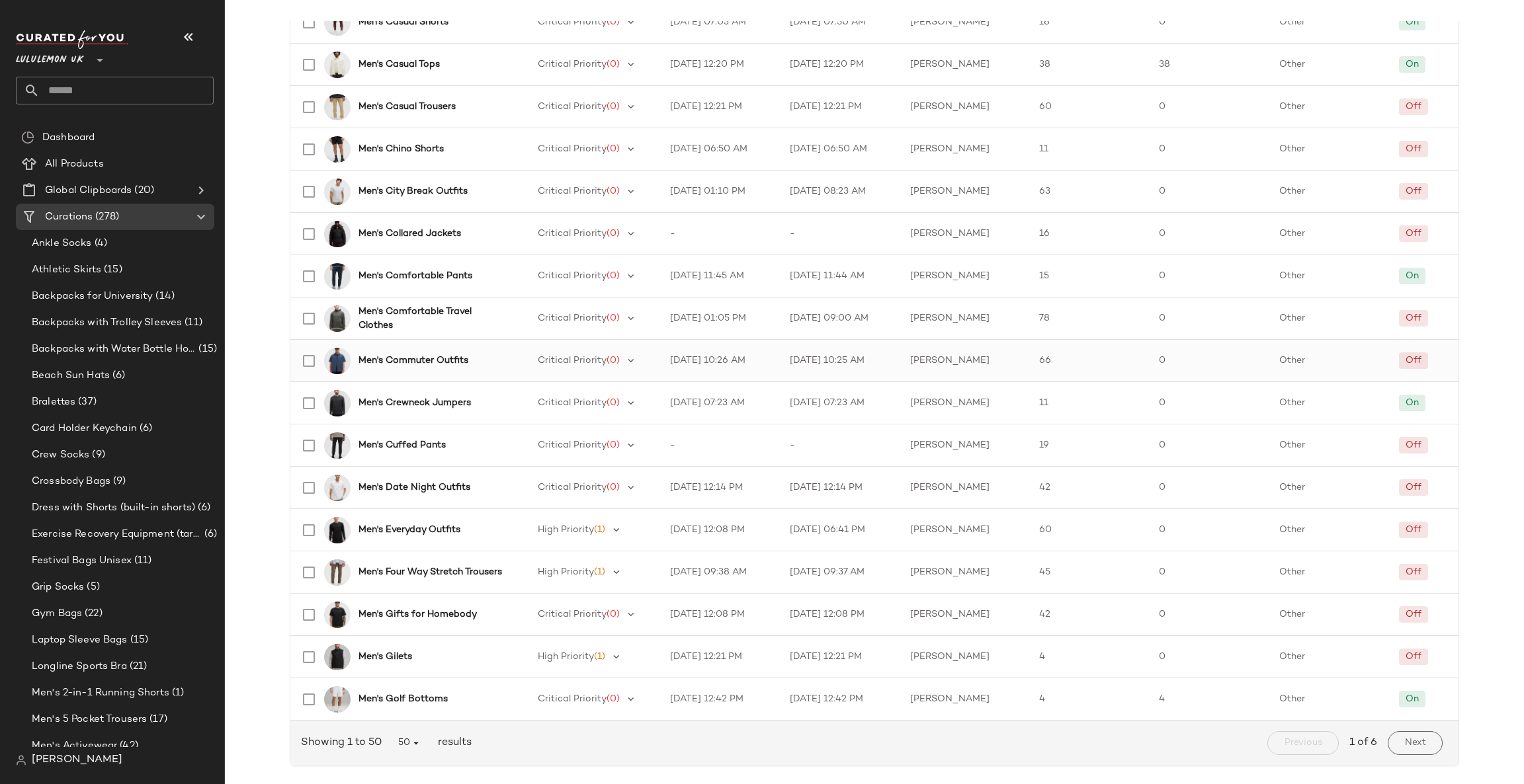
scroll to position [1648, 0]
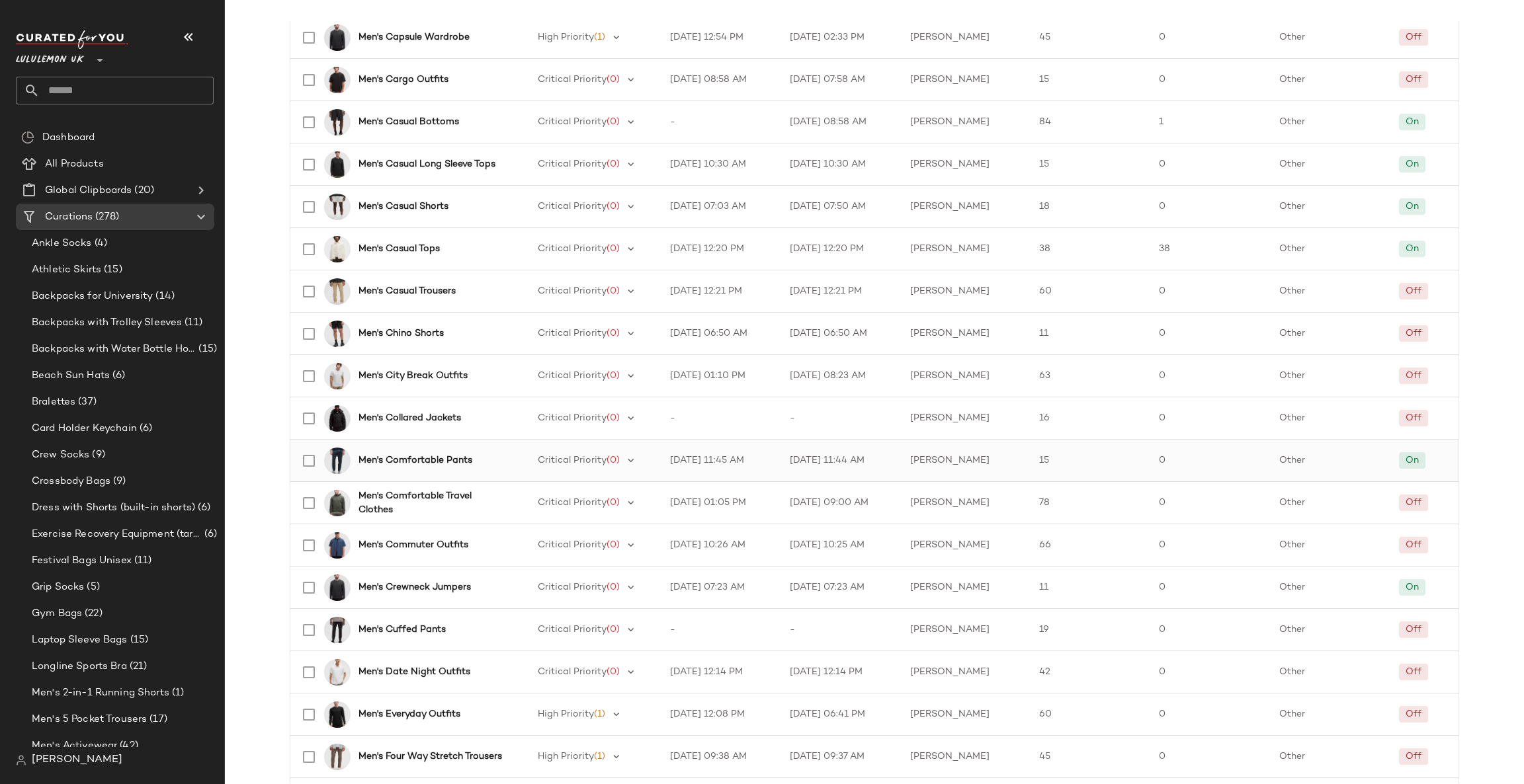
scroll to position [1450, 0]
click at [449, 465] on b "Men's Comfortable Pants" at bounding box center [415, 461] width 114 height 14
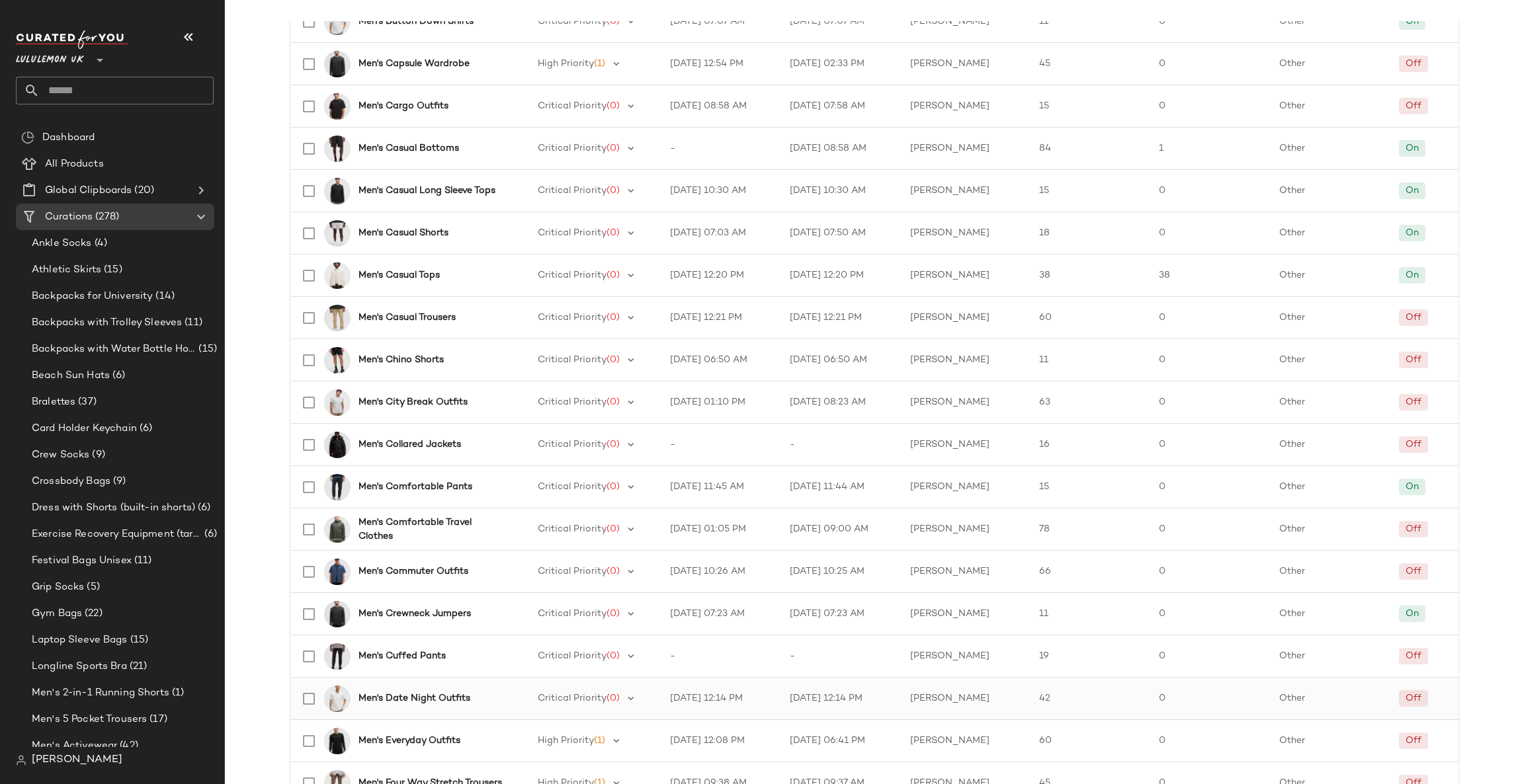
scroll to position [1648, 0]
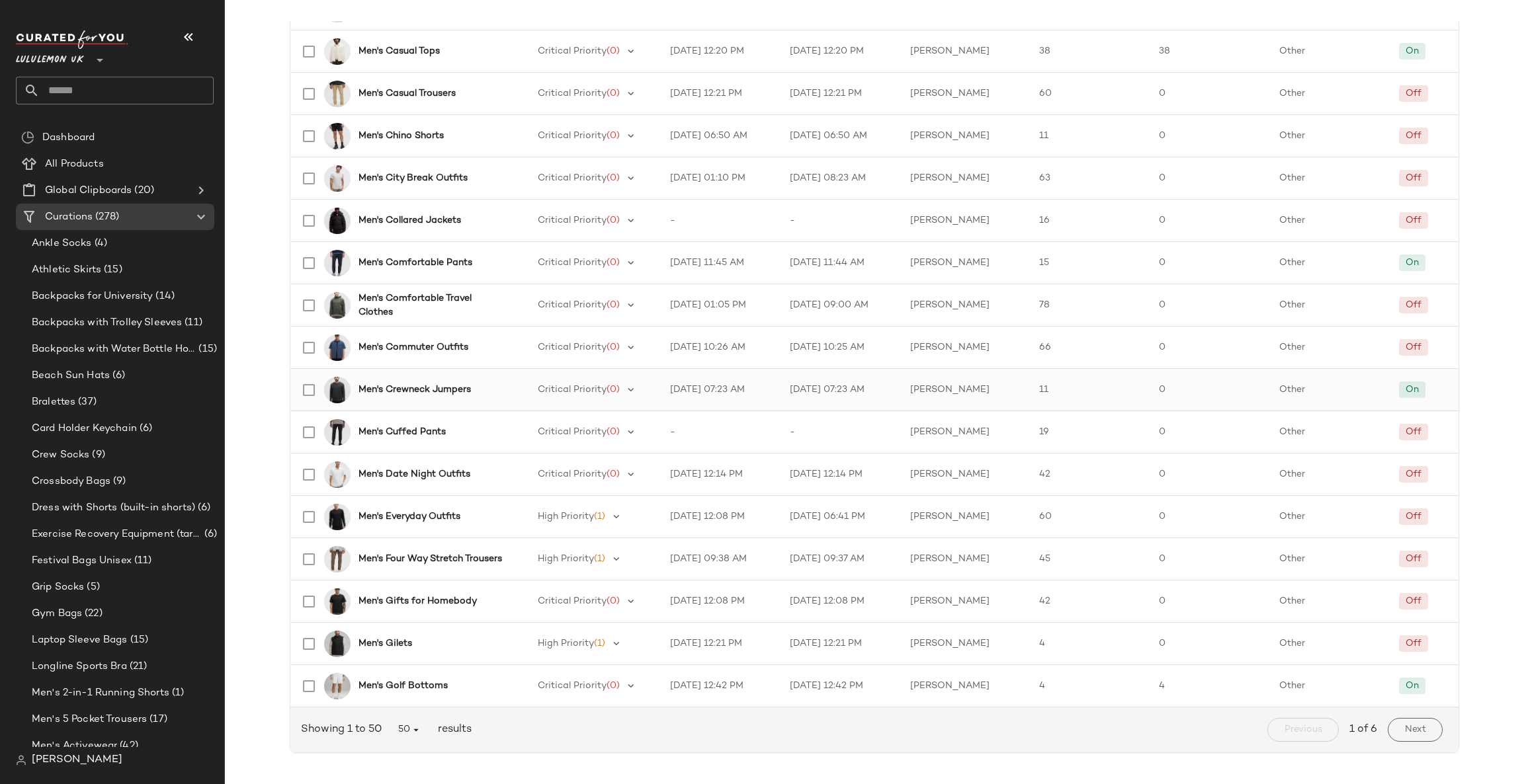
click at [495, 394] on div "Men's Crewneck Jumpers" at bounding box center [435, 390] width 152 height 14
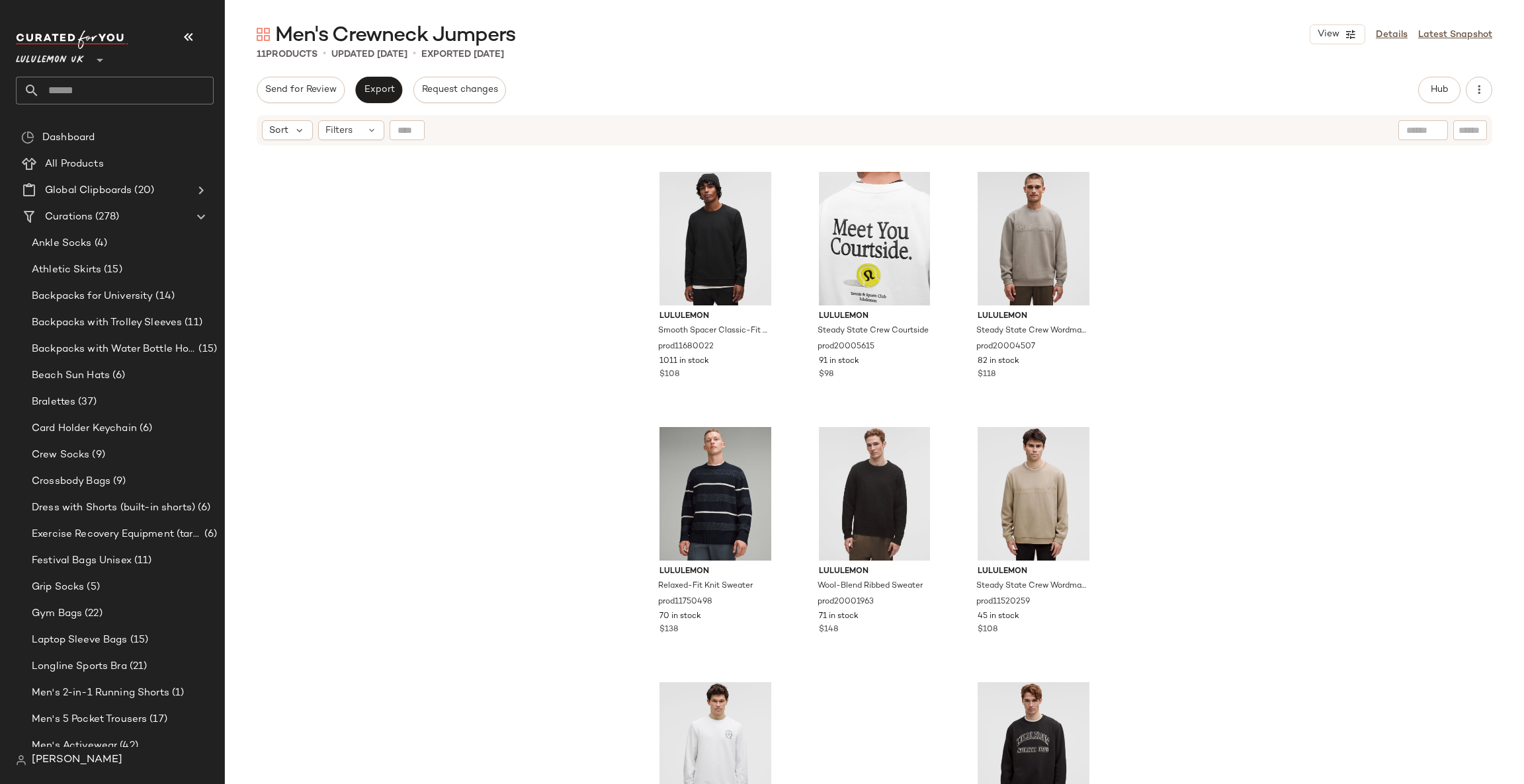
scroll to position [351, 0]
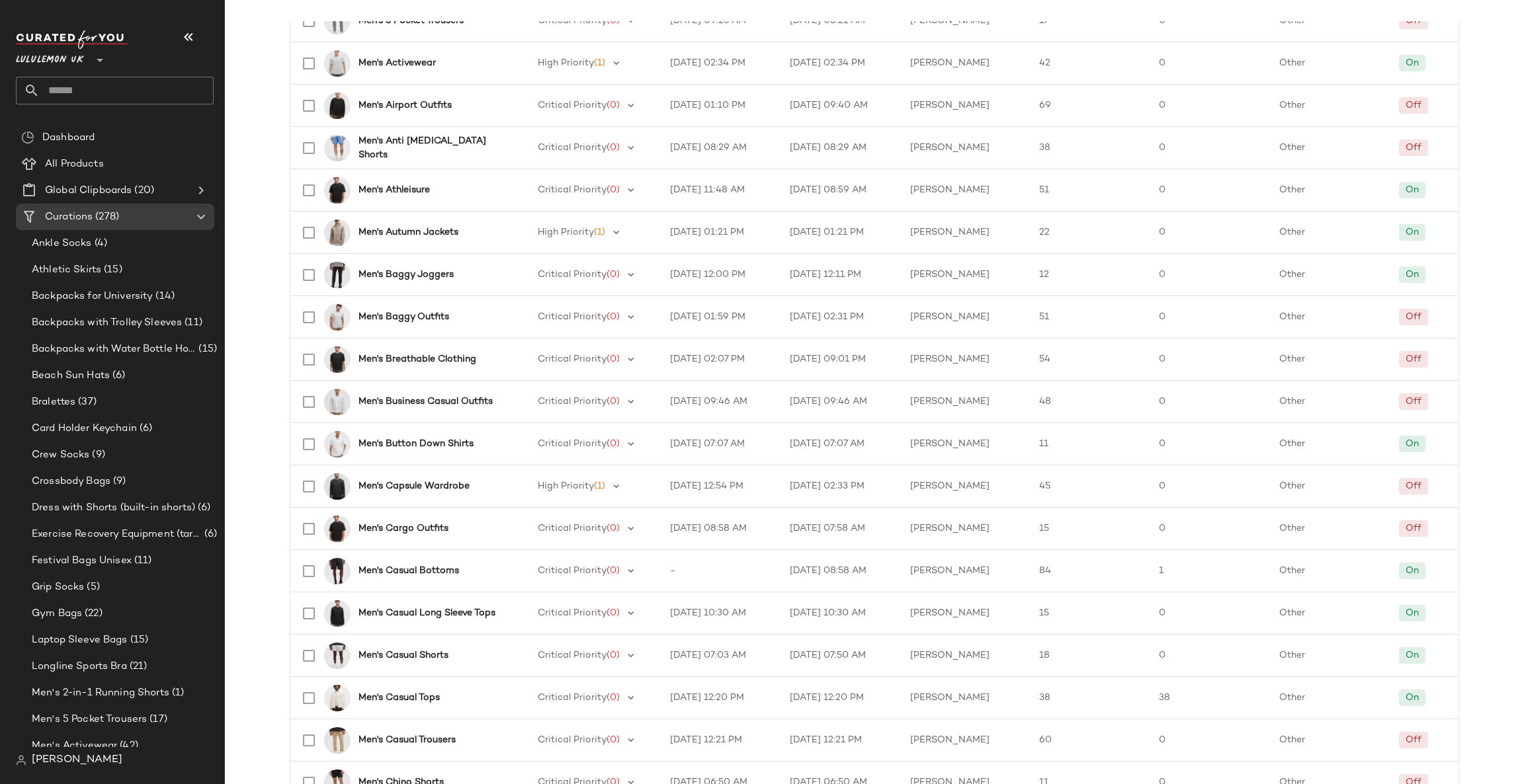
scroll to position [1648, 0]
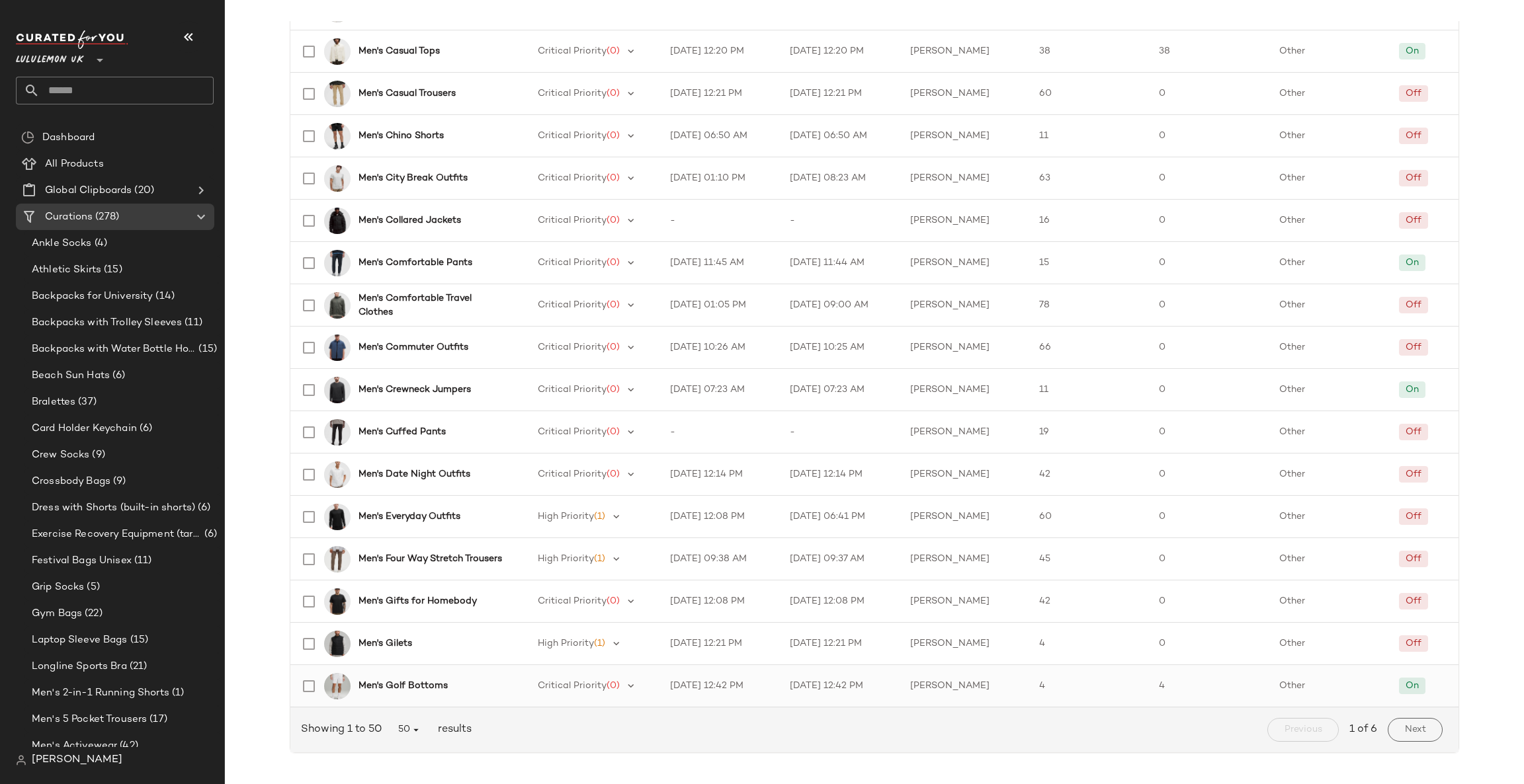
click at [453, 696] on div "Men's Golf Bottoms" at bounding box center [401, 686] width 218 height 32
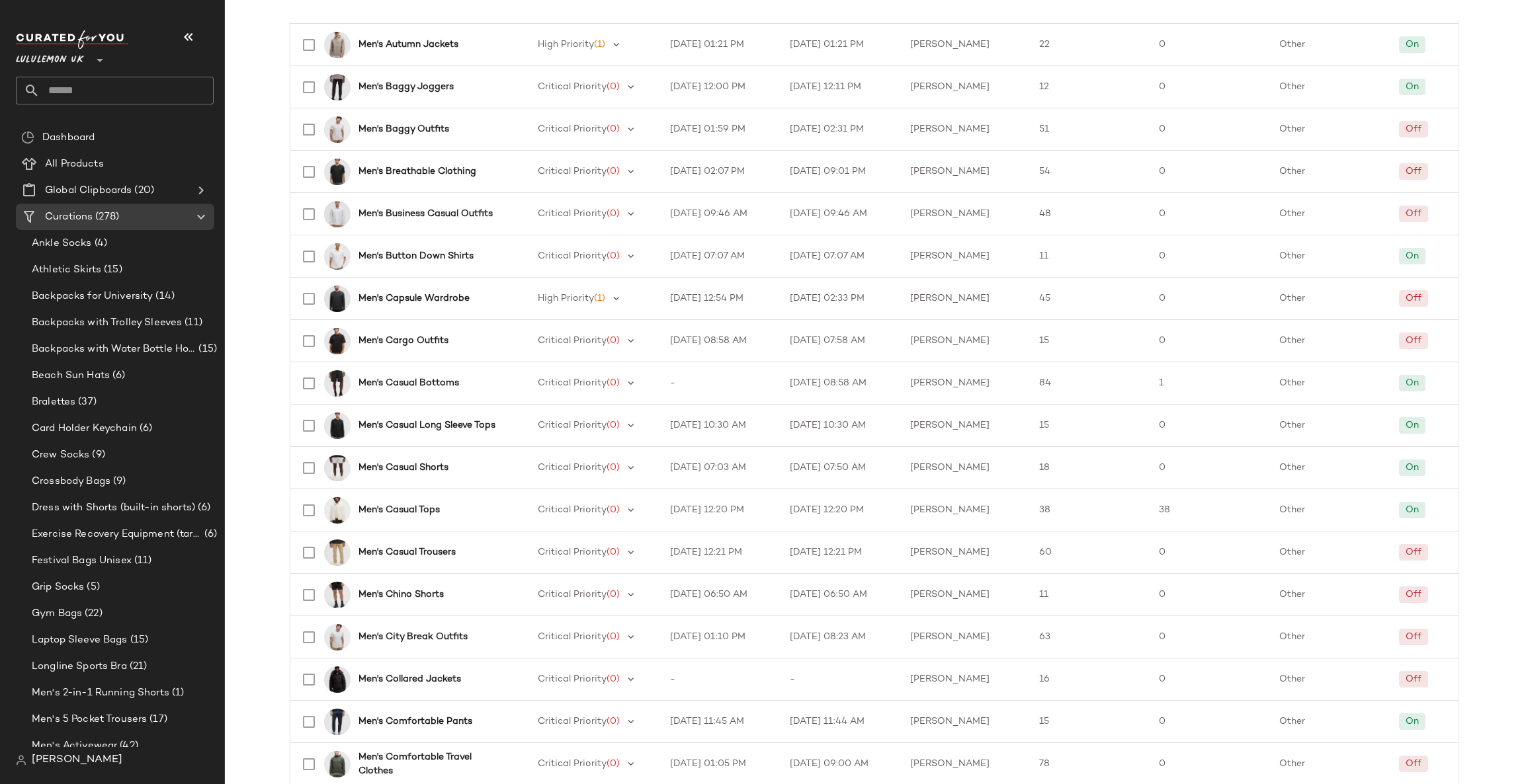
scroll to position [1648, 0]
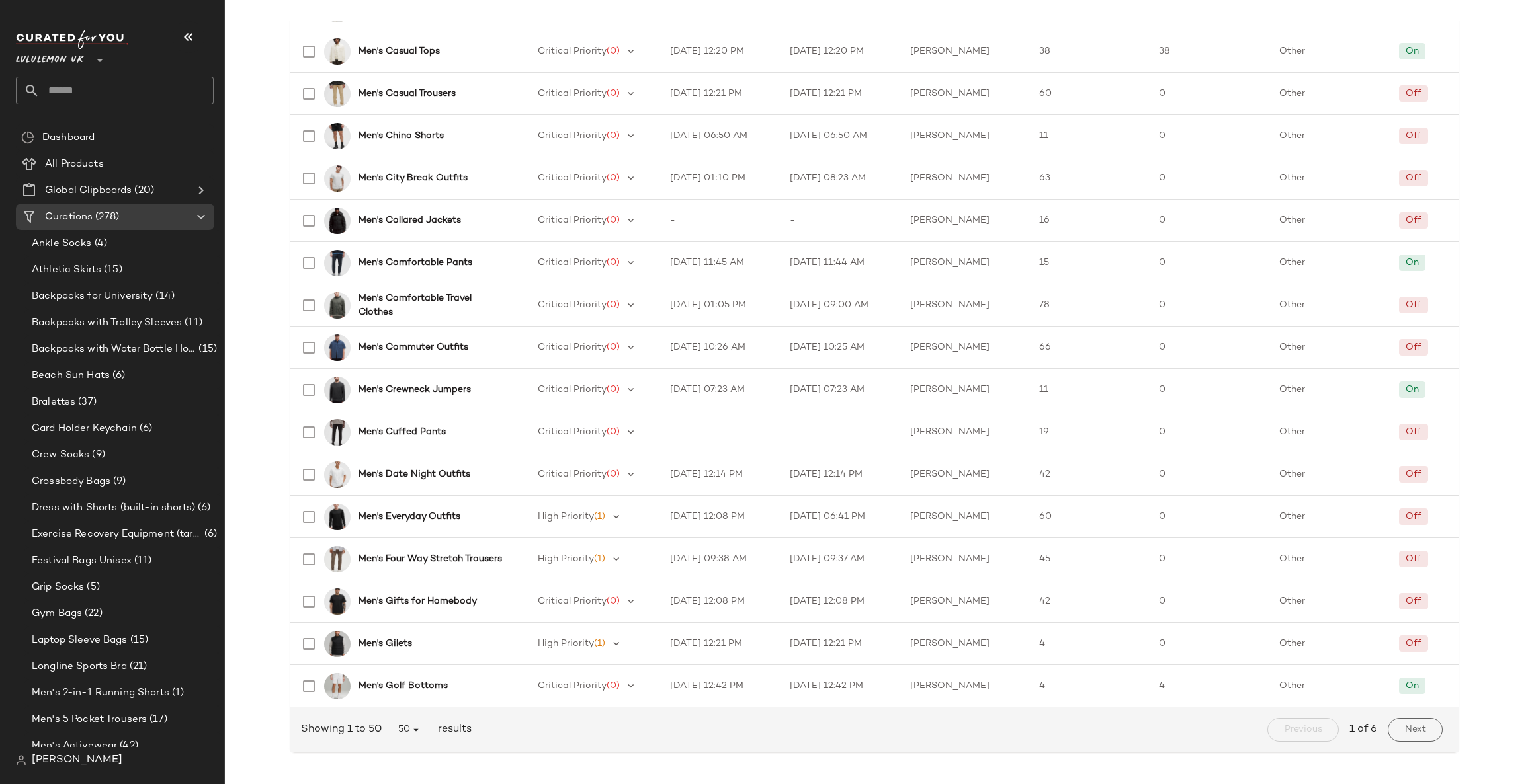
drag, startPoint x: 1411, startPoint y: 724, endPoint x: 1417, endPoint y: 724, distance: 6.0
click at [1411, 724] on span "Next" at bounding box center [1414, 730] width 22 height 11
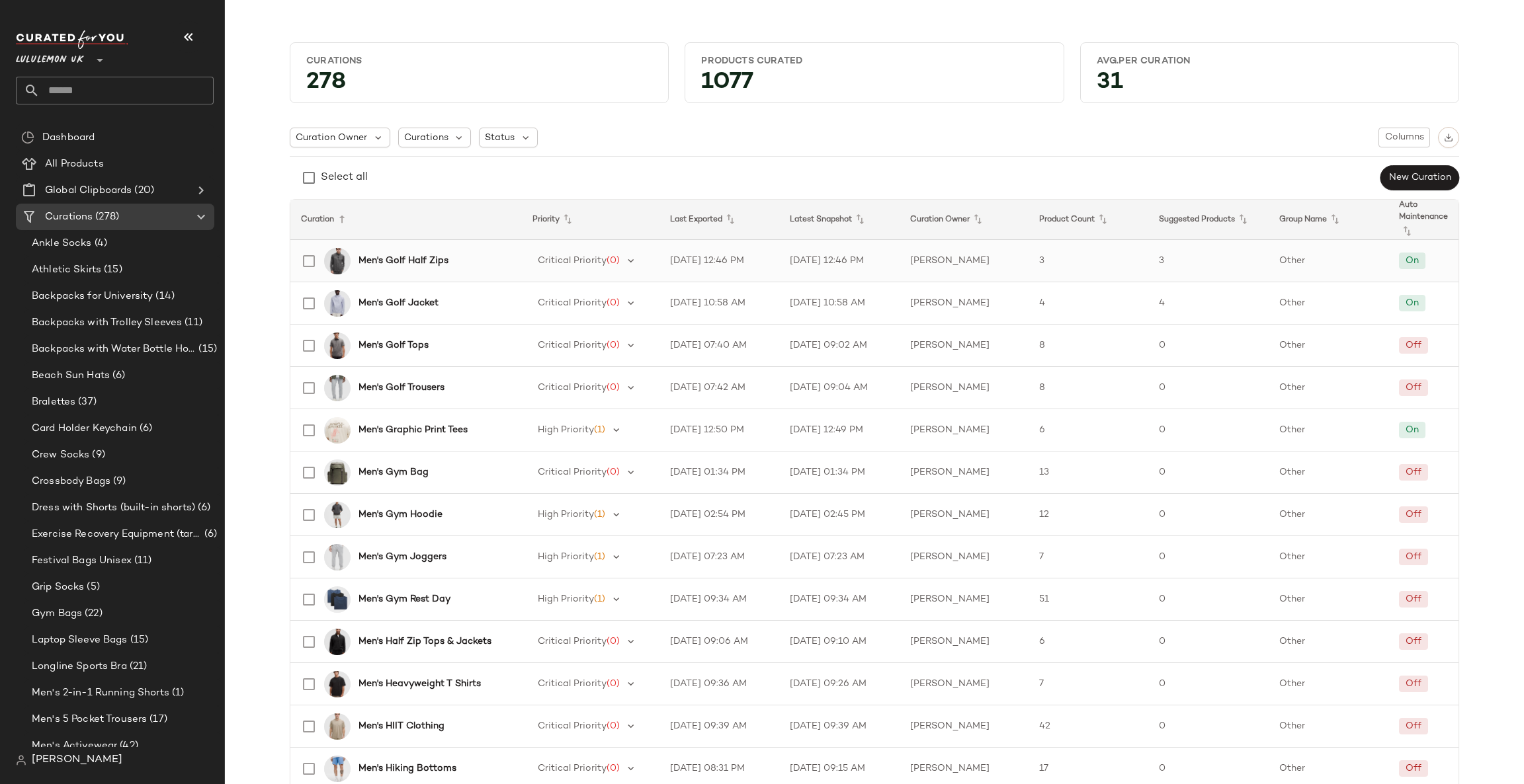
click at [384, 252] on div "Men's Golf Half Zips" at bounding box center [401, 261] width 218 height 32
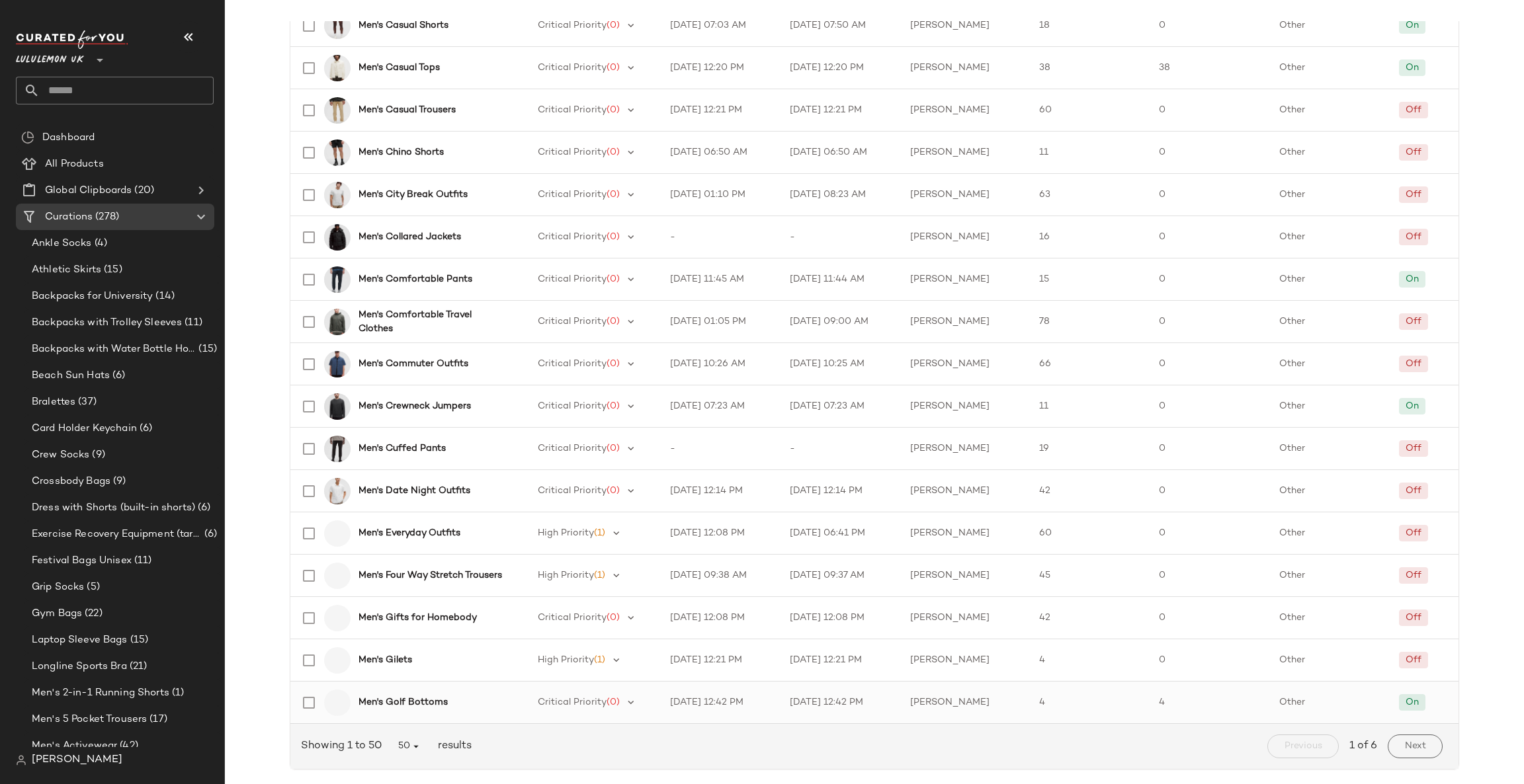
scroll to position [1648, 0]
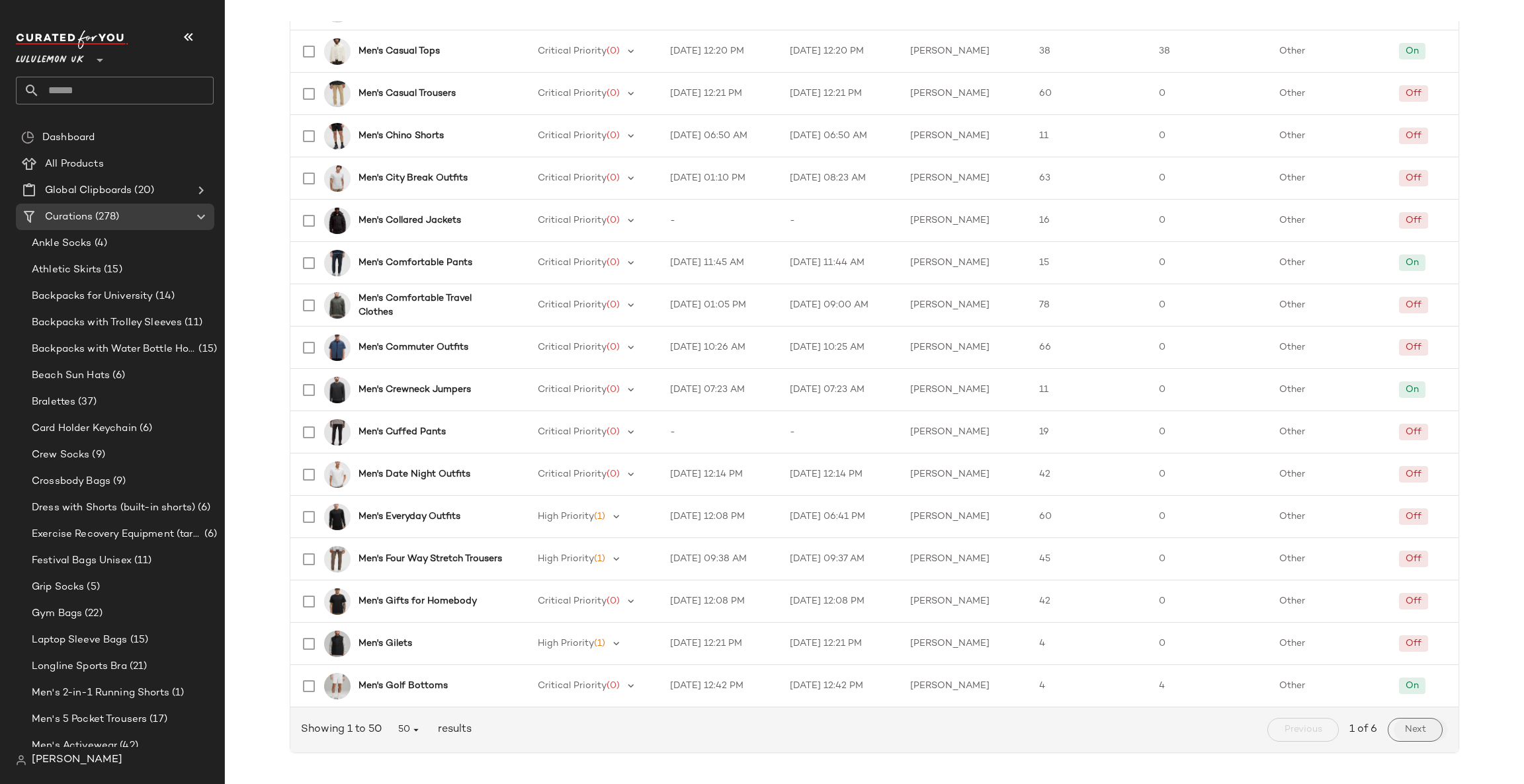
drag, startPoint x: 1431, startPoint y: 745, endPoint x: 1424, endPoint y: 737, distance: 10.6
click at [1430, 745] on div "Next" at bounding box center [1414, 729] width 66 height 34
click at [1421, 731] on button "Next" at bounding box center [1414, 729] width 55 height 24
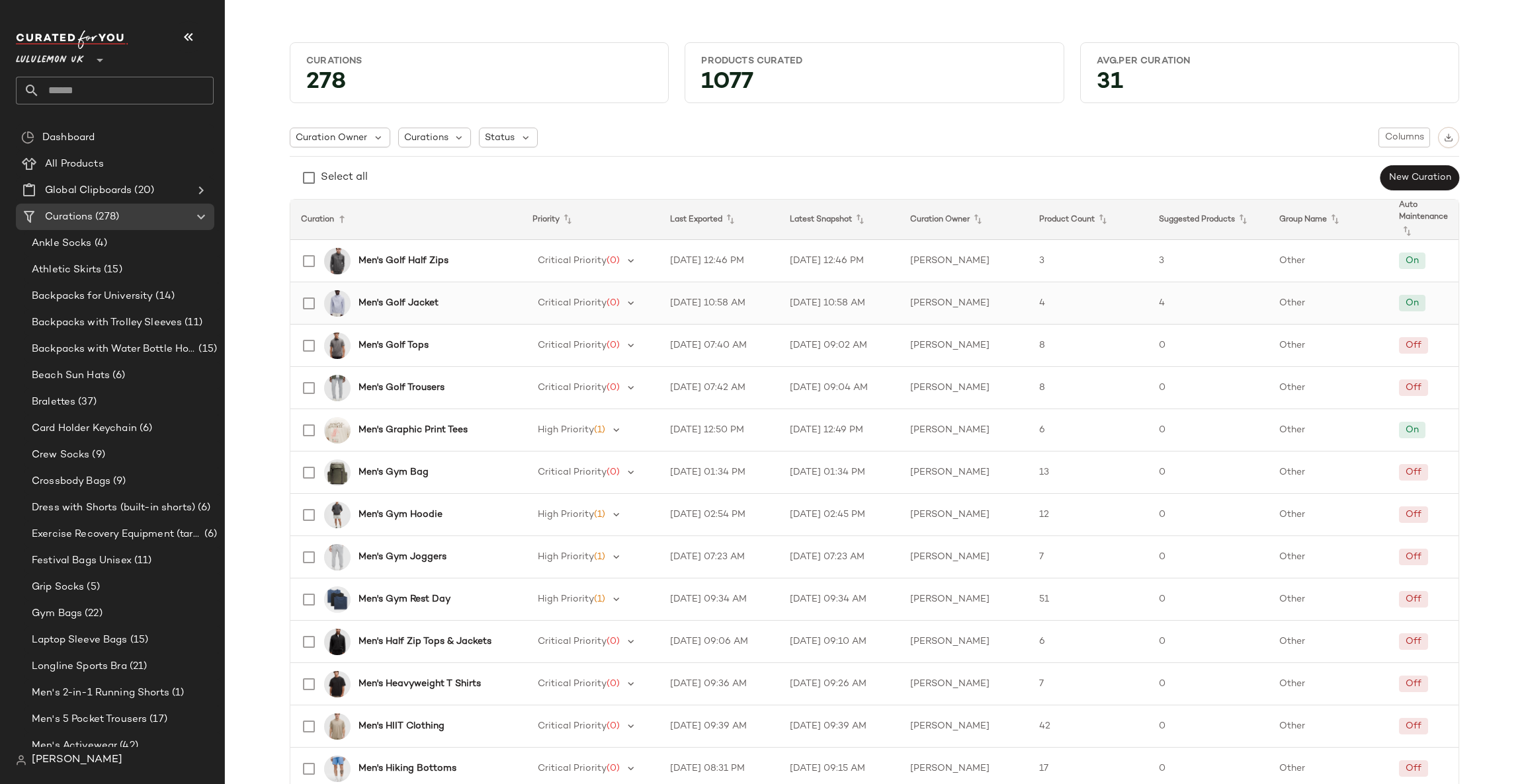
click at [392, 308] on b "Men's Golf Jacket" at bounding box center [398, 303] width 80 height 14
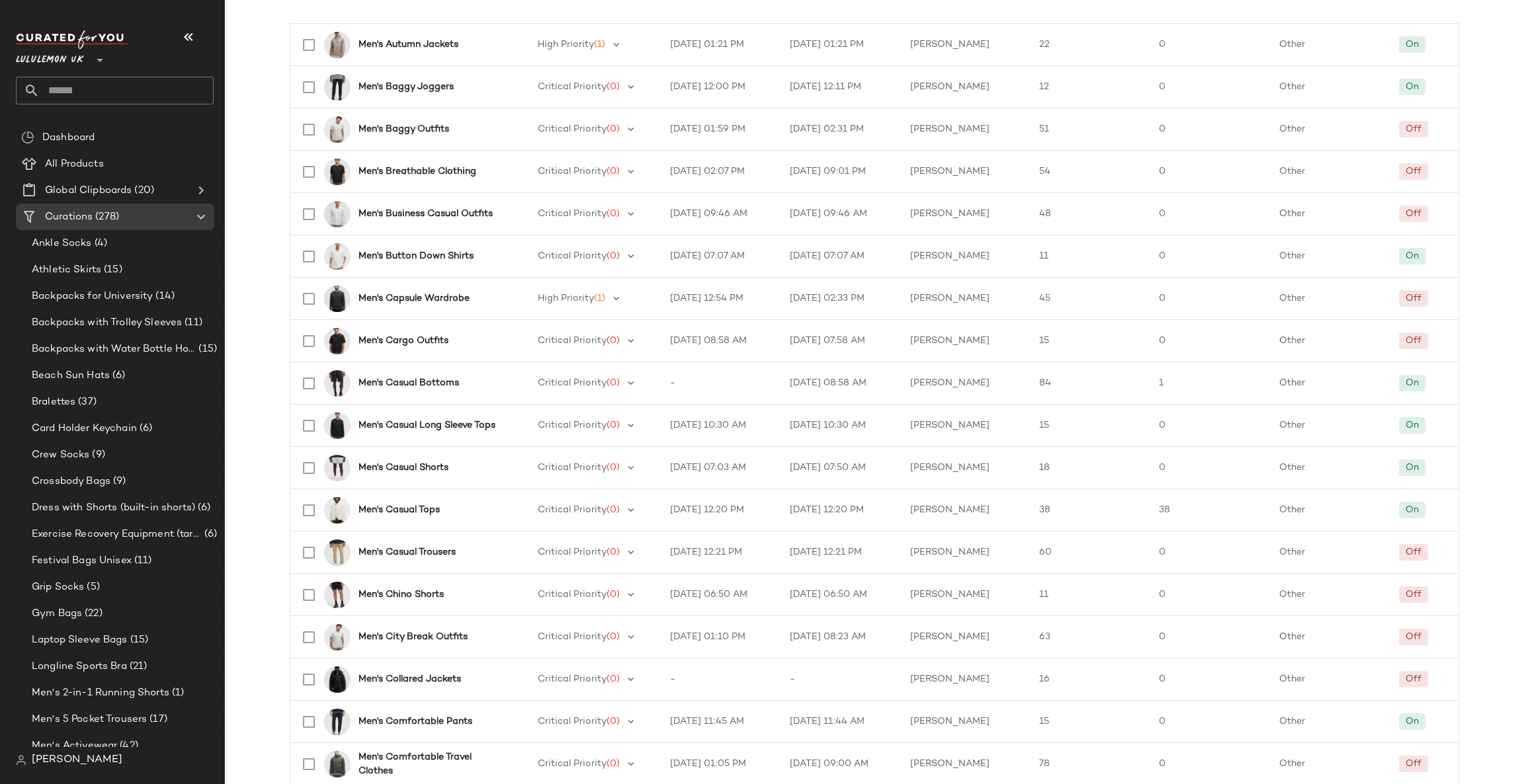
scroll to position [1648, 0]
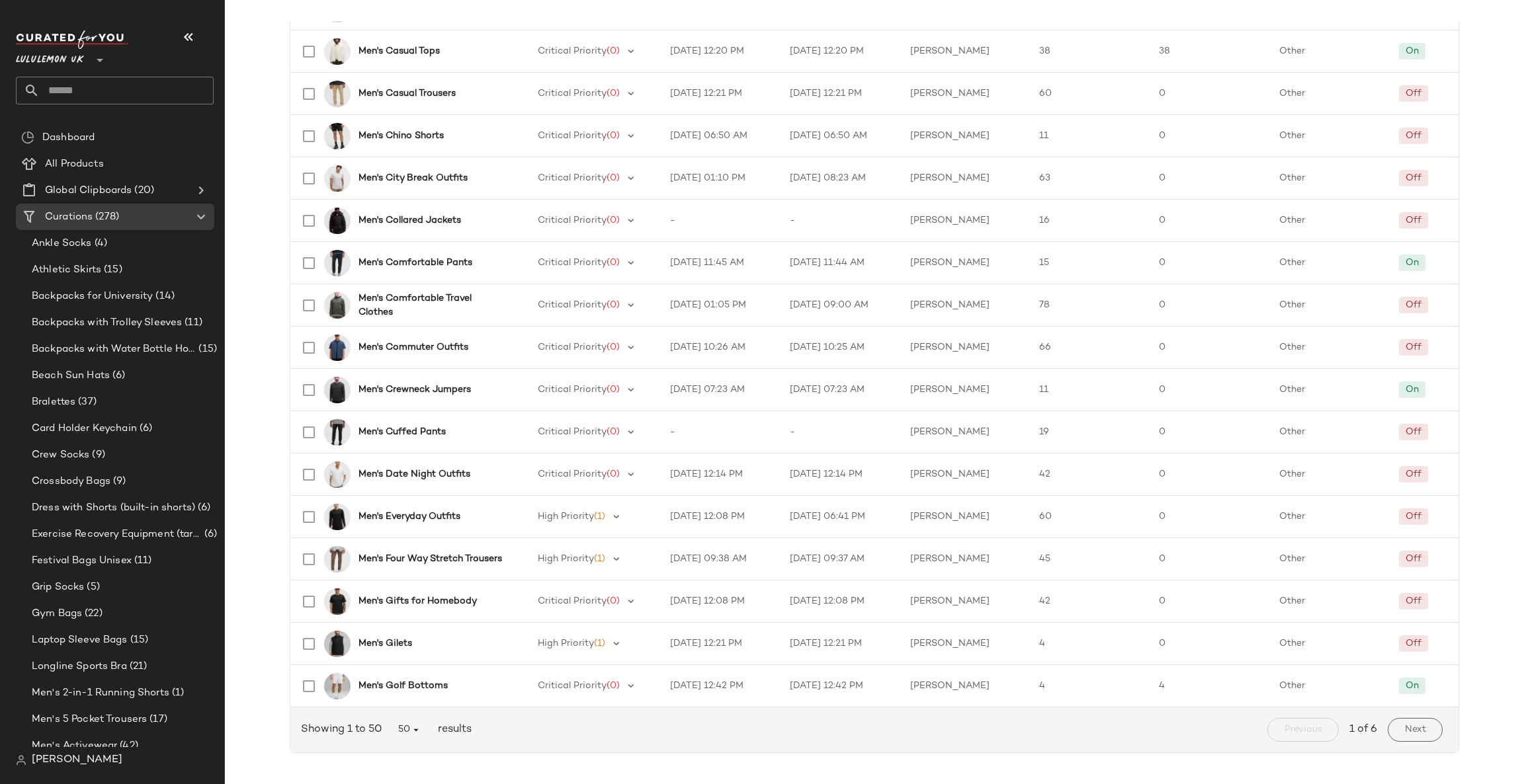
click at [1418, 724] on button "Next" at bounding box center [1414, 729] width 55 height 24
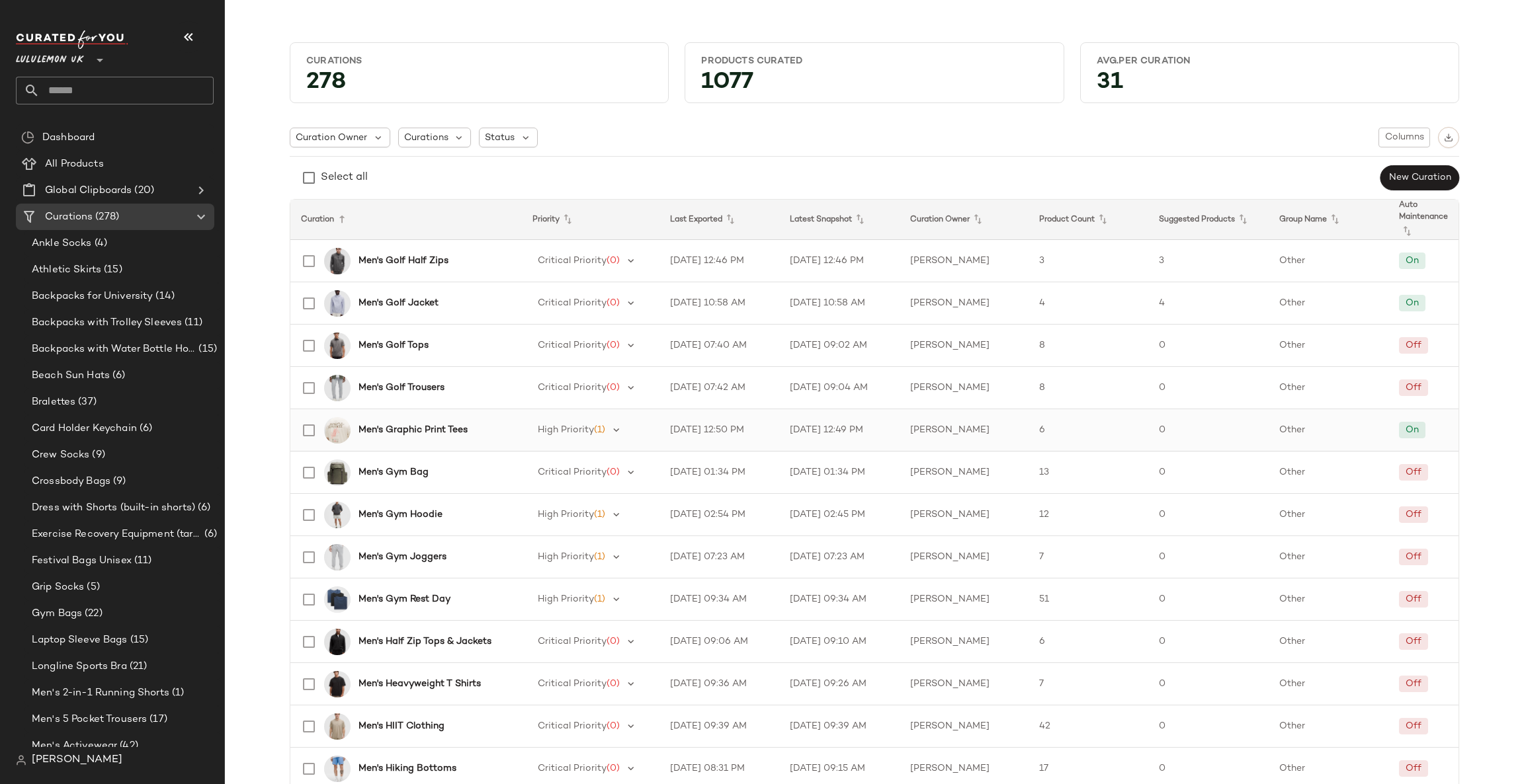
click at [412, 438] on div "Men's Graphic Print Tees" at bounding box center [401, 430] width 218 height 32
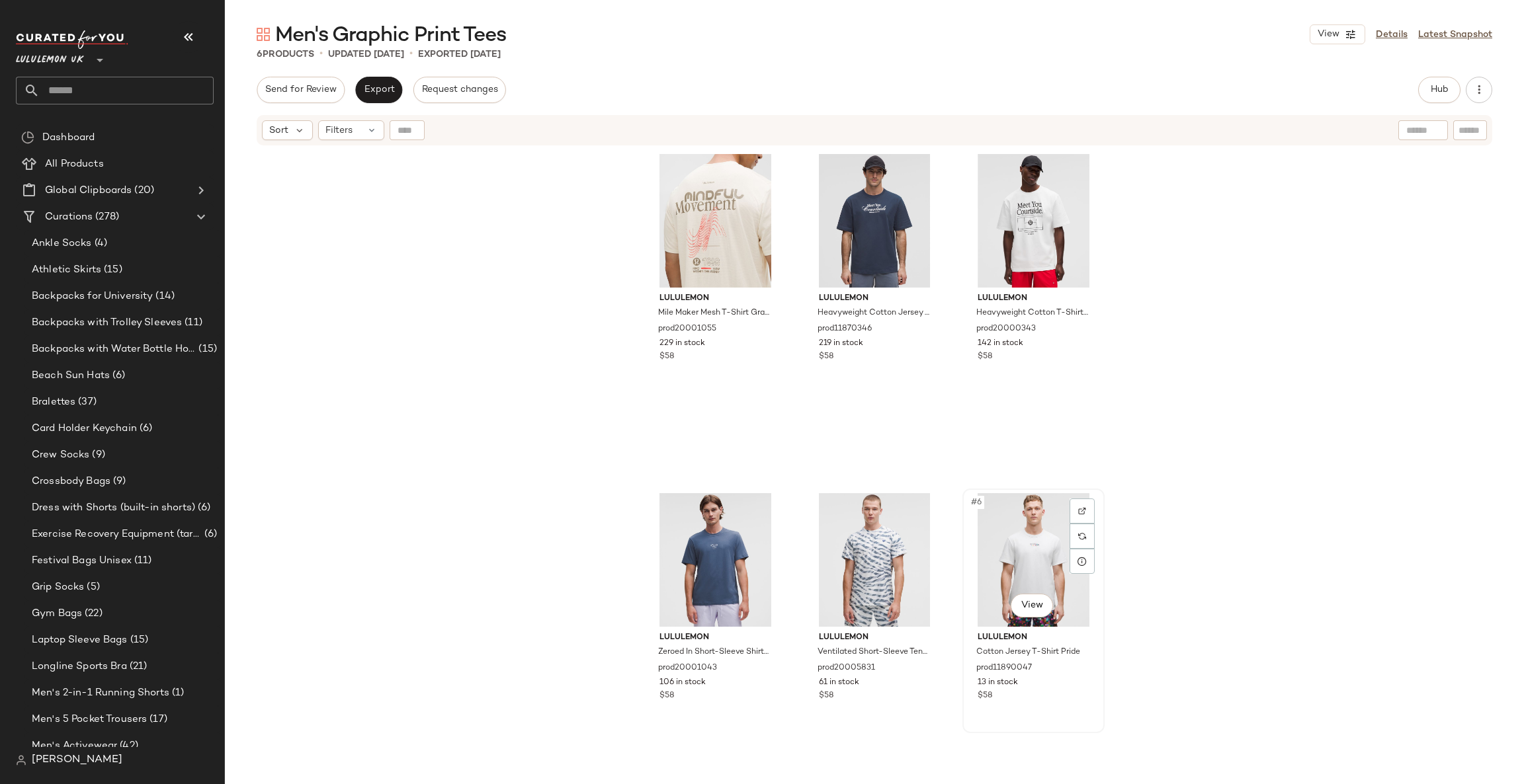
click at [1050, 617] on div "#6 View" at bounding box center [1033, 560] width 133 height 133
click at [1036, 598] on body "Lululemon UK ** Dashboard All Products Global Clipboards (20) Curations (278) A…" at bounding box center [762, 392] width 1524 height 784
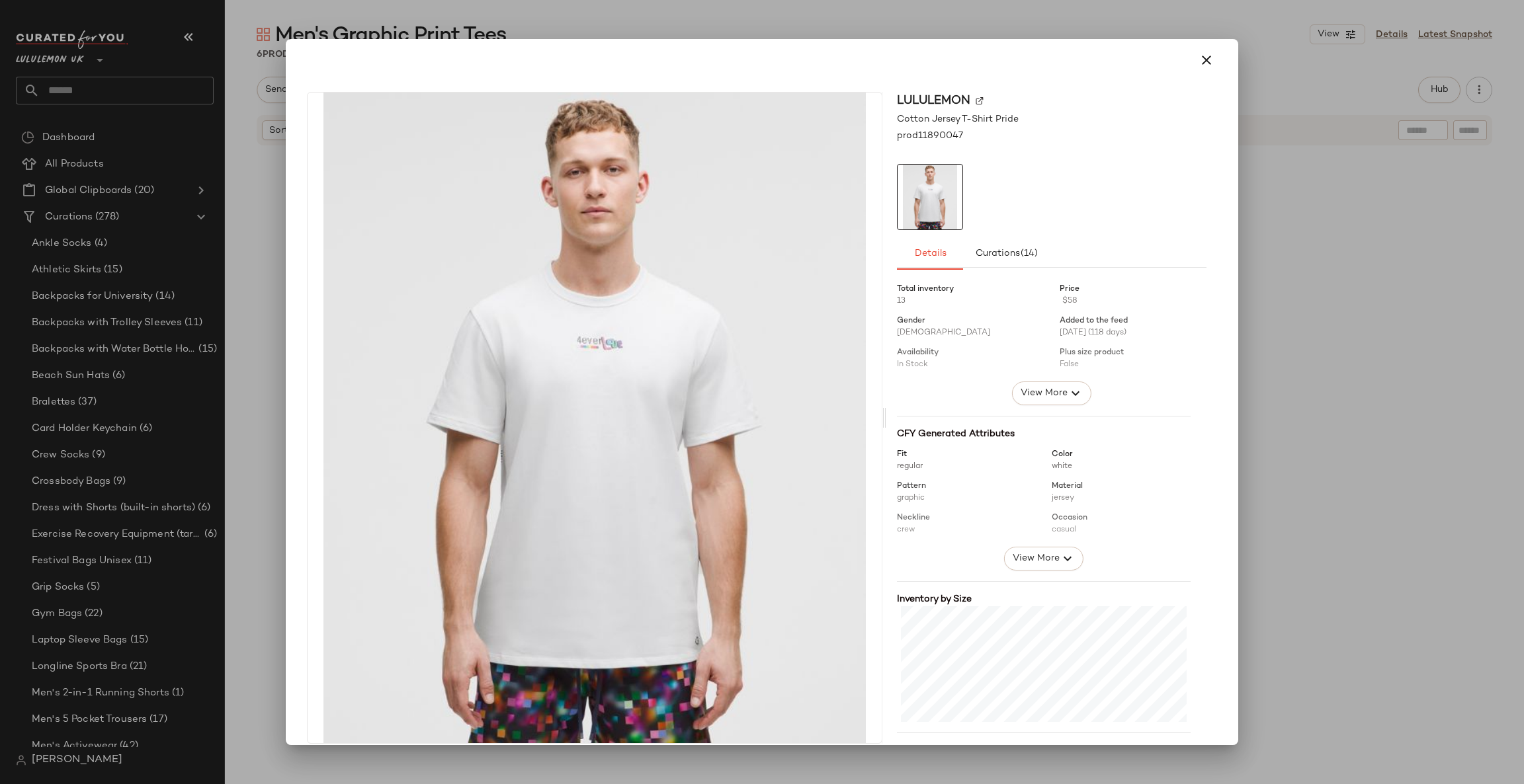
click at [1228, 494] on div "lululemon Cotton Jersey T-Shirt Pride prod11890047 Details Curations (14) Total…" at bounding box center [762, 392] width 953 height 705
click at [1257, 464] on div at bounding box center [762, 392] width 1524 height 784
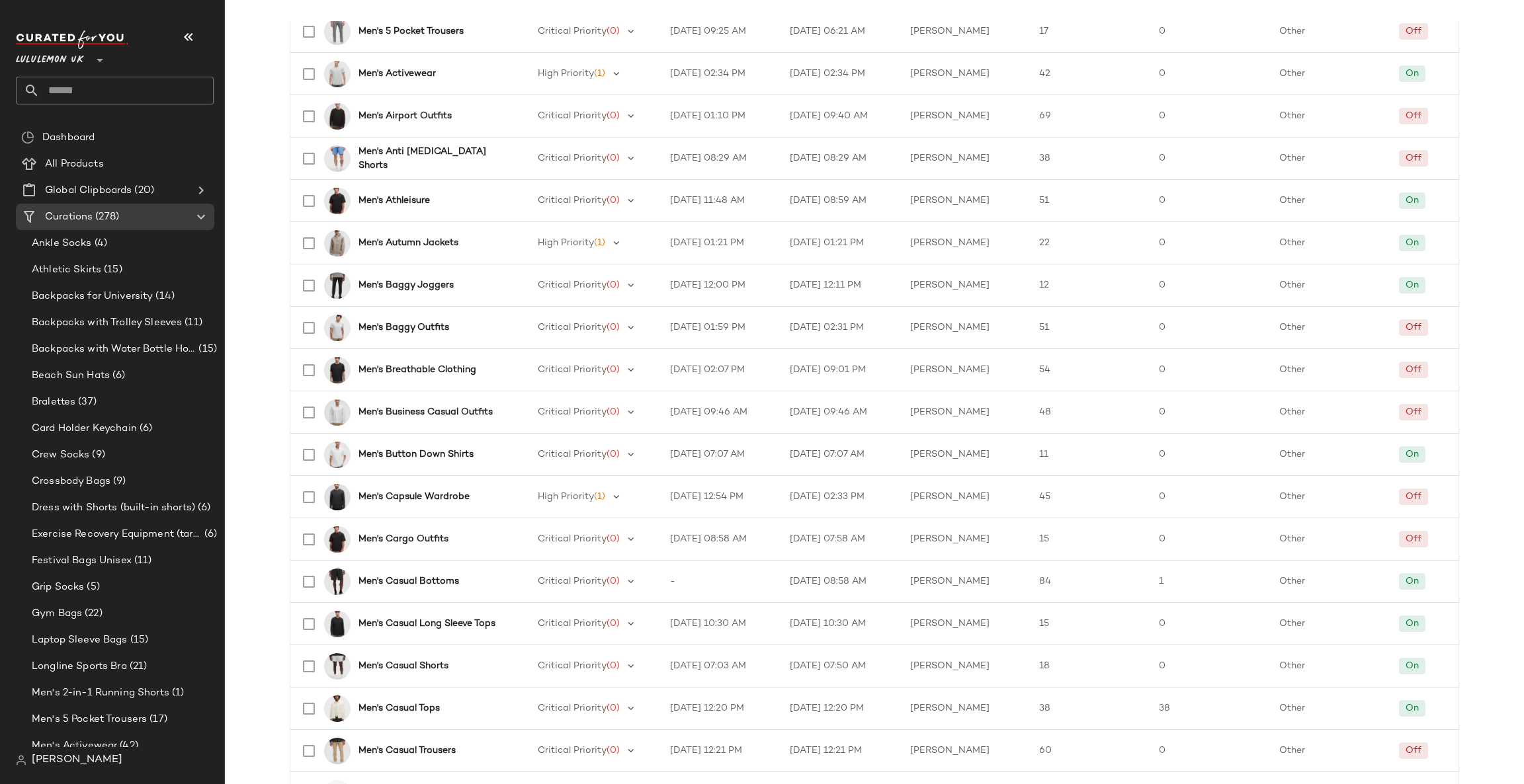
scroll to position [1648, 0]
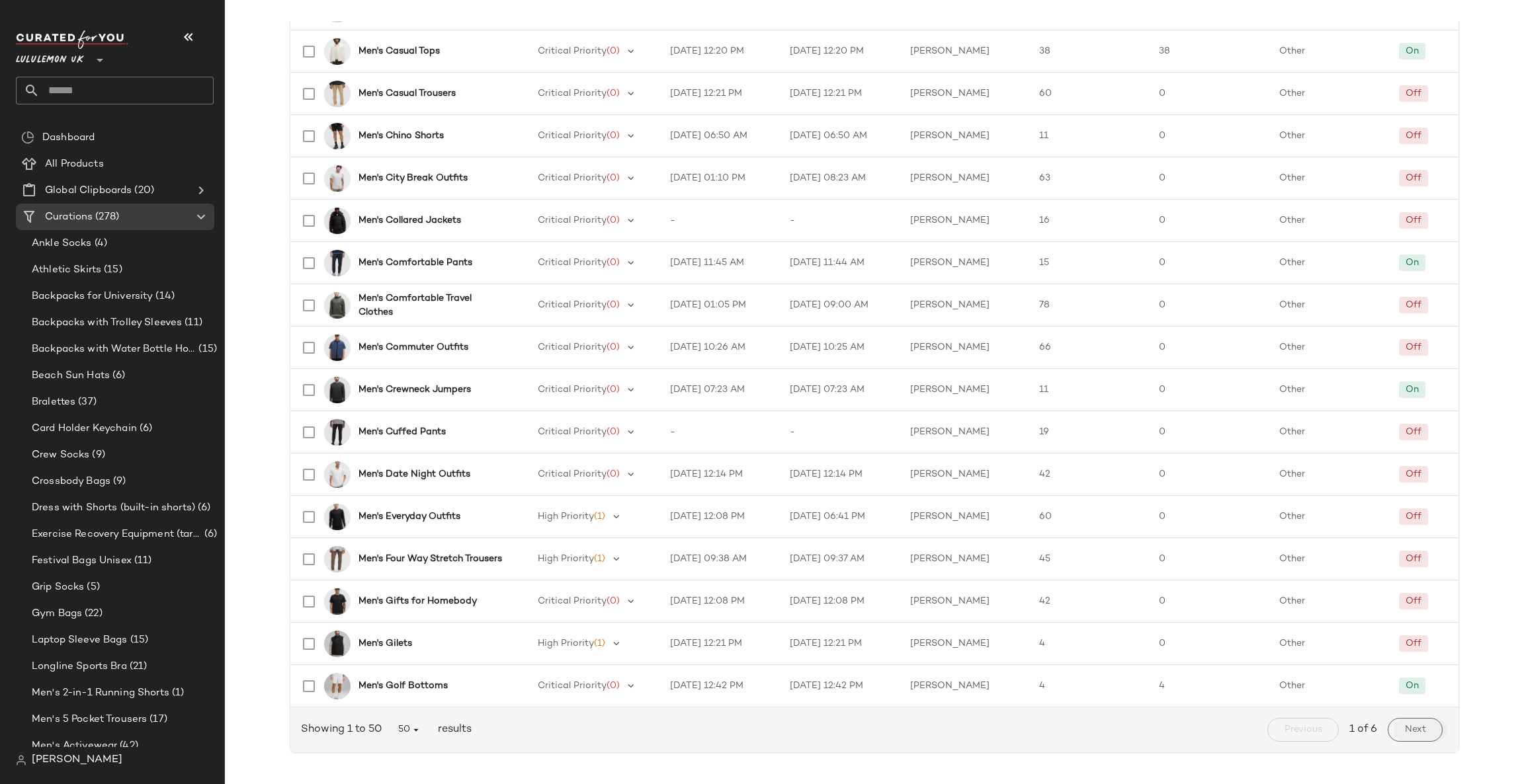
click at [1423, 728] on button "Next" at bounding box center [1414, 729] width 55 height 24
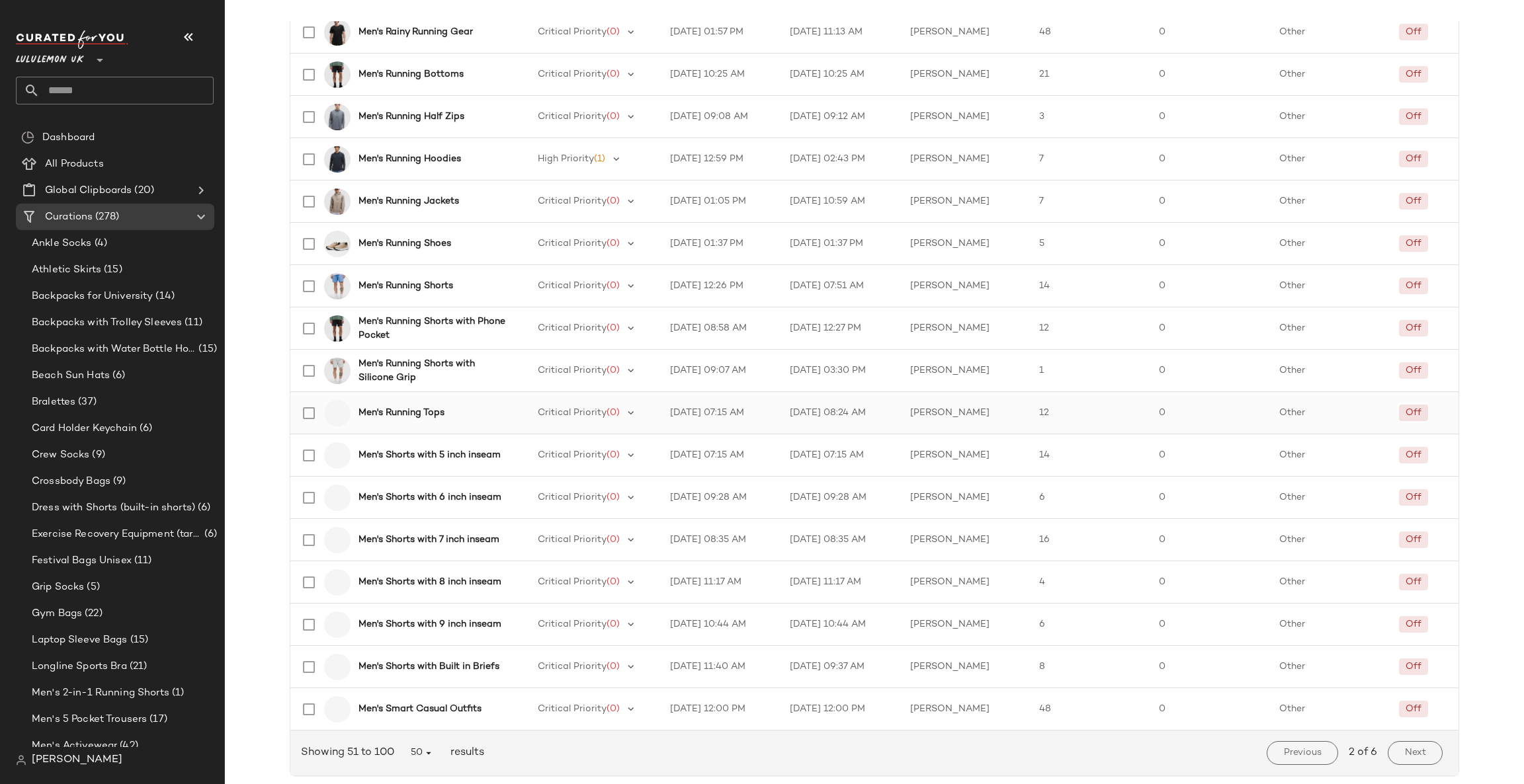
scroll to position [1648, 0]
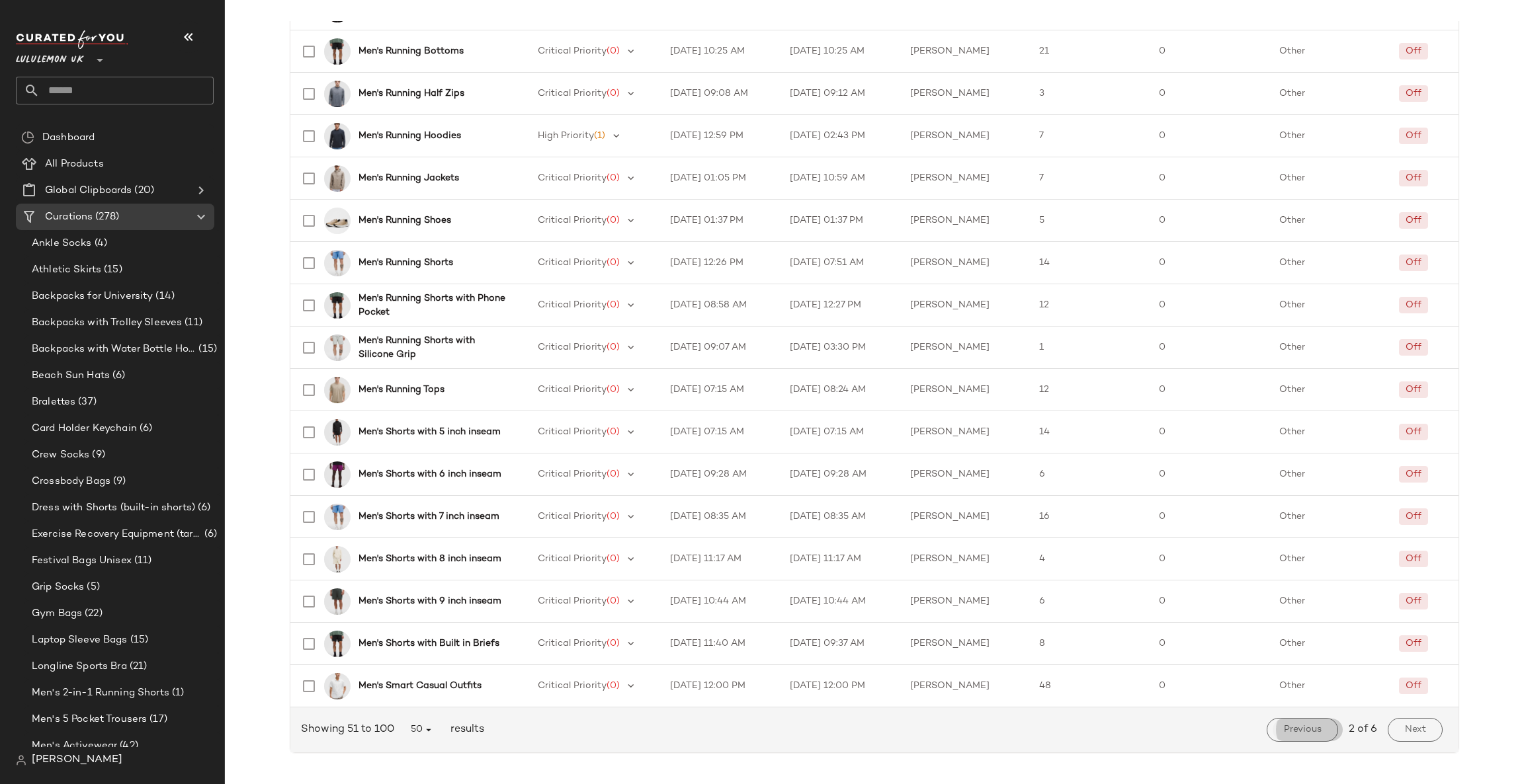
click at [1303, 732] on span "Previous" at bounding box center [1302, 730] width 39 height 11
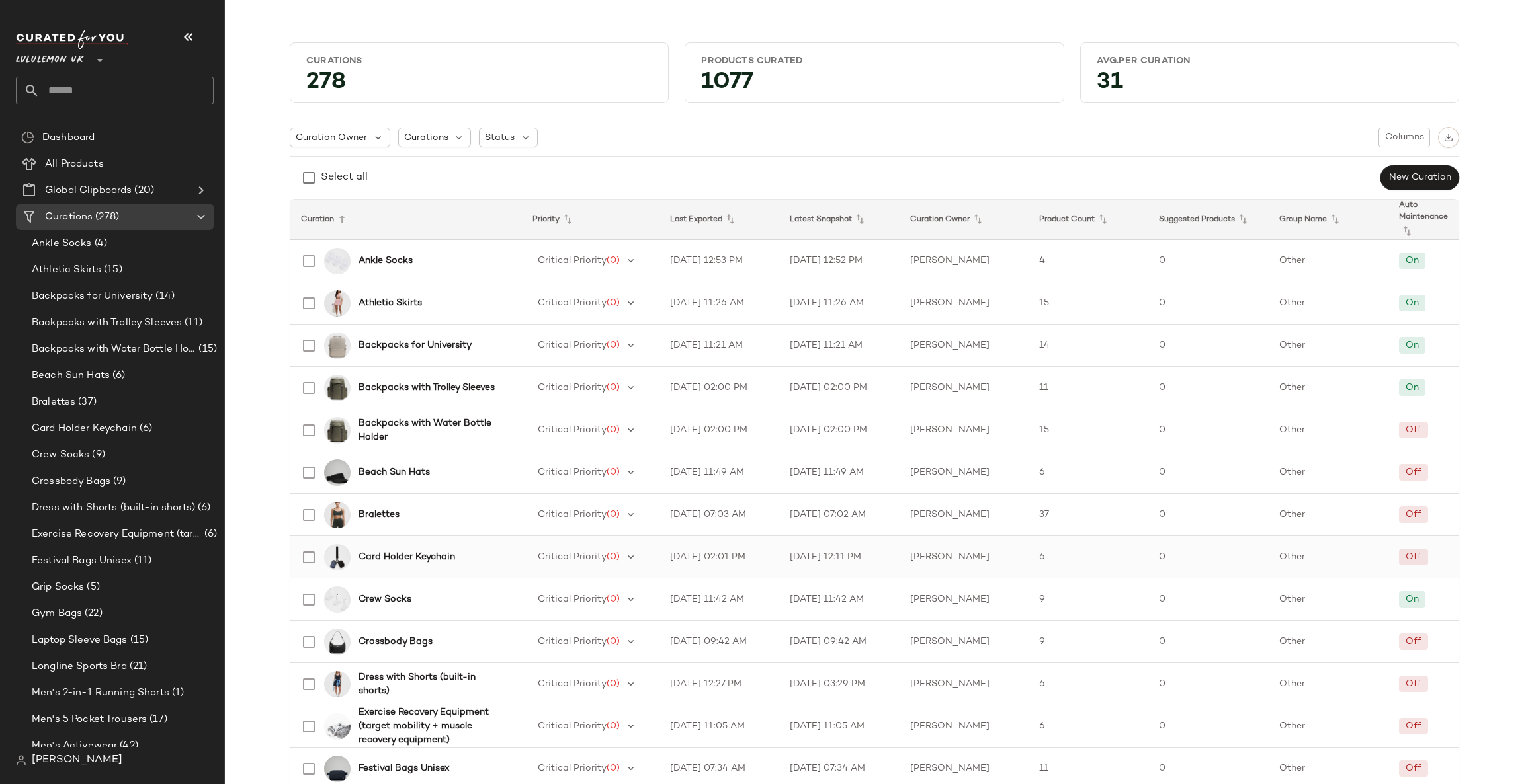
scroll to position [594, 0]
